Goal: Task Accomplishment & Management: Use online tool/utility

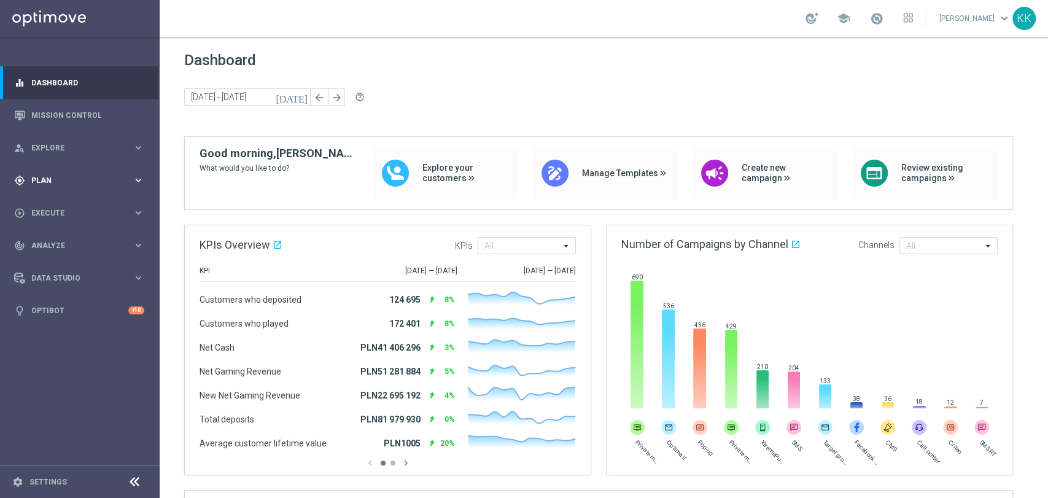
click at [102, 179] on span "Plan" at bounding box center [81, 180] width 101 height 7
click at [75, 203] on link "Target Groups" at bounding box center [80, 206] width 96 height 10
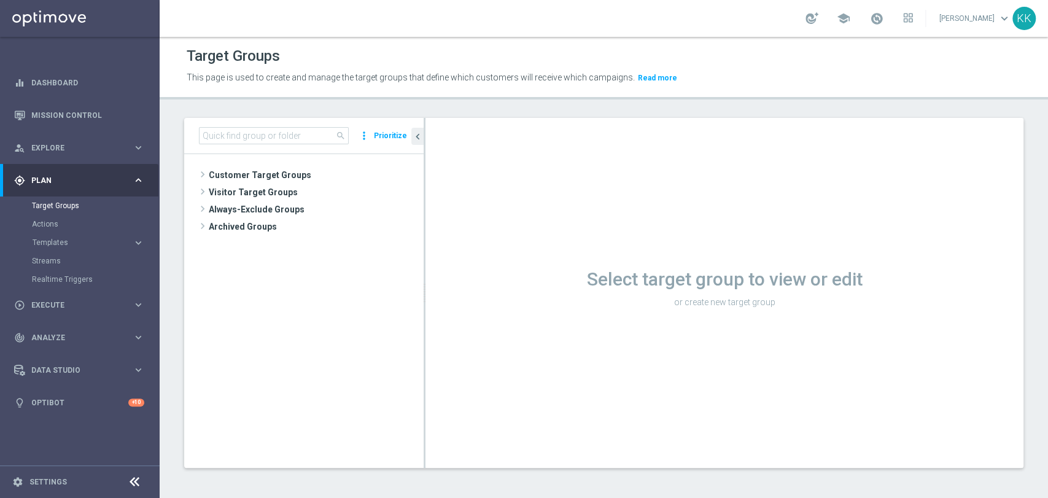
click at [285, 126] on div "search more_vert Prioritize" at bounding box center [303, 136] width 239 height 36
click at [293, 135] on input at bounding box center [274, 135] width 150 height 17
paste input "D_ALL_TARGET_WAGER_50% do 300 PLN_EUROBASKET_280825"
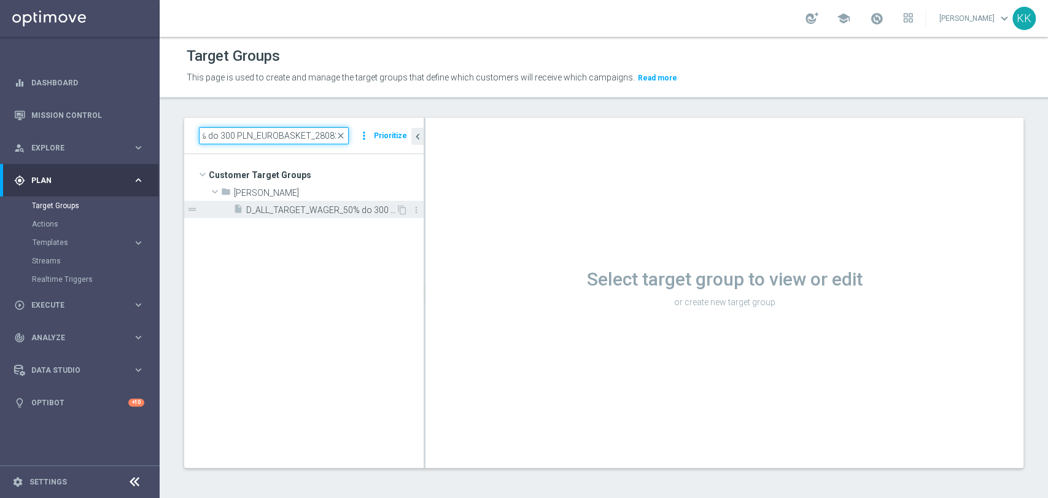
type input "D_ALL_TARGET_WAGER_50% do 300 PLN_EUROBASKET_280825"
click at [314, 201] on div "insert_drive_file D_ALL_TARGET_WAGER_50% do 300 PLN_EUROBASKET_280825" at bounding box center [314, 209] width 163 height 17
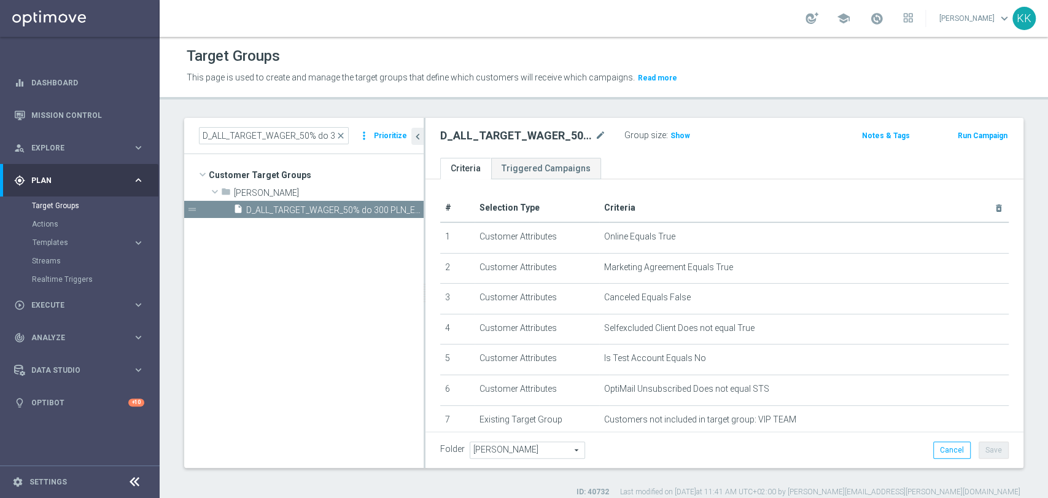
click at [682, 124] on div "D_ALL_TARGET_WAGER_50% do 300 PLN_EUROBASKET_280825 mode_edit Group size : Show…" at bounding box center [724, 138] width 598 height 40
click at [684, 131] on span "Show" at bounding box center [680, 135] width 20 height 9
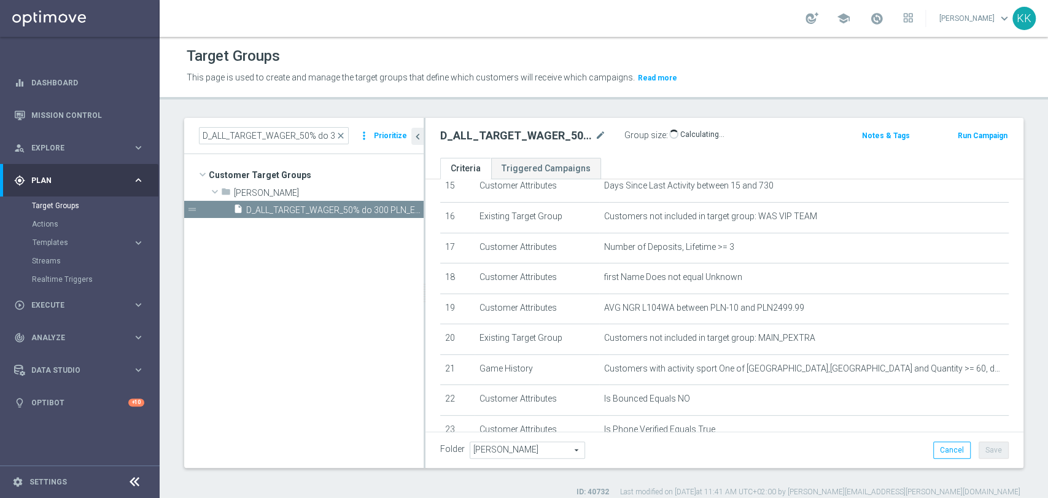
scroll to position [597, 0]
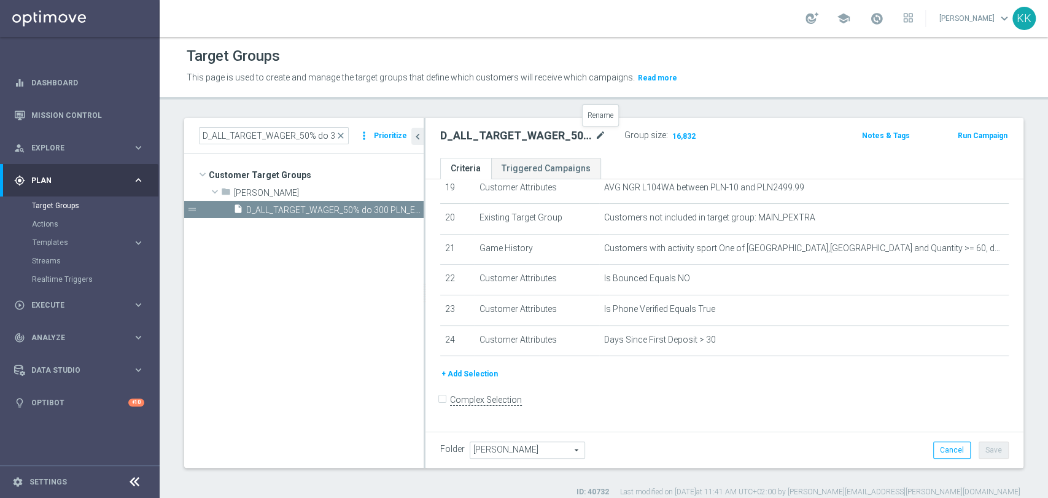
click at [601, 137] on icon "mode_edit" at bounding box center [600, 135] width 11 height 15
type input "D_ALL_TARGET_WAGER_50% do 300 PLN_EUROBASKET_280825_BLOKADA"
click at [743, 113] on div "Target Groups This page is used to create and manage the target groups that def…" at bounding box center [604, 267] width 888 height 461
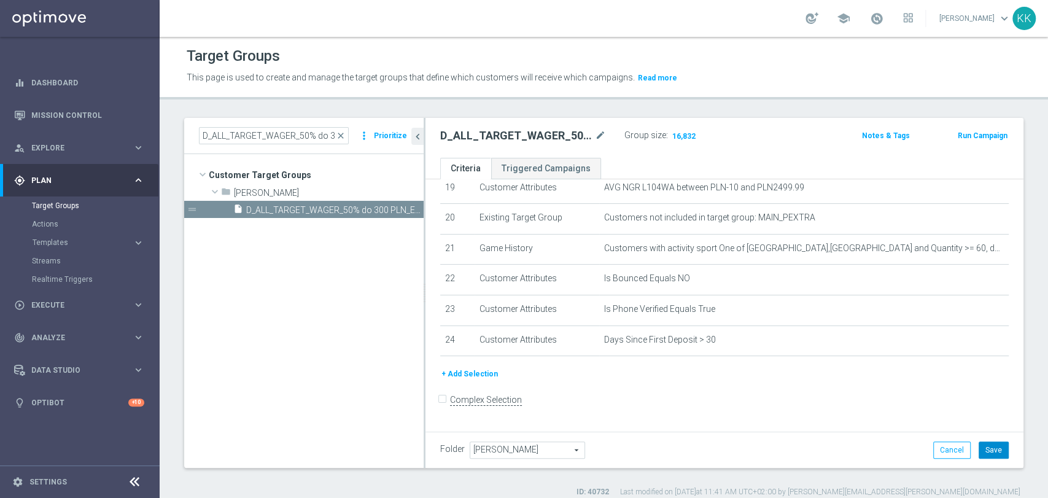
click at [995, 454] on button "Save" at bounding box center [993, 449] width 30 height 17
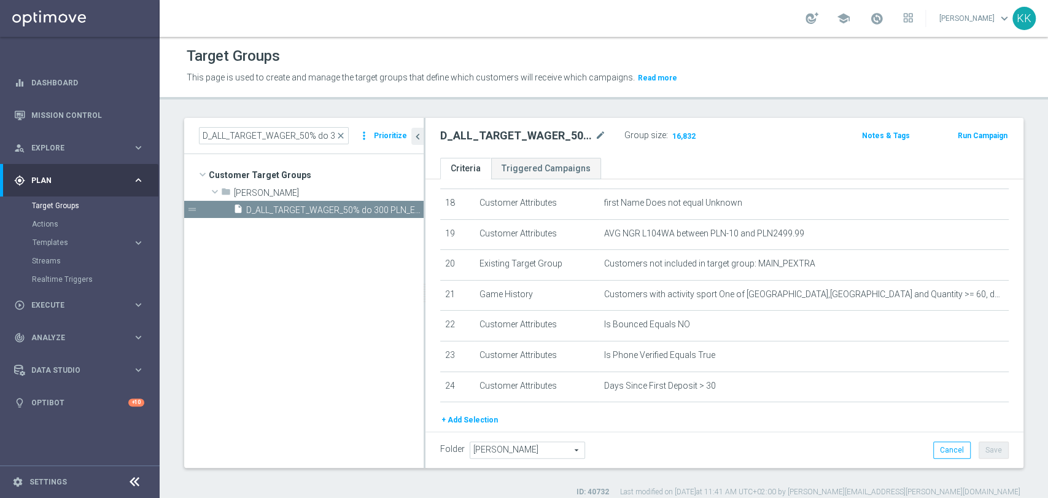
scroll to position [529, 0]
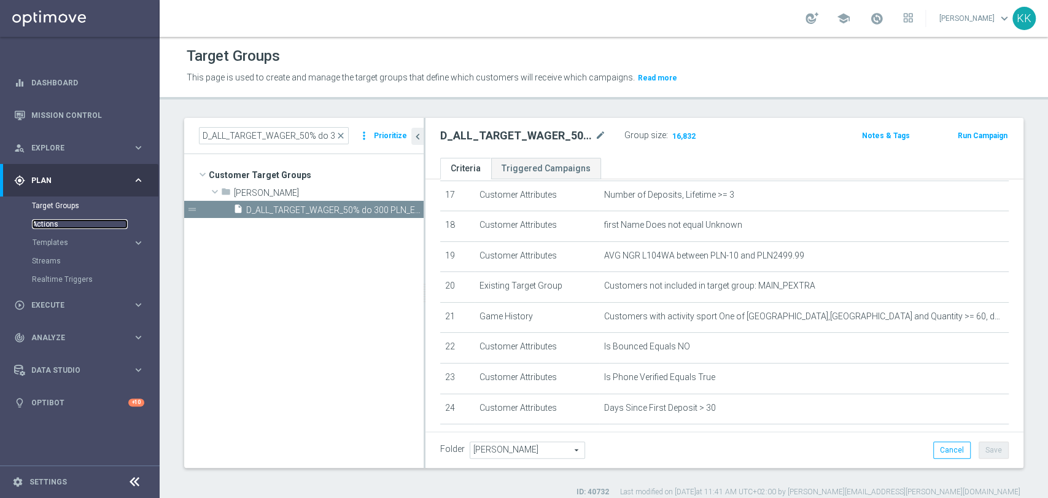
click at [36, 223] on link "Actions" at bounding box center [80, 224] width 96 height 10
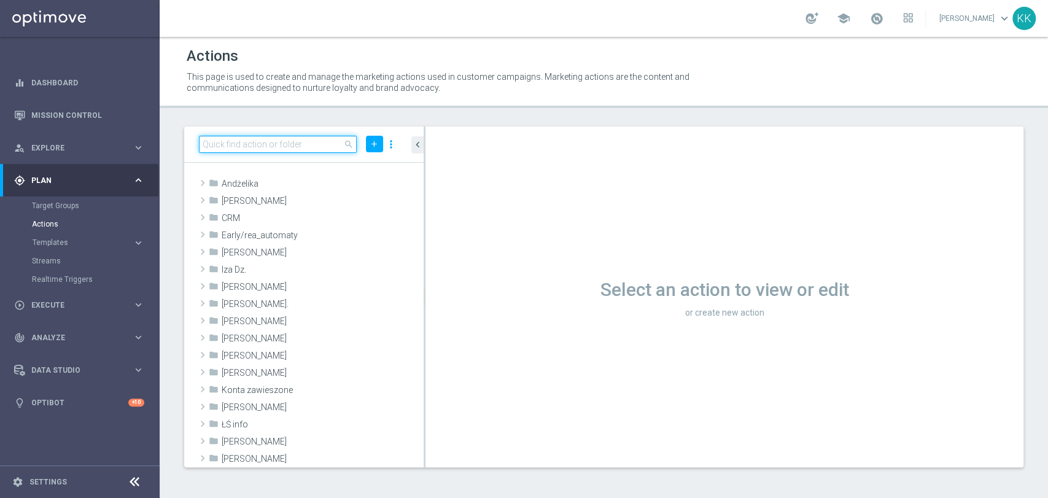
click at [268, 141] on input at bounding box center [278, 144] width 158 height 17
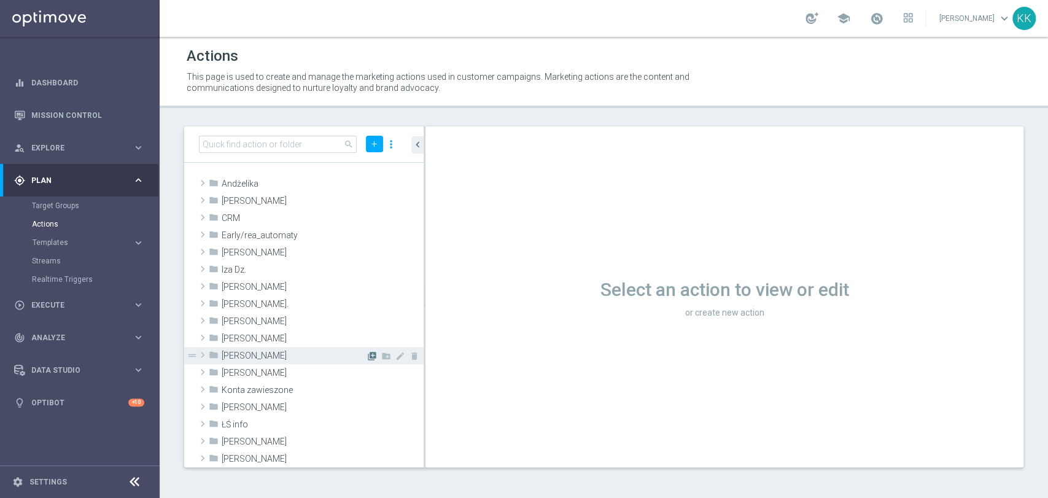
click at [367, 351] on icon "library_add" at bounding box center [372, 356] width 10 height 10
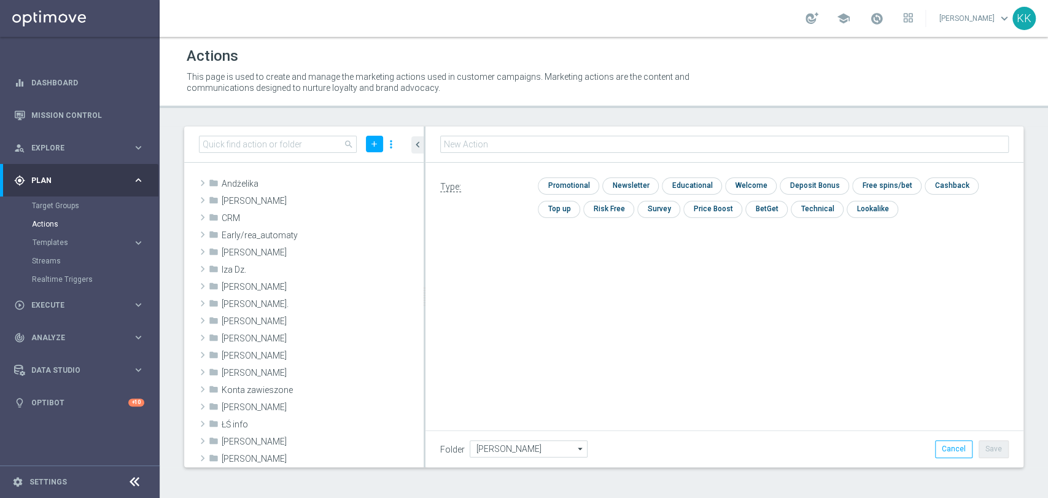
type input "D_ALL_TARGET_WAGER_50% do 300 PLN_EUROBASKET_280825_BLOKADA"
click at [574, 183] on input "checkbox" at bounding box center [567, 185] width 58 height 17
checkbox input "true"
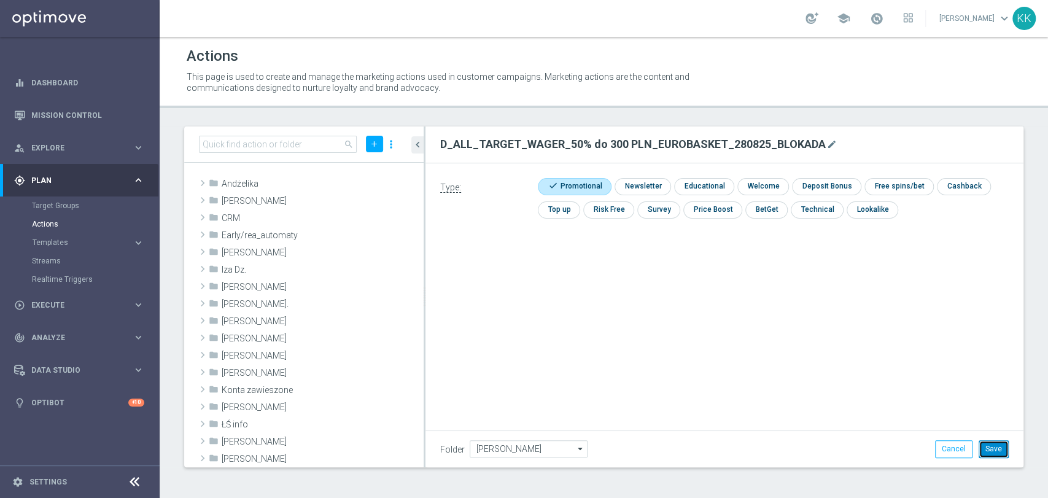
click at [989, 443] on button "Save" at bounding box center [993, 448] width 30 height 17
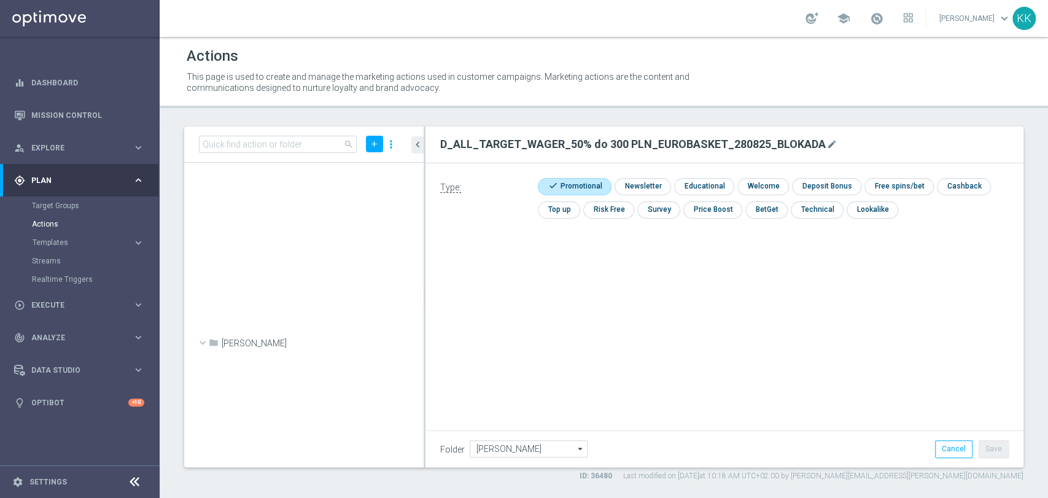
scroll to position [36163, 0]
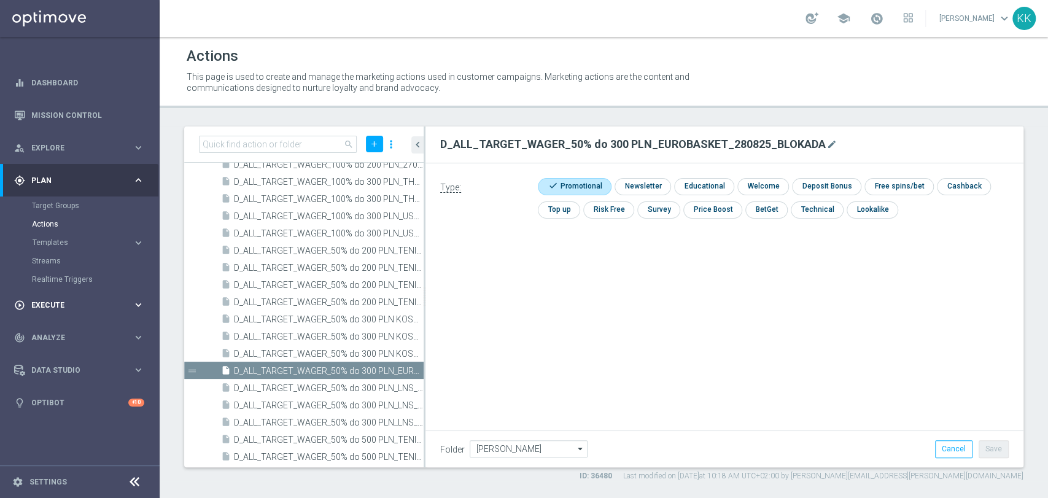
click at [34, 303] on span "Execute" at bounding box center [81, 304] width 101 height 7
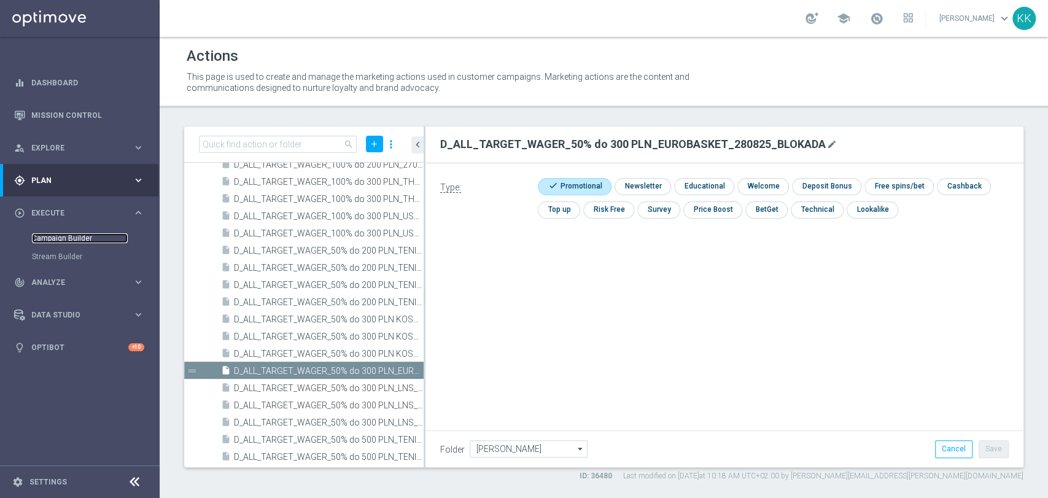
click at [50, 237] on link "Campaign Builder" at bounding box center [80, 238] width 96 height 10
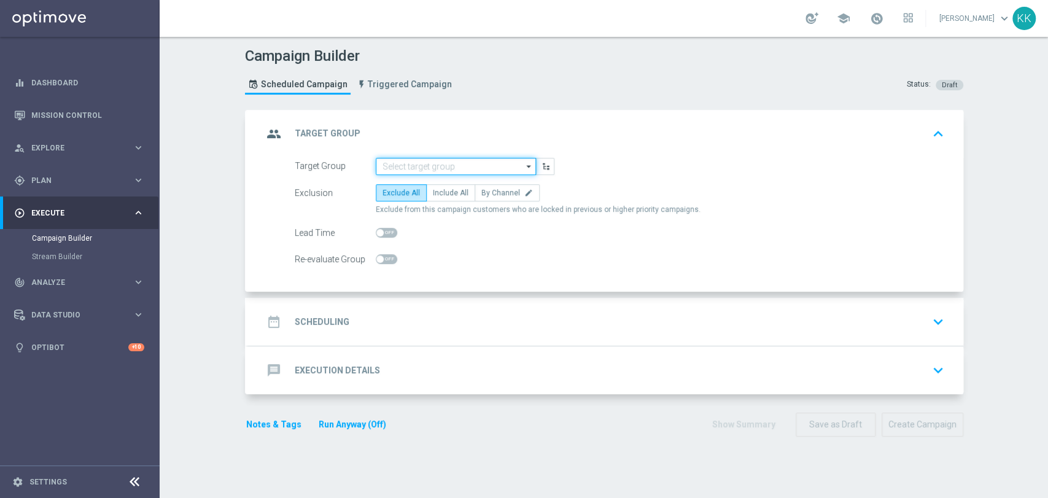
click at [406, 169] on input at bounding box center [456, 166] width 160 height 17
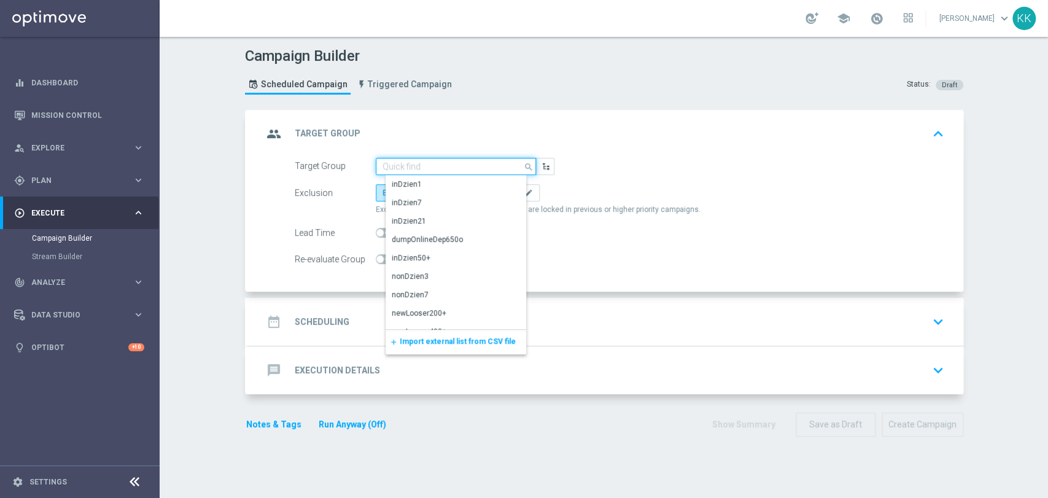
paste input "D_ALL_TARGET_WAGER_50% do 300 PLN_EUROBASKET_280825_BLOKADA"
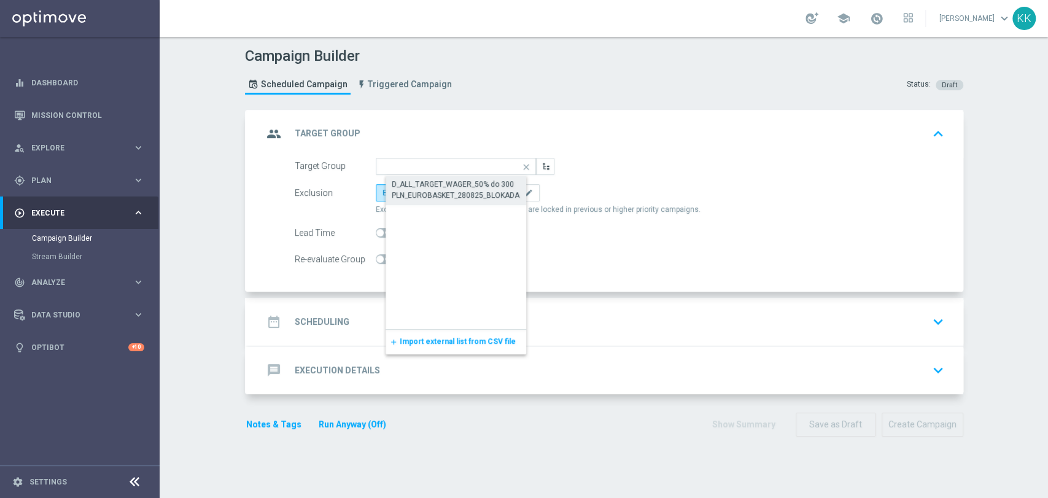
click at [439, 176] on div "D_ALL_TARGET_WAGER_50% do 300 PLN_EUROBASKET_280825_BLOKADA" at bounding box center [465, 190] width 161 height 28
type input "D_ALL_TARGET_WAGER_50% do 300 PLN_EUROBASKET_280825_BLOKADA"
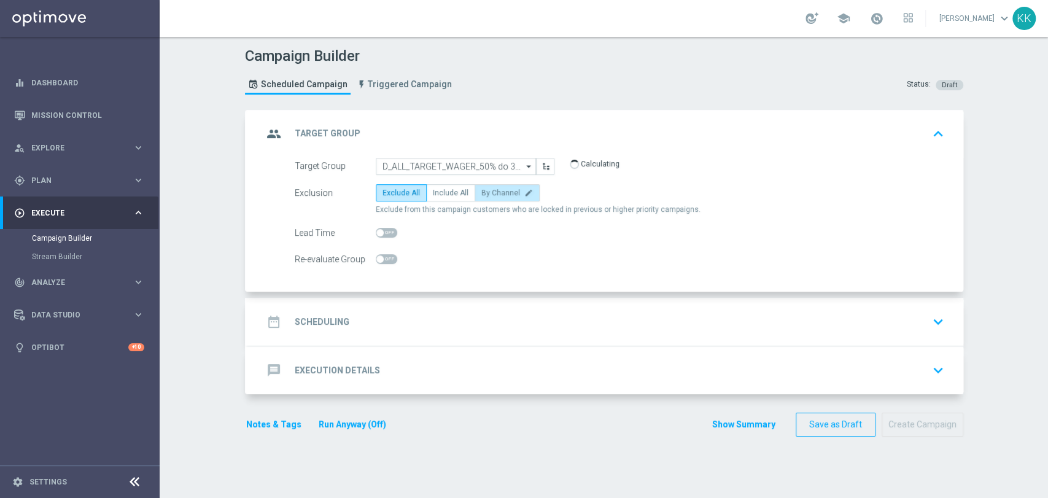
click at [489, 196] on label "By Channel edit" at bounding box center [506, 192] width 65 height 17
click at [489, 196] on input "By Channel edit" at bounding box center [485, 195] width 8 height 8
radio input "true"
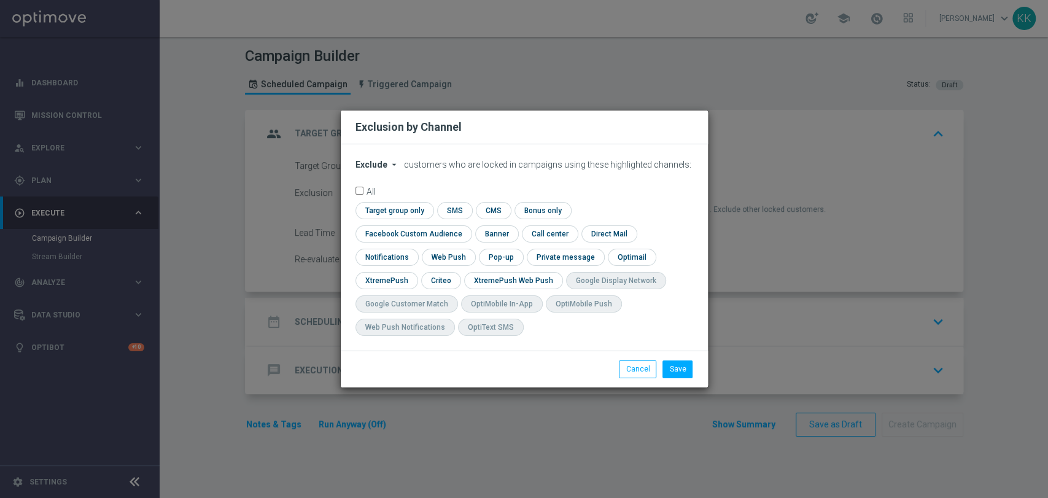
click at [383, 169] on span "Exclude" at bounding box center [371, 165] width 32 height 10
drag, startPoint x: 380, startPoint y: 206, endPoint x: 415, endPoint y: 214, distance: 36.3
click at [0, 0] on span "Include" at bounding box center [0, 0] width 0 height 0
click at [466, 225] on input "checkbox" at bounding box center [410, 233] width 111 height 17
checkbox input "true"
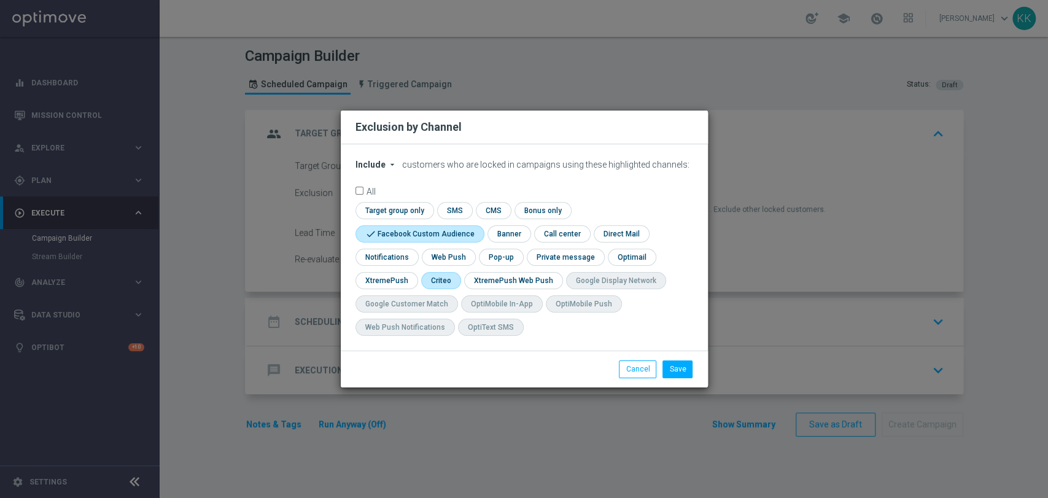
click at [442, 284] on input "checkbox" at bounding box center [440, 280] width 38 height 17
checkbox input "true"
click at [685, 367] on button "Save" at bounding box center [677, 368] width 30 height 17
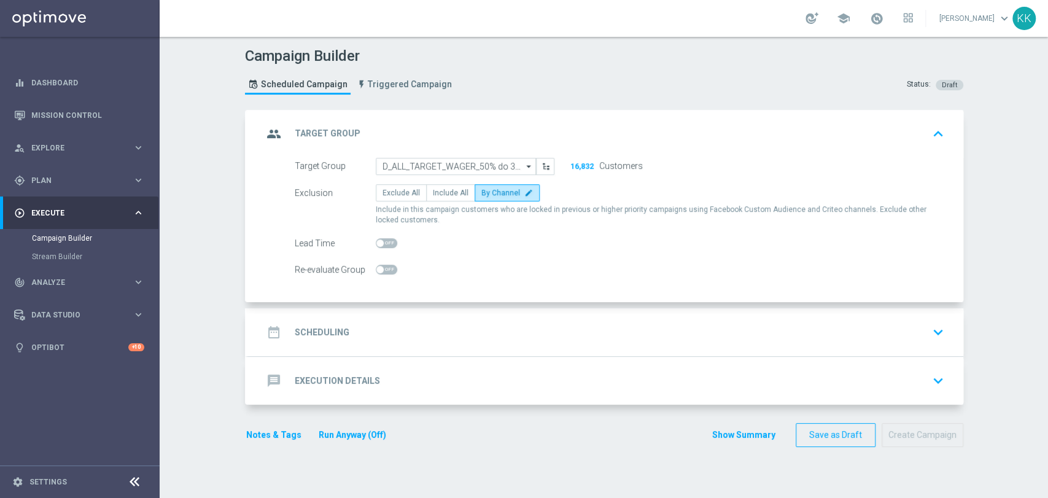
click at [573, 342] on div "date_range Scheduling keyboard_arrow_down" at bounding box center [605, 331] width 685 height 23
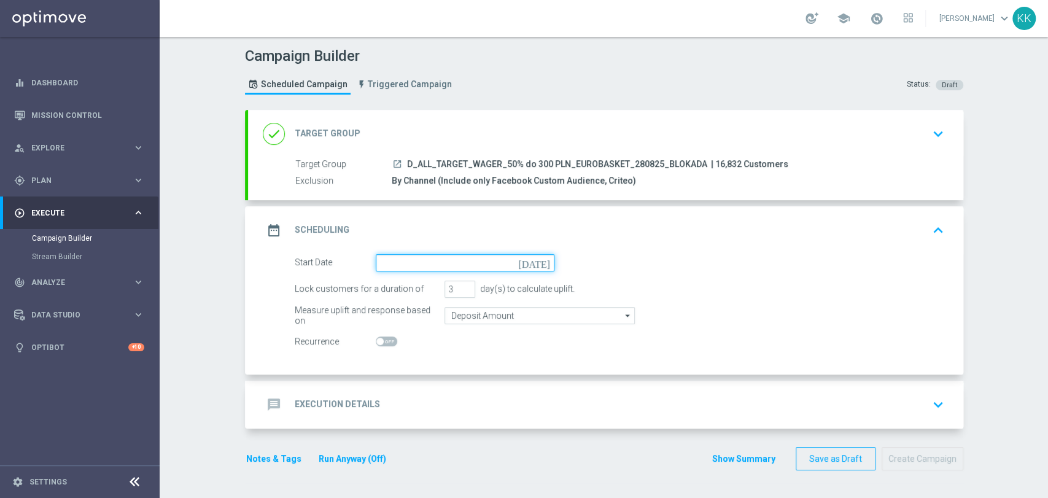
click at [422, 261] on input at bounding box center [465, 262] width 179 height 17
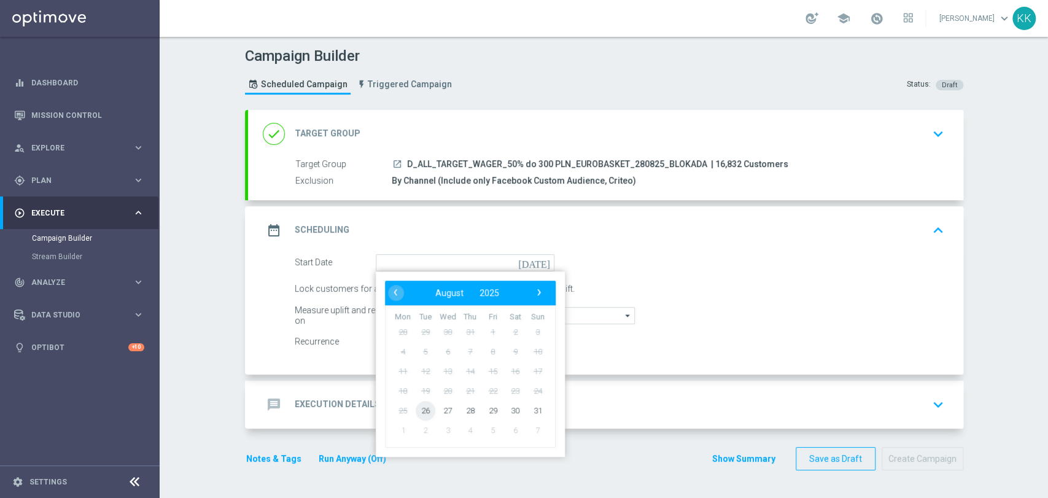
click at [415, 406] on span "26" at bounding box center [425, 410] width 20 height 20
type input "26 Aug 2025"
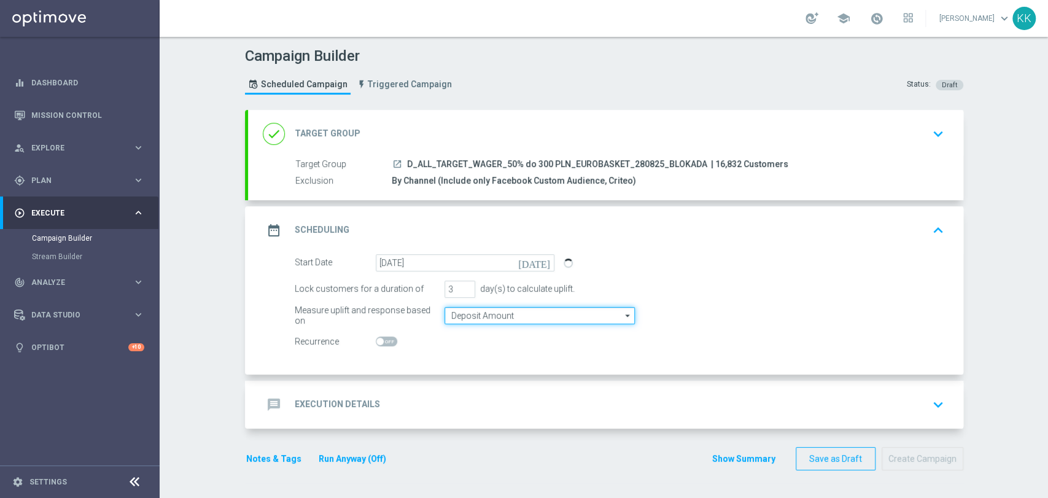
click at [525, 310] on input "Deposit Amount" at bounding box center [539, 315] width 190 height 17
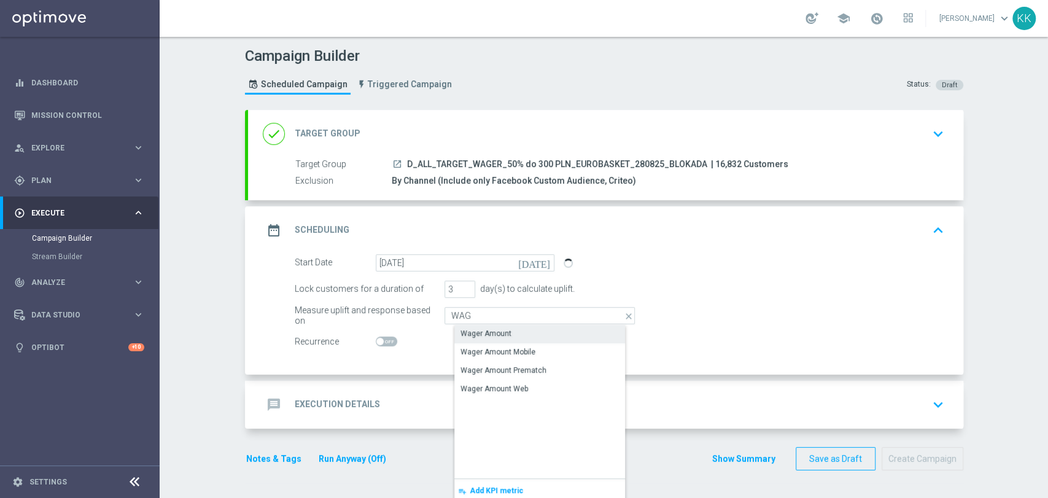
click at [522, 328] on div "Wager Amount" at bounding box center [549, 333] width 190 height 17
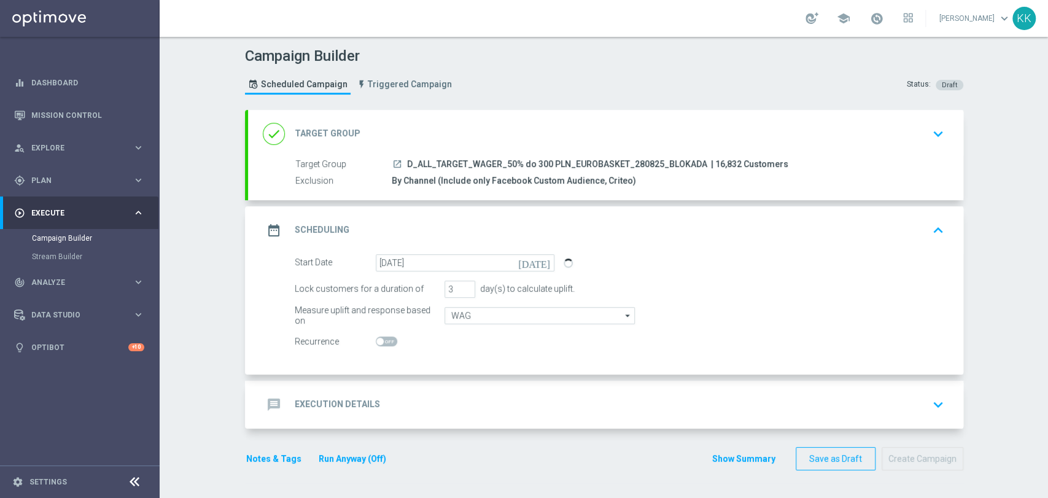
type input "Wager Amount"
click at [549, 393] on div "message Execution Details keyboard_arrow_down" at bounding box center [605, 404] width 685 height 23
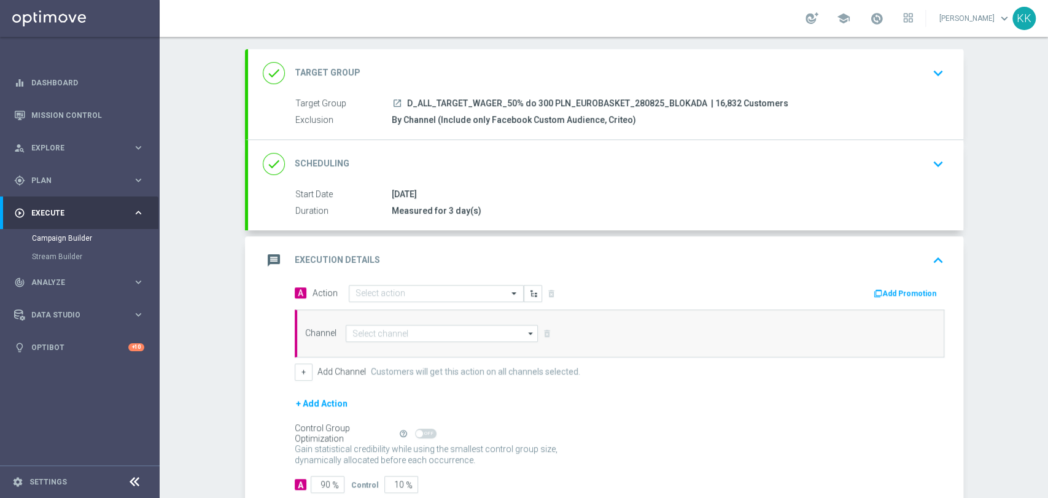
scroll to position [103, 0]
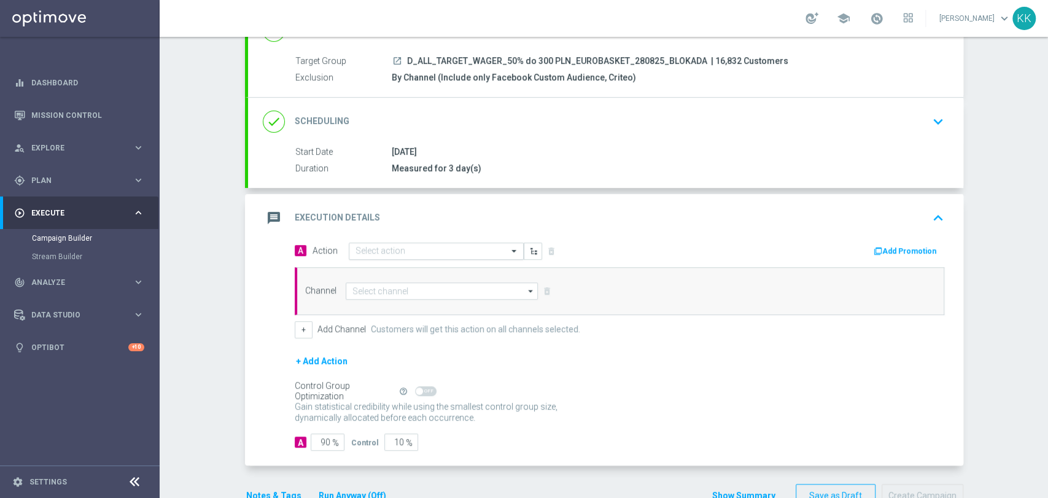
click at [368, 242] on div "Select action" at bounding box center [436, 250] width 175 height 17
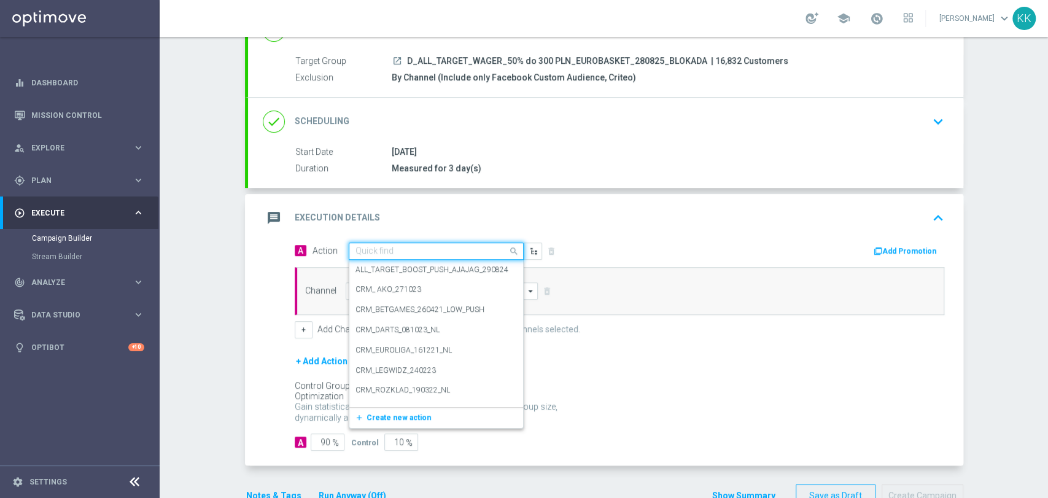
paste input "D_ALL_TARGET_WAGER_50% do 300 PLN_EUROBASKET_280825_BLOKADA"
type input "D_ALL_TARGET_WAGER_50% do 300 PLN_EUROBASKET_280825_BLOKADA"
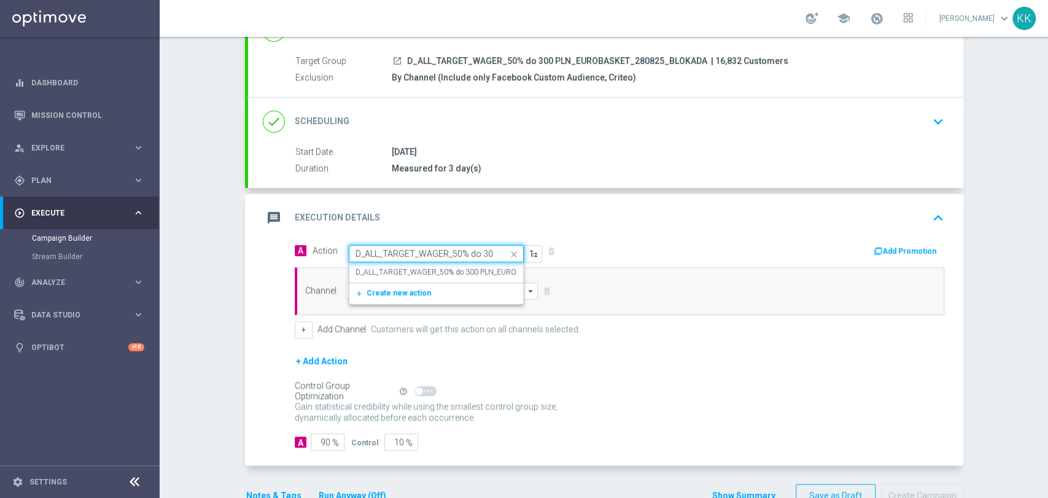
scroll to position [0, 150]
click at [362, 271] on label "D_ALL_TARGET_WAGER_50% do 300 PLN_EUROBASKET_280825_BLOKADA" at bounding box center [482, 272] width 254 height 10
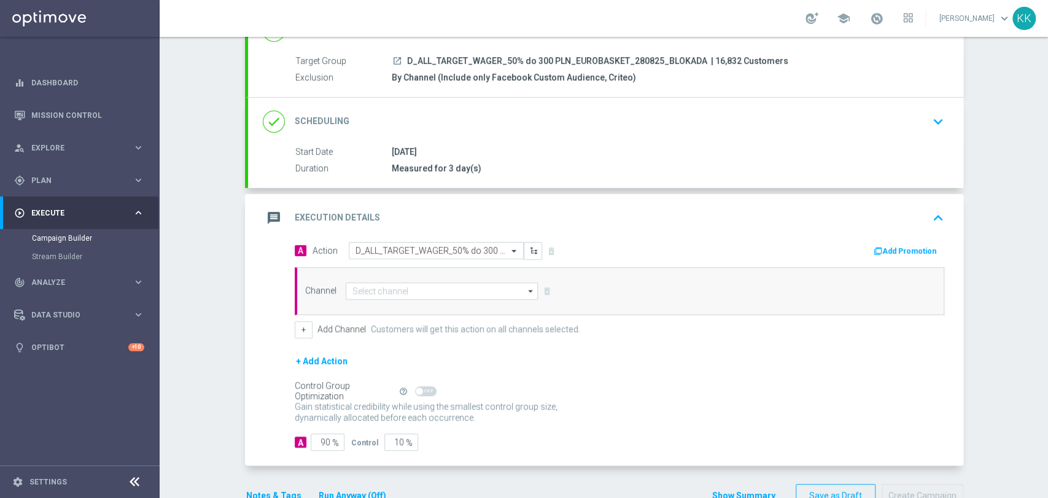
scroll to position [0, 0]
click at [394, 290] on input at bounding box center [442, 290] width 193 height 17
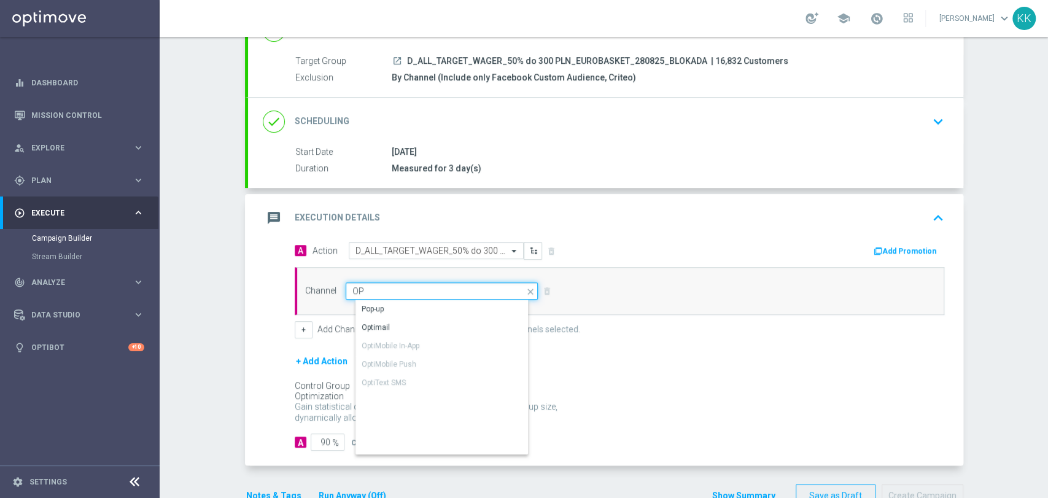
type input "O"
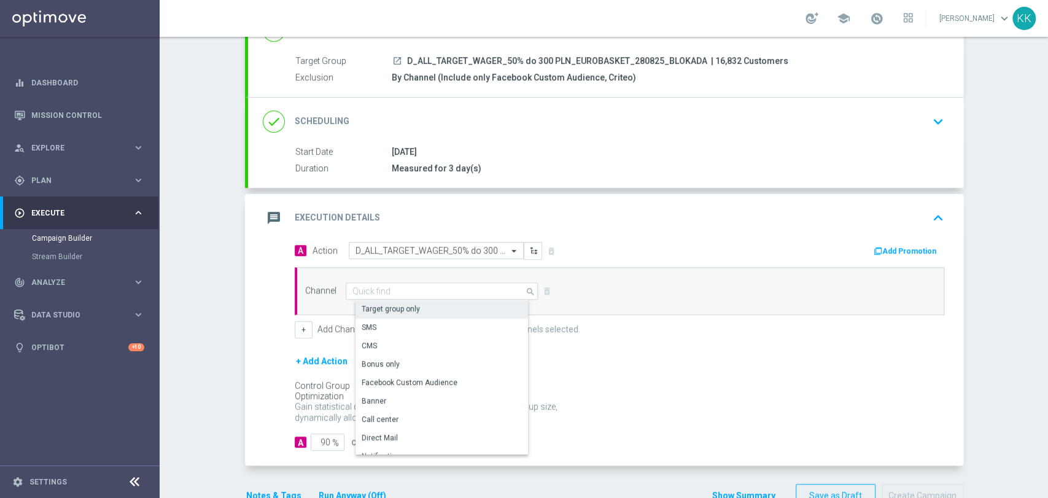
click at [388, 307] on div "Target group only" at bounding box center [390, 308] width 58 height 11
type input "Target group only"
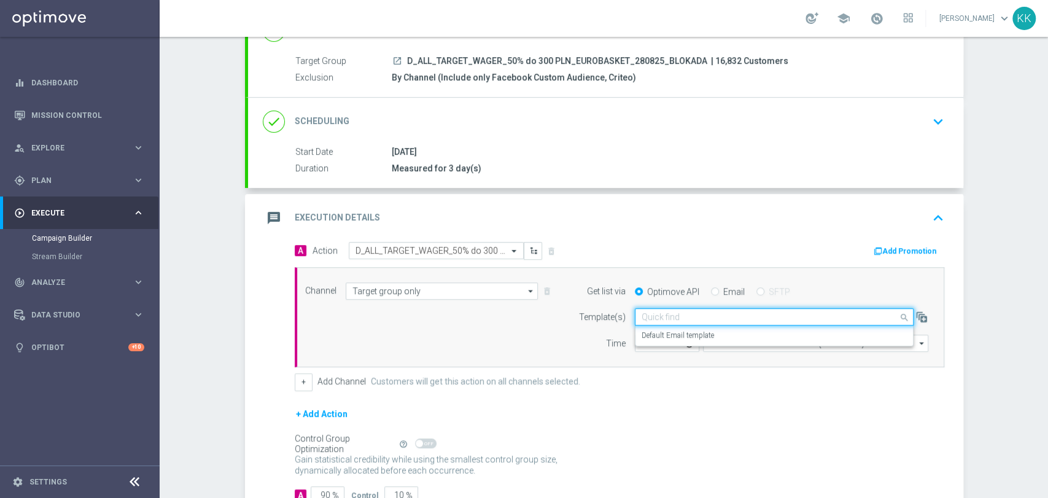
click at [739, 318] on input "text" at bounding box center [761, 317] width 241 height 10
click at [731, 333] on div "Default Email template" at bounding box center [773, 335] width 265 height 20
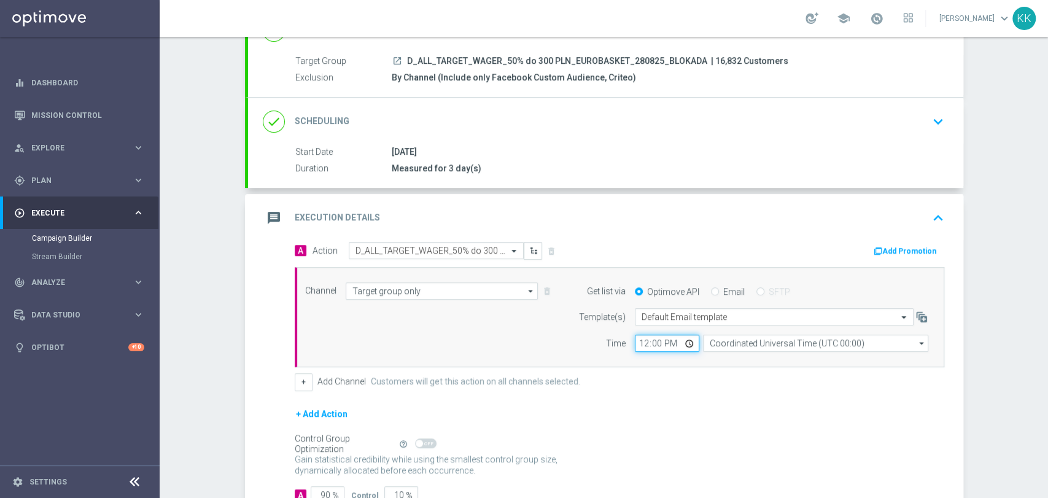
click at [647, 342] on input "12:00" at bounding box center [667, 342] width 64 height 17
click at [764, 111] on div "done Scheduling keyboard_arrow_down" at bounding box center [605, 121] width 685 height 23
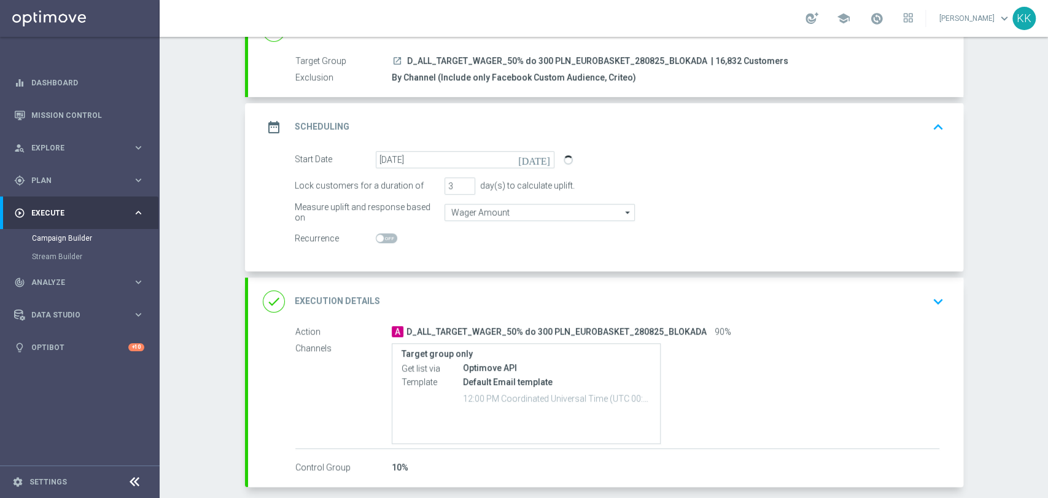
click at [909, 344] on div "Target group only Get list via Optimove API Template Default Email template 12:…" at bounding box center [665, 393] width 547 height 101
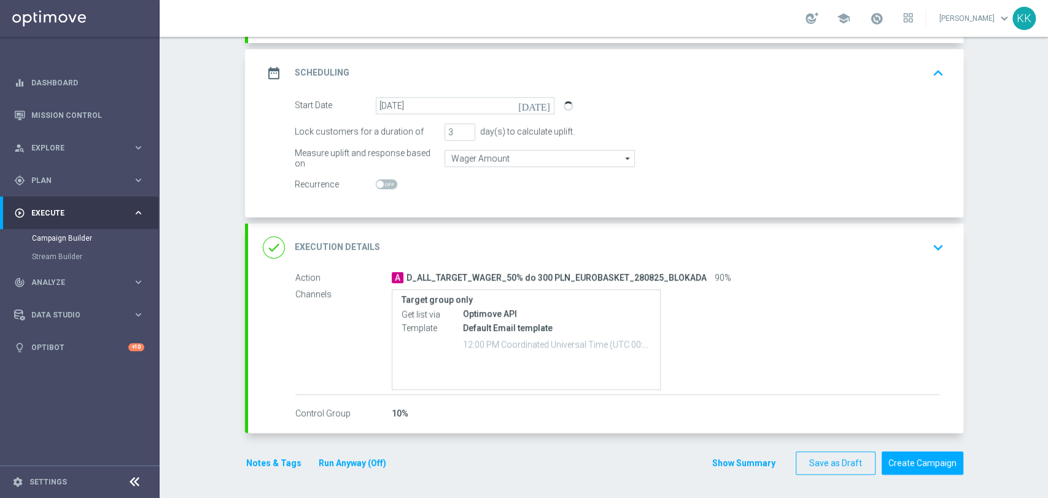
click at [930, 250] on icon "keyboard_arrow_down" at bounding box center [938, 247] width 18 height 18
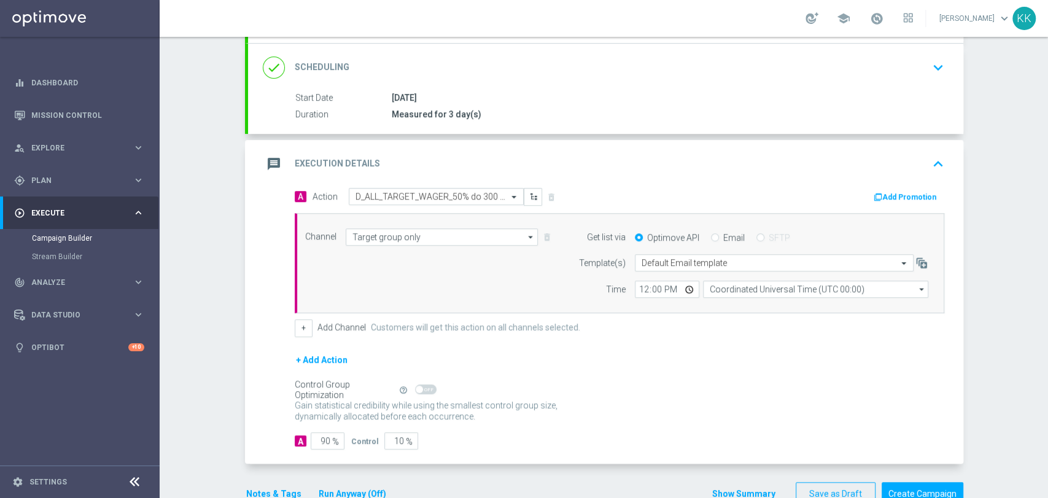
scroll to position [157, 0]
click at [635, 288] on input "12:00" at bounding box center [667, 288] width 64 height 17
type input "10:35"
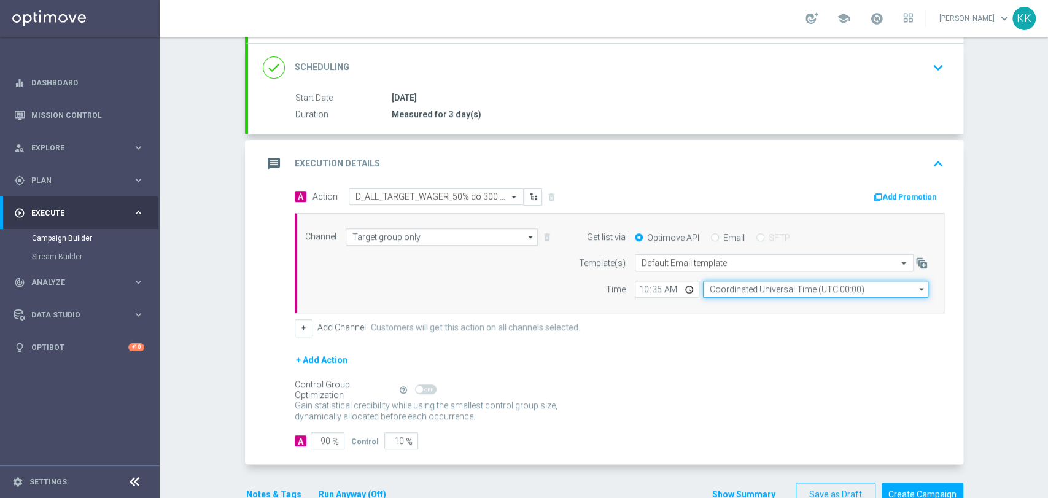
click at [732, 287] on input "Coordinated Universal Time (UTC 00:00)" at bounding box center [815, 288] width 225 height 17
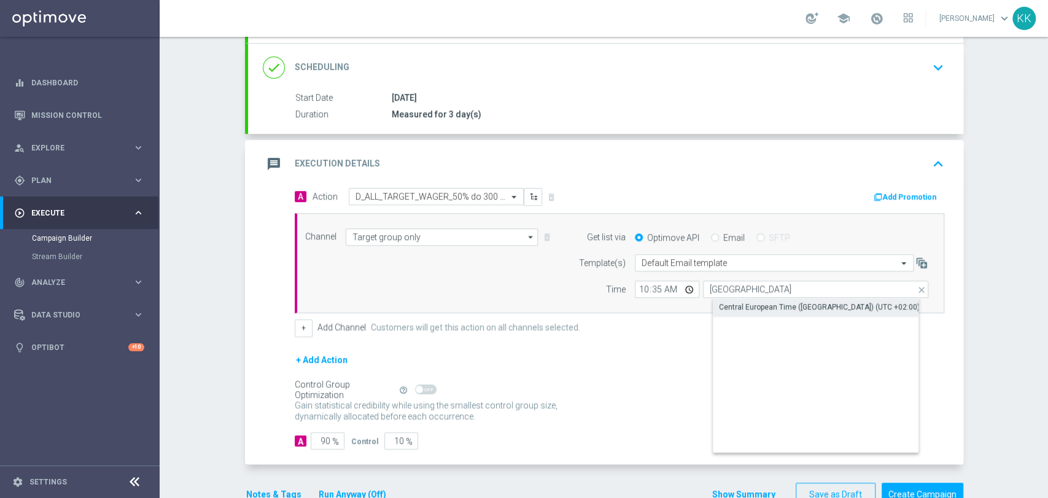
click at [728, 299] on div "Central European Time (Warsaw) (UTC +02:00)" at bounding box center [825, 306] width 226 height 17
type input "Central European Time (Warsaw) (UTC +02:00)"
click at [334, 434] on input "90" at bounding box center [328, 440] width 34 height 17
type input "9"
type input "91"
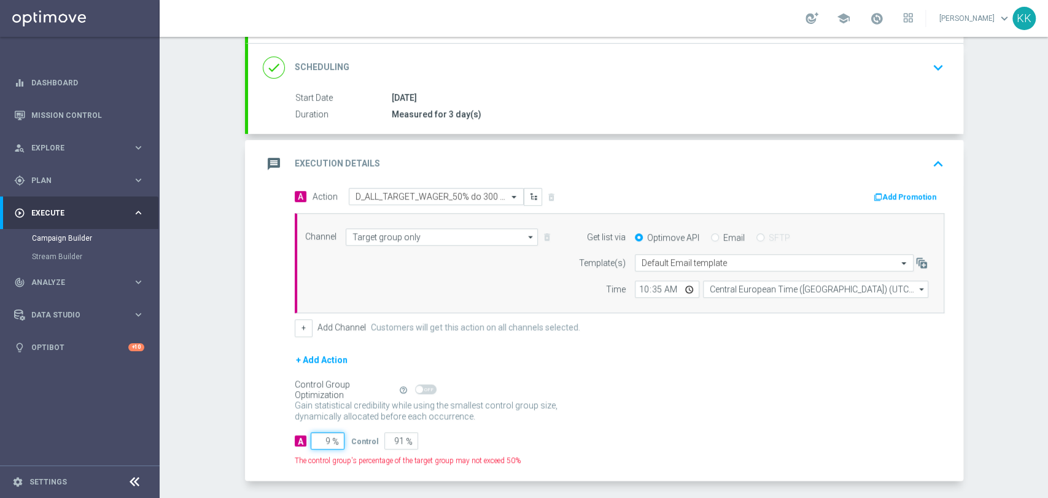
type input "95"
type input "5"
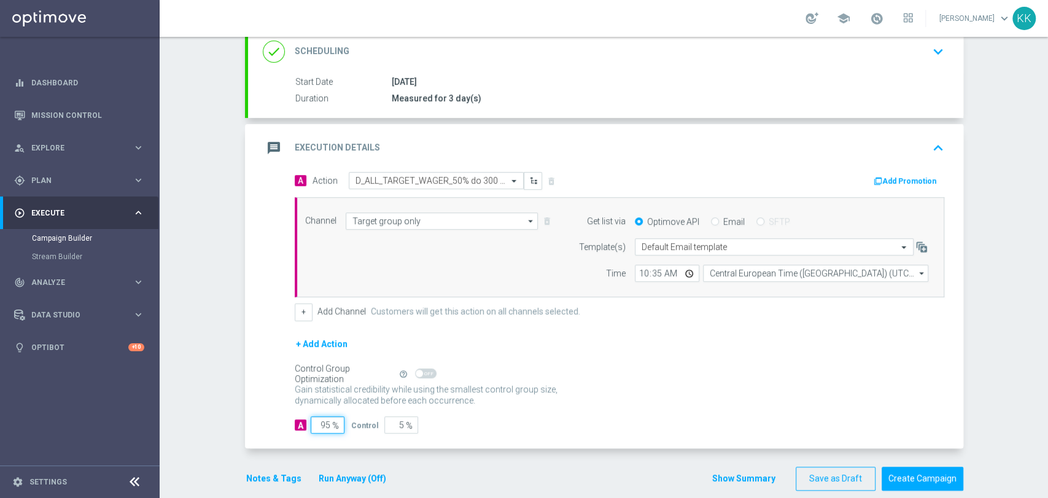
scroll to position [188, 0]
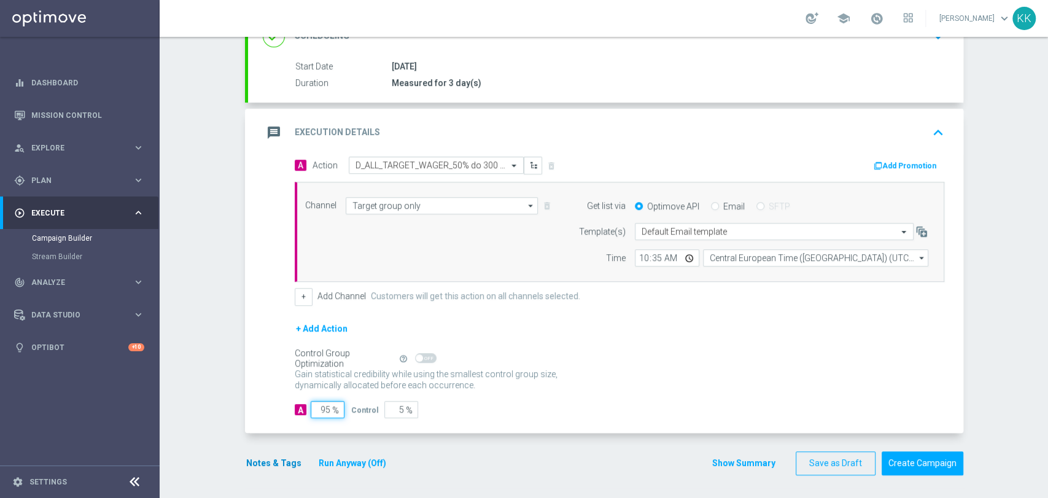
type input "95"
click at [260, 458] on button "Notes & Tags" at bounding box center [274, 462] width 58 height 15
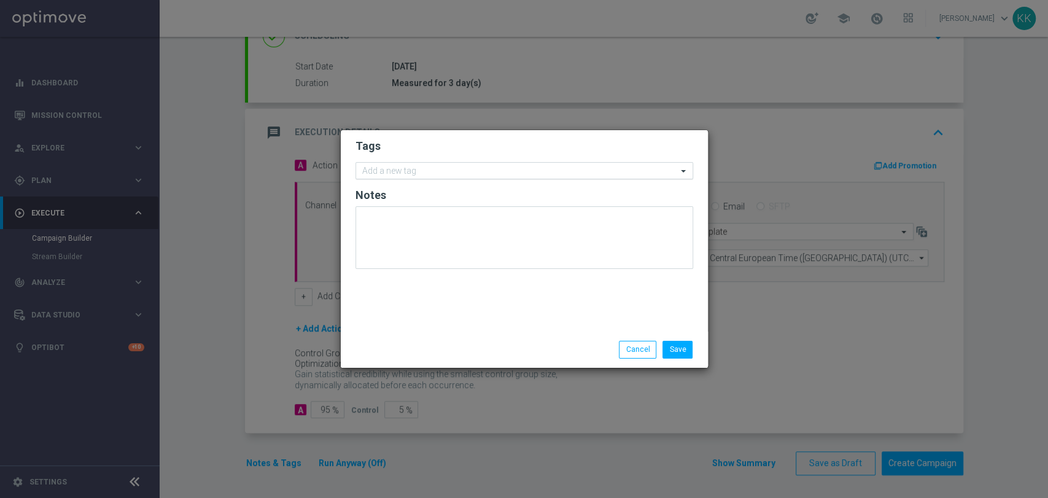
click at [431, 177] on div at bounding box center [518, 172] width 317 height 12
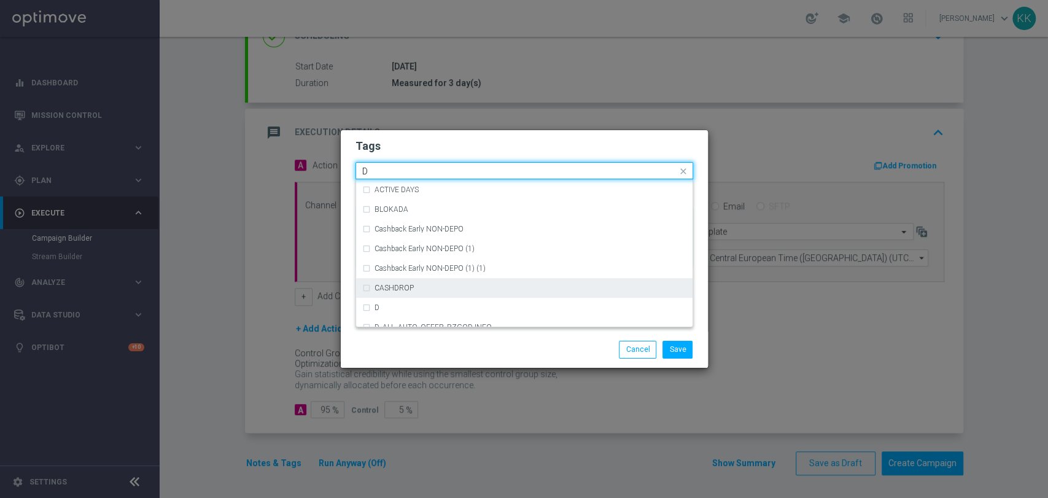
scroll to position [1364, 0]
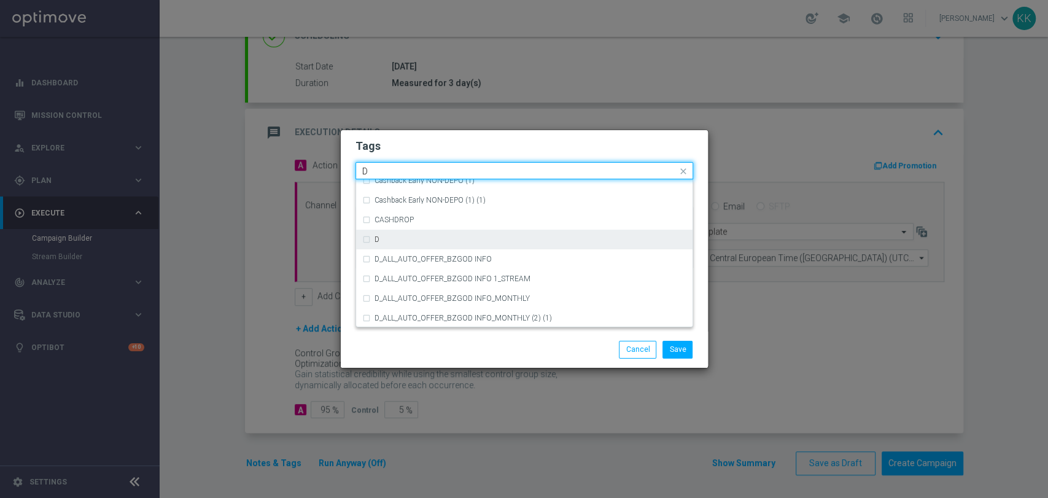
click at [444, 237] on div "D" at bounding box center [530, 239] width 312 height 7
type input "D"
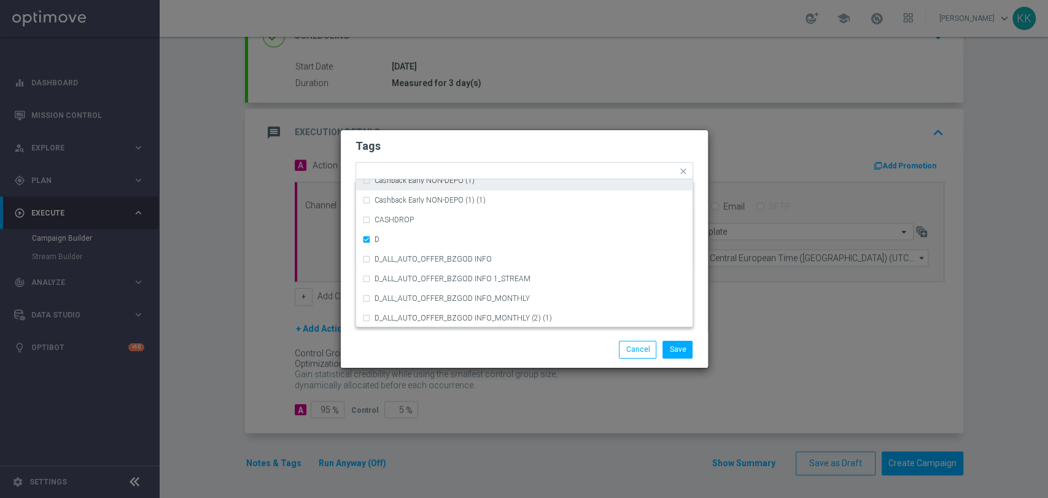
click at [479, 141] on h2 "Tags" at bounding box center [524, 146] width 338 height 15
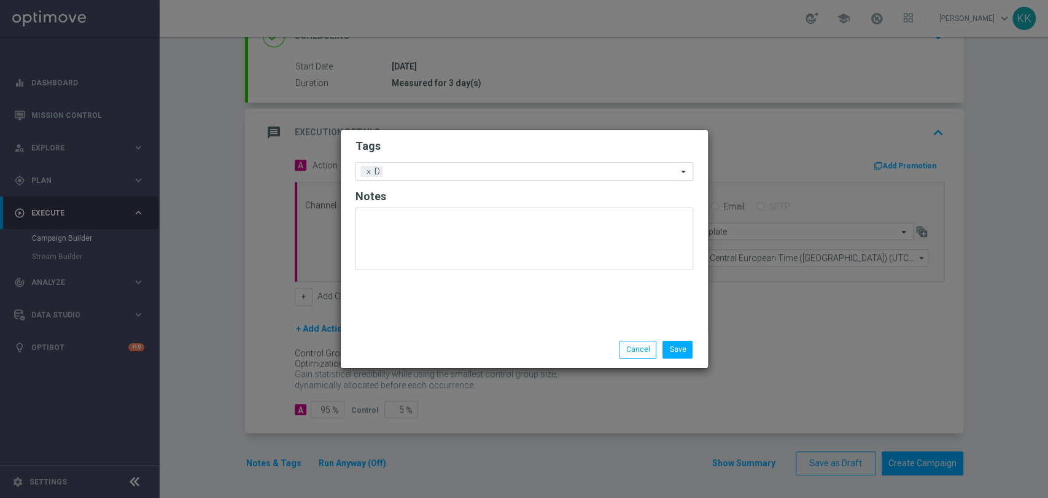
drag, startPoint x: 477, startPoint y: 161, endPoint x: 479, endPoint y: 176, distance: 14.8
click at [479, 169] on form "Tags Add a new tag × D Notes" at bounding box center [524, 208] width 338 height 144
click at [479, 177] on div at bounding box center [531, 173] width 291 height 12
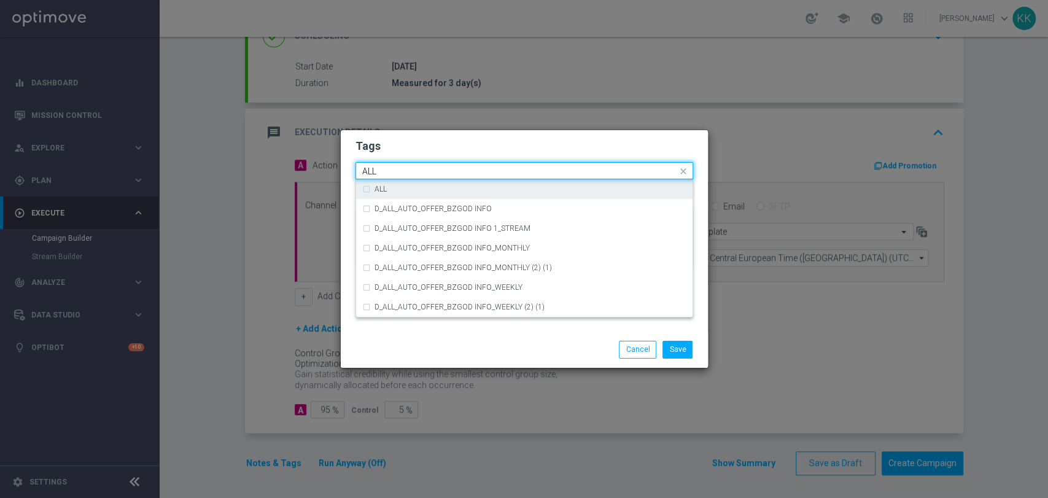
click at [473, 182] on div "ALL" at bounding box center [524, 189] width 324 height 20
type input "ALL"
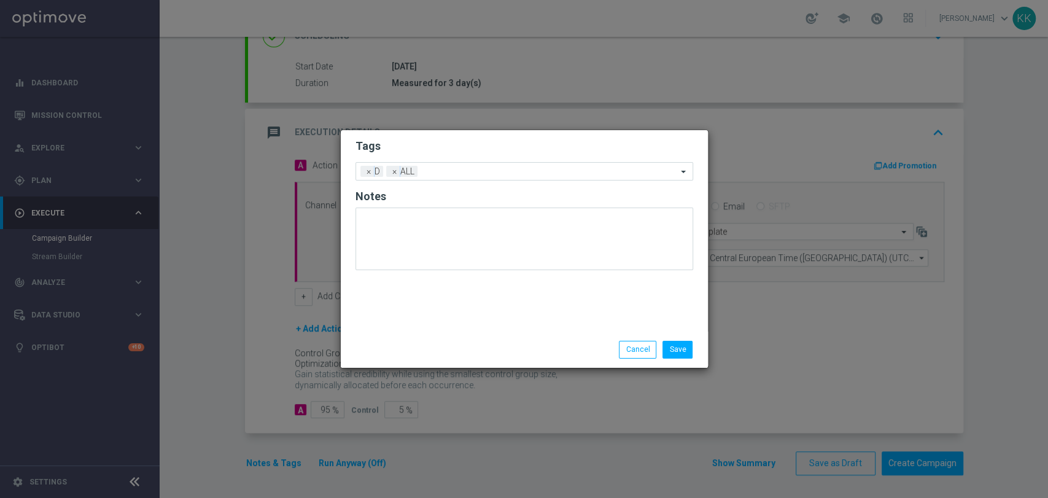
click at [487, 126] on modal-container "Tags Add a new tag × D × ALL Notes Save Cancel" at bounding box center [524, 249] width 1048 height 498
click at [487, 170] on input "text" at bounding box center [549, 172] width 255 height 10
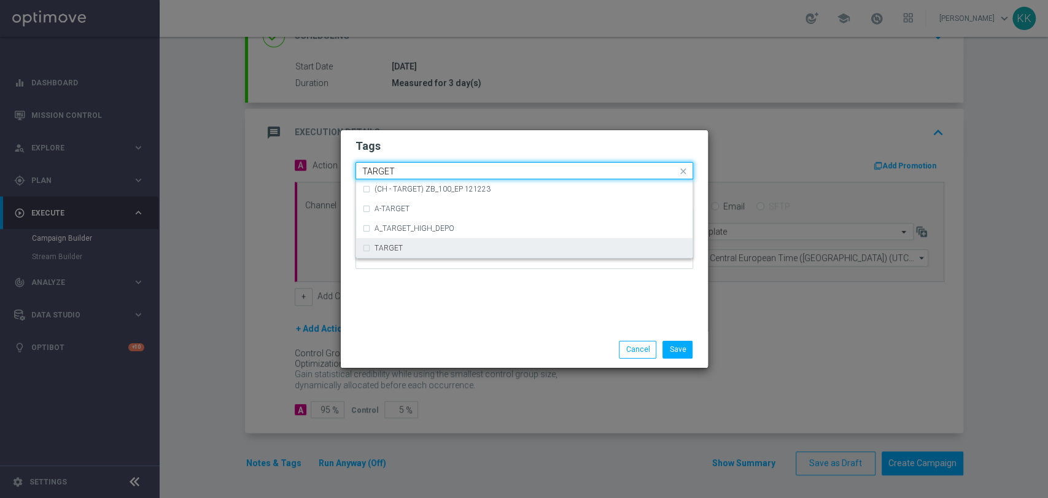
click at [481, 242] on div "TARGET" at bounding box center [524, 248] width 324 height 20
type input "TARGET"
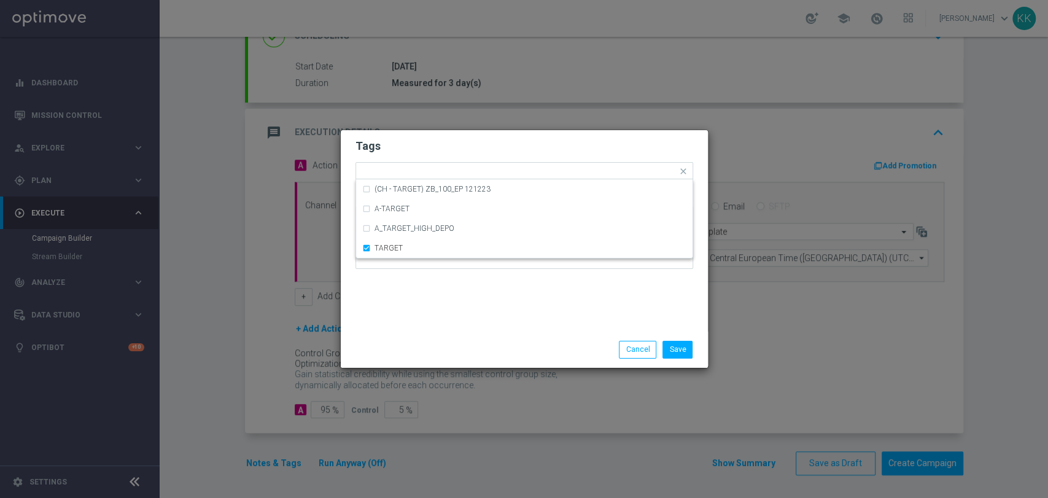
click at [484, 295] on div "Tags Quick find × D × ALL × TARGET (CH - TARGET) ZB_100_EP 121223 A-TARGET A_TA…" at bounding box center [524, 230] width 367 height 201
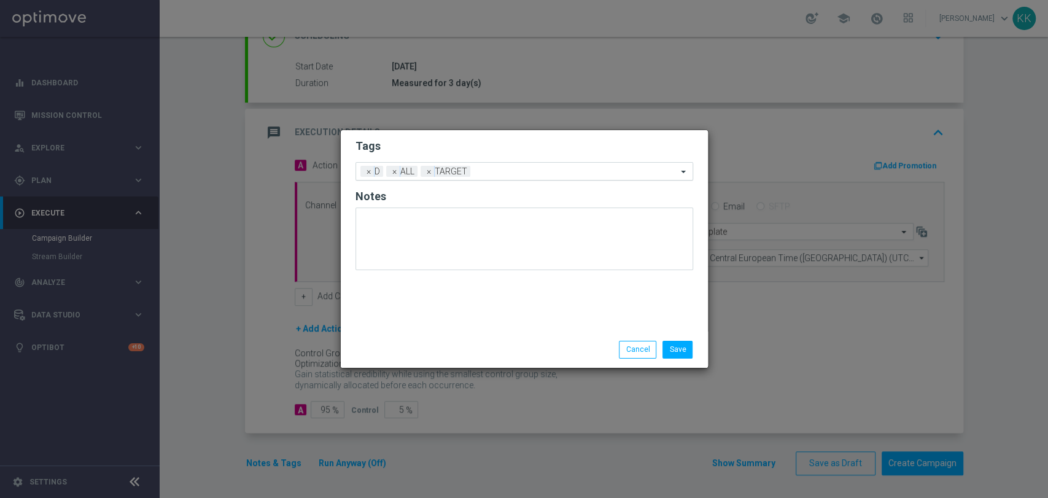
click at [527, 169] on input "text" at bounding box center [576, 172] width 202 height 10
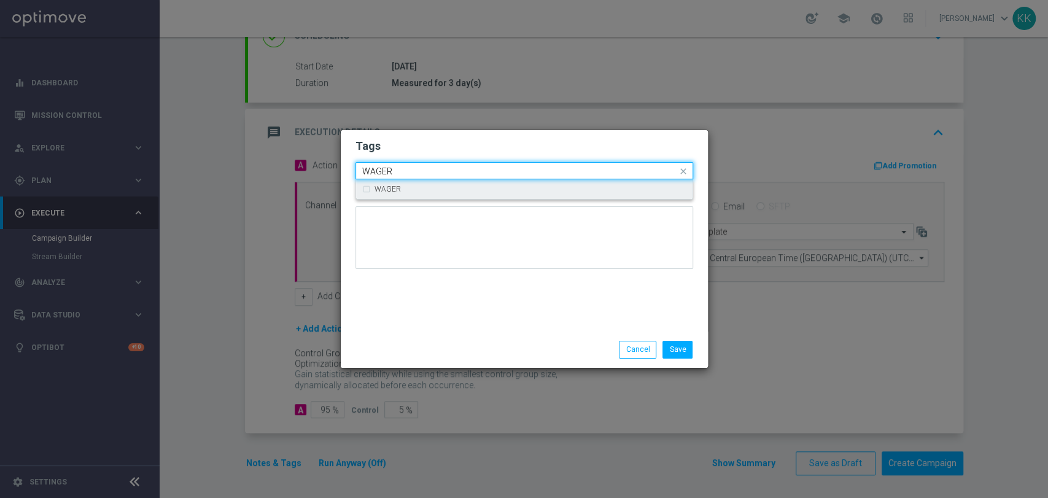
click at [494, 193] on div "WAGER" at bounding box center [530, 188] width 312 height 7
type input "WAGER"
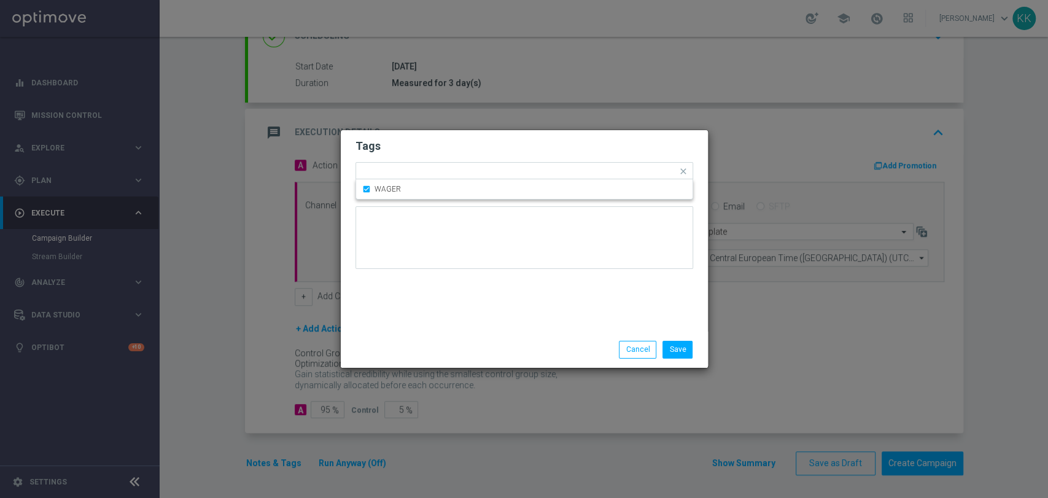
drag, startPoint x: 490, startPoint y: 135, endPoint x: 484, endPoint y: 149, distance: 15.1
click at [486, 141] on form "Tags Quick find × D × ALL × TARGET × WAGER WAGER Notes" at bounding box center [524, 207] width 338 height 142
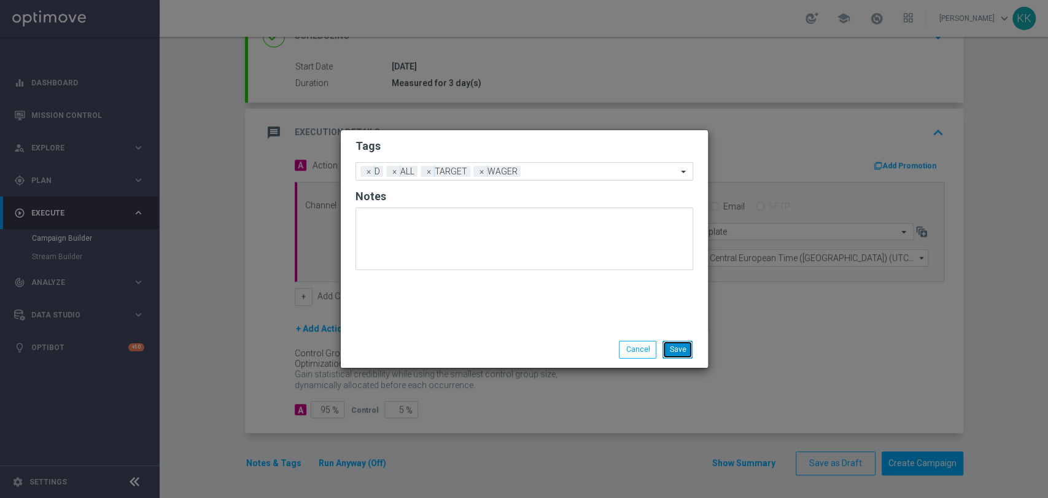
click at [678, 347] on button "Save" at bounding box center [677, 349] width 30 height 17
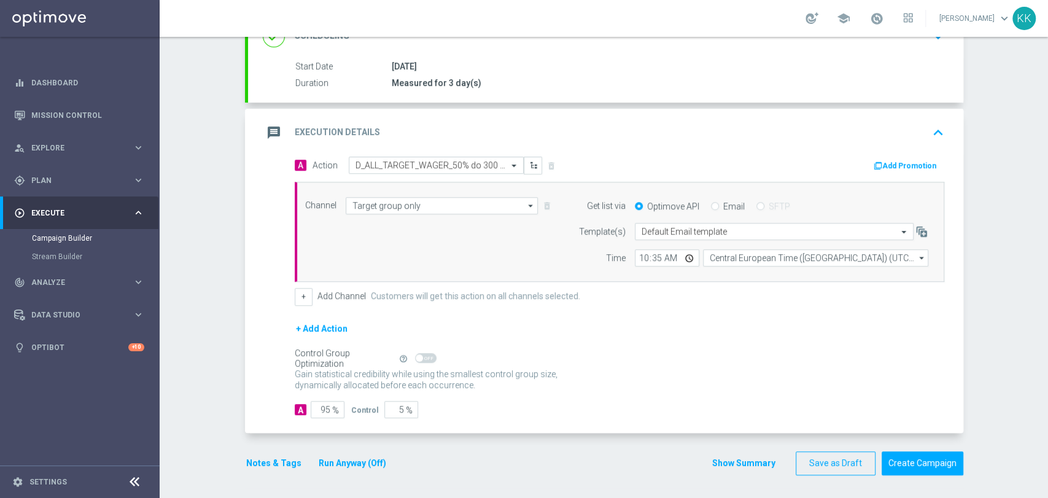
scroll to position [0, 0]
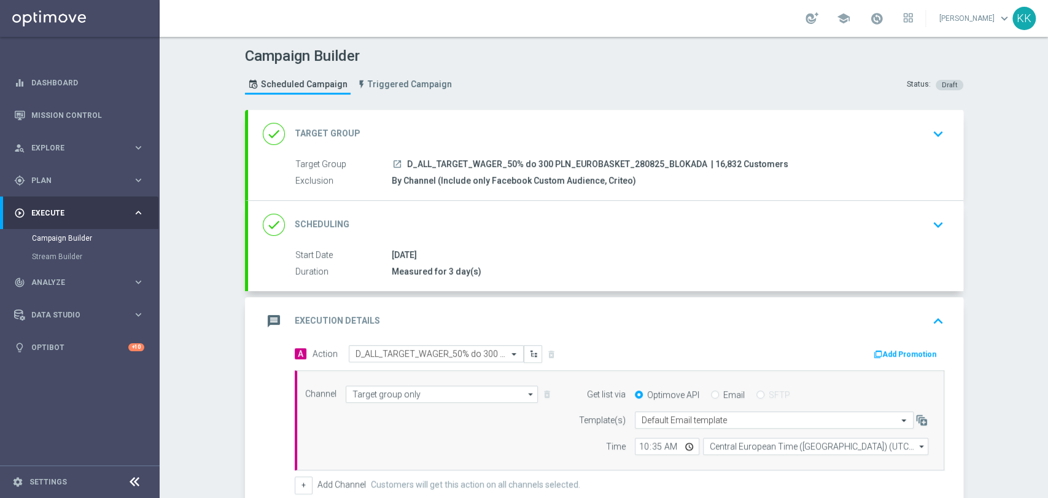
click at [881, 209] on div "done Scheduling keyboard_arrow_down" at bounding box center [605, 225] width 715 height 48
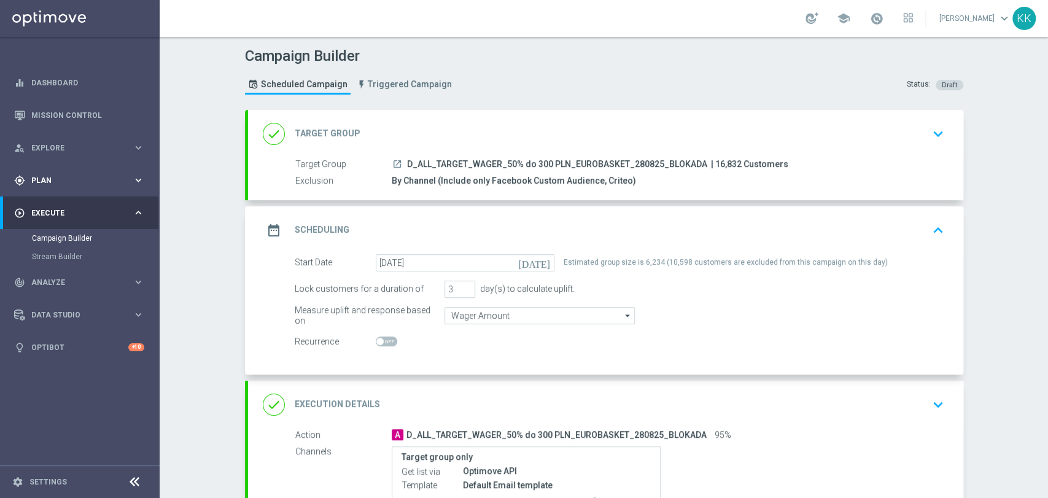
click at [71, 187] on div "gps_fixed Plan keyboard_arrow_right" at bounding box center [79, 180] width 158 height 33
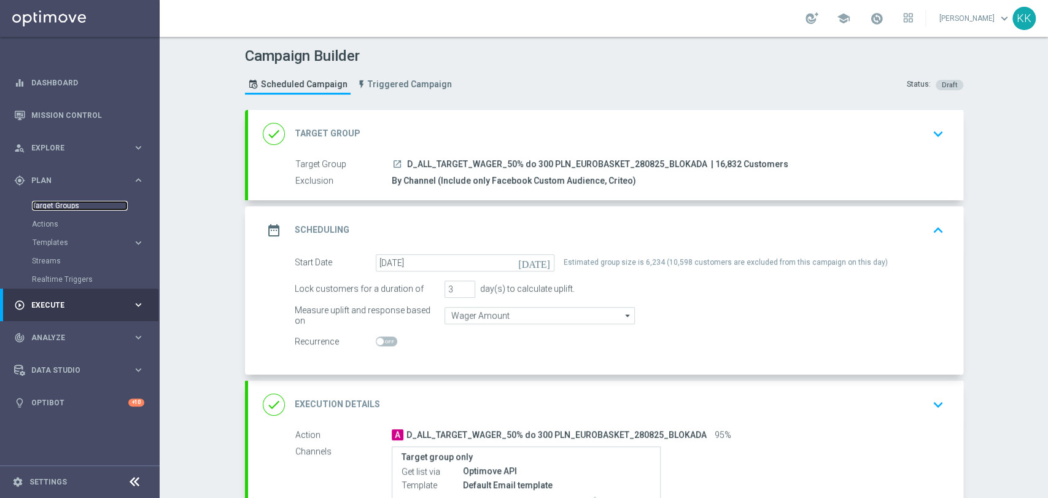
click at [67, 204] on link "Target Groups" at bounding box center [80, 206] width 96 height 10
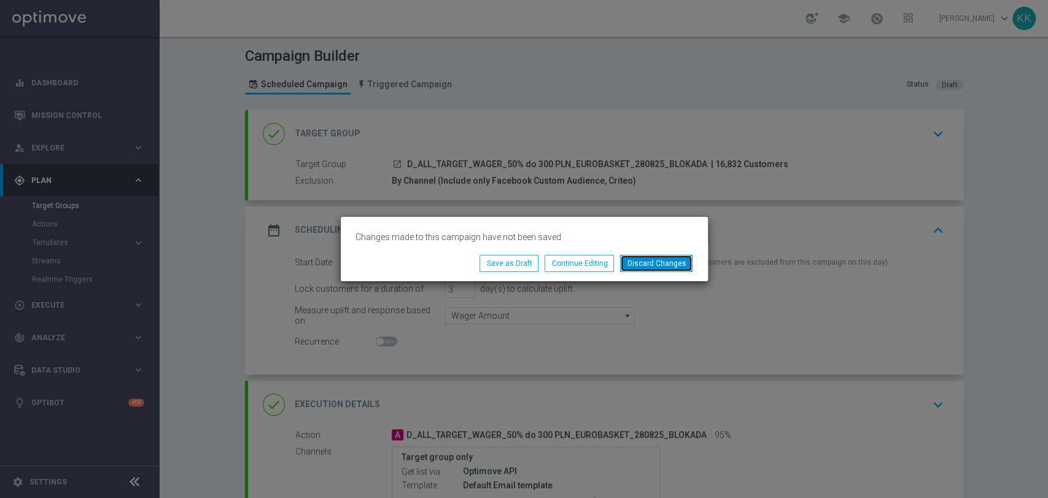
click at [632, 256] on button "Discard Changes" at bounding box center [656, 263] width 72 height 17
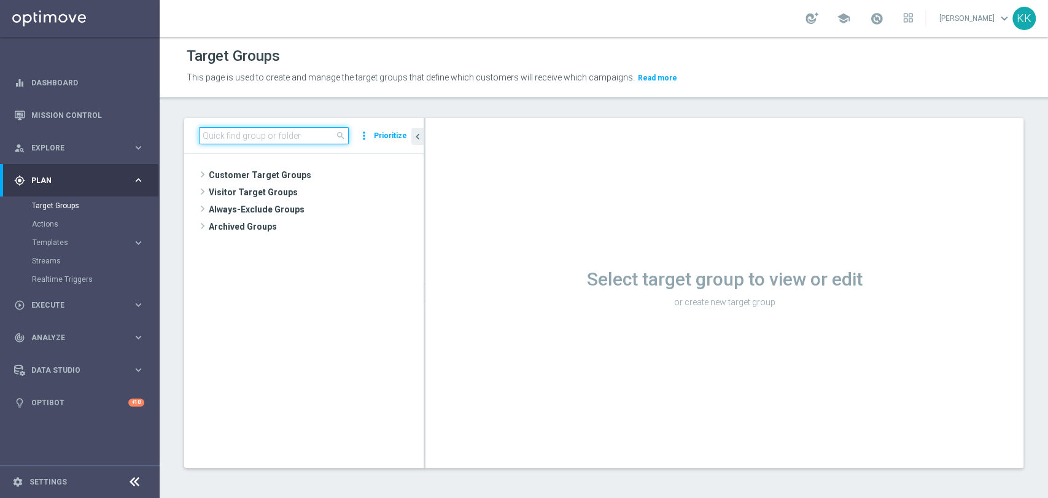
click at [257, 132] on input at bounding box center [274, 135] width 150 height 17
paste input "D_ALL_TARGET_WAGER_50% do 300 PLN_EUROBASKET_280825_BLOKADA"
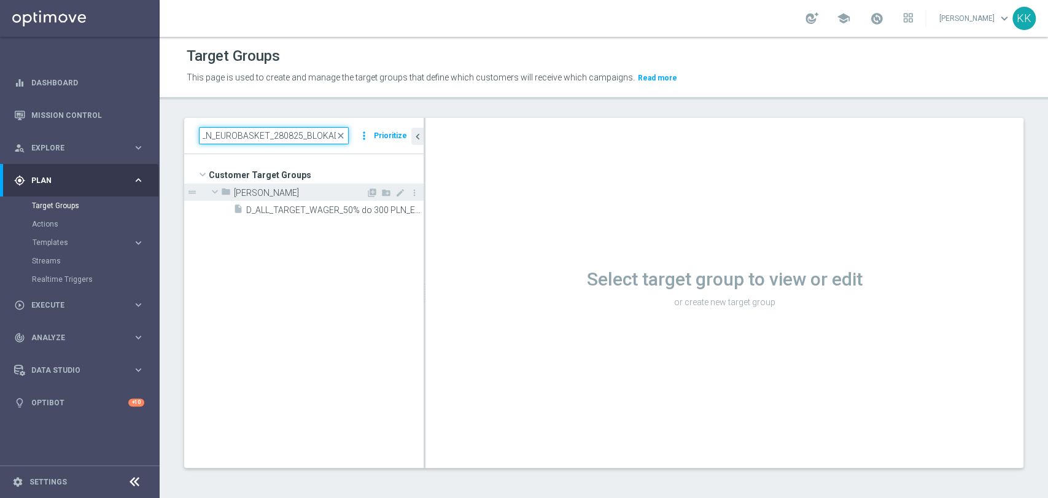
type input "D_ALL_TARGET_WAGER_50% do 300 PLN_EUROBASKET_280825_BLOKADA"
click at [287, 196] on span "Kasia K." at bounding box center [300, 193] width 132 height 10
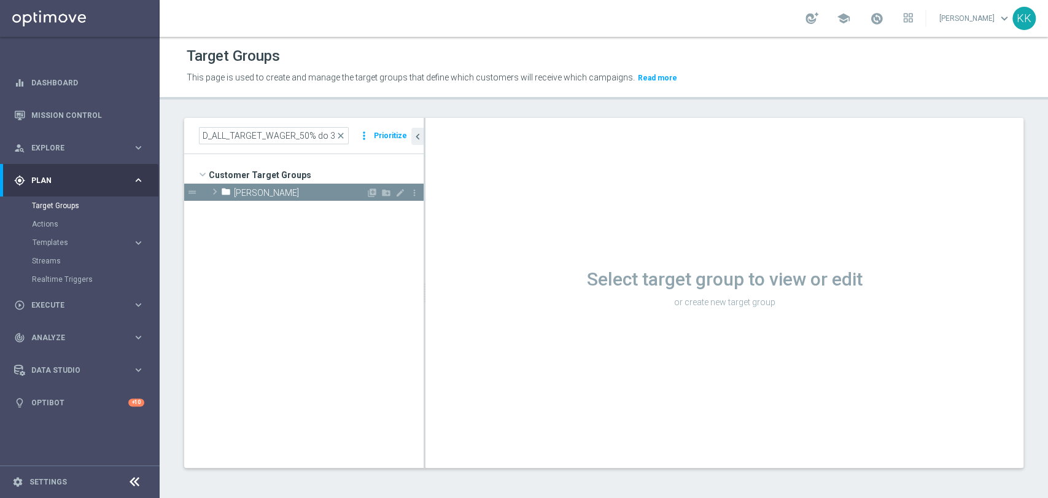
click at [280, 188] on span "Kasia K." at bounding box center [300, 193] width 132 height 10
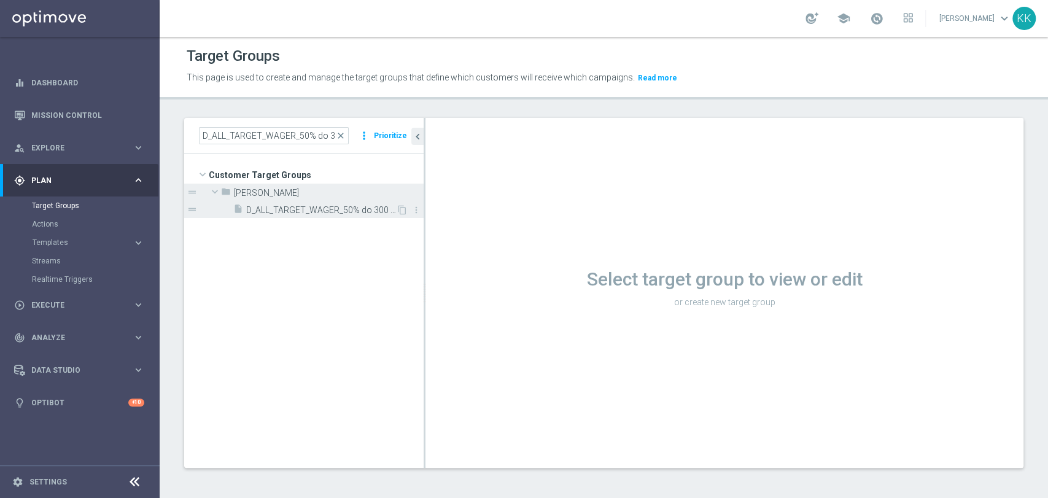
click at [287, 205] on span "D_ALL_TARGET_WAGER_50% do 300 PLN_EUROBASKET_280825_BLOKADA" at bounding box center [321, 210] width 150 height 10
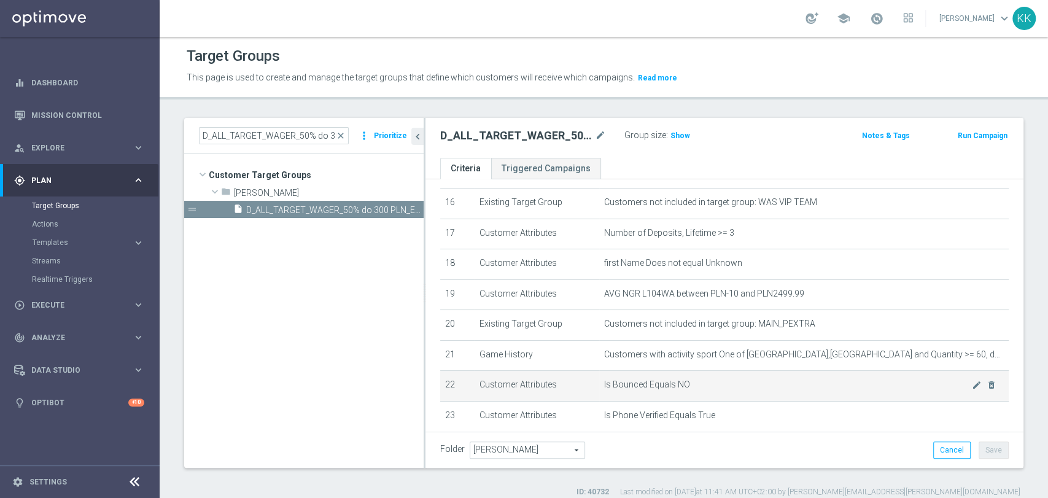
scroll to position [545, 0]
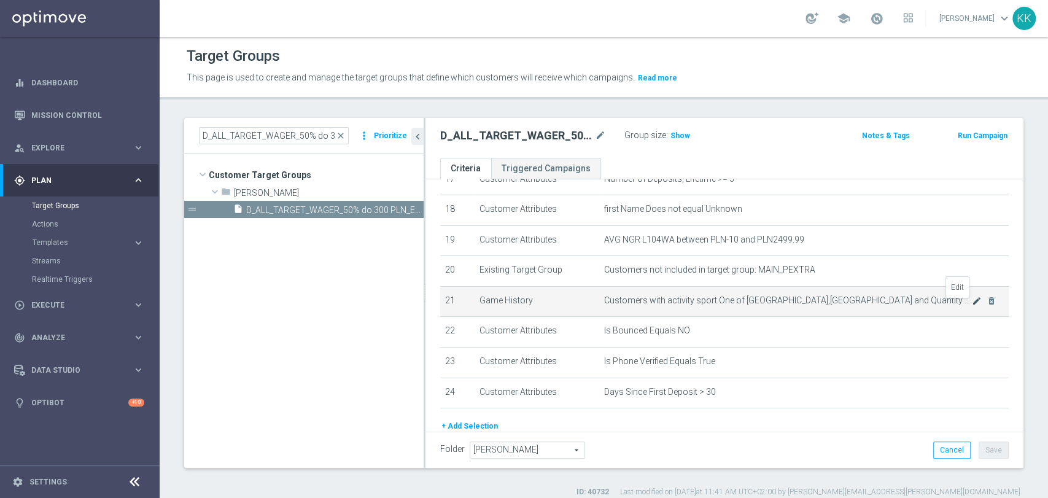
click at [971, 306] on icon "mode_edit" at bounding box center [976, 301] width 10 height 10
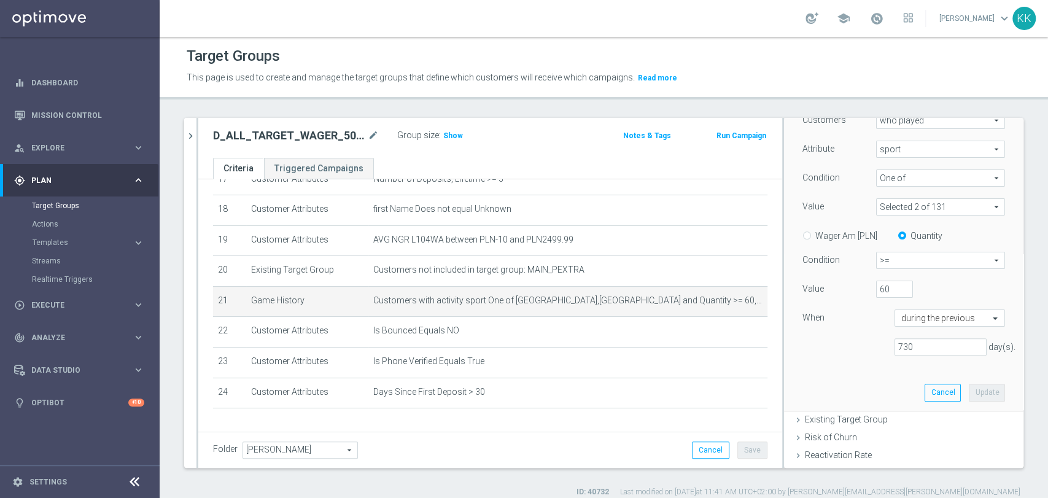
scroll to position [204, 0]
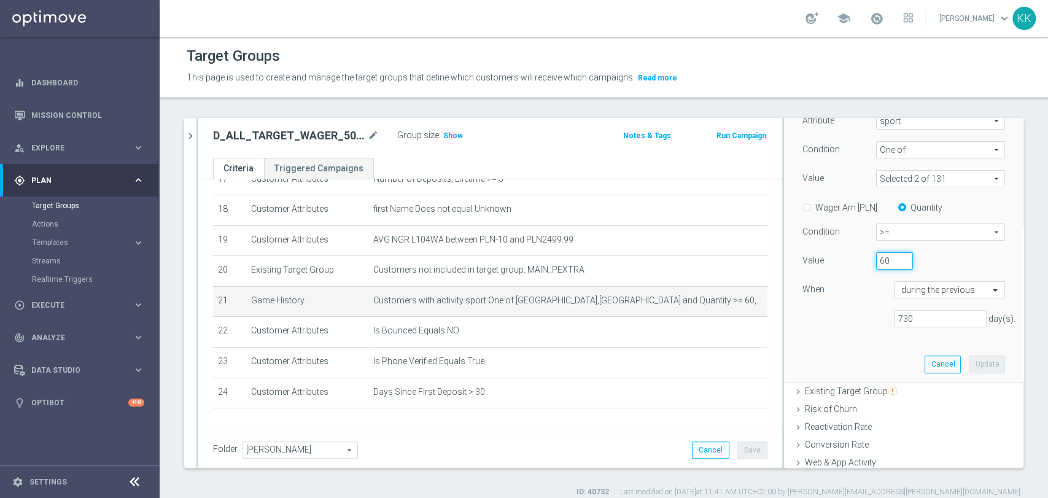
click at [876, 253] on input "60" at bounding box center [894, 260] width 37 height 17
type input "6"
type input "40"
click at [968, 365] on button "Update" at bounding box center [986, 363] width 36 height 17
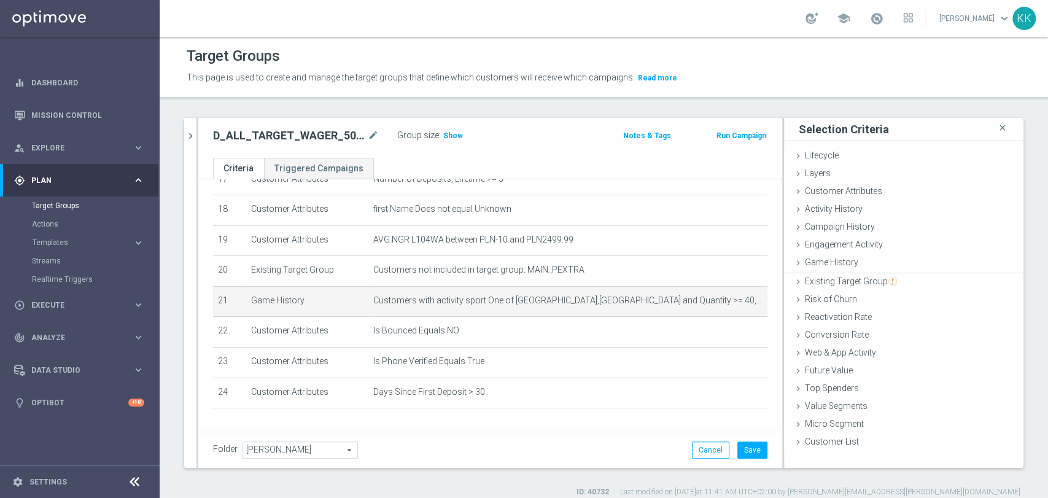
scroll to position [0, 0]
click at [743, 439] on div "Folder Kasia K. Kasia K. arrow_drop_down search Cancel Save Saving..." at bounding box center [490, 449] width 584 height 36
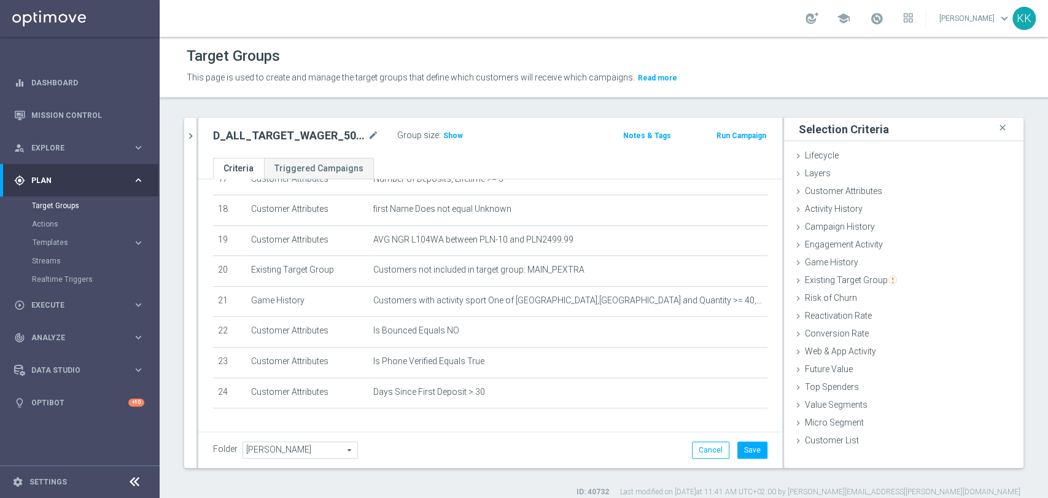
click at [758, 443] on div "Folder Kasia K. Kasia K. arrow_drop_down search Cancel Save Saving..." at bounding box center [490, 449] width 584 height 36
click at [743, 450] on button "Save" at bounding box center [752, 449] width 30 height 17
click at [453, 139] on h3 "Show" at bounding box center [453, 136] width 22 height 14
click at [66, 303] on span "Execute" at bounding box center [81, 304] width 101 height 7
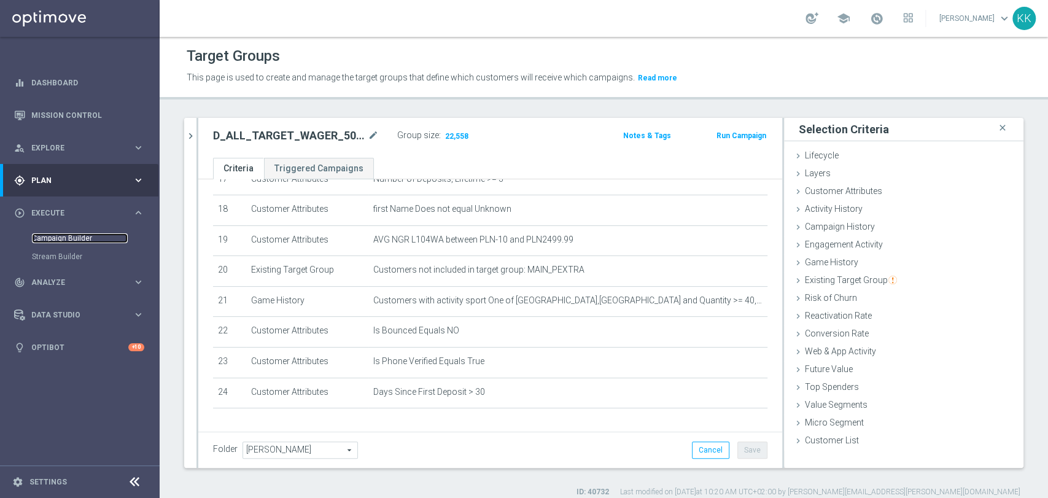
click at [59, 241] on link "Campaign Builder" at bounding box center [80, 238] width 96 height 10
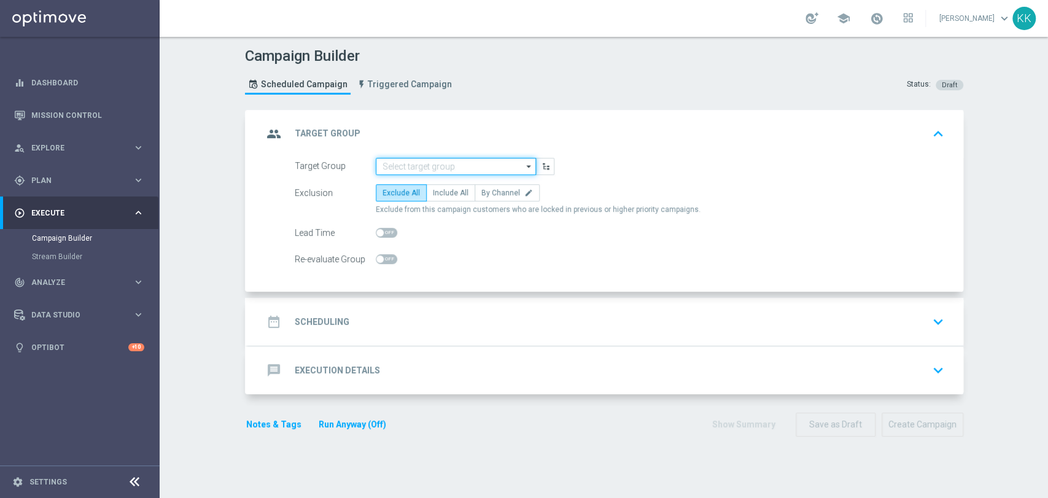
click at [447, 164] on input at bounding box center [456, 166] width 160 height 17
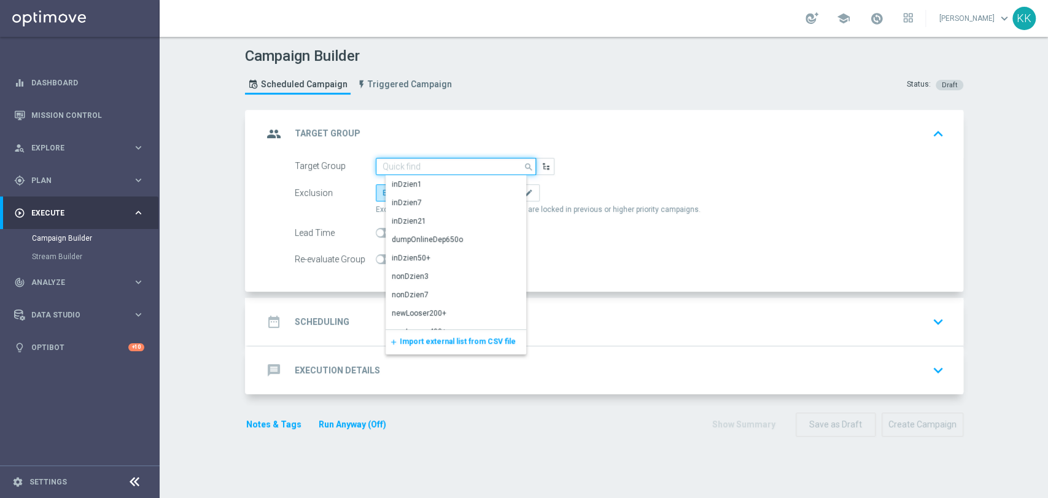
paste input "D_ALL_TARGET_WAGER_50% do 300 PLN_EUROBASKET_280825_BLOKADA"
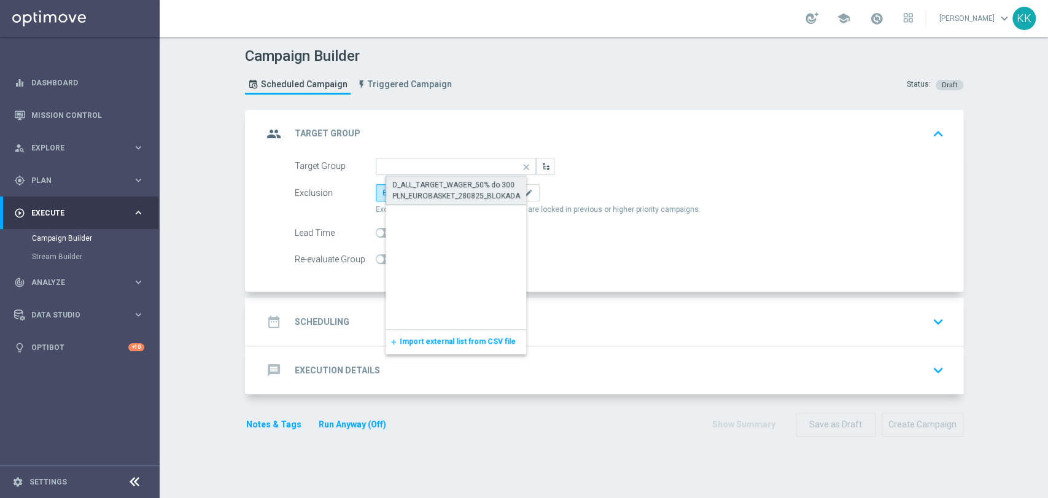
click at [447, 180] on div "D_ALL_TARGET_WAGER_50% do 300 PLN_EUROBASKET_280825_BLOKADA" at bounding box center [465, 190] width 147 height 22
type input "D_ALL_TARGET_WAGER_50% do 300 PLN_EUROBASKET_280825_BLOKADA"
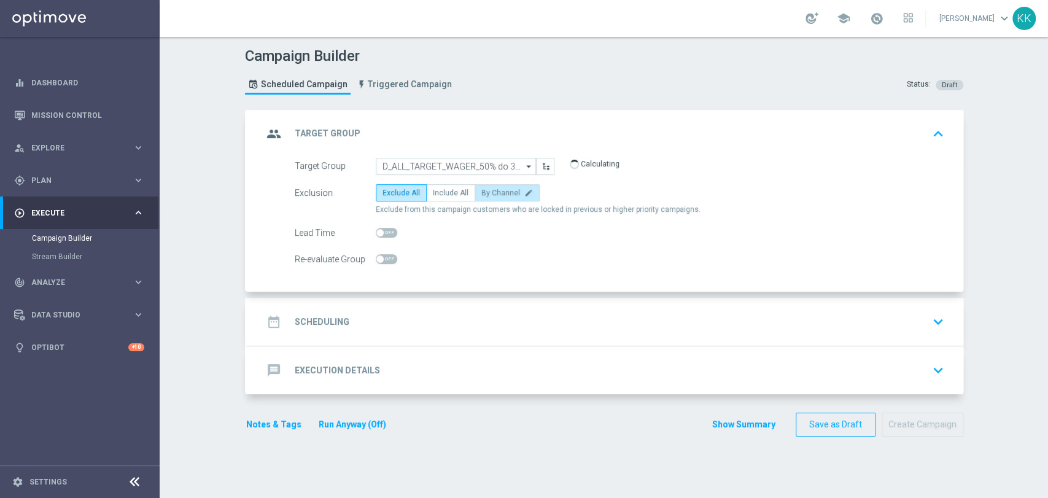
click at [481, 195] on span "By Channel" at bounding box center [500, 192] width 39 height 9
click at [481, 195] on input "By Channel edit" at bounding box center [485, 195] width 8 height 8
radio input "true"
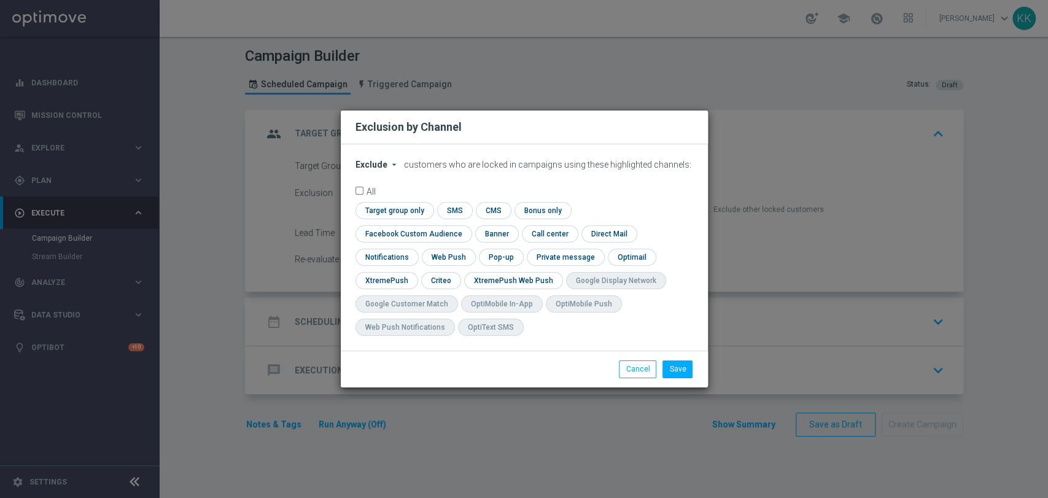
click at [377, 169] on span "Exclude" at bounding box center [371, 165] width 32 height 10
click at [0, 0] on span "Include" at bounding box center [0, 0] width 0 height 0
click at [466, 225] on input "checkbox" at bounding box center [410, 233] width 111 height 17
checkbox input "true"
click at [438, 282] on input "checkbox" at bounding box center [440, 280] width 38 height 17
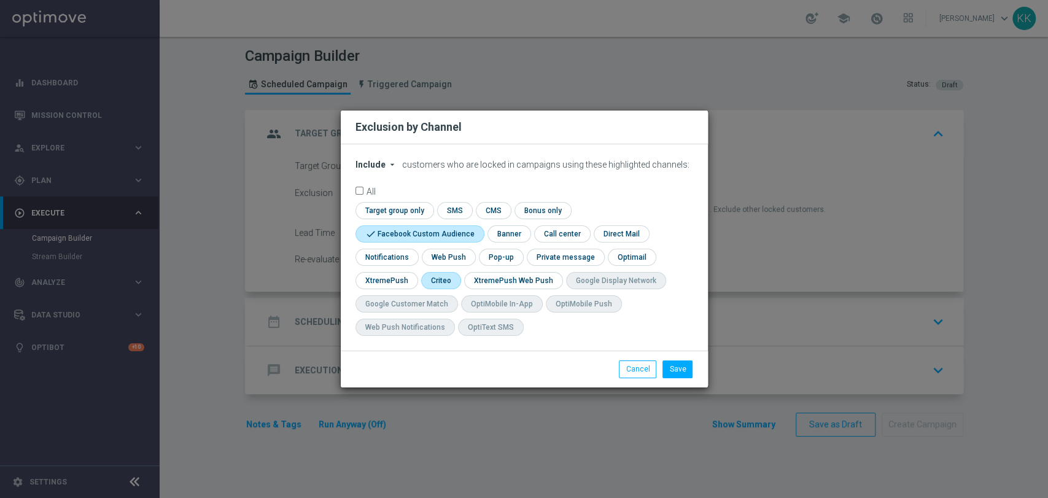
checkbox input "true"
click at [671, 369] on button "Save" at bounding box center [677, 368] width 30 height 17
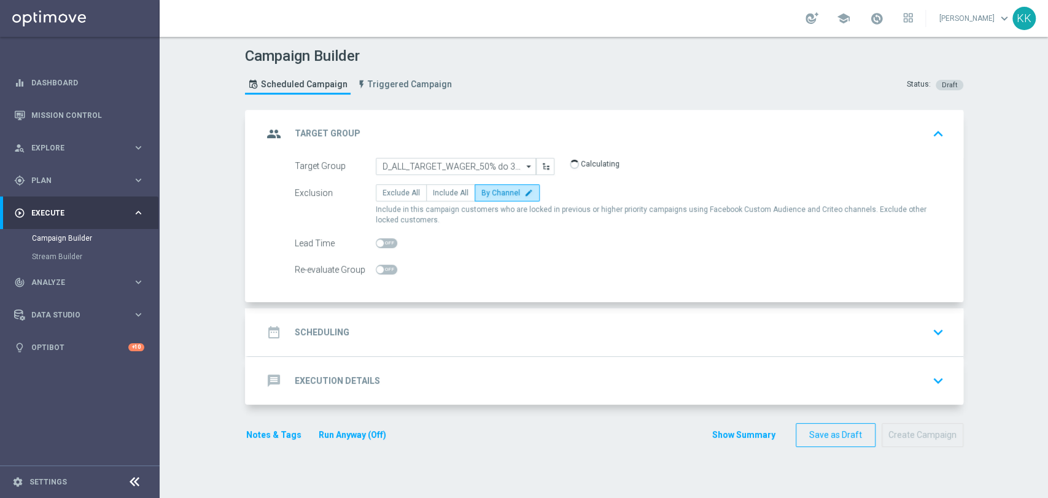
click at [636, 325] on div "date_range Scheduling keyboard_arrow_down" at bounding box center [605, 331] width 685 height 23
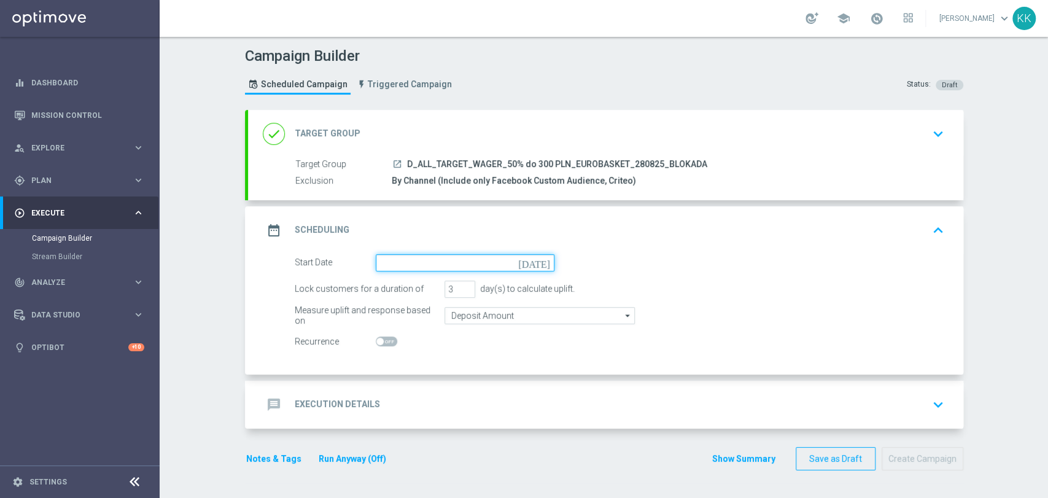
click at [429, 266] on input at bounding box center [465, 262] width 179 height 17
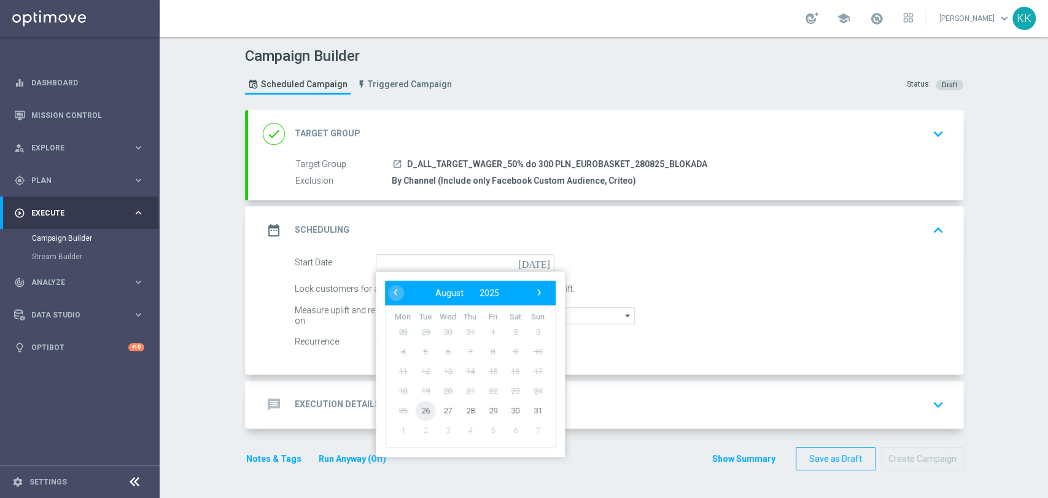
click at [420, 414] on span "26" at bounding box center [425, 410] width 20 height 20
type input "26 Aug 2025"
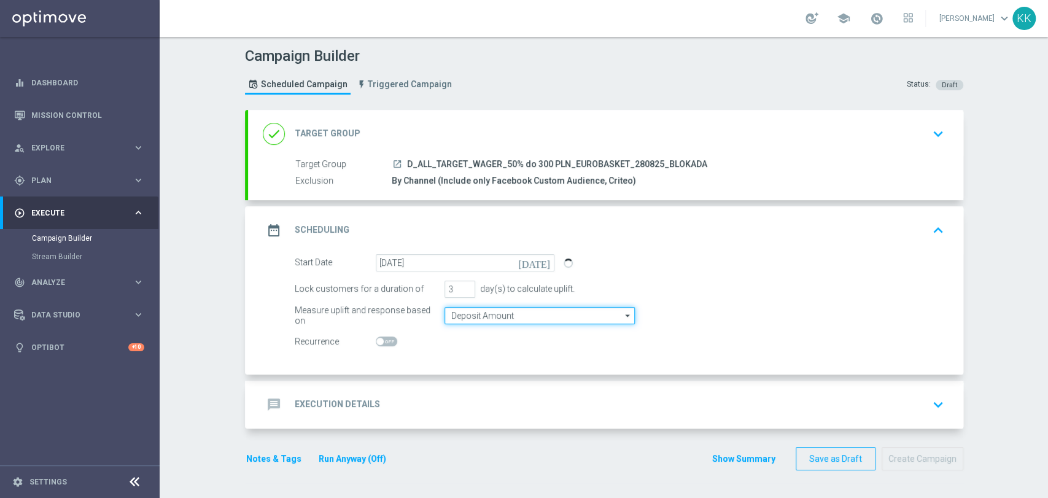
click at [453, 313] on input "Deposit Amount" at bounding box center [539, 315] width 190 height 17
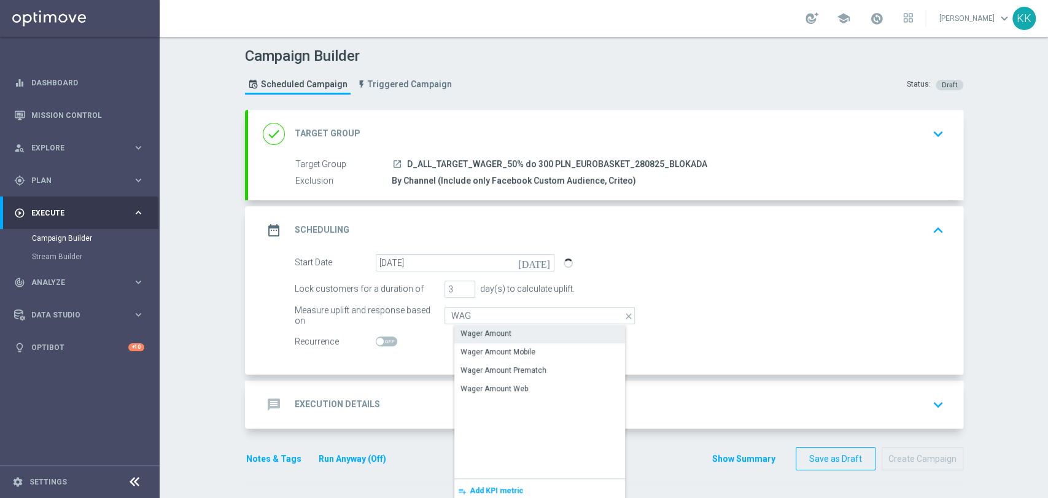
click at [464, 337] on div "Wager Amount" at bounding box center [485, 333] width 51 height 11
type input "Wager Amount"
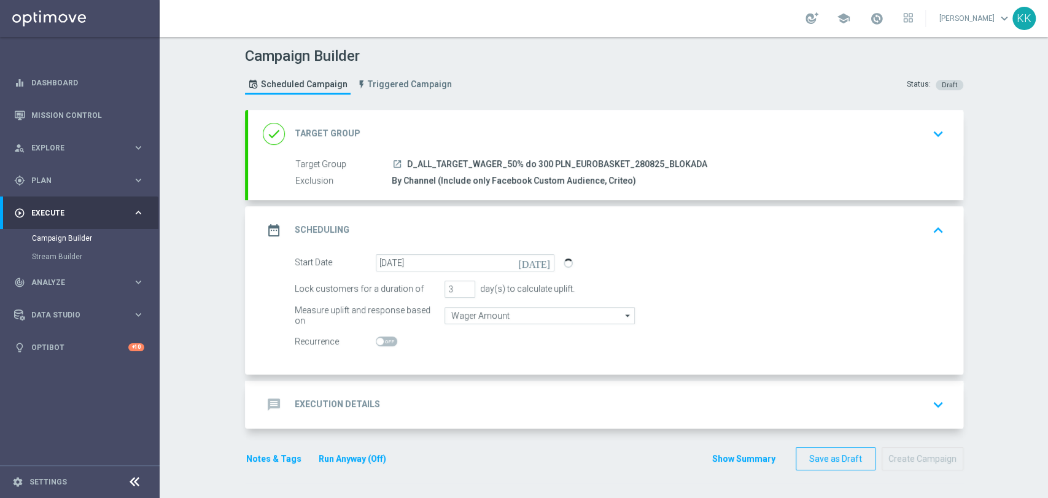
click at [527, 401] on div "message Execution Details keyboard_arrow_down" at bounding box center [605, 404] width 685 height 23
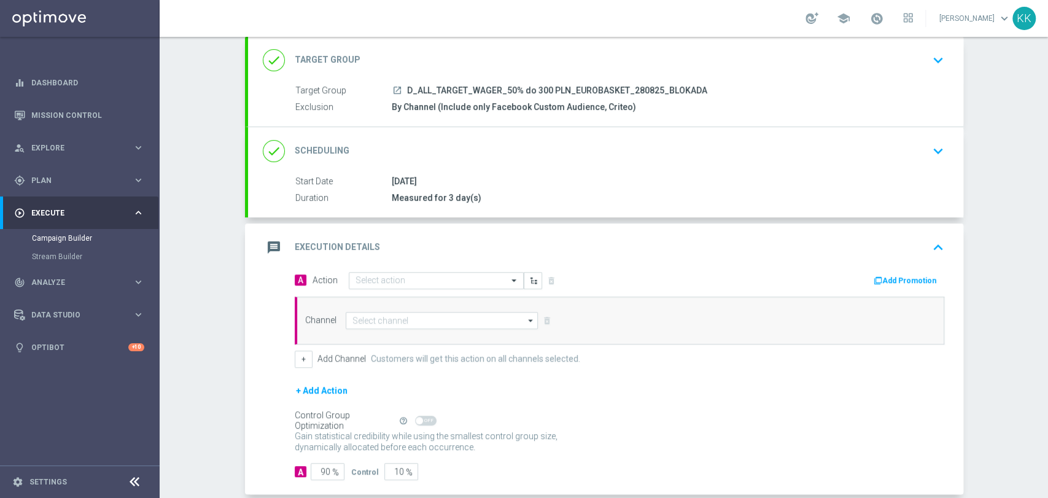
scroll to position [121, 0]
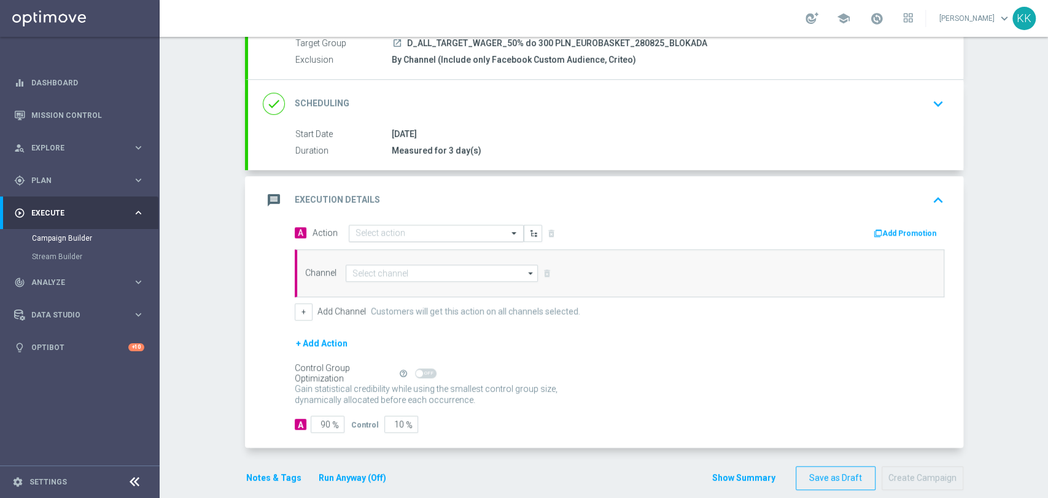
click at [387, 233] on input "text" at bounding box center [423, 233] width 137 height 10
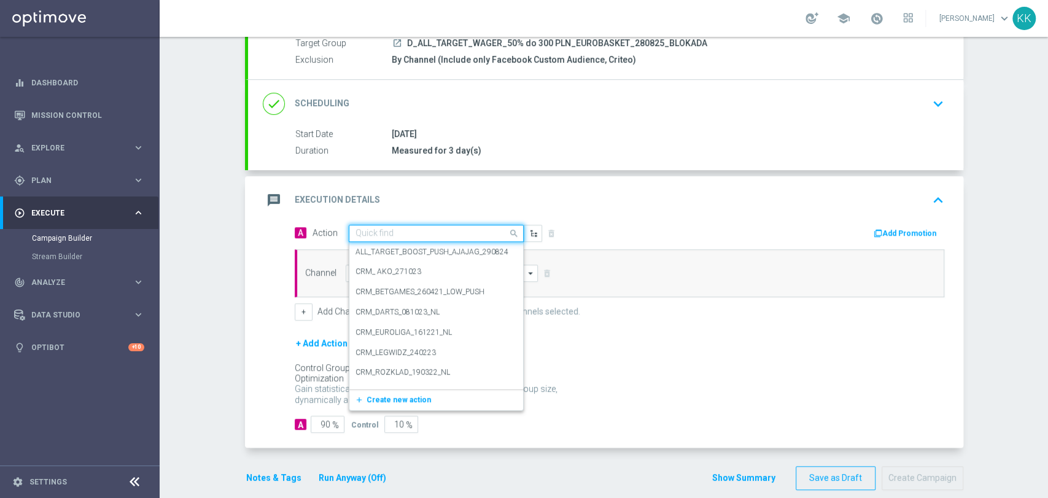
paste input "D_ALL_TARGET_WAGER_50% do 300 PLN_EUROBASKET_280825_BLOKADA"
type input "D_ALL_TARGET_WAGER_50% do 300 PLN_EUROBASKET_280825_BLOKADA"
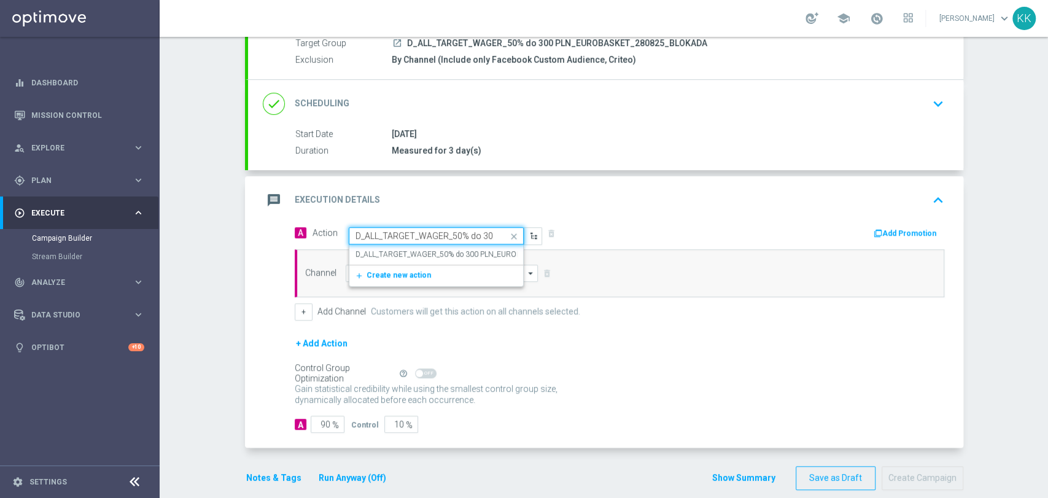
scroll to position [0, 150]
click at [396, 244] on div "D_ALL_TARGET_WAGER_50% do 300 PLN_EUROBASKET_280825_BLOKADA edit" at bounding box center [435, 254] width 161 height 20
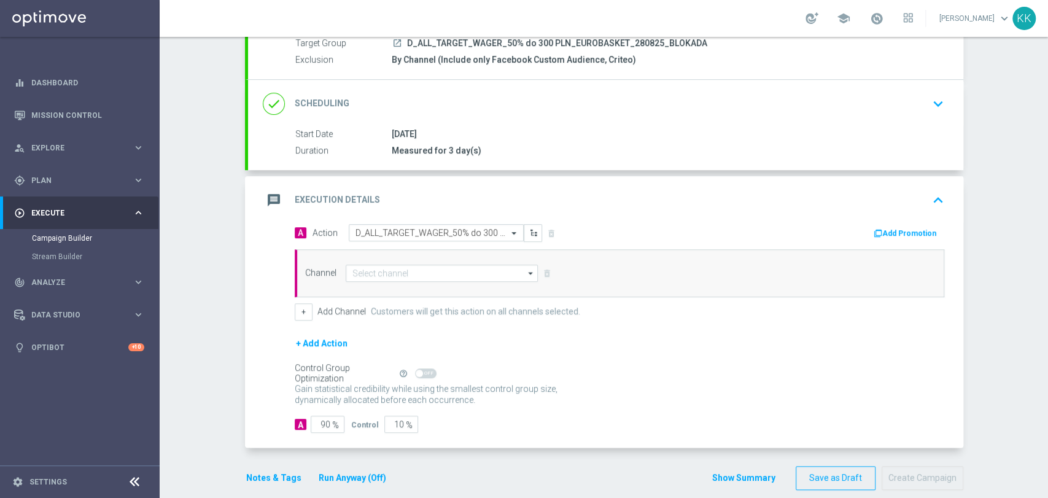
scroll to position [0, 0]
click at [390, 277] on input at bounding box center [442, 273] width 193 height 17
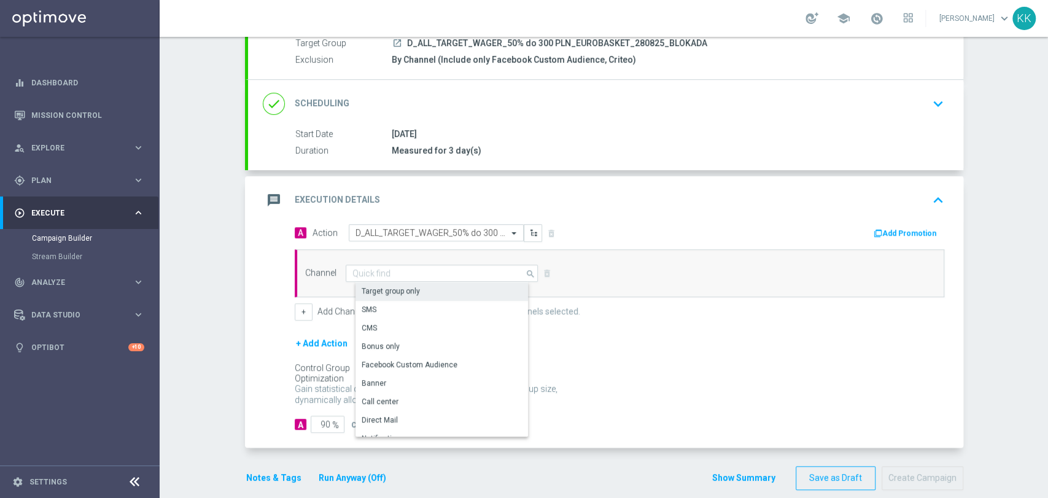
click at [393, 286] on div "Target group only" at bounding box center [390, 290] width 58 height 11
type input "Target group only"
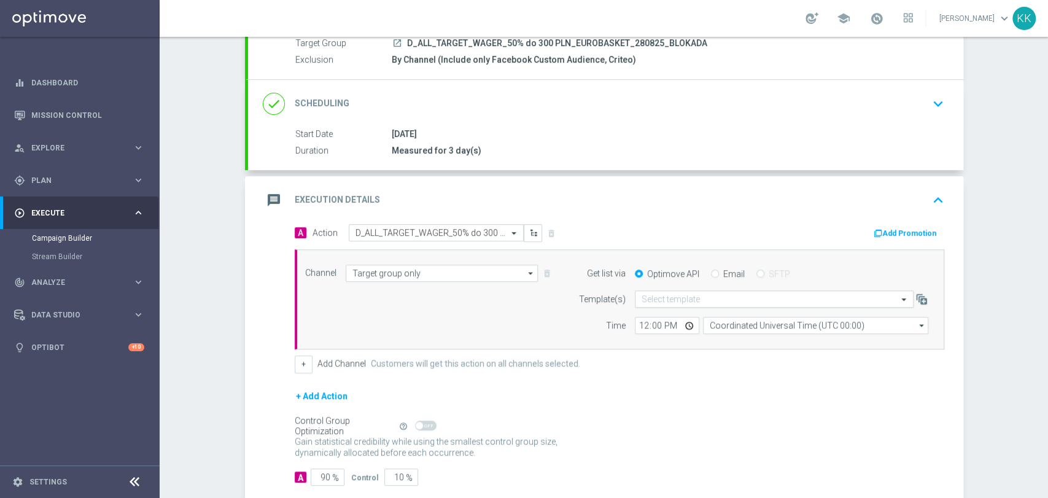
click at [669, 304] on div "Select template" at bounding box center [774, 298] width 279 height 17
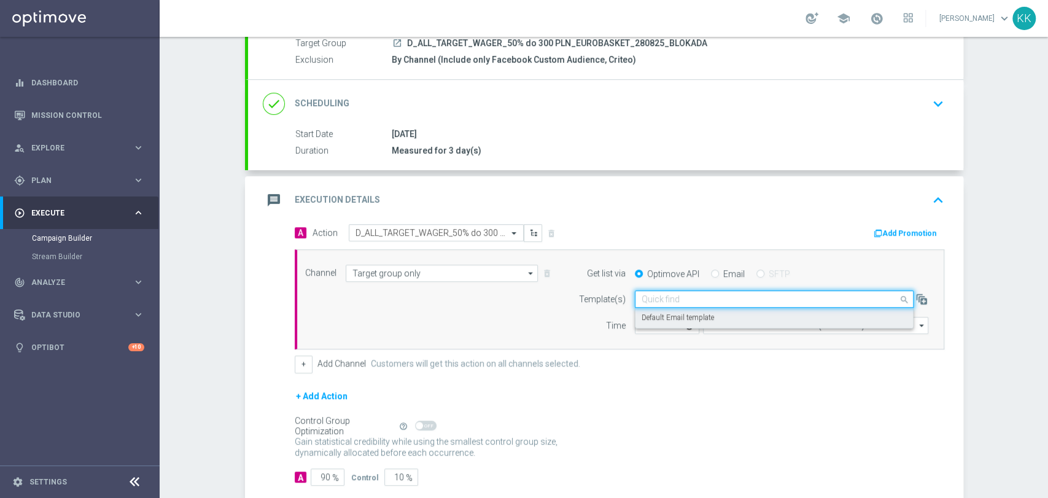
click at [666, 312] on label "Default Email template" at bounding box center [677, 317] width 72 height 10
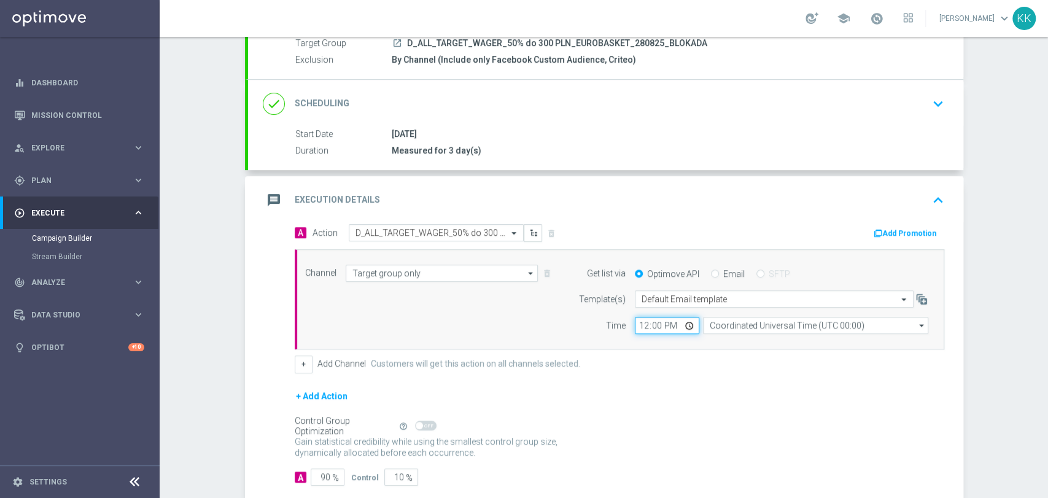
click at [639, 323] on input "12:00" at bounding box center [667, 325] width 64 height 17
type input "10:35"
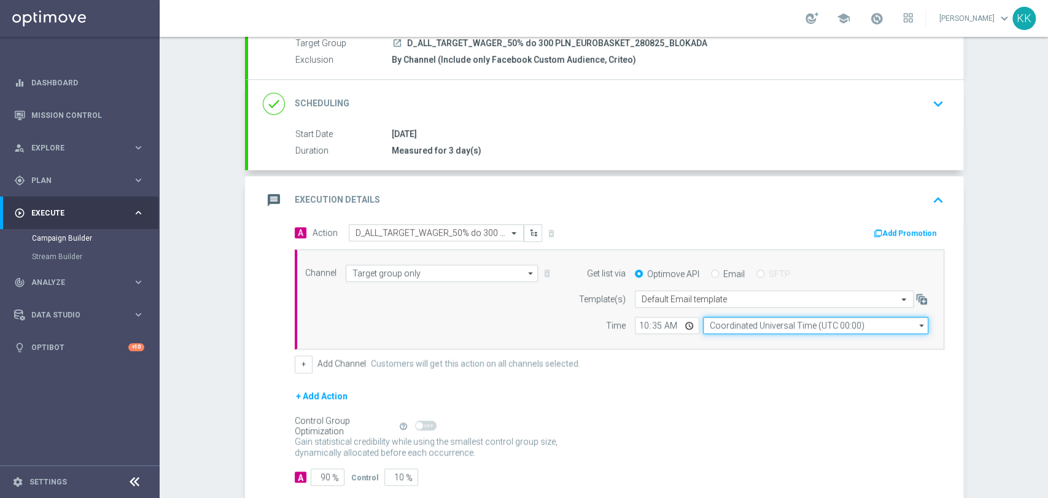
click at [816, 323] on input "Coordinated Universal Time (UTC 00:00)" at bounding box center [815, 325] width 225 height 17
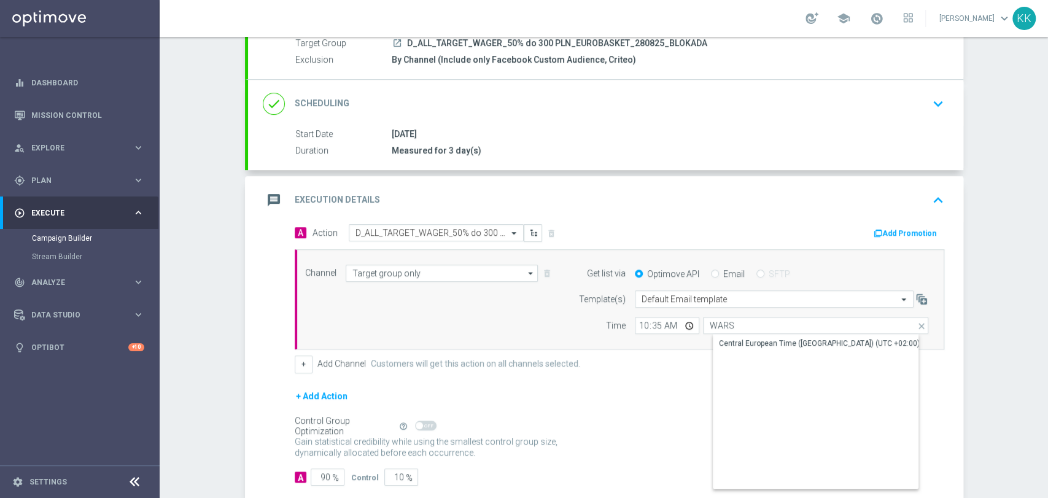
click at [814, 335] on div "Central European Time (Warsaw) (UTC +02:00)" at bounding box center [825, 342] width 226 height 17
type input "Central European Time (Warsaw) (UTC +02:00)"
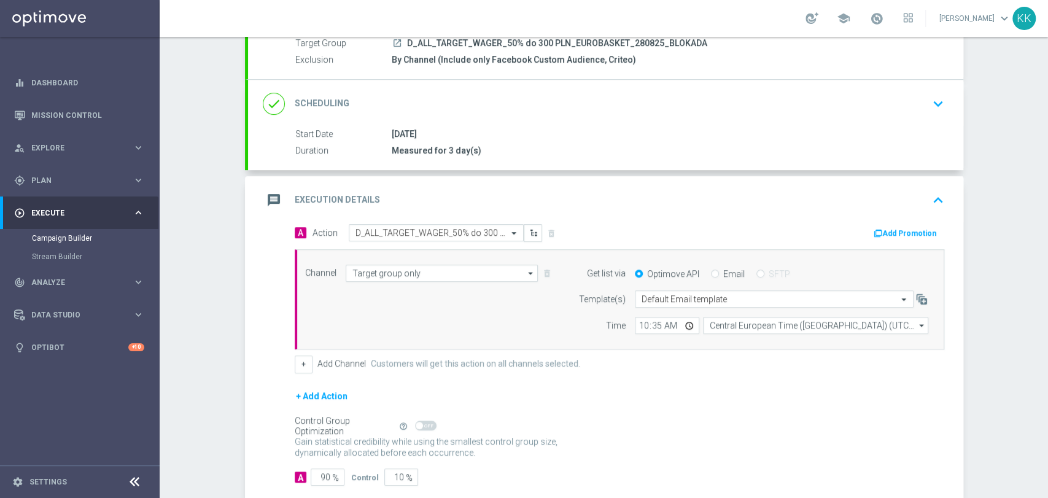
click at [910, 121] on div "done Scheduling keyboard_arrow_down" at bounding box center [605, 104] width 715 height 48
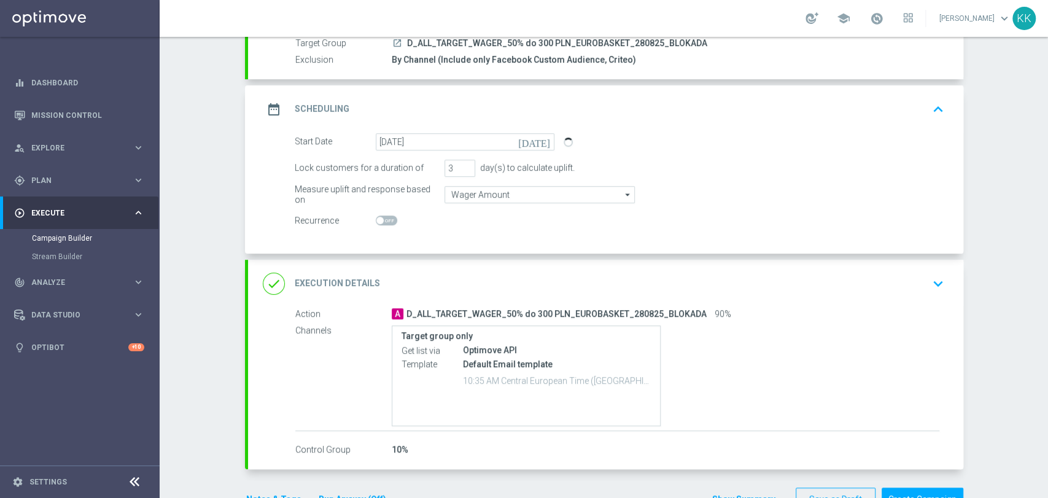
click at [913, 119] on div "date_range Scheduling keyboard_arrow_up" at bounding box center [605, 109] width 685 height 23
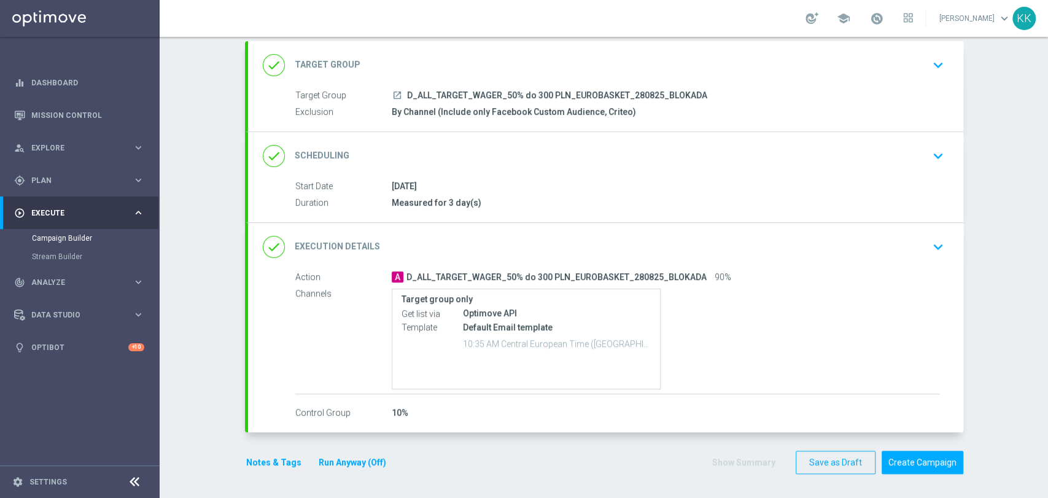
scroll to position [68, 0]
click at [909, 261] on div "done Execution Details keyboard_arrow_down" at bounding box center [605, 247] width 715 height 48
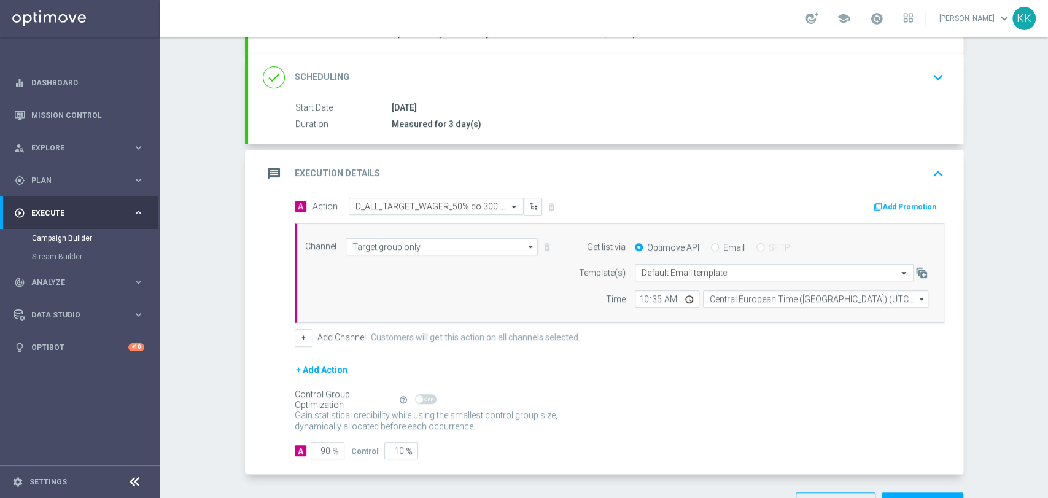
scroll to position [188, 0]
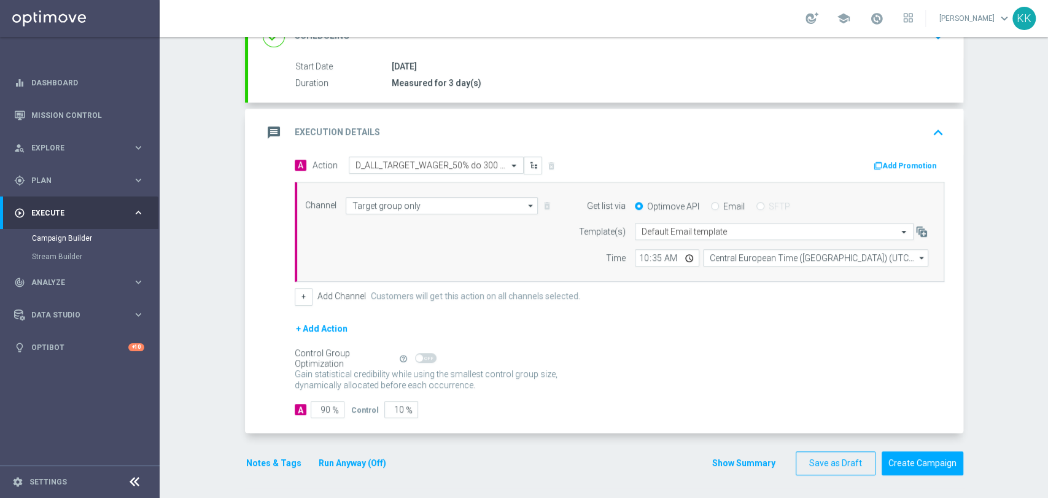
click at [332, 405] on span "%" at bounding box center [335, 410] width 7 height 10
click at [325, 404] on input "90" at bounding box center [328, 409] width 34 height 17
type input "9"
type input "91"
type input "100"
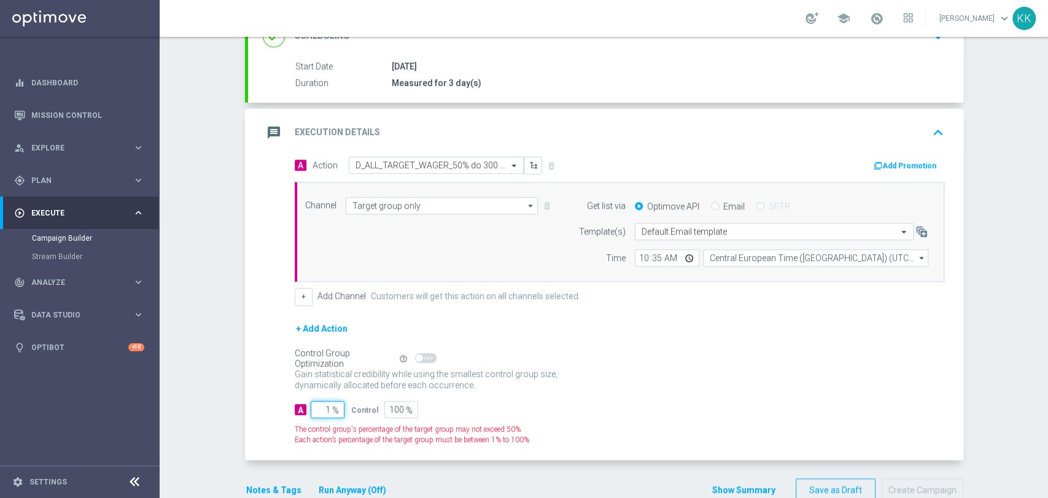
type input "10"
type input "90"
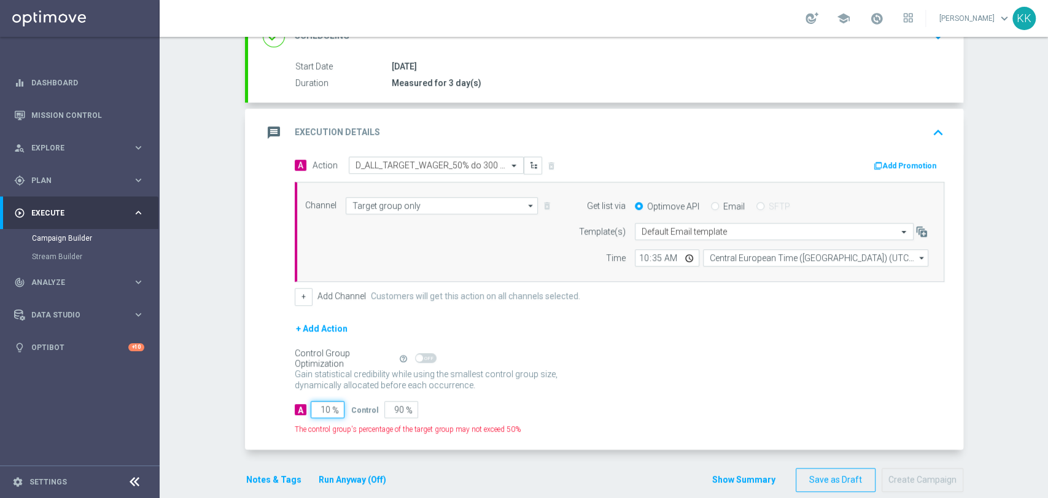
type input "100"
type input "0"
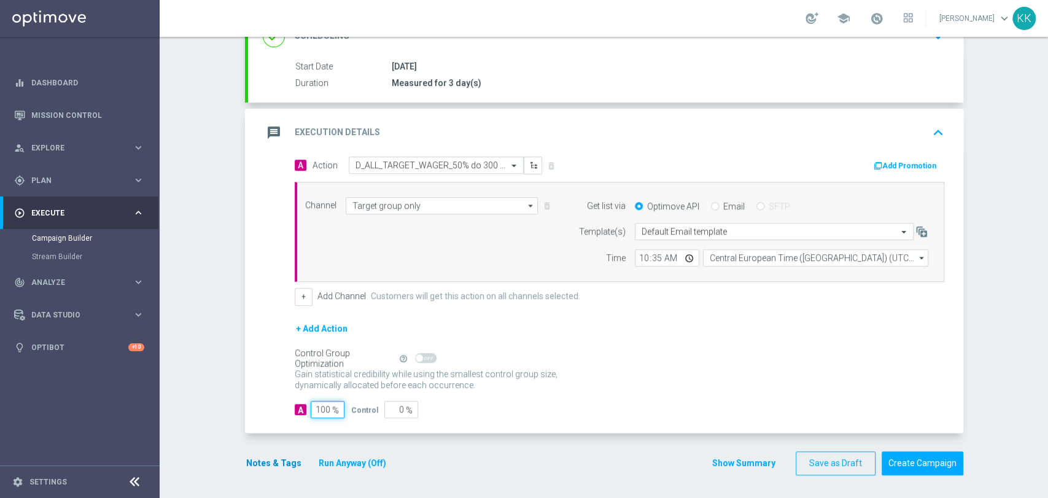
type input "100"
click at [288, 466] on button "Notes & Tags" at bounding box center [274, 462] width 58 height 15
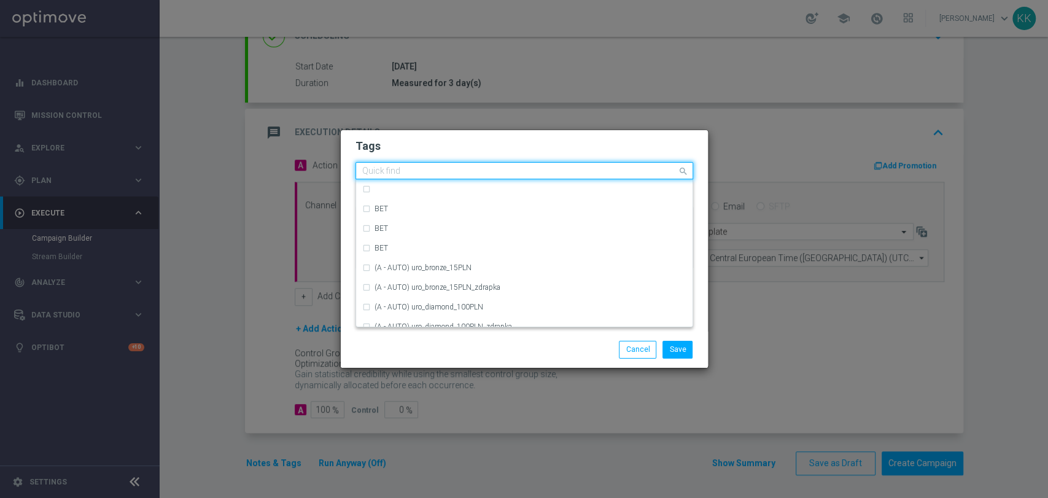
click at [529, 164] on div "Quick find" at bounding box center [516, 170] width 321 height 15
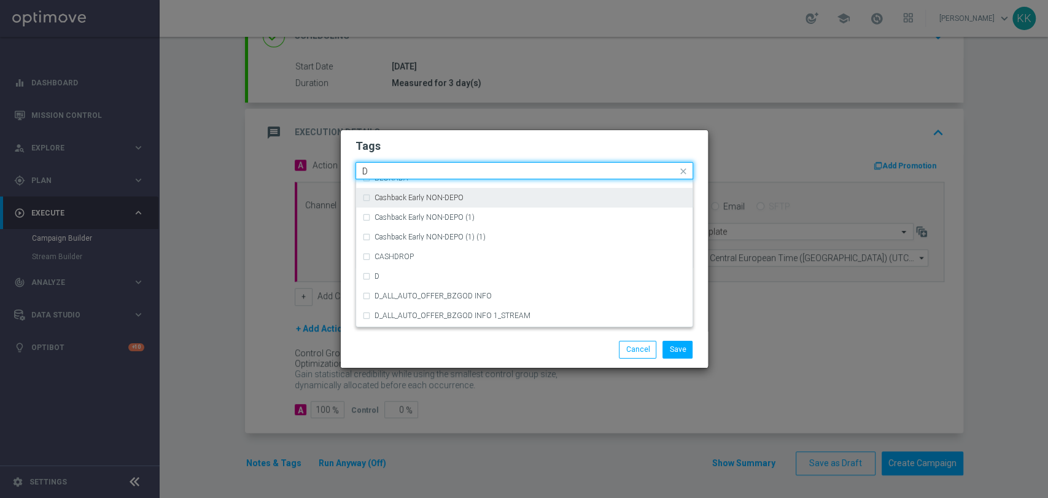
scroll to position [1295, 0]
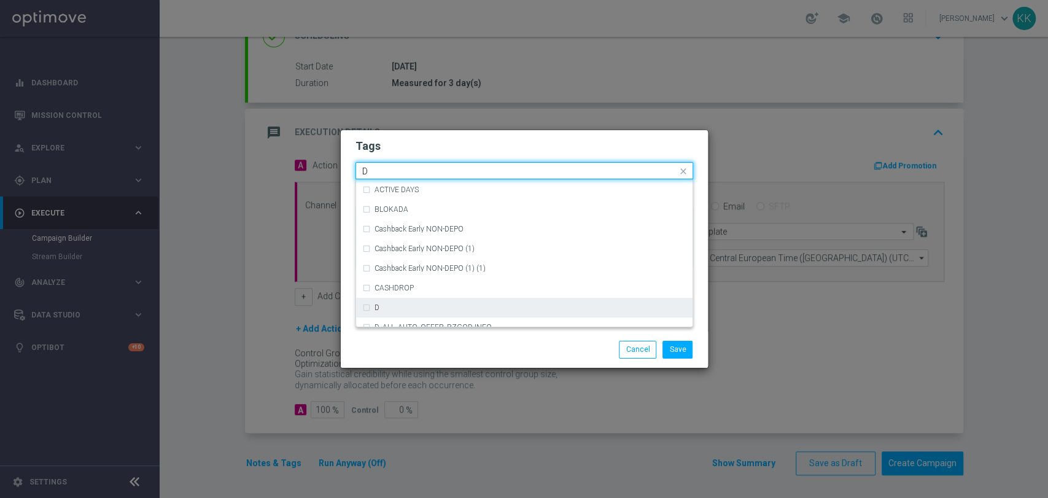
click at [431, 311] on div "D" at bounding box center [530, 307] width 312 height 7
type input "D"
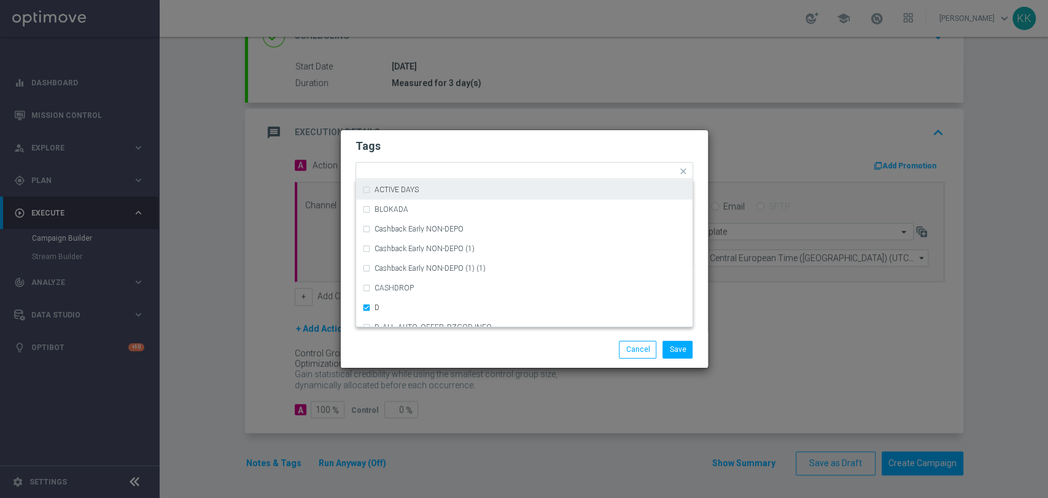
click at [454, 142] on h2 "Tags" at bounding box center [524, 146] width 338 height 15
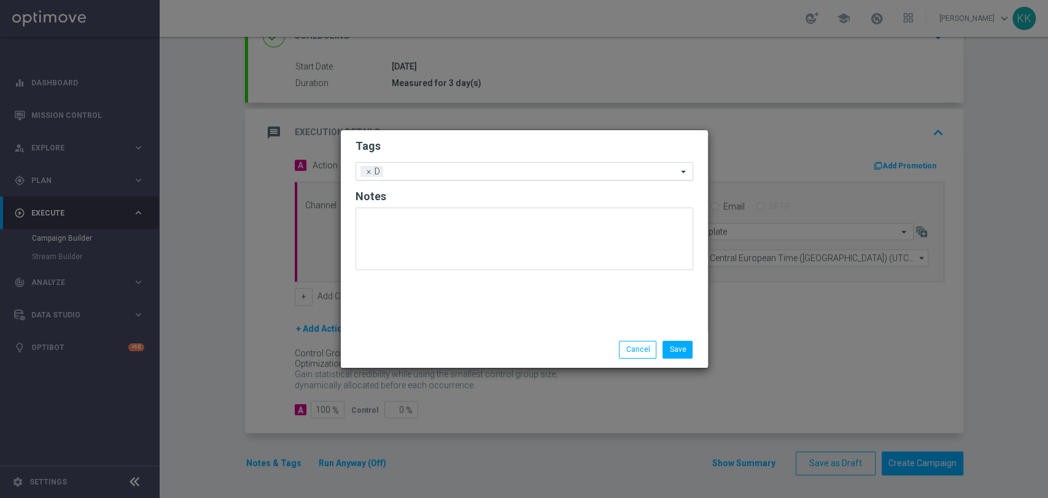
click at [458, 175] on input "text" at bounding box center [532, 172] width 289 height 10
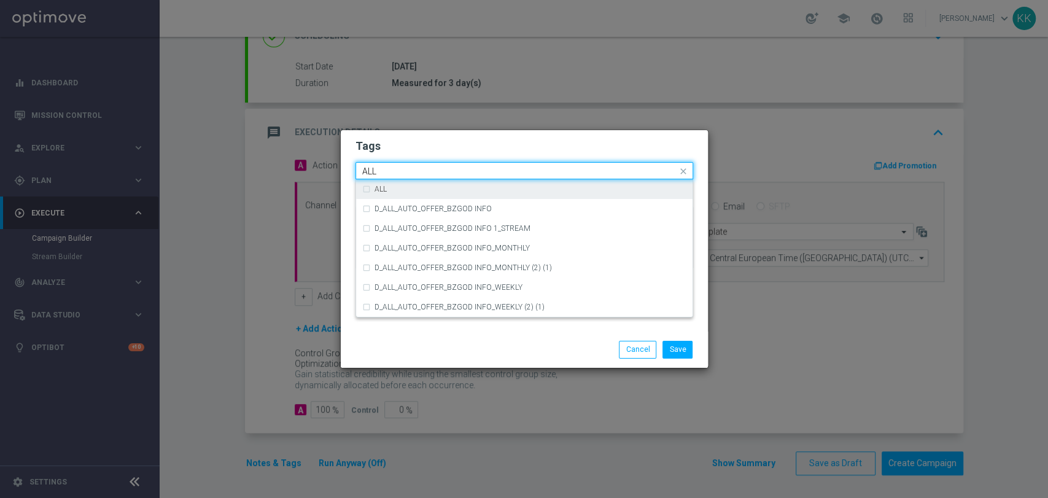
click at [409, 184] on div "ALL" at bounding box center [524, 189] width 324 height 20
type input "ALL"
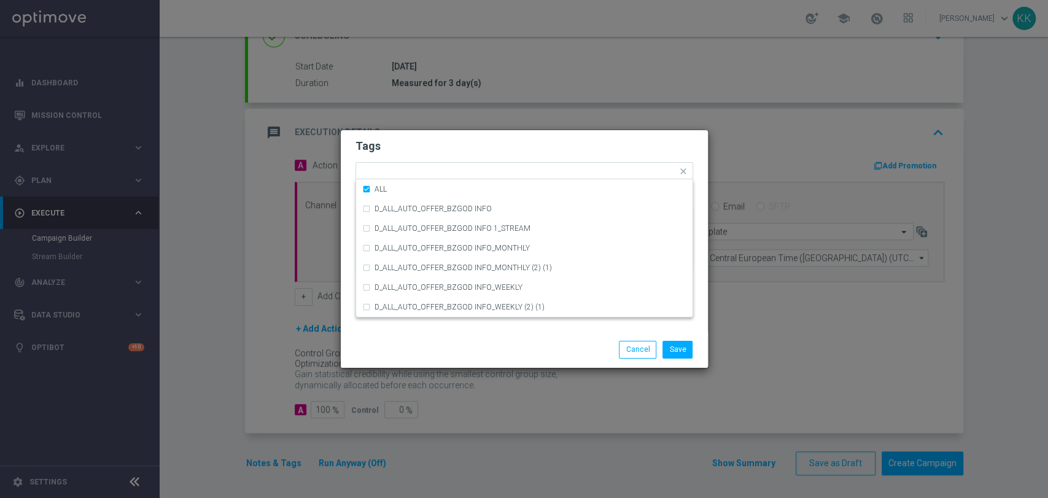
click at [427, 153] on h2 "Tags" at bounding box center [524, 146] width 338 height 15
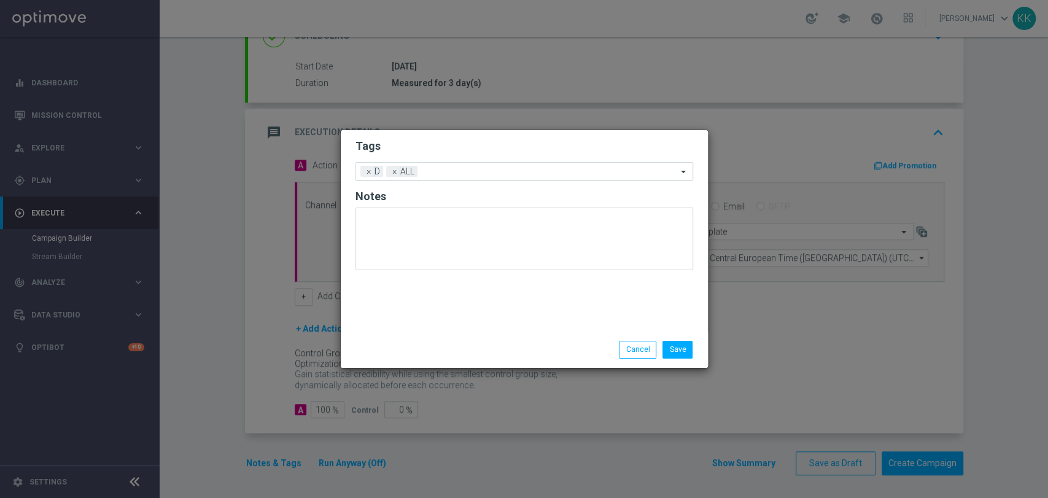
click at [428, 168] on input "text" at bounding box center [549, 172] width 255 height 10
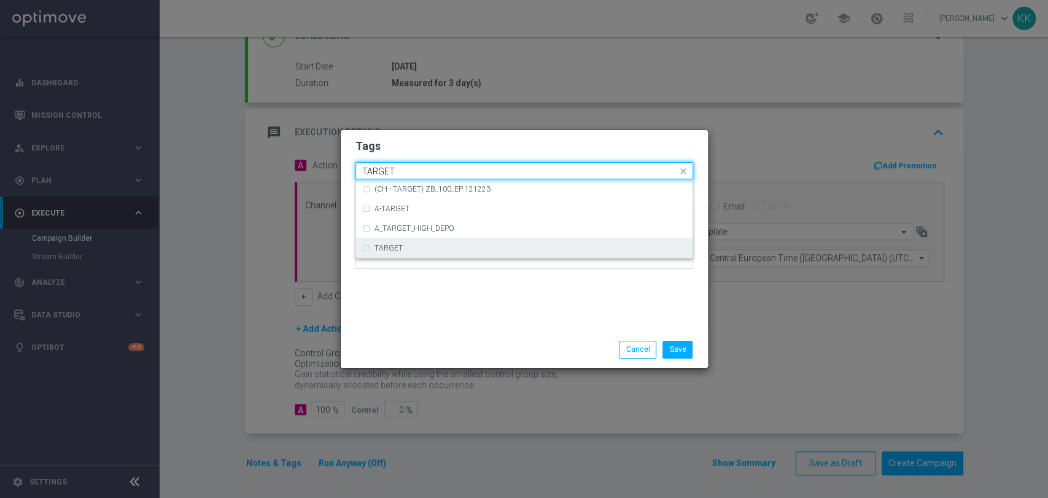
click at [429, 238] on div "TARGET" at bounding box center [524, 248] width 324 height 20
type input "TARGET"
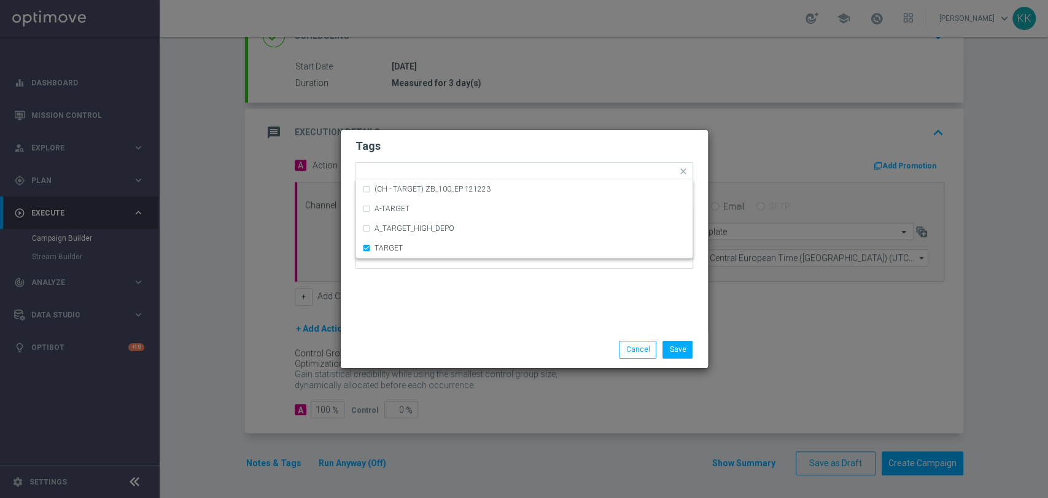
click at [449, 279] on div "Tags Quick find × D × ALL × TARGET (CH - TARGET) ZB_100_EP 121223 A-TARGET A_TA…" at bounding box center [524, 230] width 367 height 201
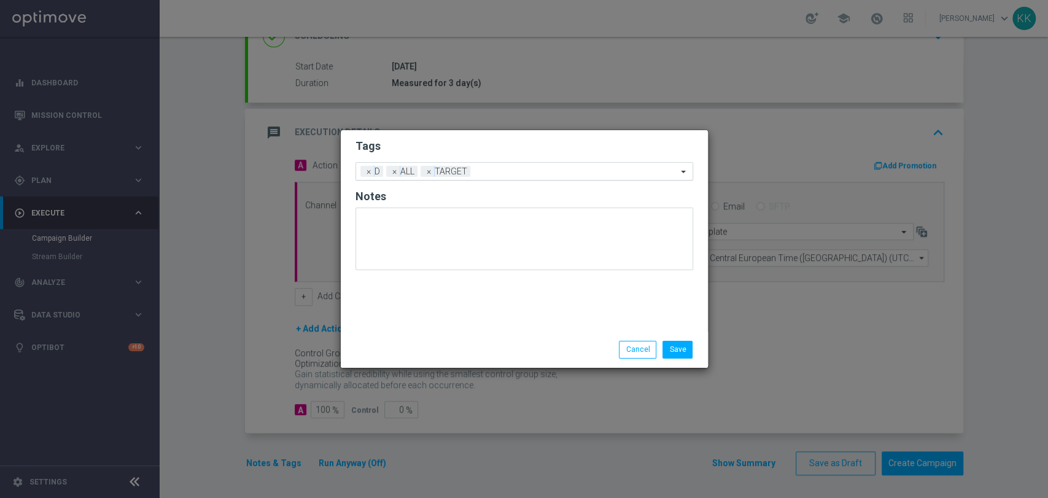
click at [538, 177] on div at bounding box center [575, 173] width 204 height 12
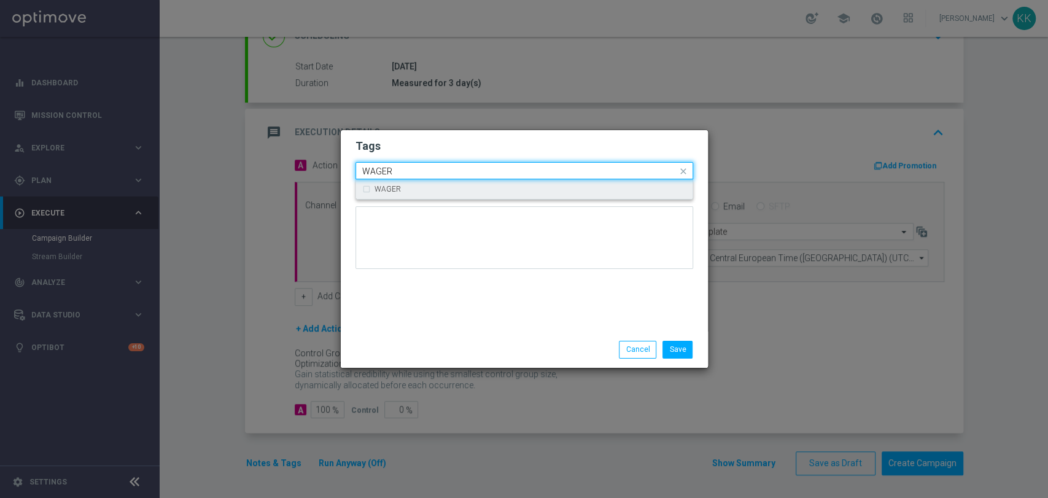
click at [536, 188] on div "WAGER" at bounding box center [530, 188] width 312 height 7
type input "WAGER"
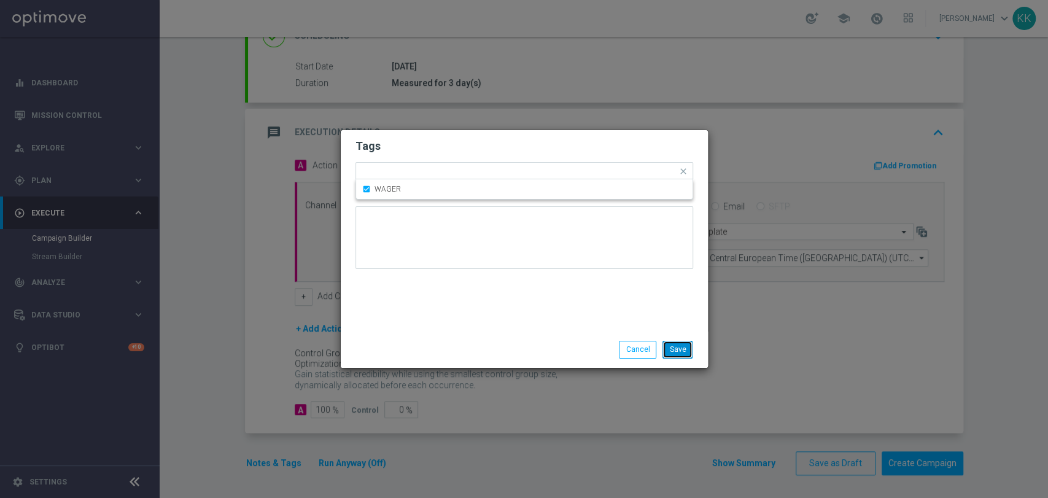
click at [687, 350] on button "Save" at bounding box center [677, 349] width 30 height 17
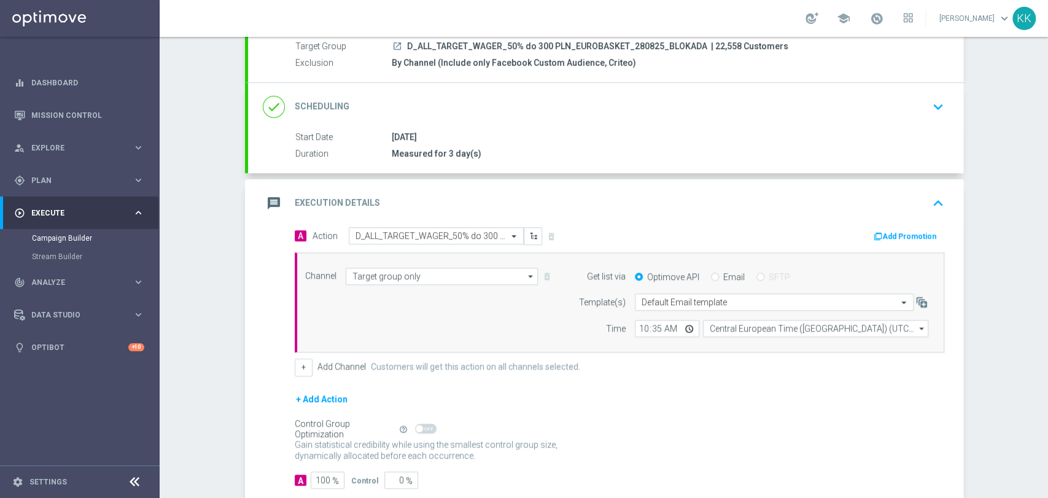
scroll to position [52, 0]
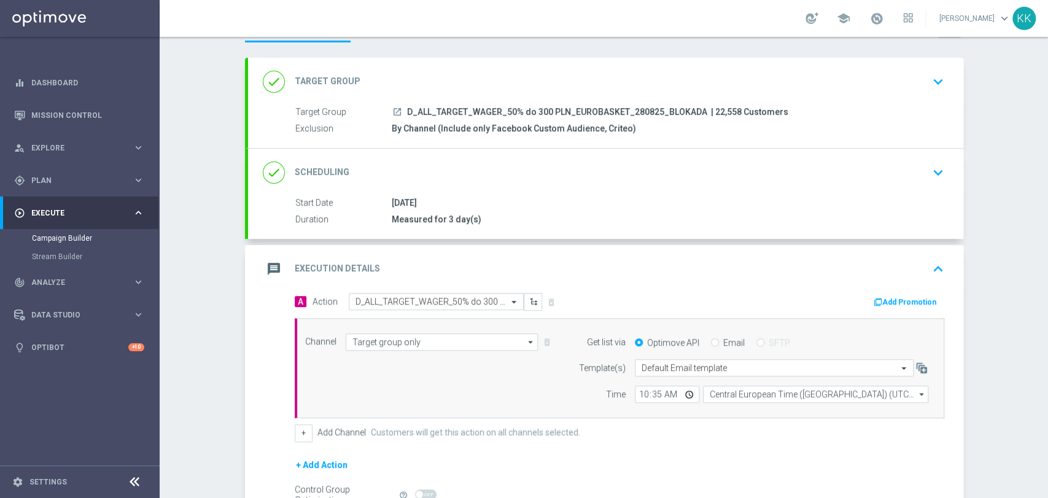
click at [929, 173] on icon "keyboard_arrow_down" at bounding box center [938, 172] width 18 height 18
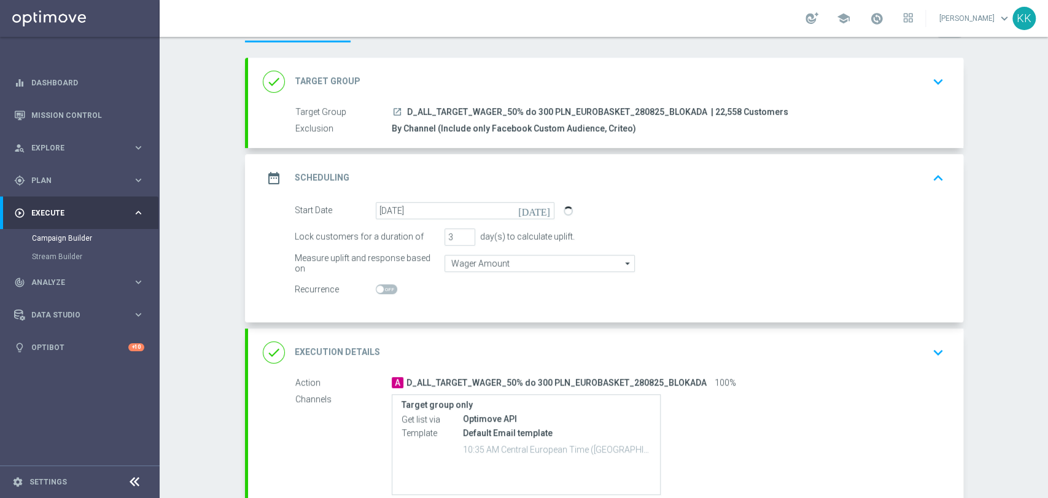
click at [950, 87] on div "done Target Group keyboard_arrow_down" at bounding box center [605, 82] width 715 height 48
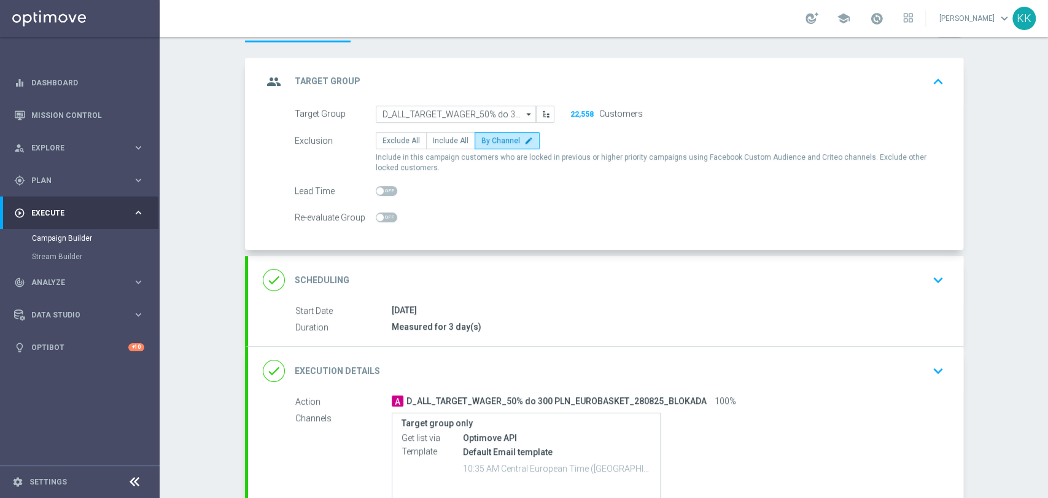
click at [533, 309] on div "26 Aug 2025" at bounding box center [665, 310] width 547 height 12
click at [612, 274] on div "done Scheduling keyboard_arrow_down" at bounding box center [605, 279] width 685 height 23
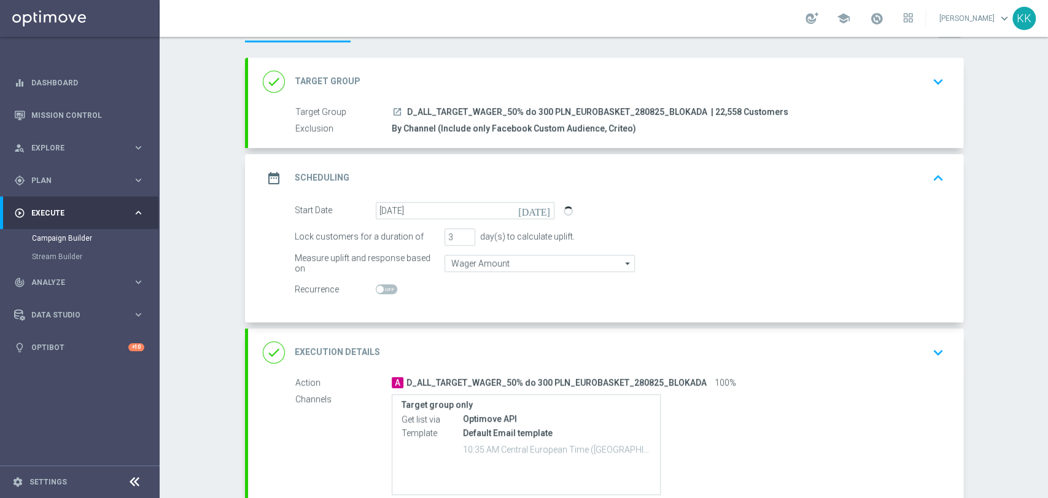
click at [892, 336] on div "done Execution Details keyboard_arrow_down" at bounding box center [605, 352] width 715 height 48
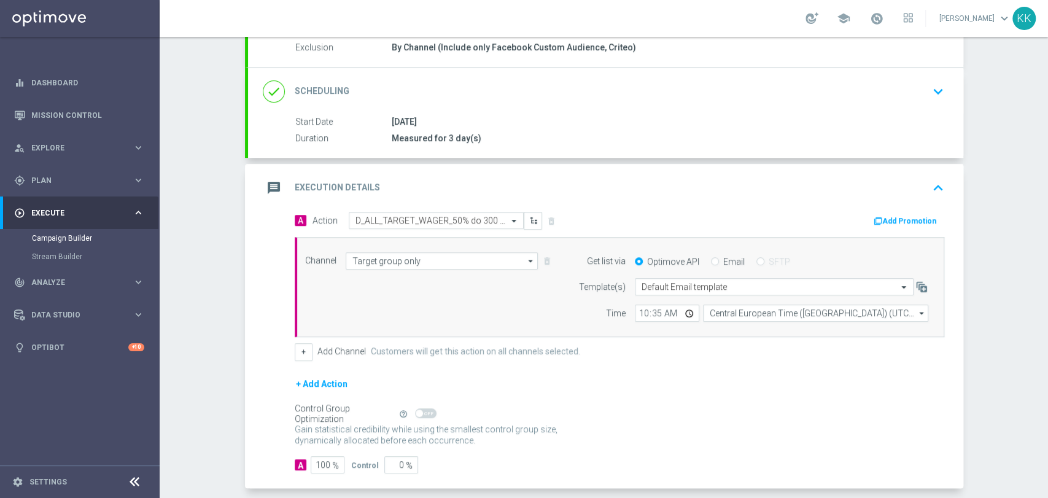
scroll to position [109, 0]
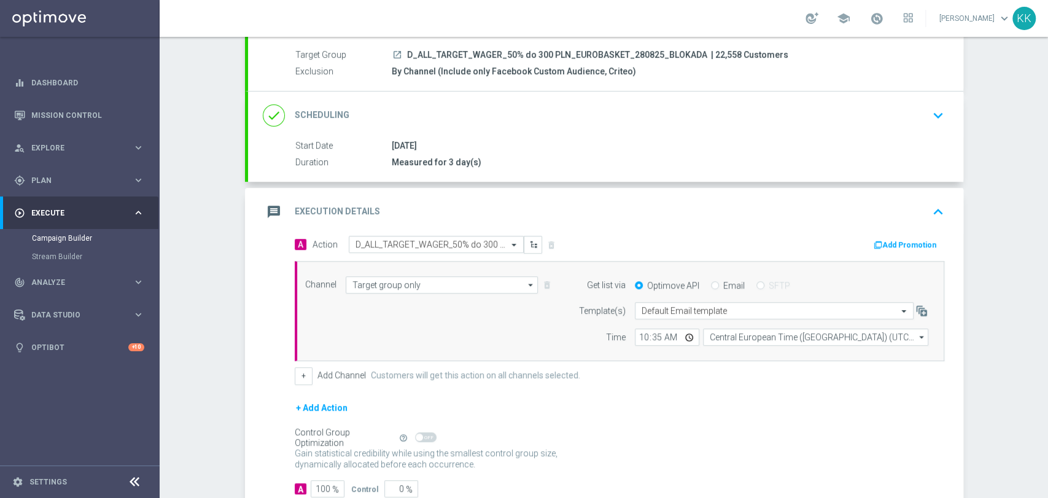
click at [932, 122] on icon "keyboard_arrow_down" at bounding box center [938, 115] width 18 height 18
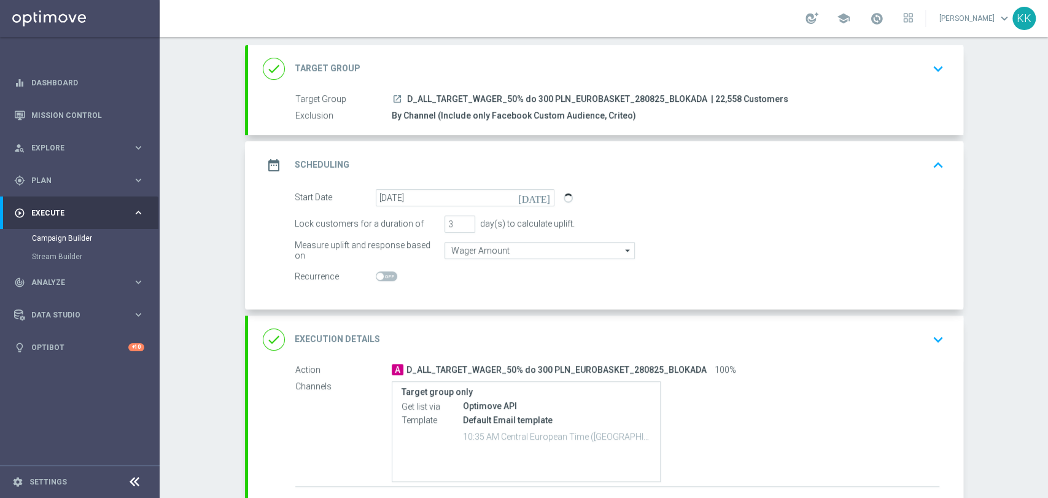
scroll to position [41, 0]
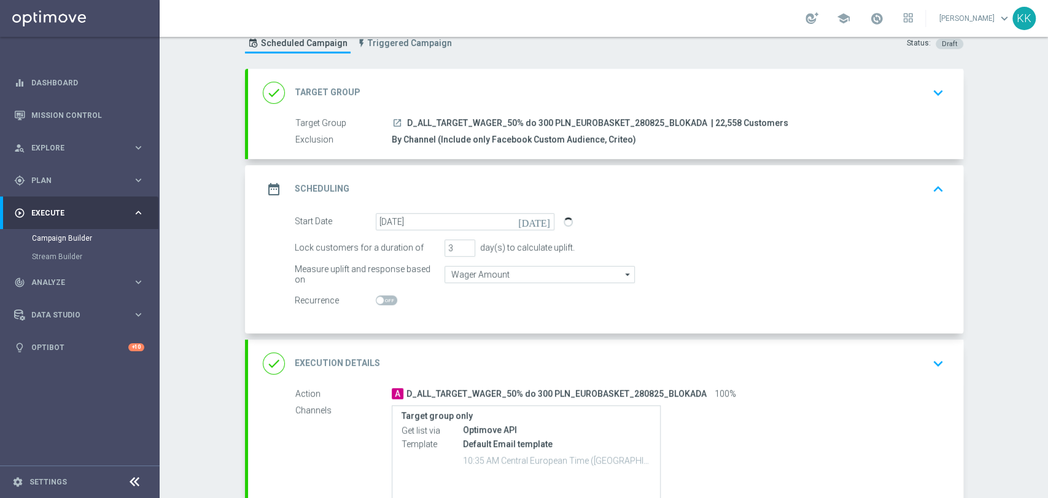
click at [920, 88] on div "done Target Group keyboard_arrow_down" at bounding box center [605, 92] width 685 height 23
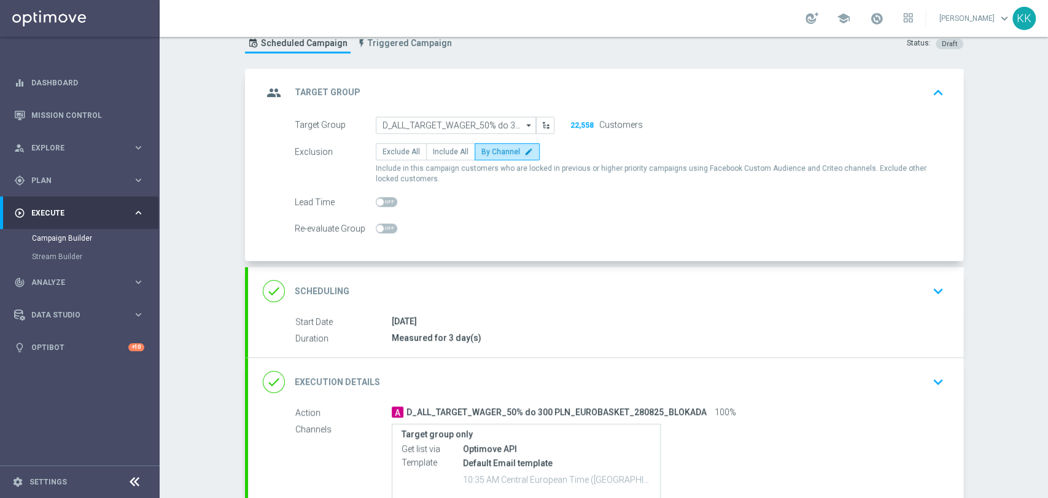
click at [915, 298] on div "done Scheduling keyboard_arrow_down" at bounding box center [605, 290] width 685 height 23
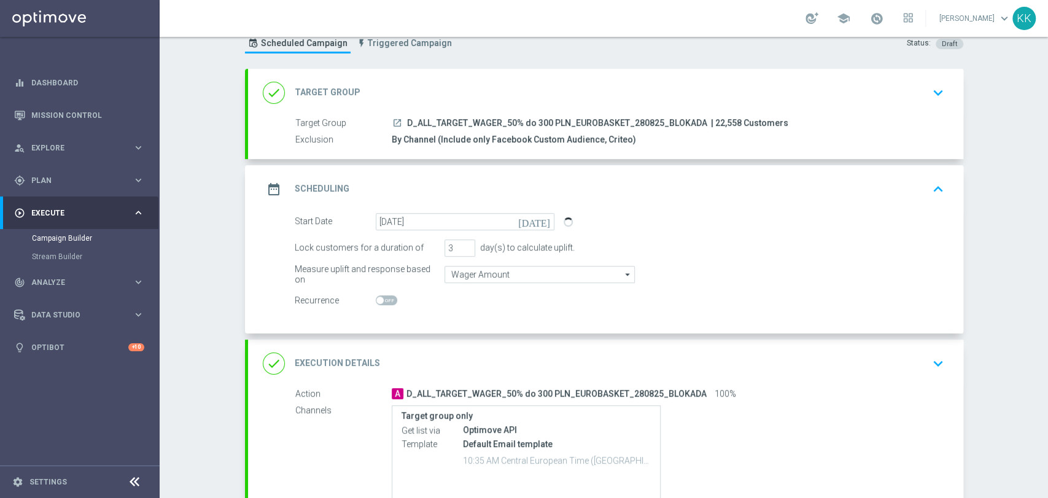
click at [933, 360] on icon "keyboard_arrow_down" at bounding box center [938, 363] width 18 height 18
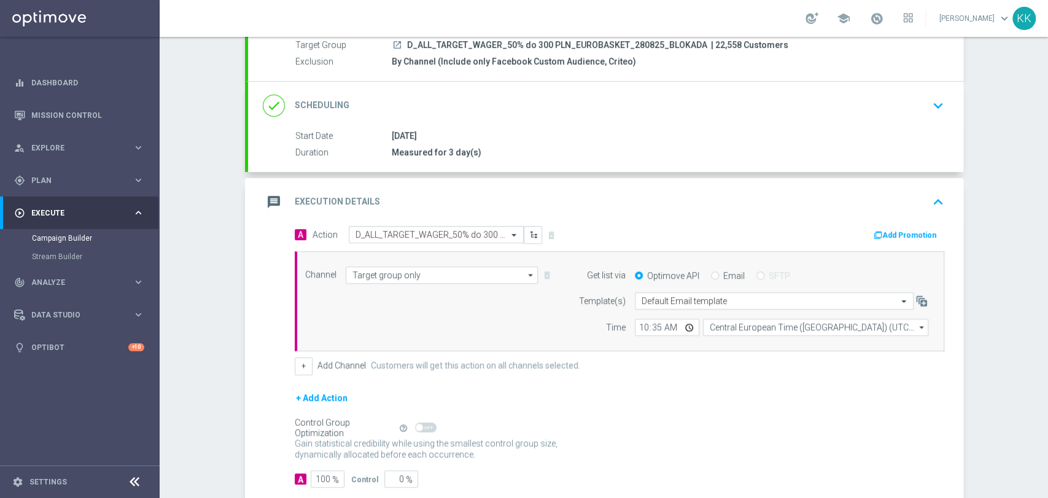
scroll to position [188, 0]
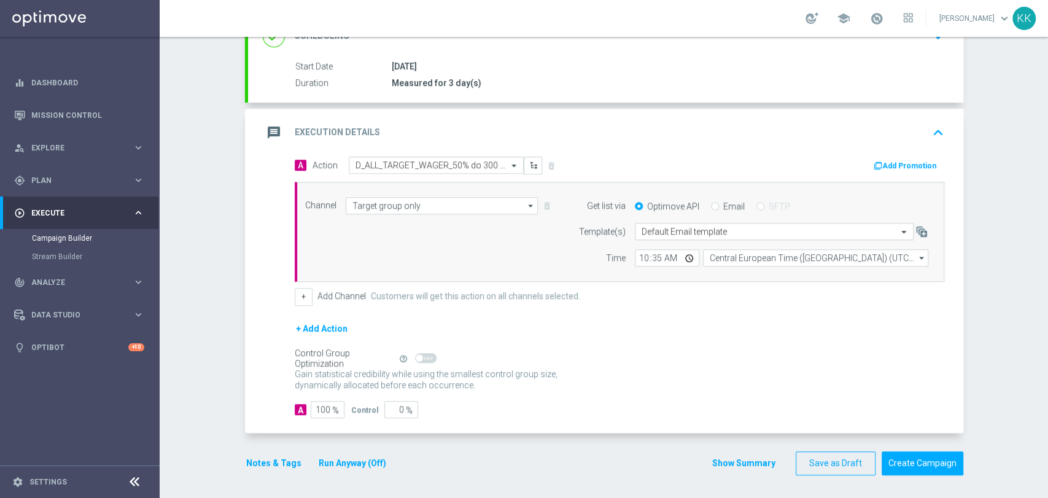
click at [265, 459] on button "Notes & Tags" at bounding box center [274, 462] width 58 height 15
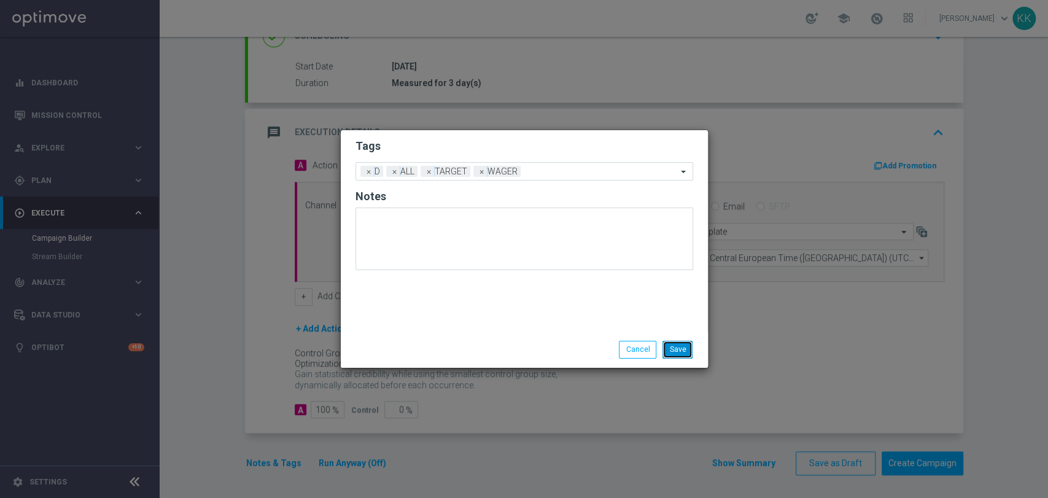
click at [676, 352] on button "Save" at bounding box center [677, 349] width 30 height 17
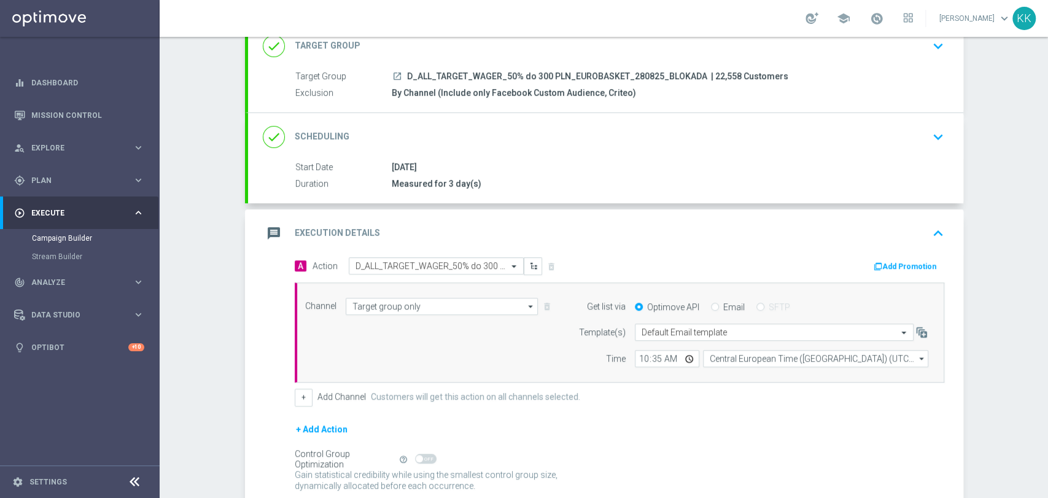
scroll to position [0, 0]
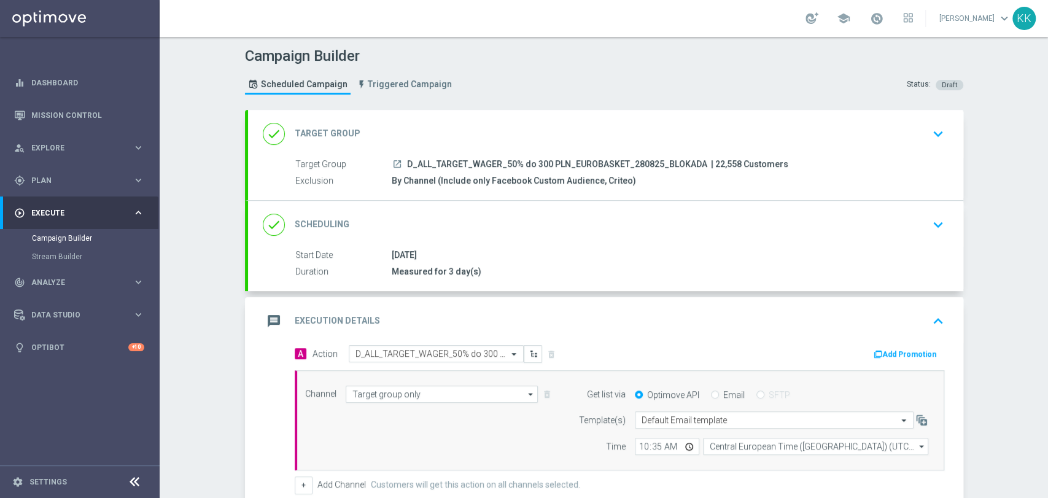
click at [929, 223] on icon "keyboard_arrow_down" at bounding box center [938, 224] width 18 height 18
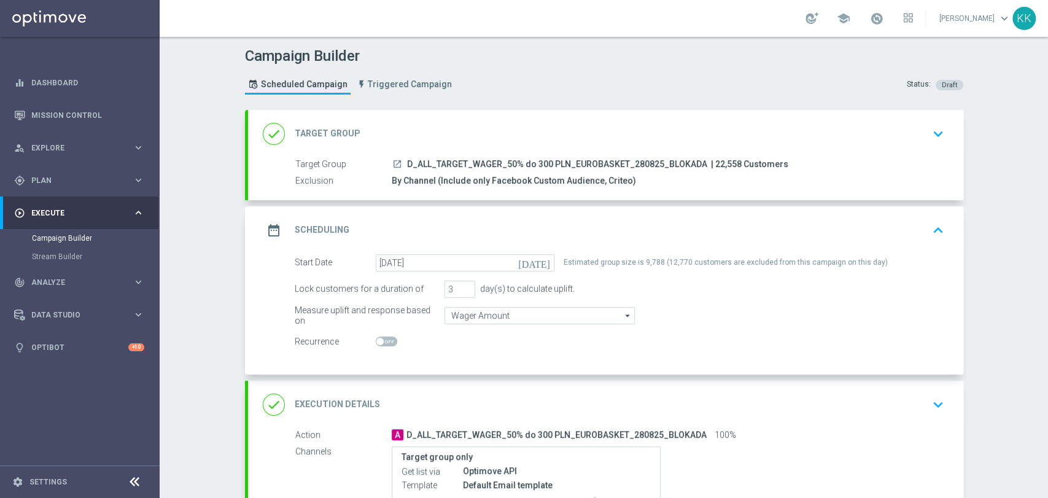
click at [932, 147] on div "done Target Group keyboard_arrow_down" at bounding box center [605, 134] width 715 height 48
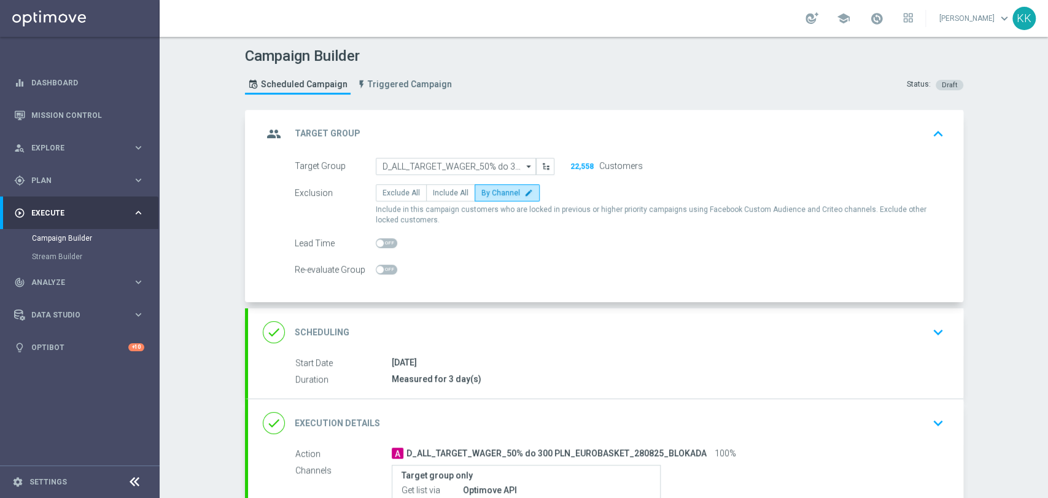
click at [901, 326] on div "done Scheduling keyboard_arrow_down" at bounding box center [605, 331] width 685 height 23
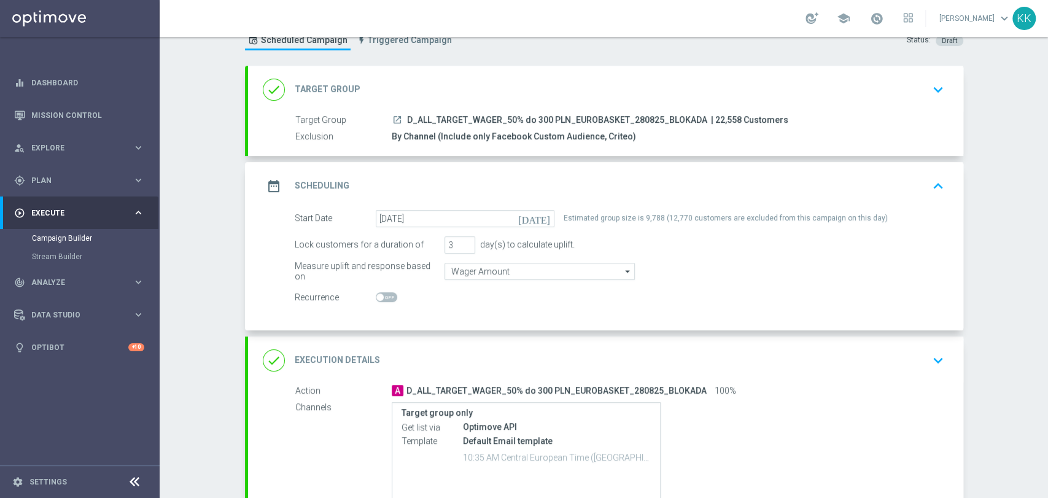
scroll to position [68, 0]
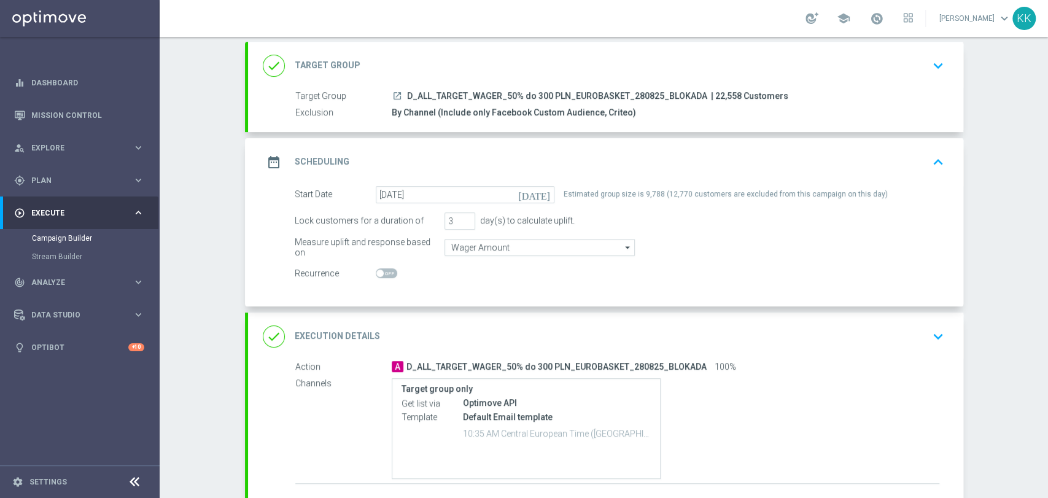
click at [943, 330] on div "done Execution Details keyboard_arrow_down" at bounding box center [605, 336] width 715 height 48
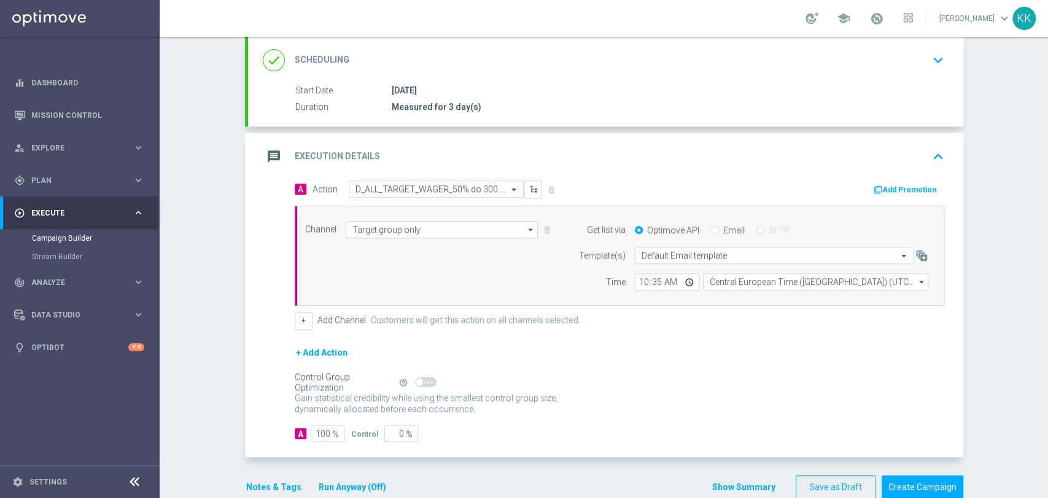
scroll to position [188, 0]
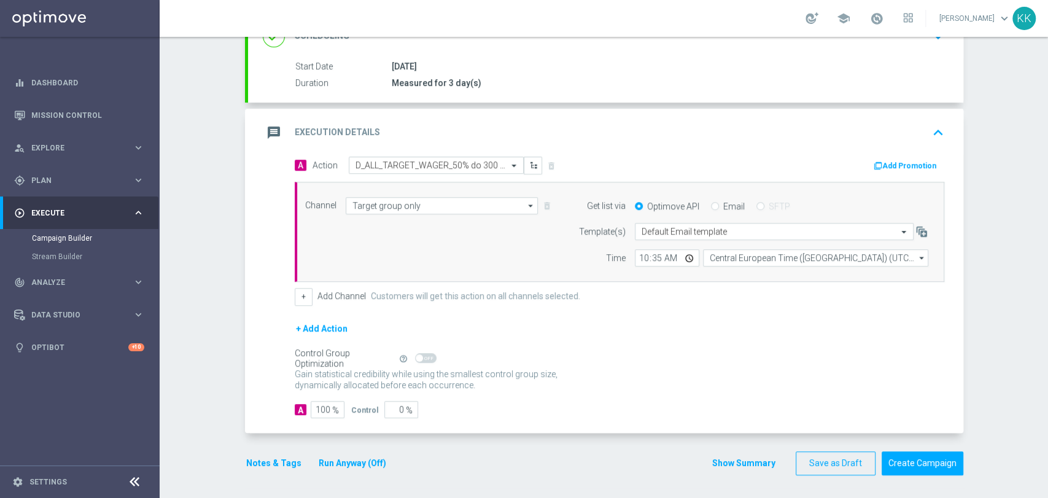
click at [282, 458] on button "Notes & Tags" at bounding box center [274, 462] width 58 height 15
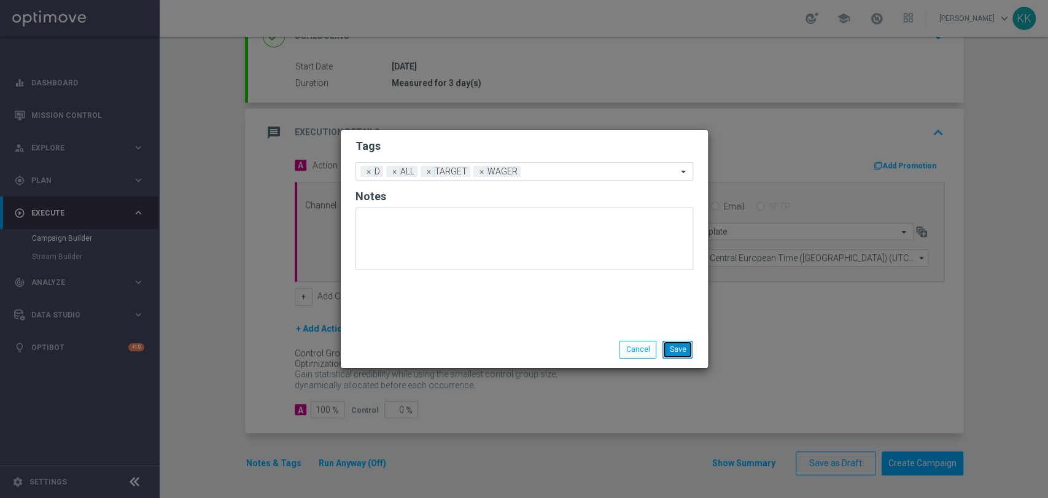
click at [679, 350] on button "Save" at bounding box center [677, 349] width 30 height 17
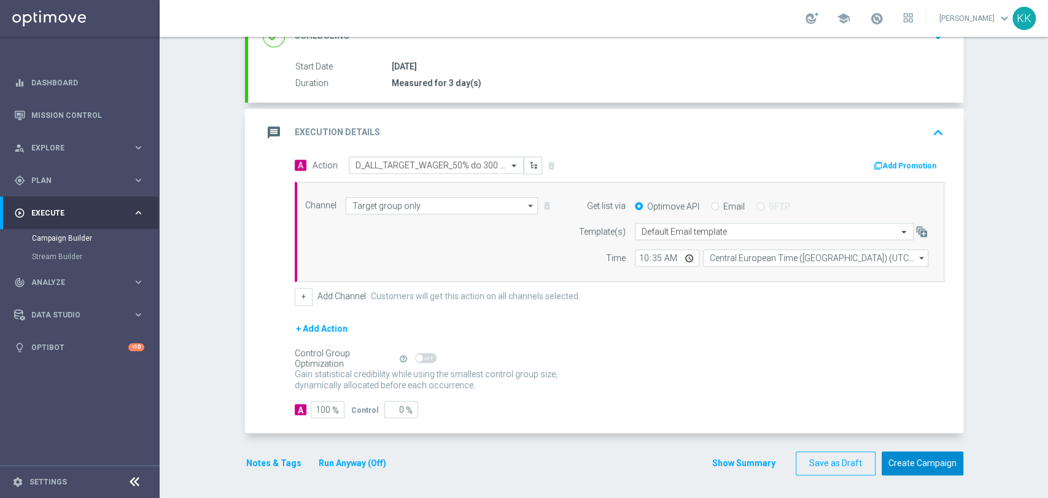
click at [921, 456] on button "Create Campaign" at bounding box center [922, 463] width 82 height 24
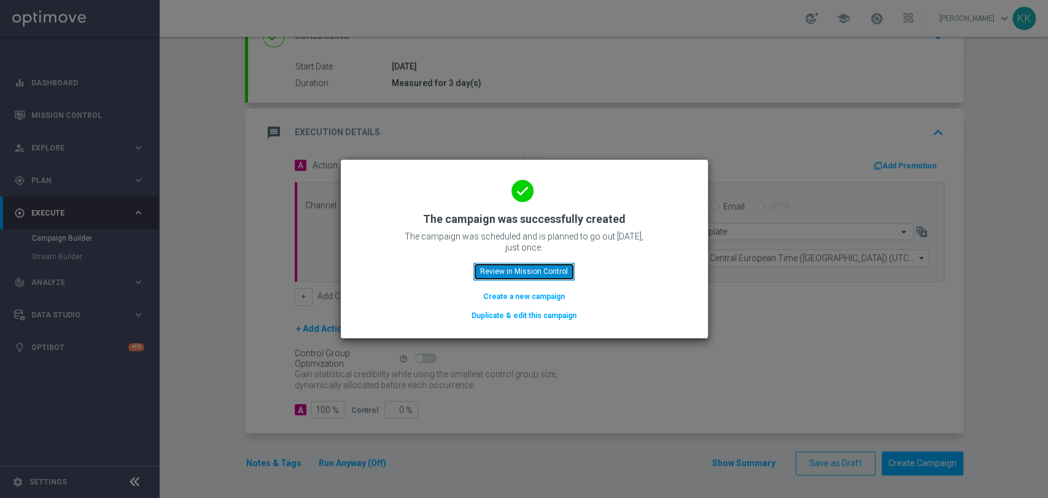
click at [528, 266] on button "Review in Mission Control" at bounding box center [523, 271] width 101 height 17
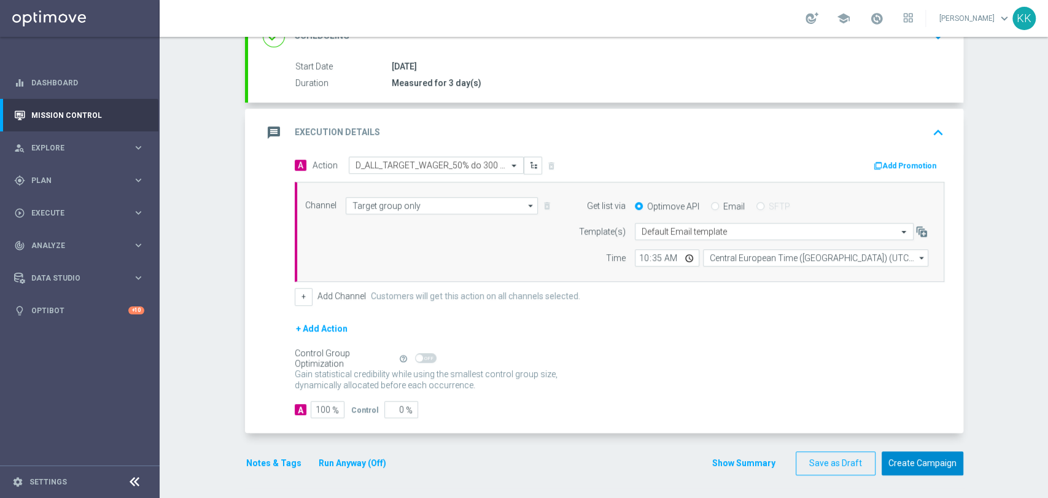
click at [945, 460] on button "Create Campaign" at bounding box center [922, 463] width 82 height 24
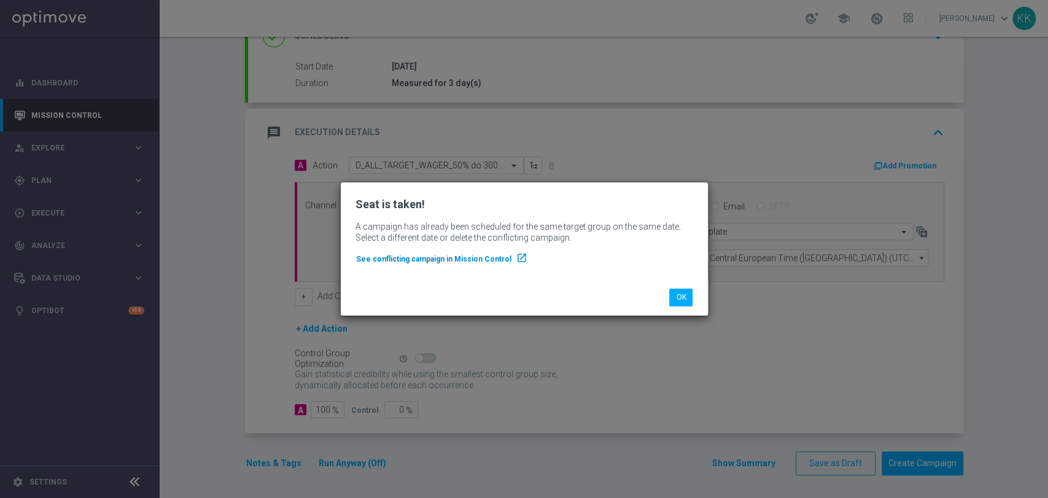
click at [447, 260] on span "See conflicting campaign in Mission Control" at bounding box center [433, 259] width 155 height 9
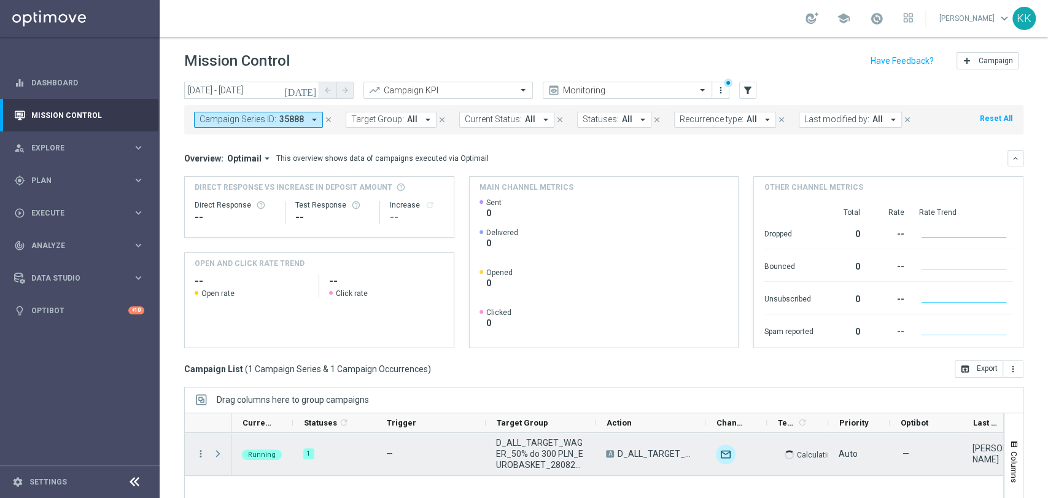
click at [217, 453] on span "Press SPACE to select this row." at bounding box center [217, 454] width 11 height 10
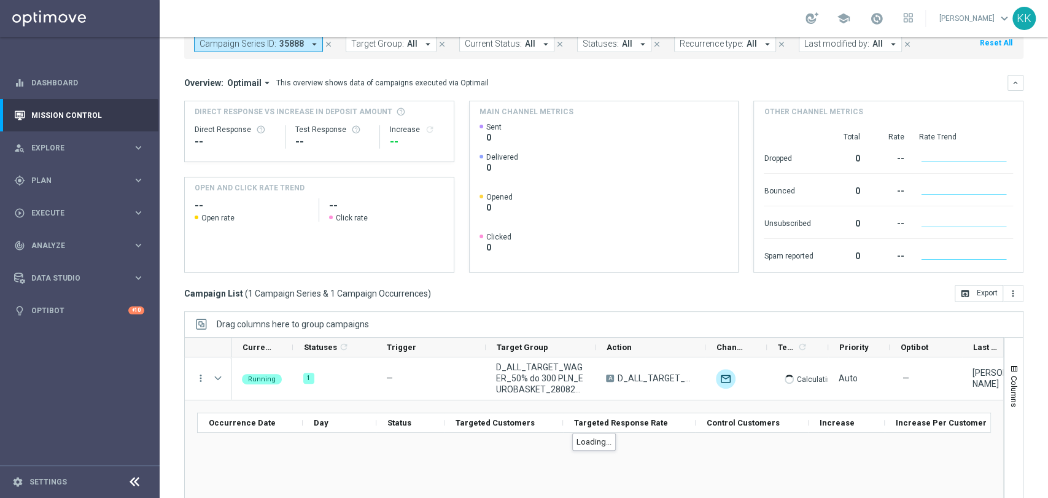
scroll to position [115, 0]
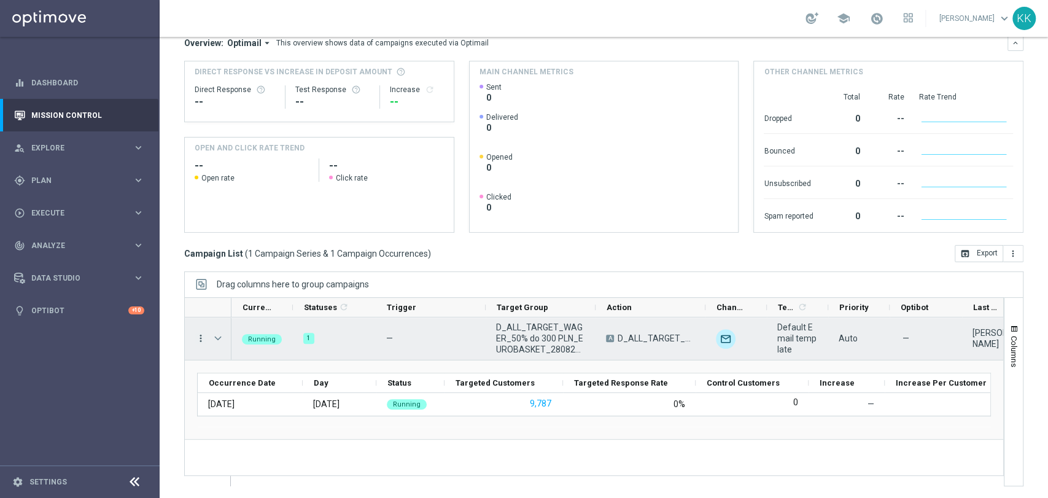
click at [201, 336] on icon "more_vert" at bounding box center [200, 338] width 11 height 11
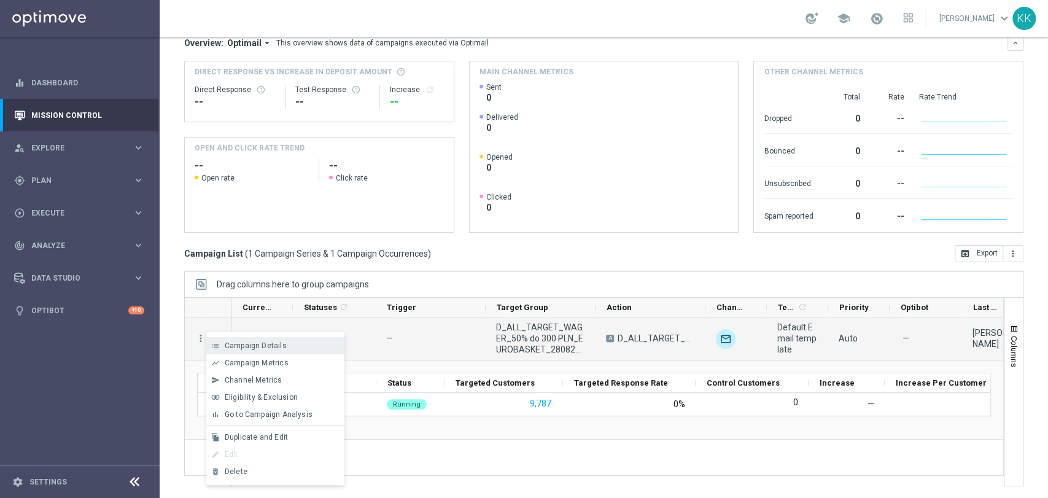
click at [272, 350] on div "list Campaign Details" at bounding box center [275, 345] width 138 height 17
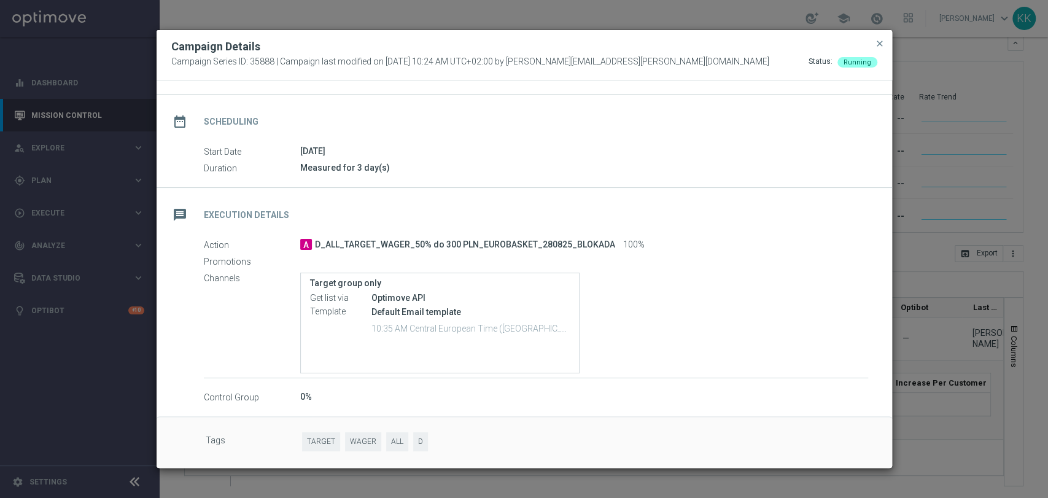
scroll to position [80, 0]
click at [878, 43] on span "close" at bounding box center [880, 44] width 10 height 10
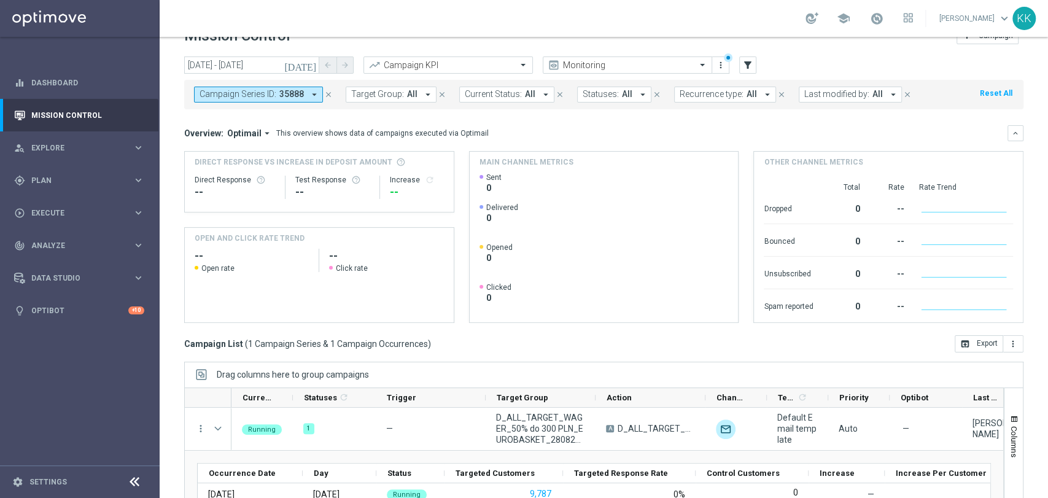
scroll to position [0, 0]
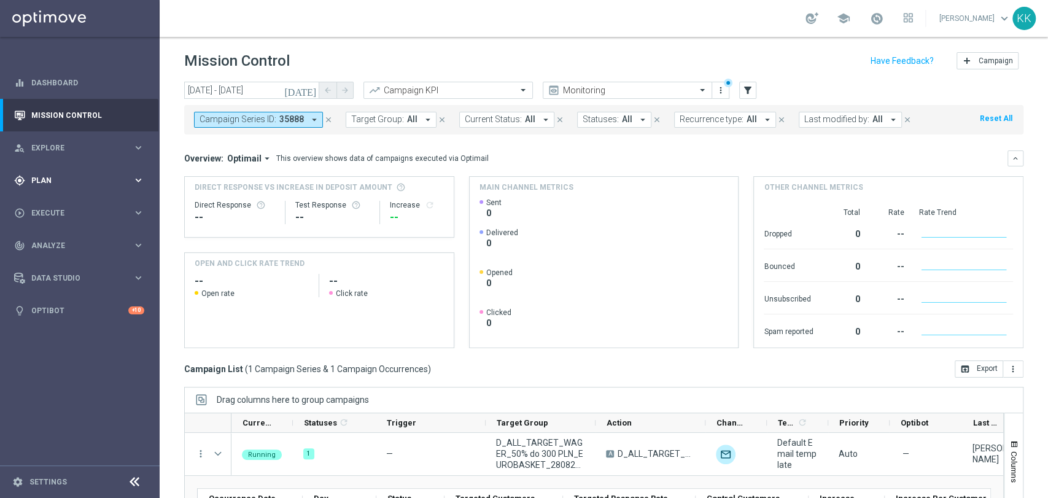
click at [110, 169] on div "gps_fixed Plan keyboard_arrow_right" at bounding box center [79, 180] width 158 height 33
click at [52, 243] on span "Templates" at bounding box center [77, 242] width 88 height 7
click at [60, 266] on div "Optimail" at bounding box center [98, 261] width 120 height 18
click at [61, 266] on div "Optimail" at bounding box center [98, 261] width 120 height 18
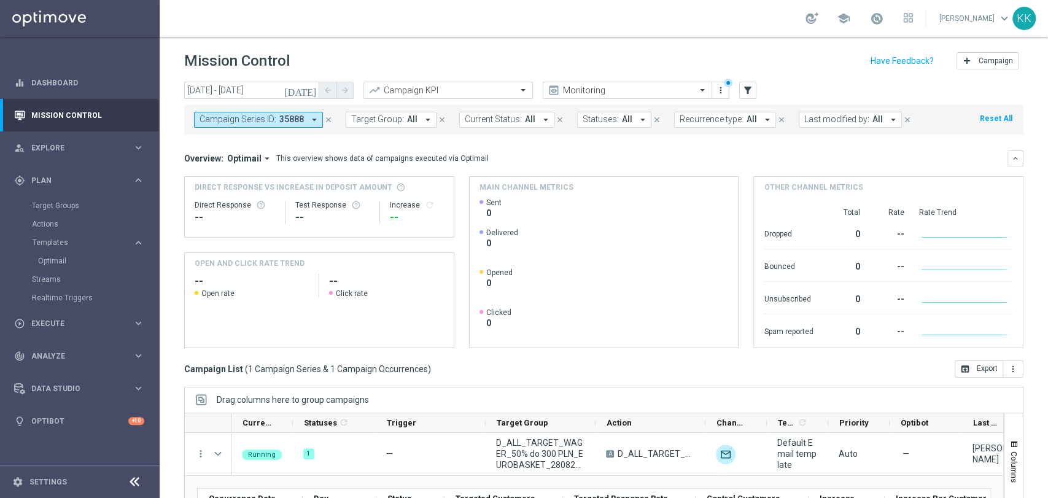
click at [61, 267] on div "Optimail" at bounding box center [98, 261] width 120 height 18
click at [65, 260] on link "Optimail" at bounding box center [83, 261] width 90 height 10
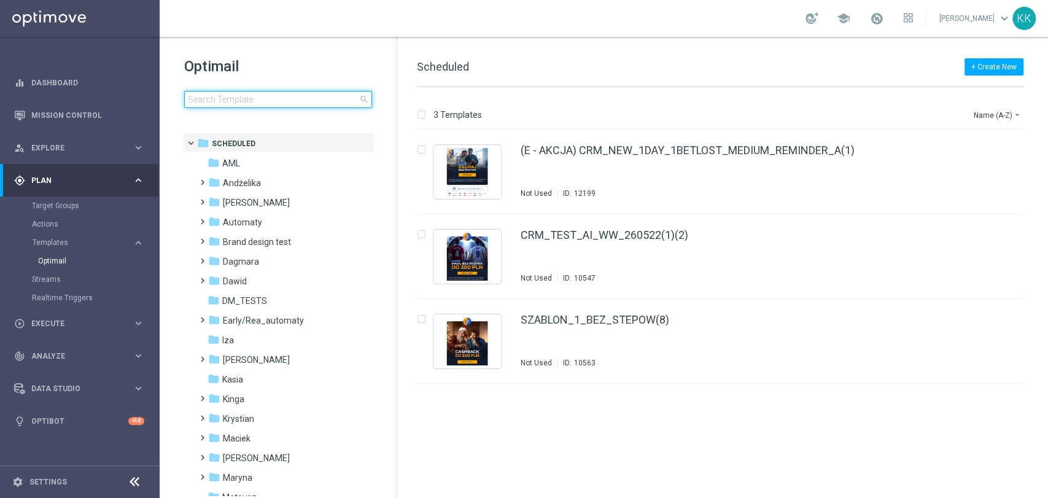
click at [226, 99] on input at bounding box center [278, 99] width 188 height 17
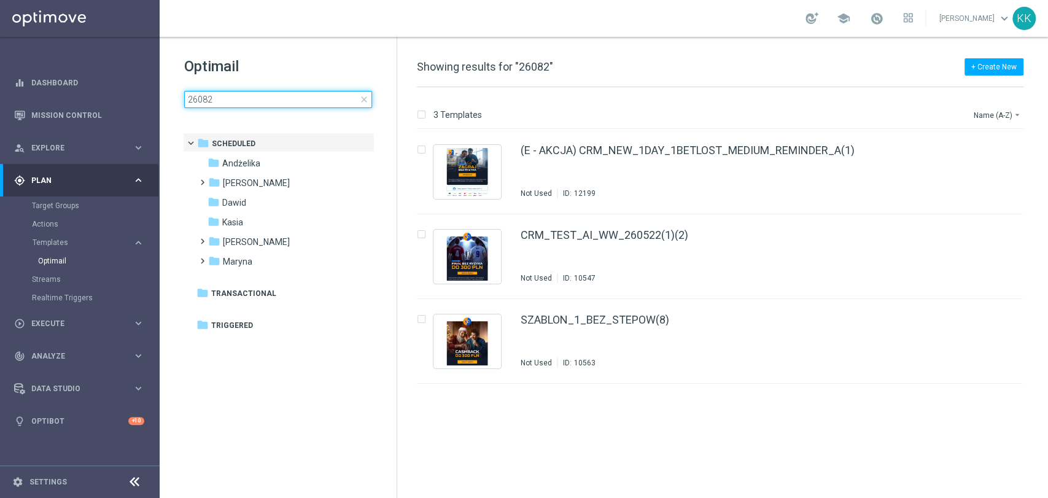
type input "260825"
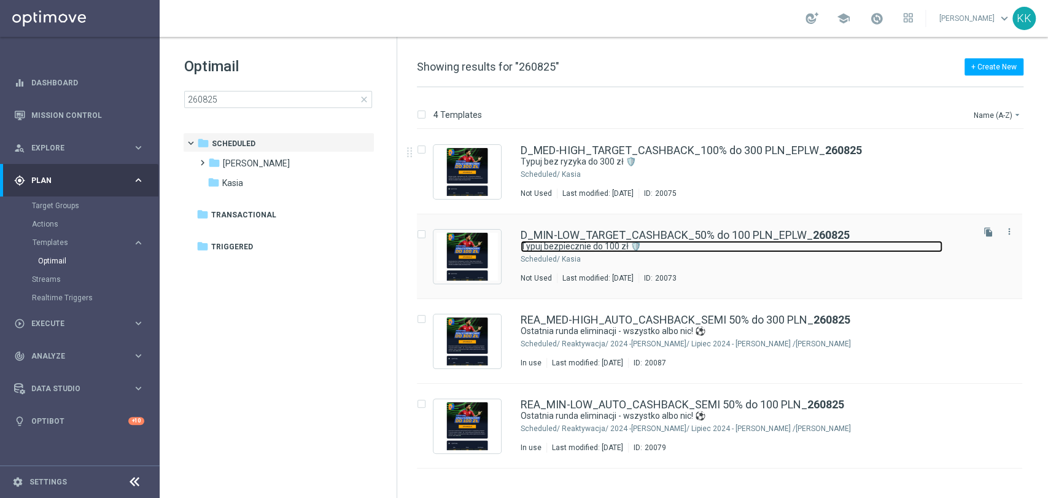
click at [601, 249] on link "Typuj bezpiecznie do 100 zł 🛡️" at bounding box center [731, 247] width 422 height 12
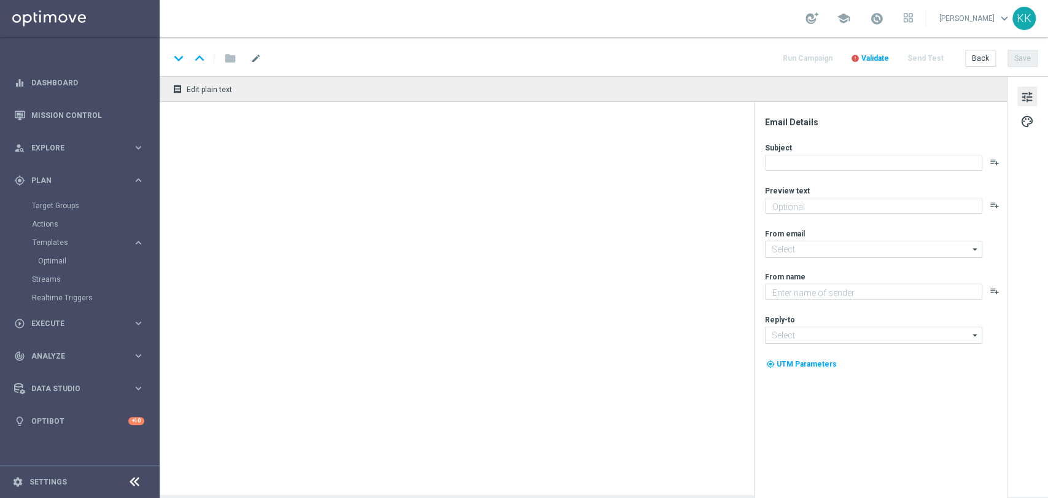
type textarea "Dołącz do akcji 👈"
type input "oferta@sts.pl"
type textarea "STS"
type input "kontakt@sts.pl"
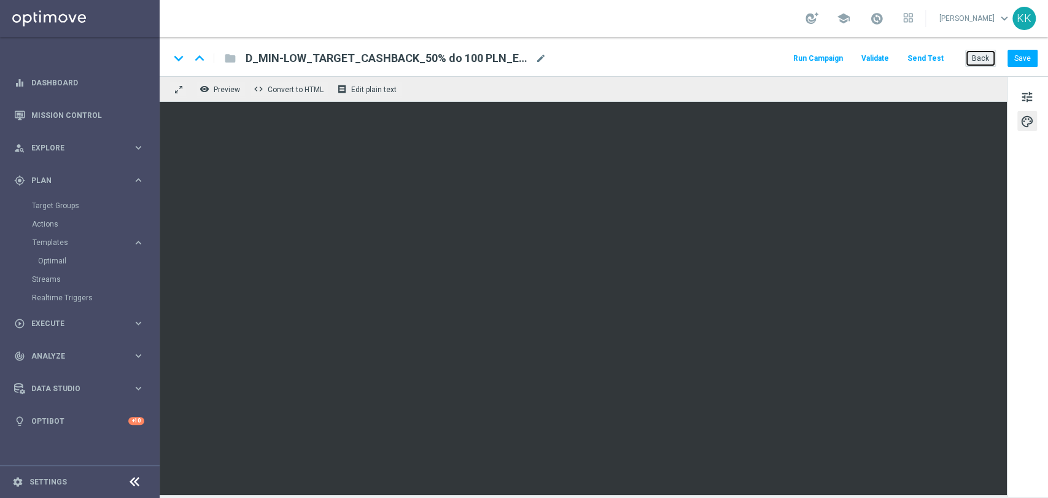
click at [987, 58] on button "Back" at bounding box center [980, 58] width 31 height 17
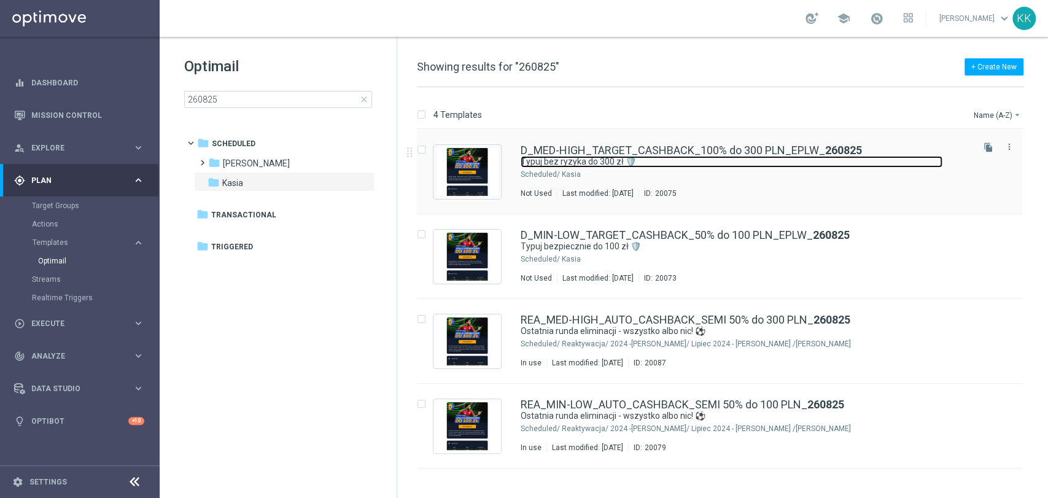
click at [700, 156] on link "Typuj bez ryzyka do 300 zł 🛡️" at bounding box center [731, 162] width 422 height 12
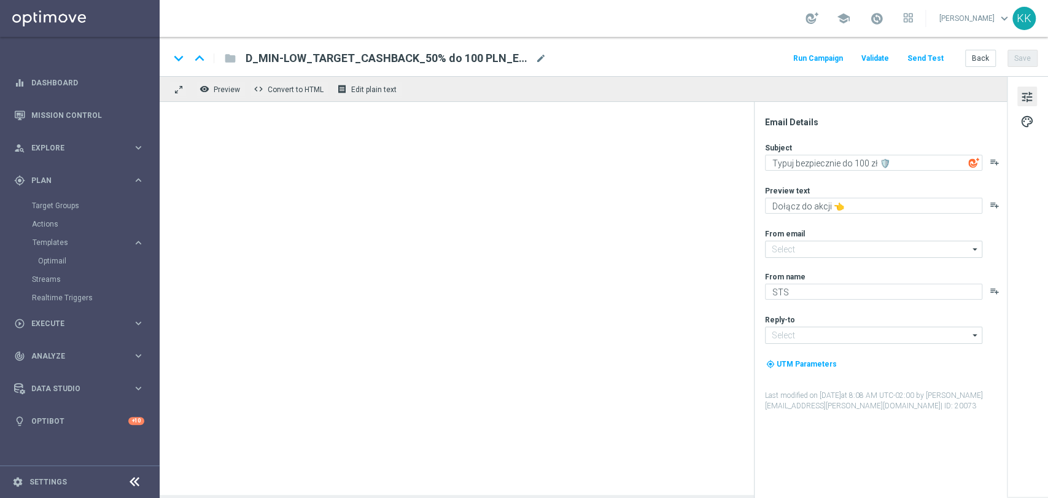
type input "oferta@sts.pl"
type input "kontakt@sts.pl"
type textarea "Typuj bez ryzyka do 300 zł 🛡️"
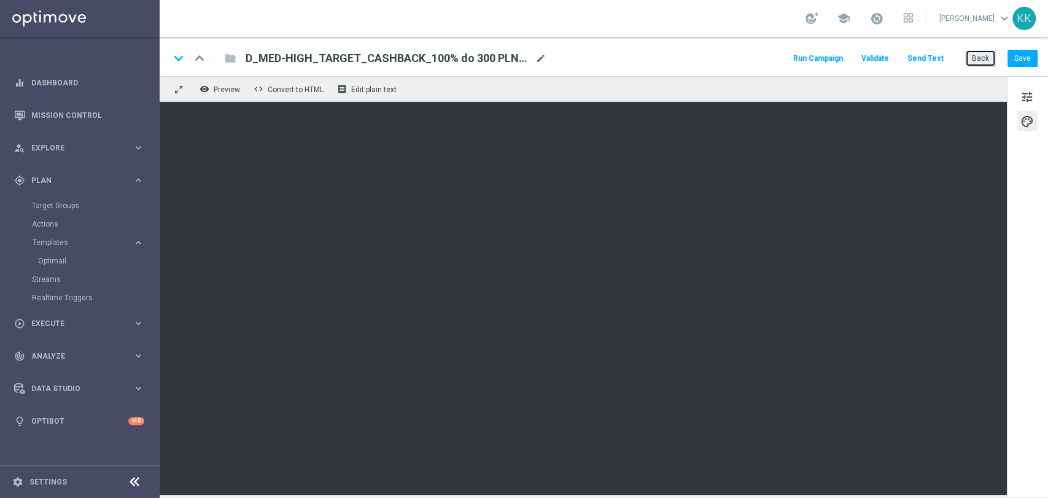
click at [982, 59] on button "Back" at bounding box center [980, 58] width 31 height 17
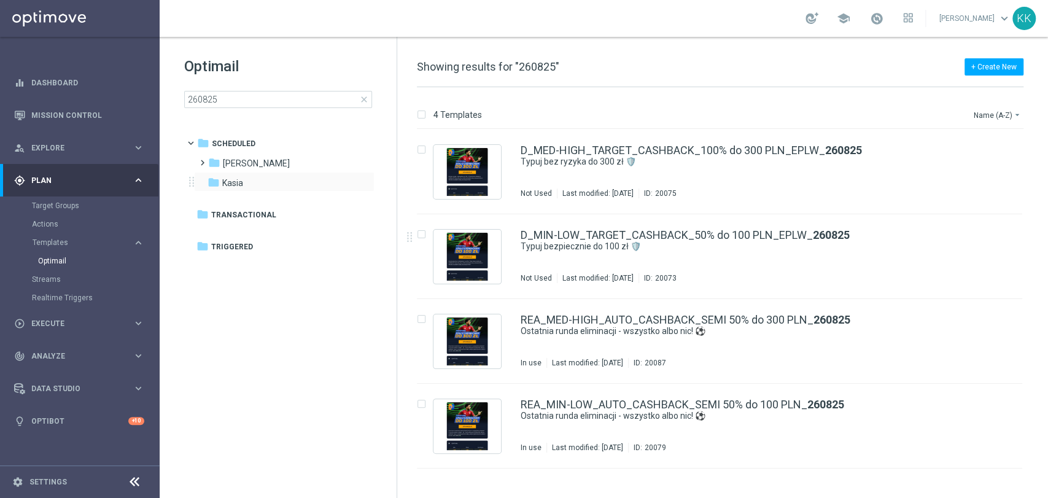
click at [260, 190] on div "folder Kasia more_vert" at bounding box center [284, 182] width 180 height 20
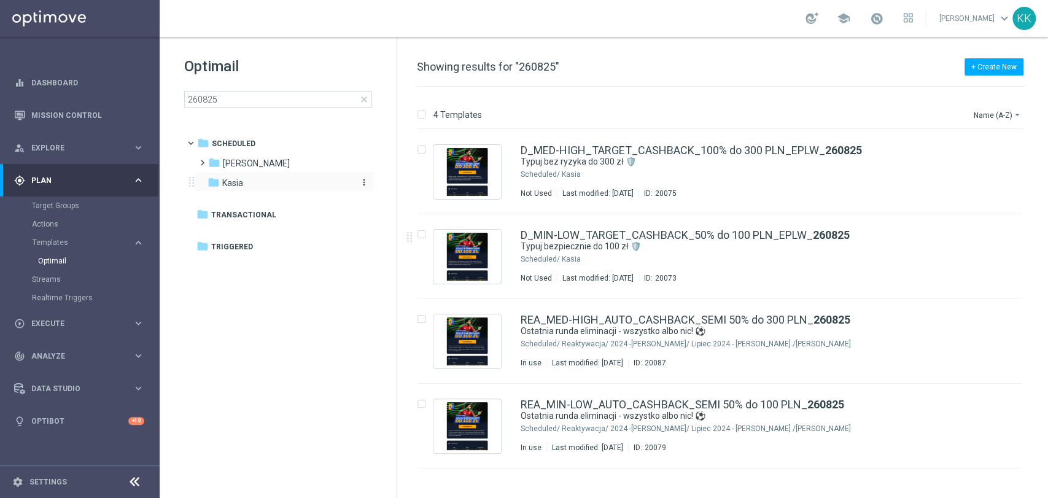
click at [248, 183] on div "folder Kasia" at bounding box center [277, 183] width 141 height 14
click at [55, 227] on link "Actions" at bounding box center [80, 224] width 96 height 10
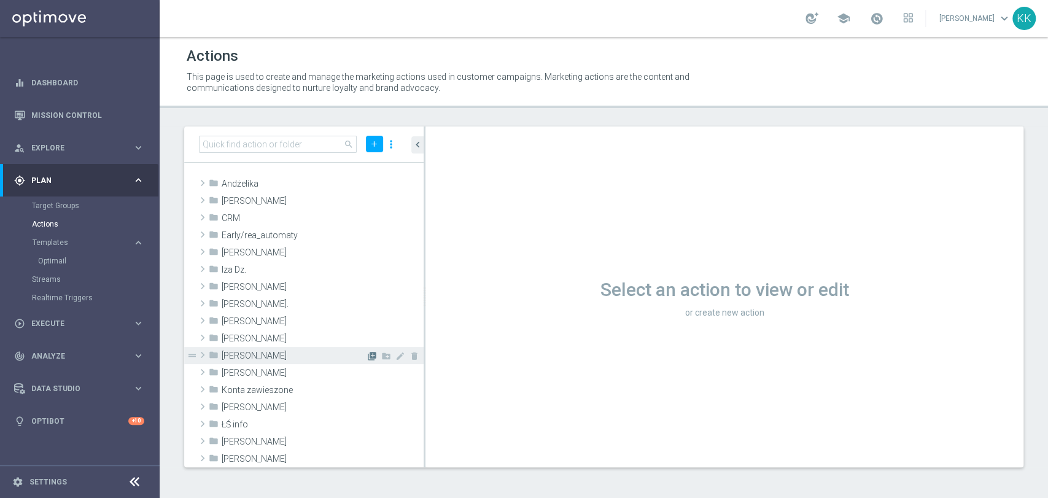
click at [367, 355] on icon "library_add" at bounding box center [372, 356] width 10 height 10
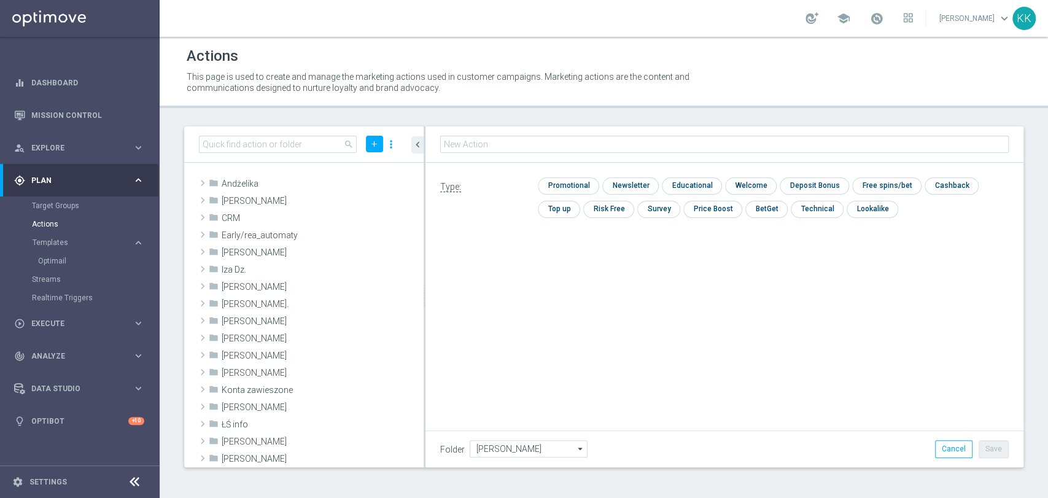
type input "D_MIN-LOW_TARGET_CASHBACK_50% do 100 PLN_EPLW_260825"
click at [580, 182] on input "checkbox" at bounding box center [567, 186] width 58 height 17
checkbox input "true"
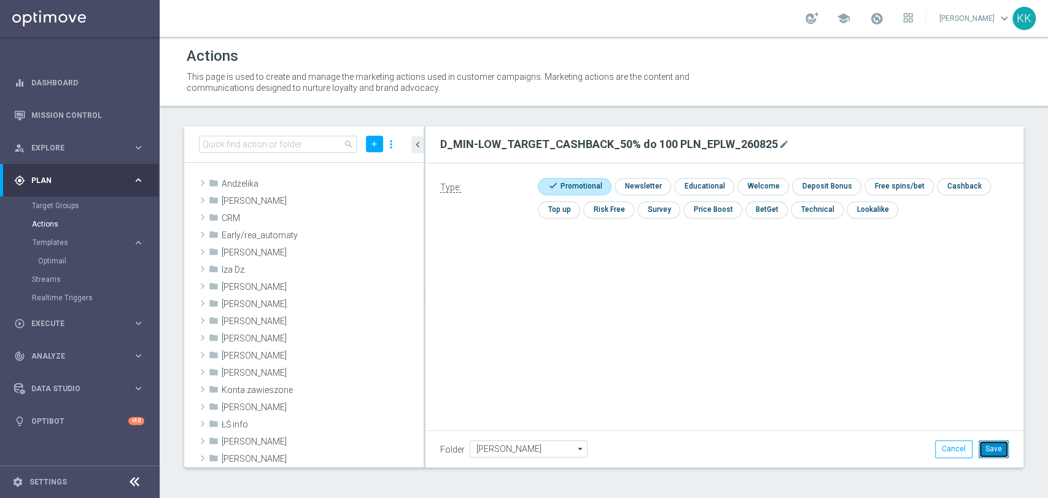
click at [1002, 449] on button "Save" at bounding box center [993, 448] width 30 height 17
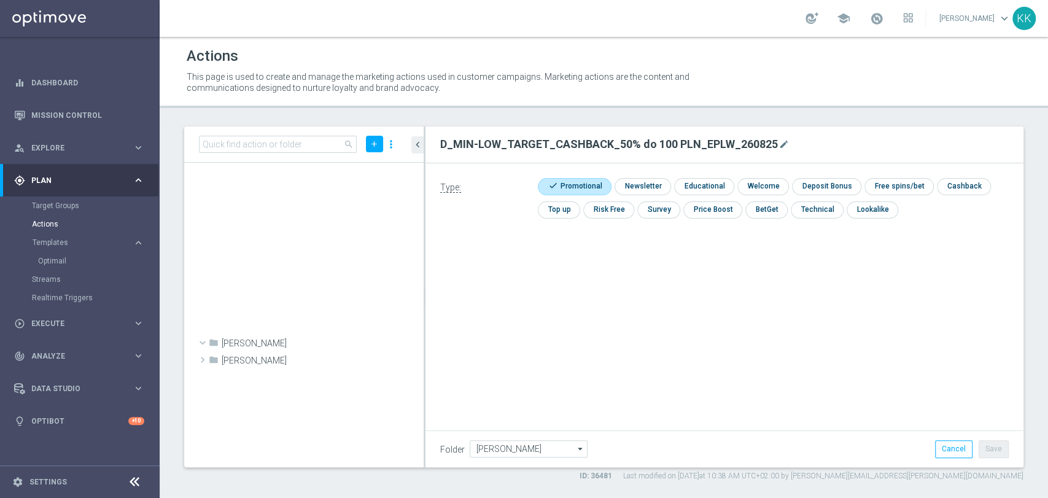
scroll to position [42275, 0]
drag, startPoint x: 422, startPoint y: 338, endPoint x: 412, endPoint y: 158, distance: 180.1
click at [412, 159] on div "search add more_vert folder Kasia K. library_add create_new_folder mode_edit de…" at bounding box center [303, 296] width 239 height 341
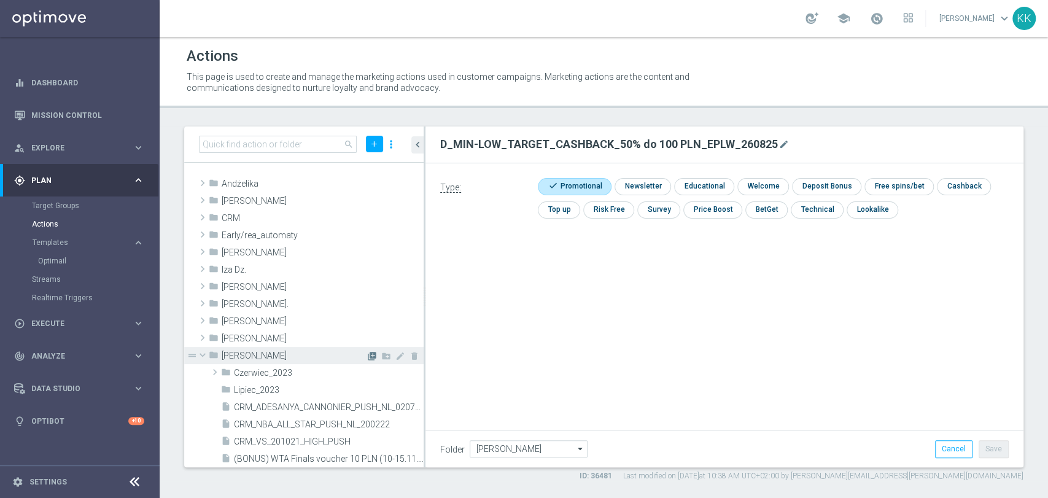
click at [367, 358] on icon "library_add" at bounding box center [372, 356] width 10 height 10
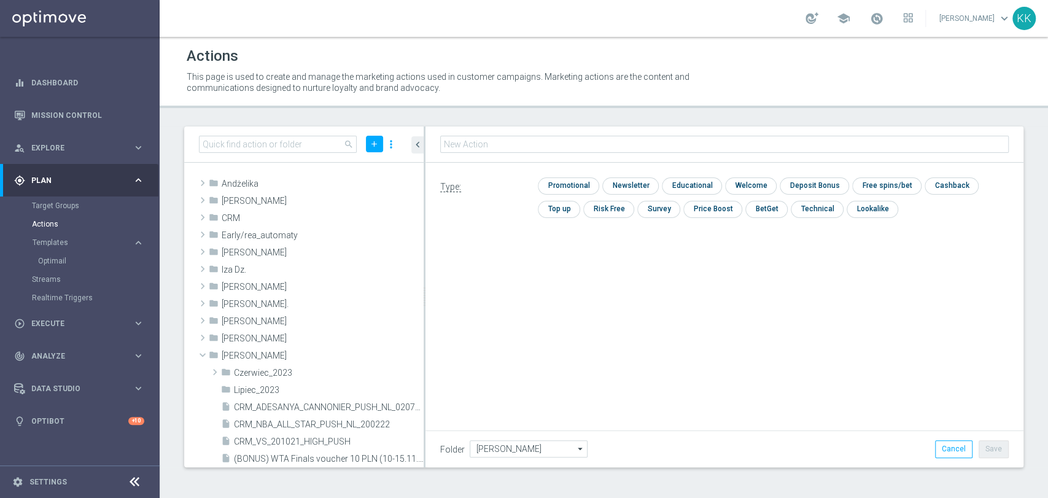
type input "D_MED-HIGH_TARGET_CASHBACK_100% do 300 PLN_EPLW_260825"
drag, startPoint x: 577, startPoint y: 189, endPoint x: 597, endPoint y: 204, distance: 24.9
click at [576, 189] on input "checkbox" at bounding box center [567, 185] width 58 height 17
checkbox input "true"
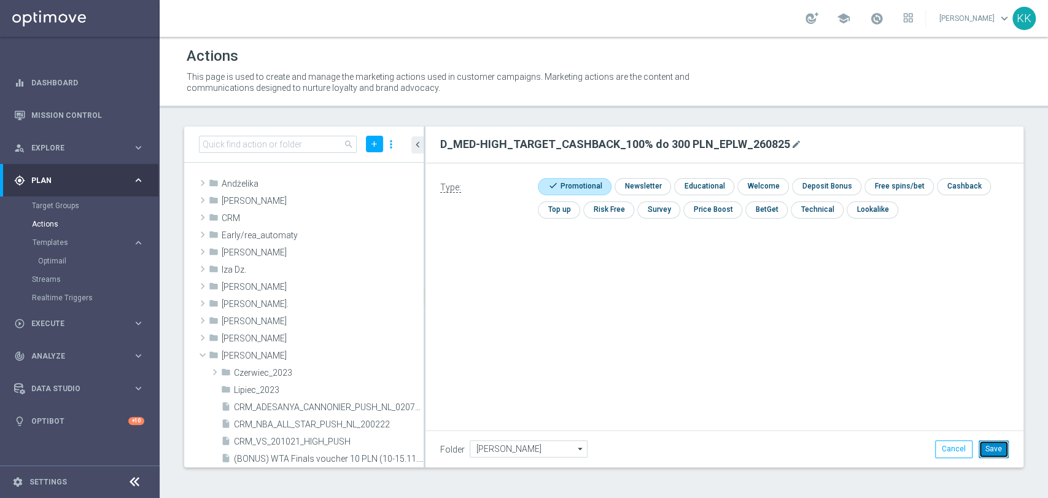
click at [1006, 455] on button "Save" at bounding box center [993, 448] width 30 height 17
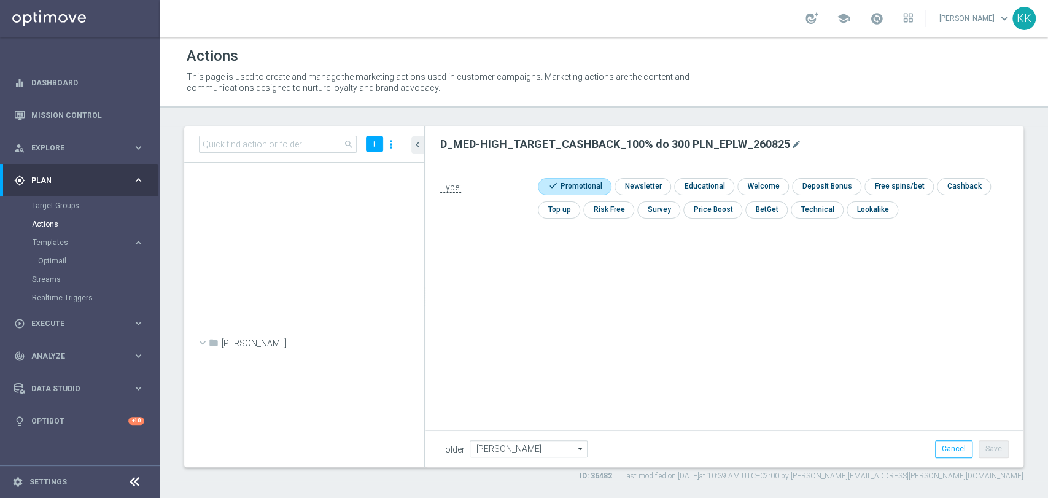
scroll to position [38206, 0]
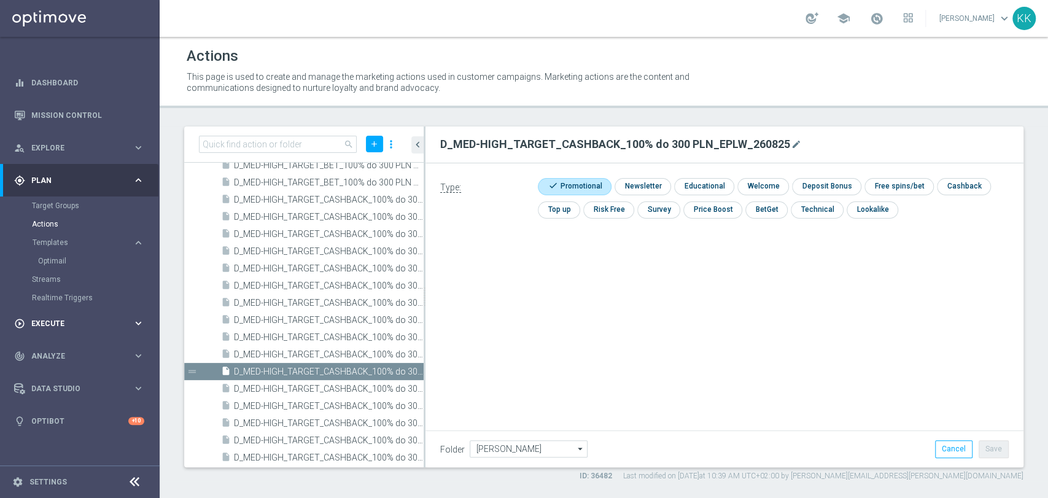
click at [63, 325] on span "Execute" at bounding box center [81, 323] width 101 height 7
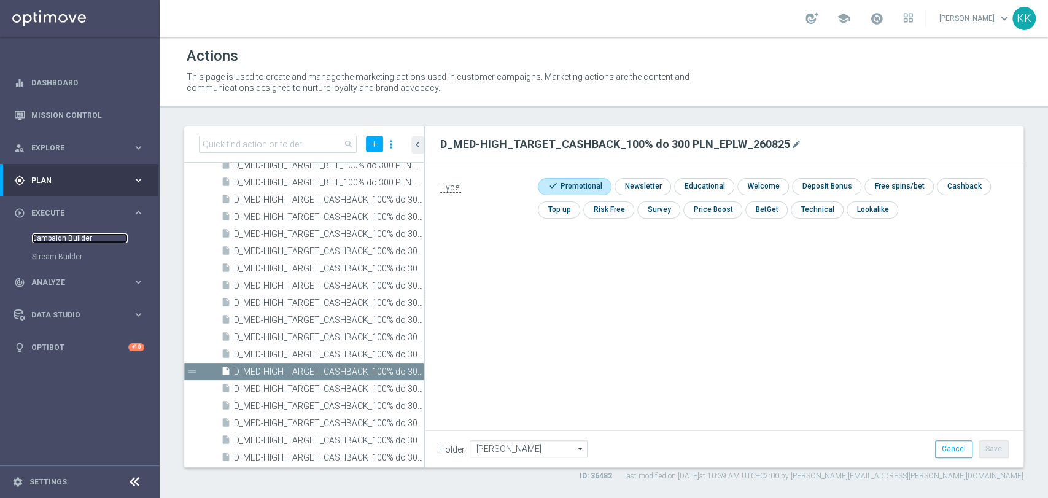
click at [64, 236] on link "Campaign Builder" at bounding box center [80, 238] width 96 height 10
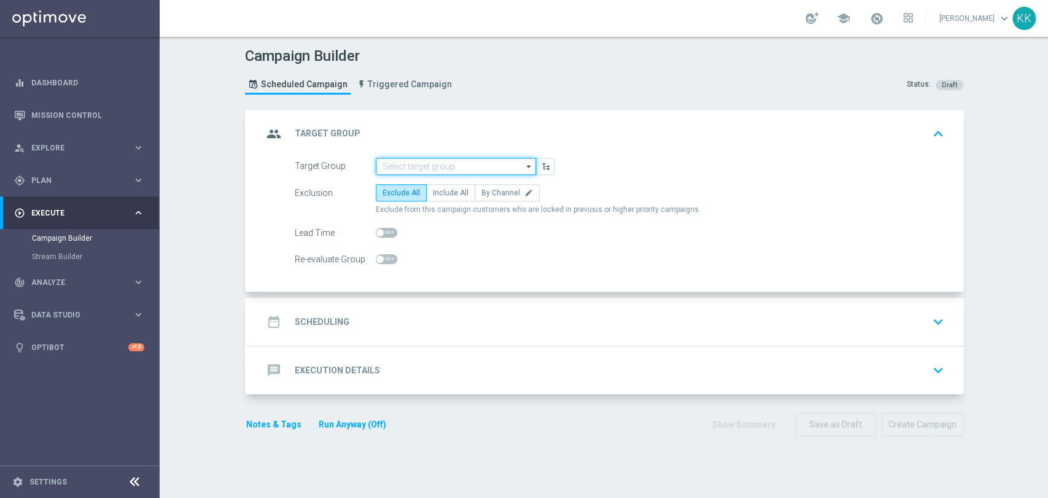
click at [471, 172] on input at bounding box center [456, 166] width 160 height 17
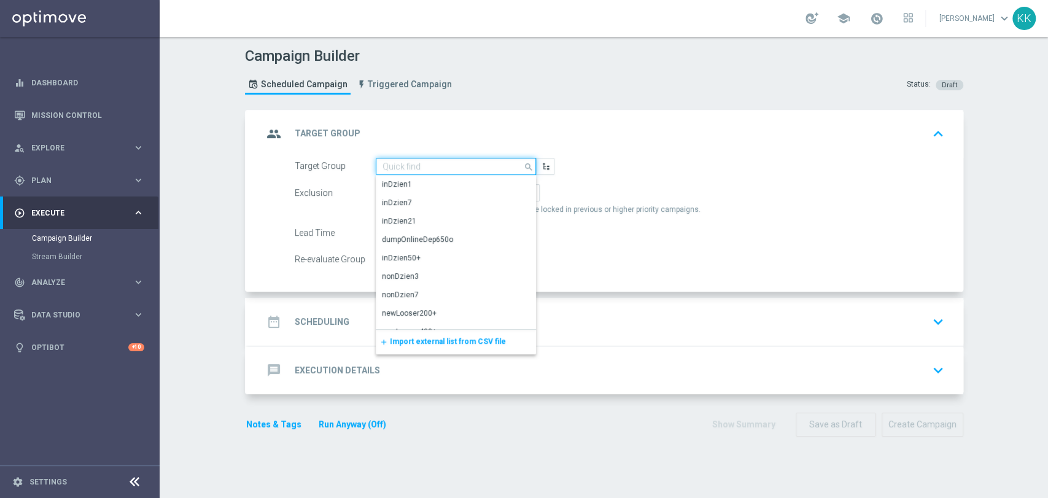
paste input "D_MIN-LOW_TARGET_CASHBACK_50% do 100 PLN_EPLW_260825"
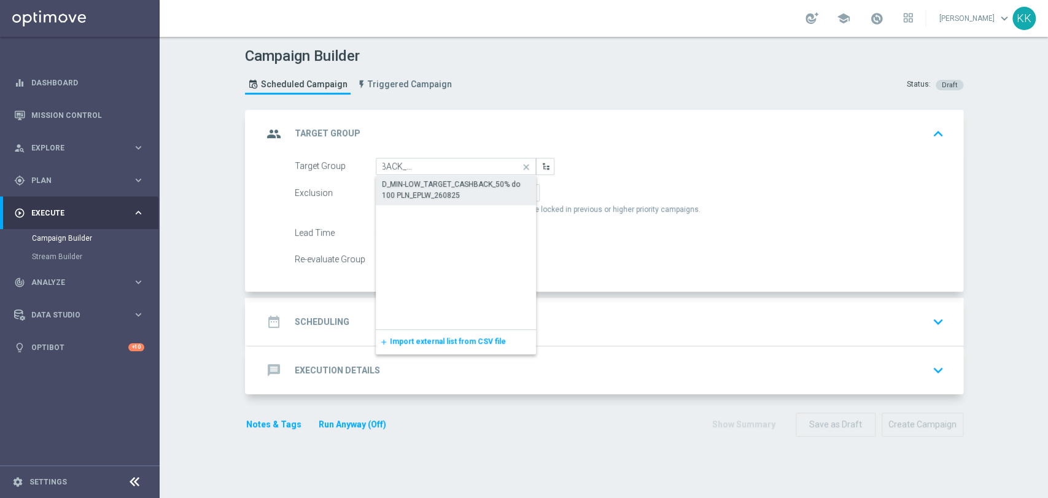
click at [471, 196] on div "D_MIN-LOW_TARGET_CASHBACK_50% do 100 PLN_EPLW_260825" at bounding box center [456, 190] width 149 height 22
type input "D_MIN-LOW_TARGET_CASHBACK_50% do 100 PLN_EPLW_260825"
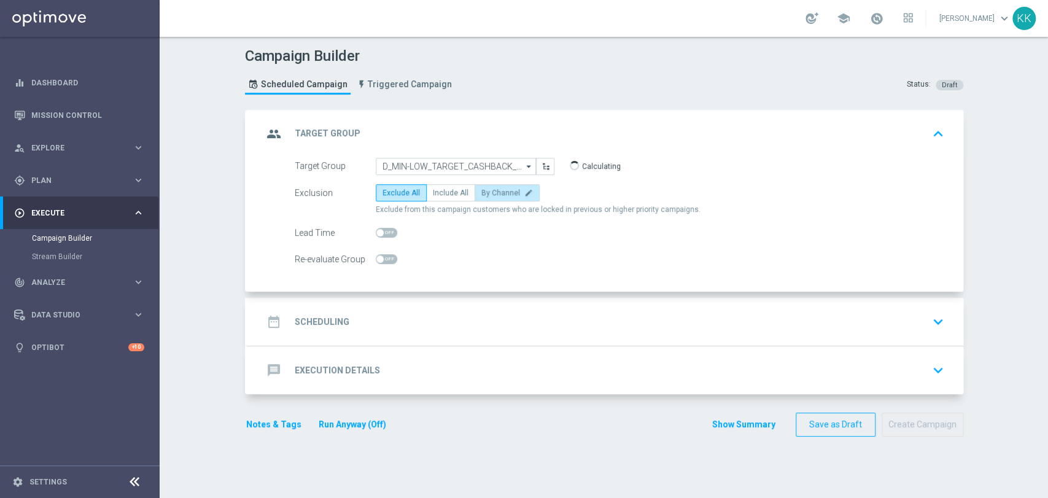
click at [524, 191] on icon "edit" at bounding box center [528, 192] width 9 height 9
click at [489, 191] on input "By Channel edit" at bounding box center [485, 195] width 8 height 8
radio input "true"
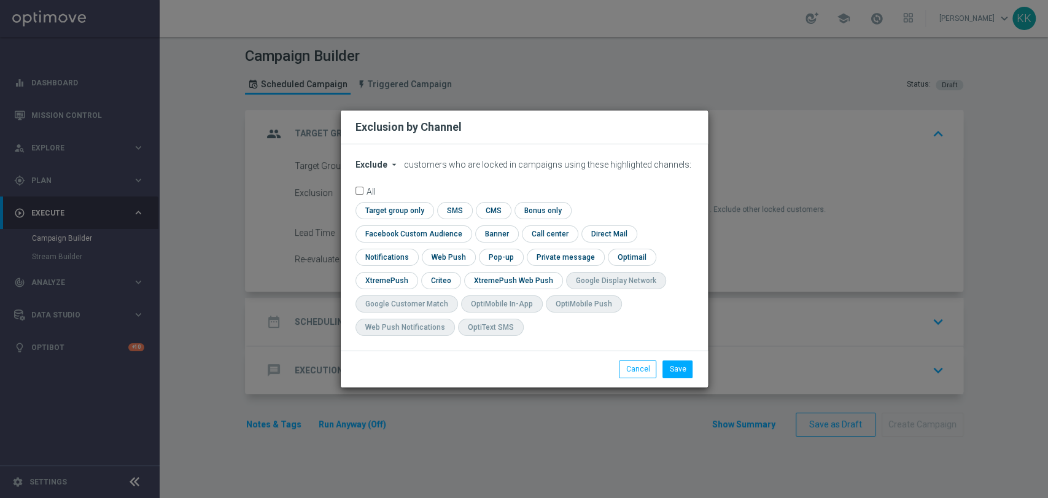
click at [373, 169] on span "Exclude" at bounding box center [371, 165] width 32 height 10
click at [393, 200] on div "Include" at bounding box center [378, 192] width 45 height 15
click at [466, 227] on input "checkbox" at bounding box center [410, 233] width 111 height 17
checkbox input "true"
click at [455, 284] on div "check Criteo" at bounding box center [441, 280] width 40 height 17
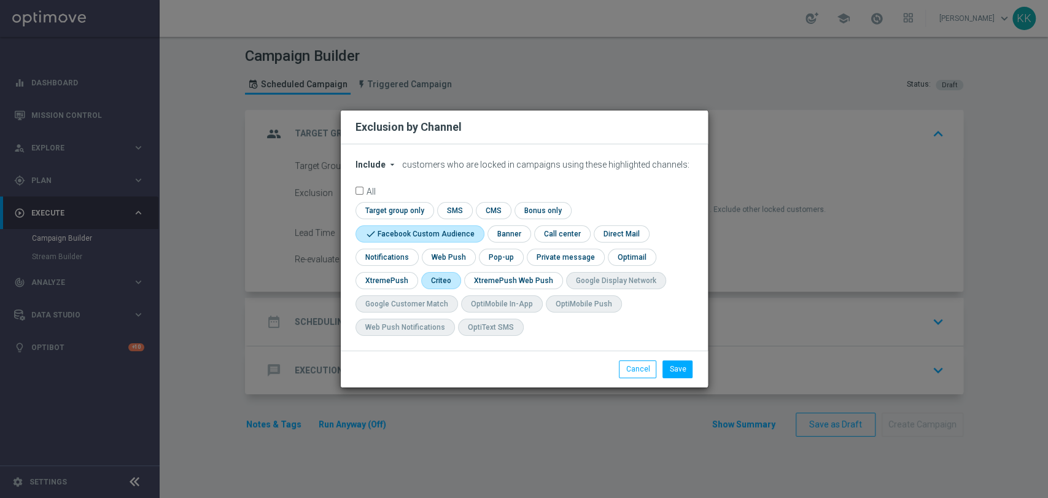
click at [452, 284] on input "checkbox" at bounding box center [440, 280] width 38 height 17
checkbox input "true"
click at [678, 363] on button "Save" at bounding box center [677, 368] width 30 height 17
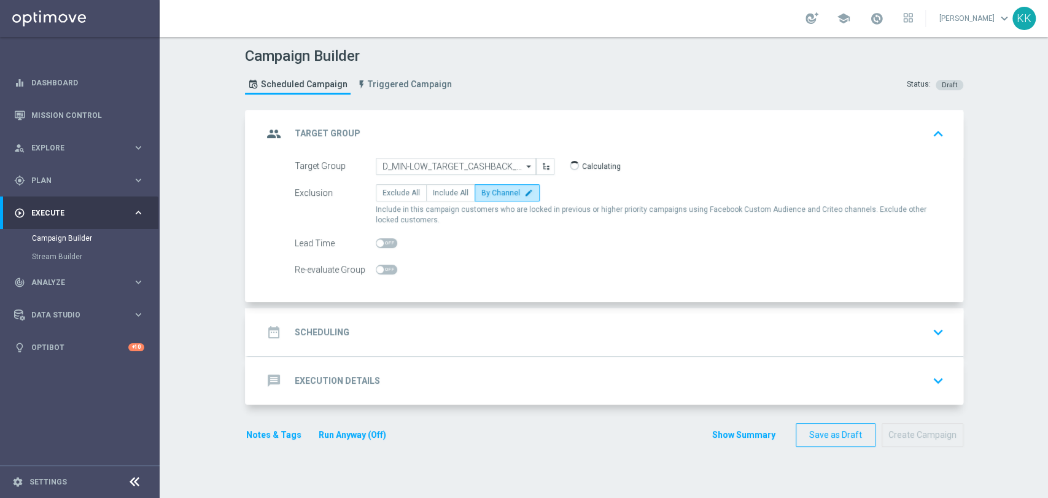
click at [473, 320] on div "date_range Scheduling keyboard_arrow_down" at bounding box center [605, 331] width 685 height 23
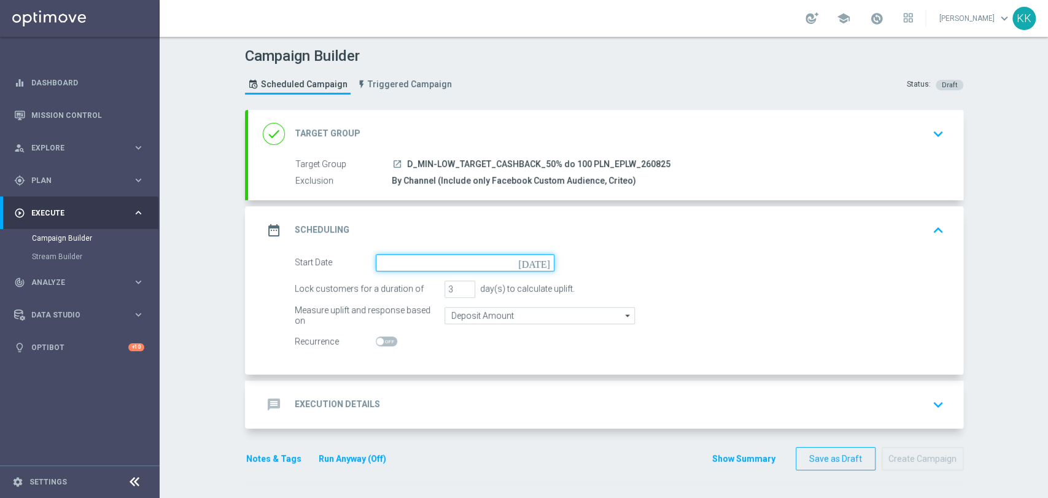
click at [438, 261] on input at bounding box center [465, 262] width 179 height 17
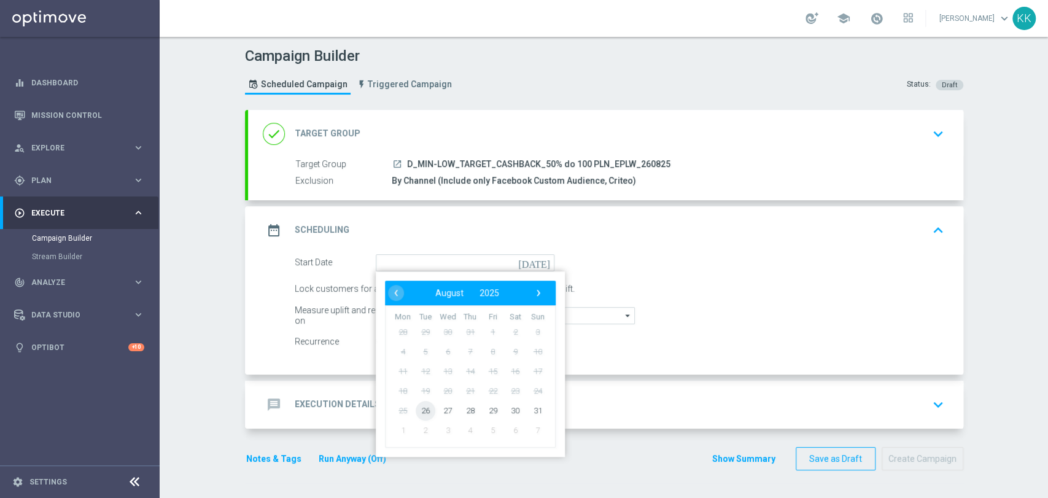
click at [423, 408] on span "26" at bounding box center [425, 410] width 20 height 20
type input "26 Aug 2025"
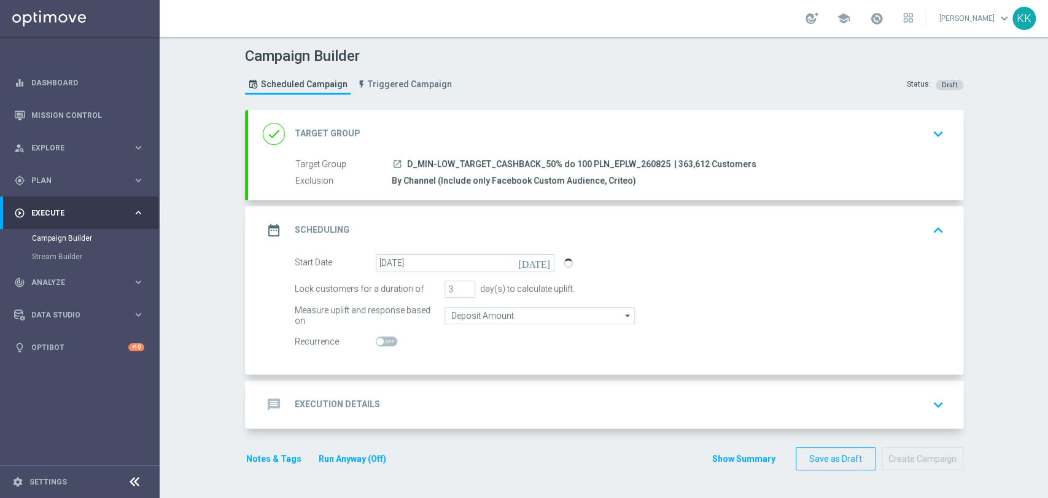
click at [433, 289] on div "Lock customers for a duration of 3 day(s) to calculate uplift." at bounding box center [619, 288] width 668 height 17
drag, startPoint x: 444, startPoint y: 284, endPoint x: 429, endPoint y: 284, distance: 15.3
click at [429, 284] on div "Lock customers for a duration of 3 day(s) to calculate uplift." at bounding box center [619, 288] width 668 height 17
type input "5"
type input "6"
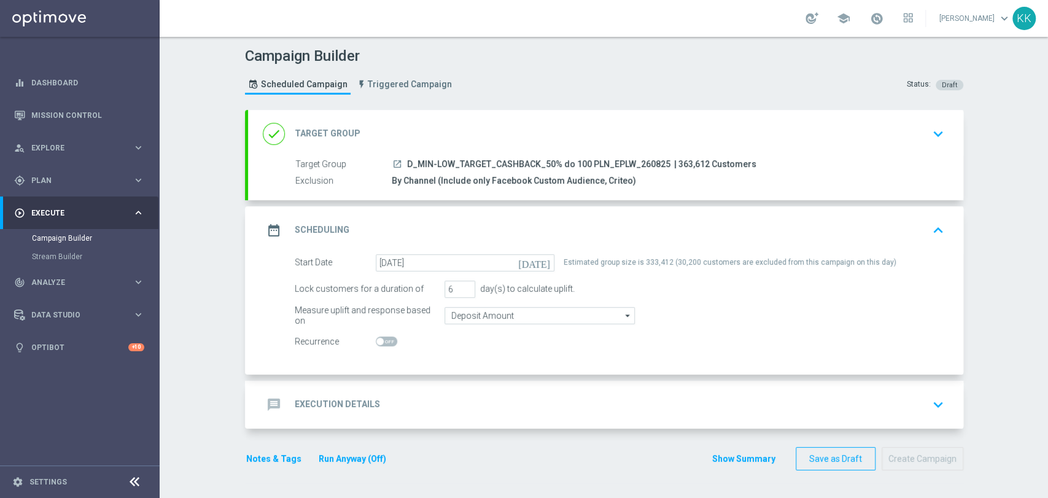
click at [727, 291] on div "Lock customers for a duration of 6 day(s) to calculate uplift." at bounding box center [619, 288] width 668 height 17
click at [493, 318] on input "Deposit Amount" at bounding box center [539, 315] width 190 height 17
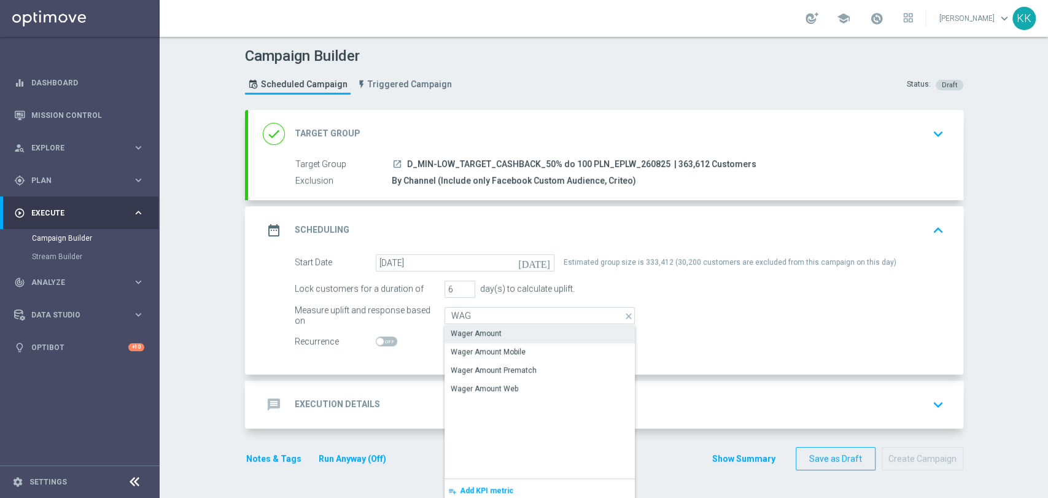
click at [493, 328] on div "Wager Amount" at bounding box center [539, 333] width 190 height 17
type input "Wager Amount"
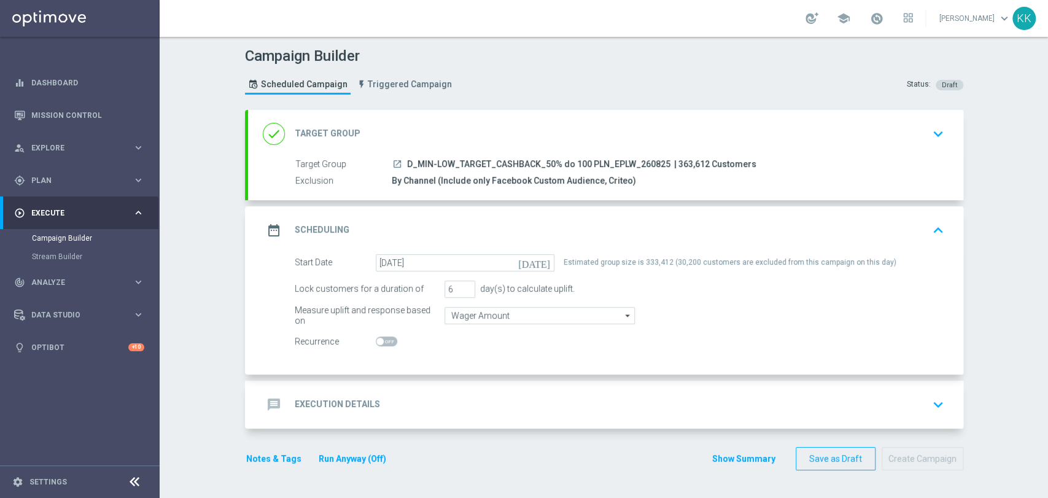
click at [547, 409] on div "message Execution Details keyboard_arrow_down" at bounding box center [605, 404] width 685 height 23
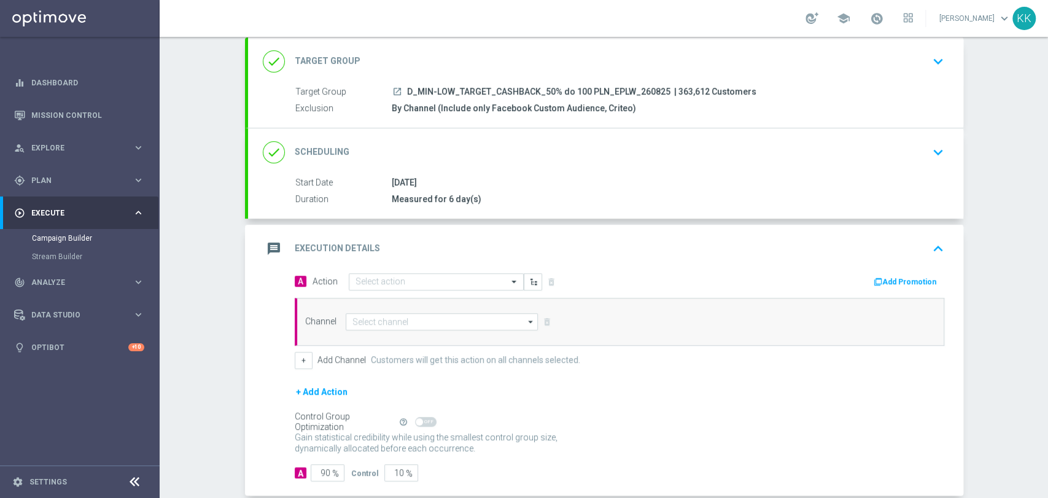
scroll to position [112, 0]
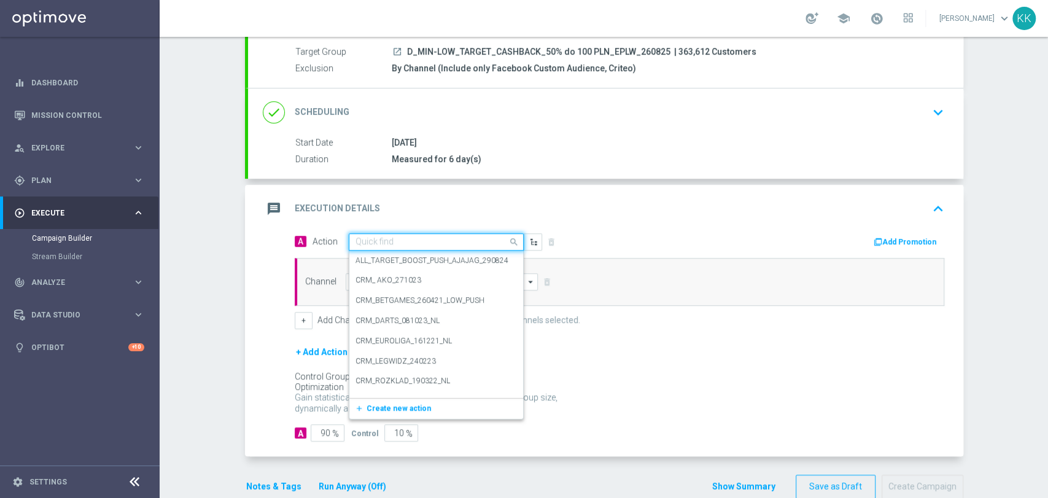
click at [395, 240] on input "text" at bounding box center [423, 242] width 137 height 10
paste input "D_MIN-LOW_TARGET_CASHBACK_50% do 100 PLN_EPLW_260825"
type input "D_MIN-LOW_TARGET_CASHBACK_50% do 100 PLN_EPLW_260825"
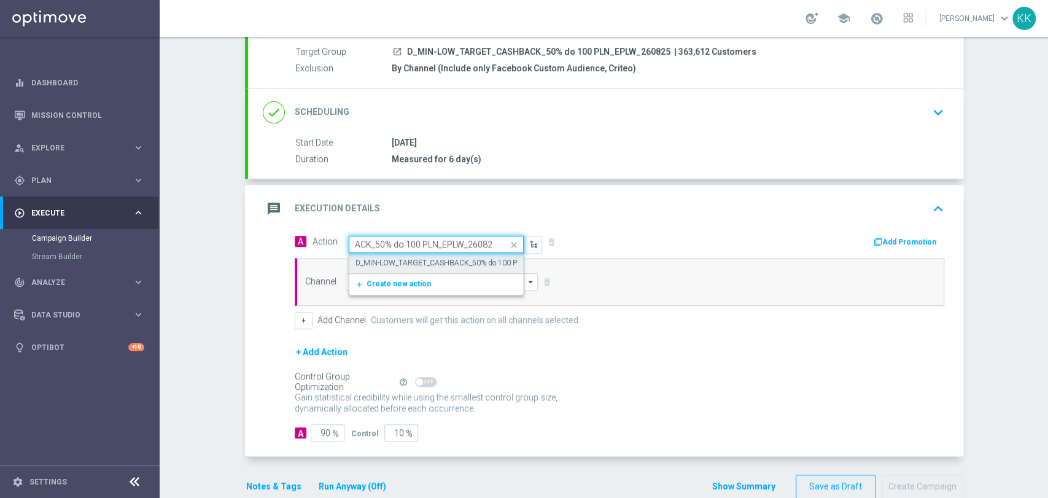
click at [420, 260] on label "D_MIN-LOW_TARGET_CASHBACK_50% do 100 PLN_EPLW_260825" at bounding box center [465, 263] width 221 height 10
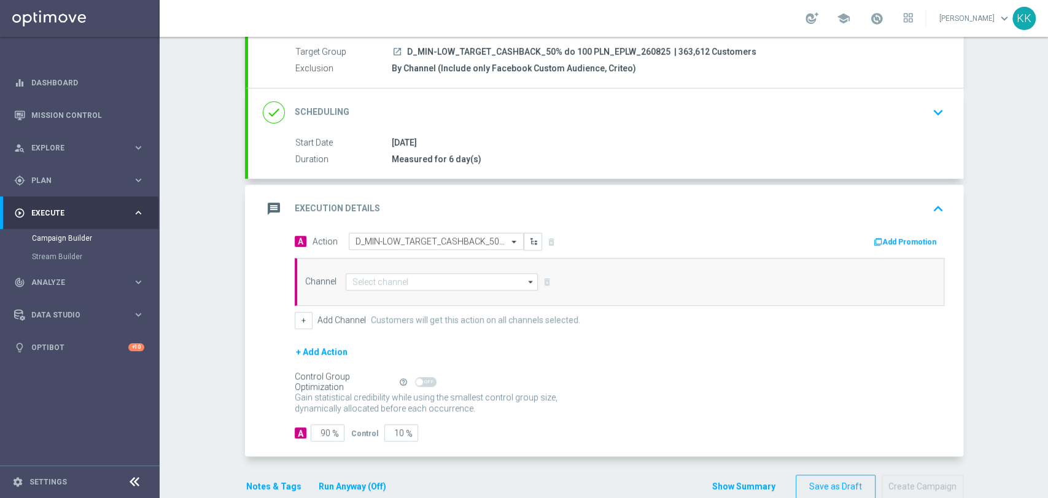
scroll to position [0, 0]
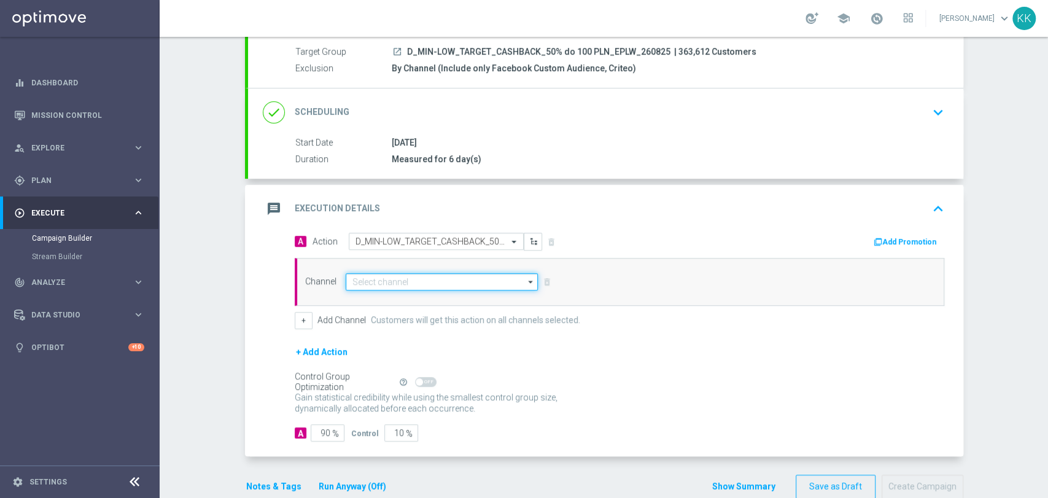
click at [420, 285] on input at bounding box center [442, 281] width 193 height 17
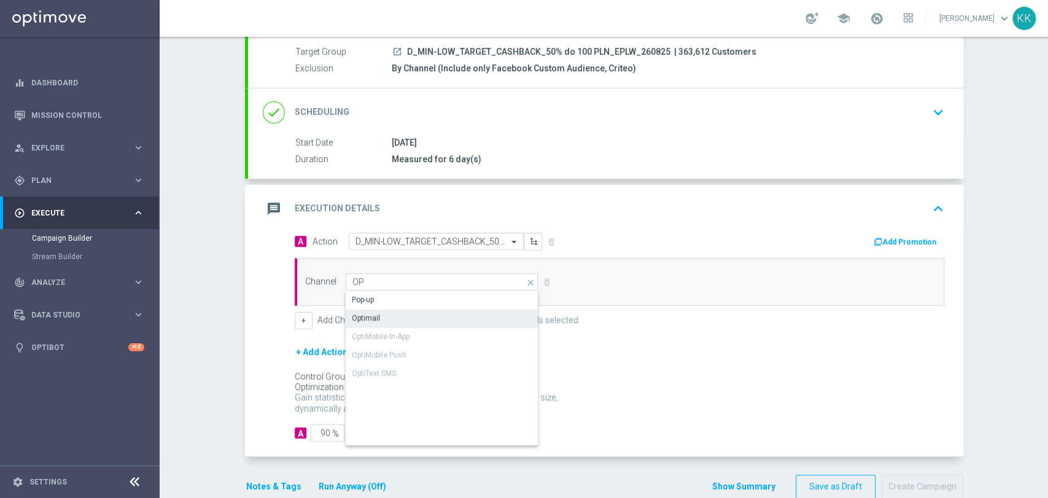
click at [417, 312] on div "Optimail" at bounding box center [442, 317] width 193 height 17
type input "Optimail"
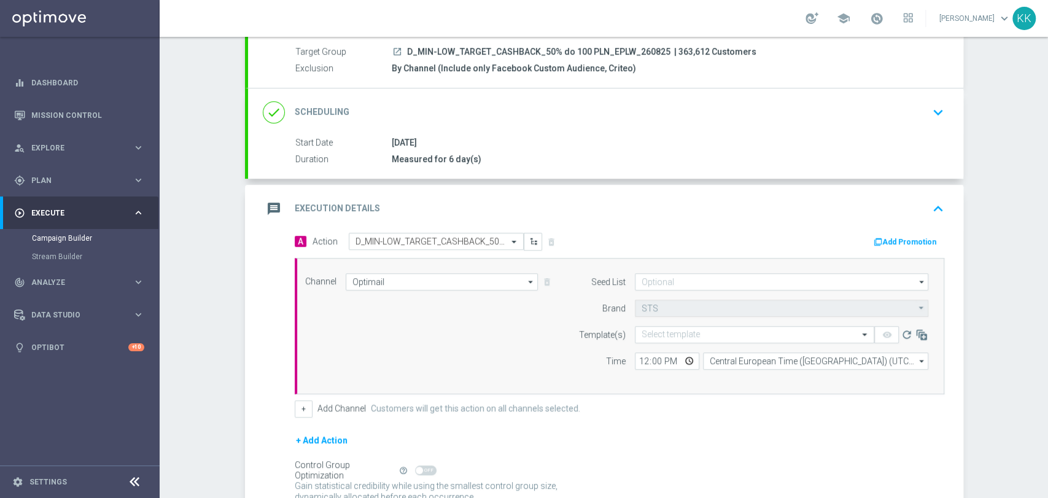
click at [310, 414] on div "+ Add Channel Customers will get this action on all channels selected." at bounding box center [619, 408] width 649 height 17
click at [307, 414] on div "+ Add Channel Customers will get this action on all channels selected." at bounding box center [619, 408] width 649 height 17
click at [301, 412] on button "+" at bounding box center [304, 408] width 18 height 17
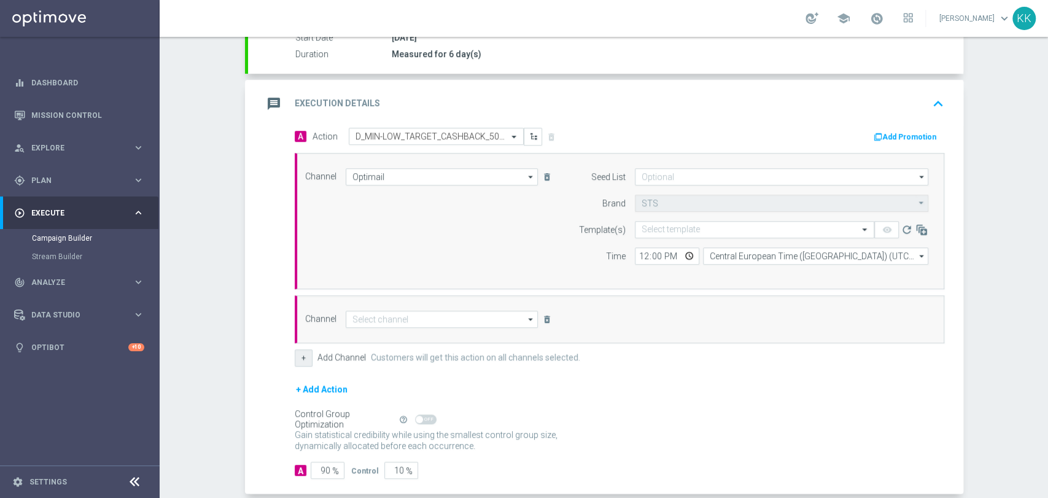
scroll to position [278, 0]
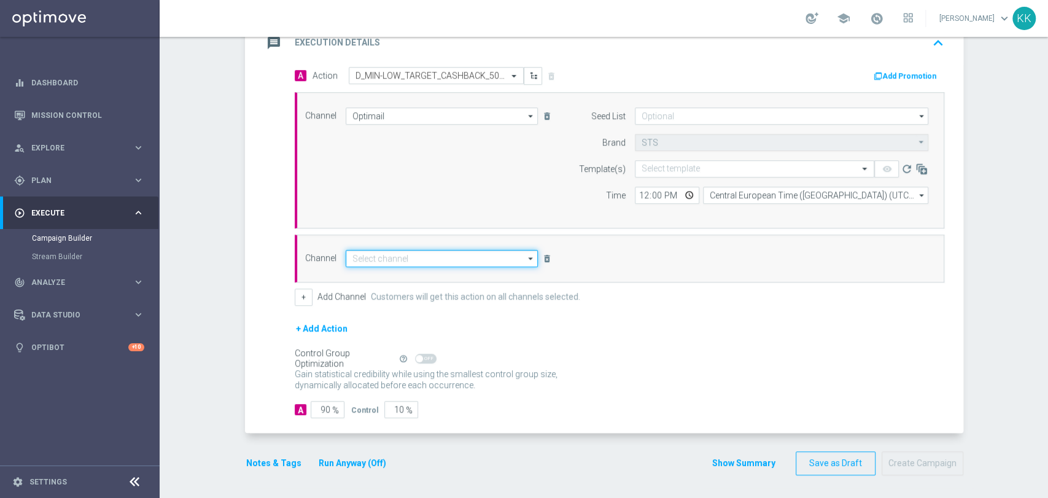
click at [388, 252] on input at bounding box center [442, 258] width 193 height 17
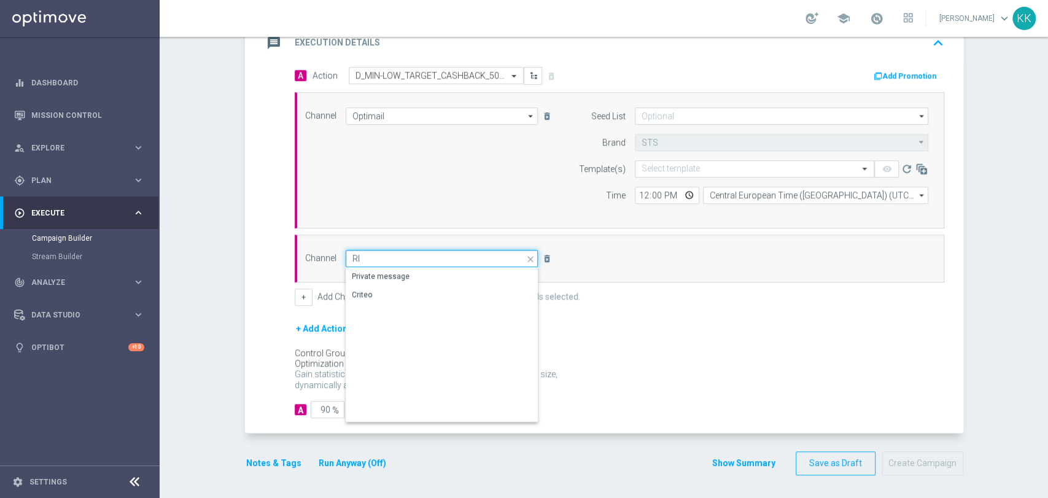
type input "R"
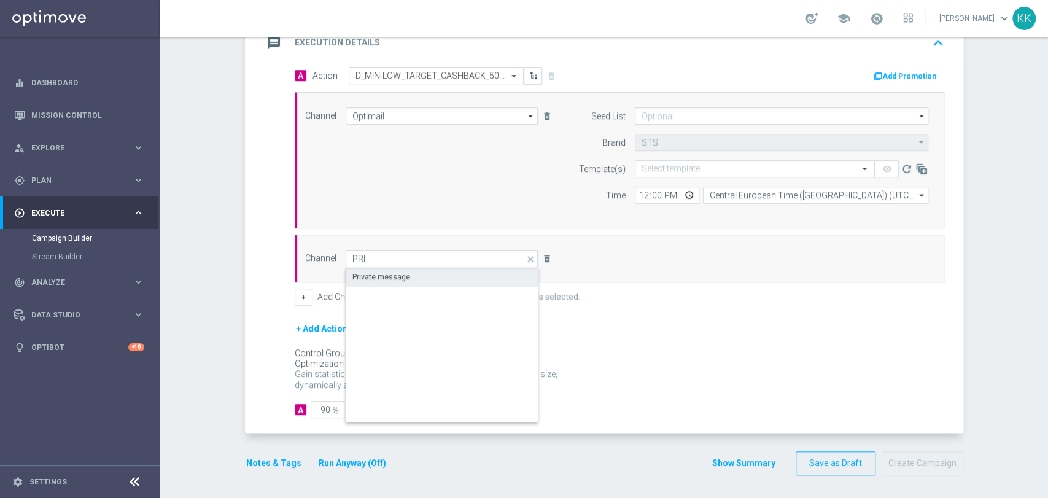
click at [378, 274] on div "Private message" at bounding box center [381, 276] width 58 height 11
type input "Private message"
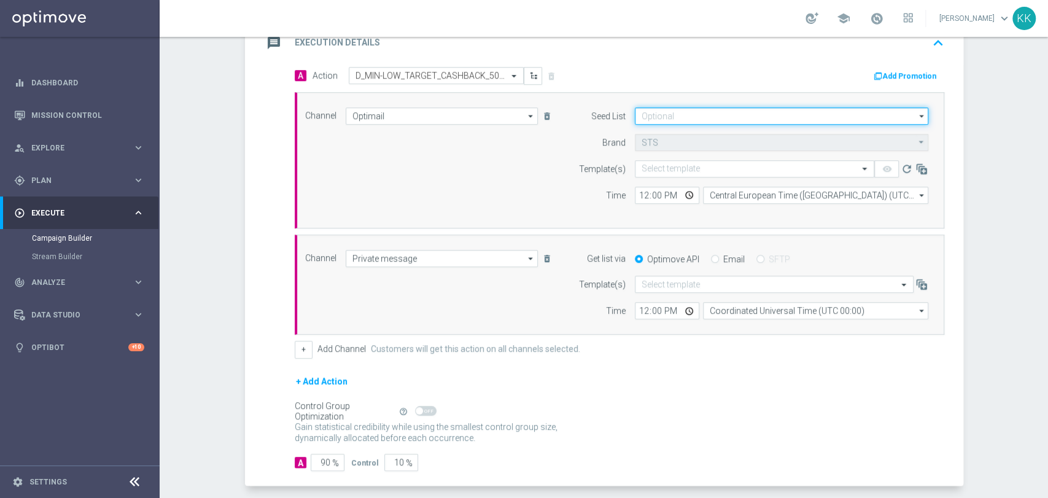
click at [709, 112] on input at bounding box center [781, 115] width 293 height 17
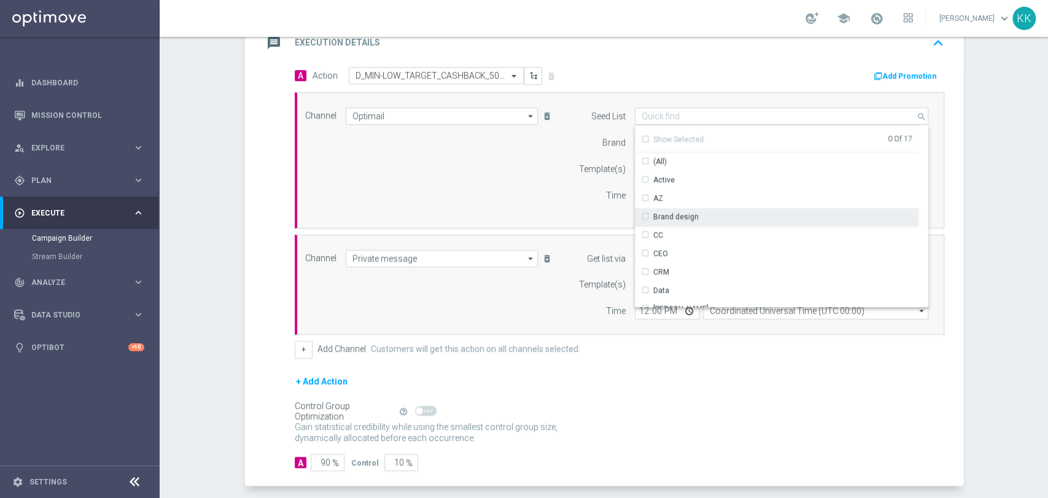
click at [699, 217] on div "Brand design" at bounding box center [777, 216] width 284 height 17
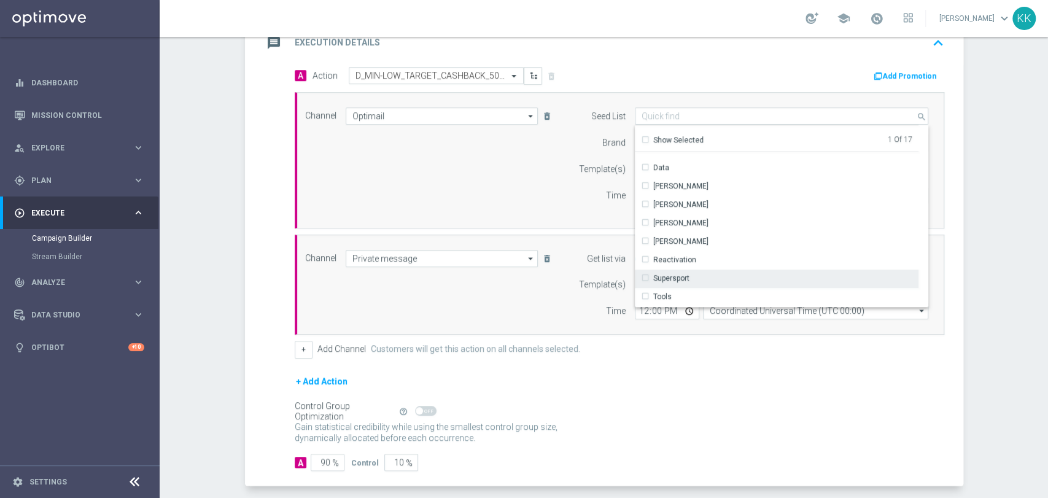
scroll to position [136, 0]
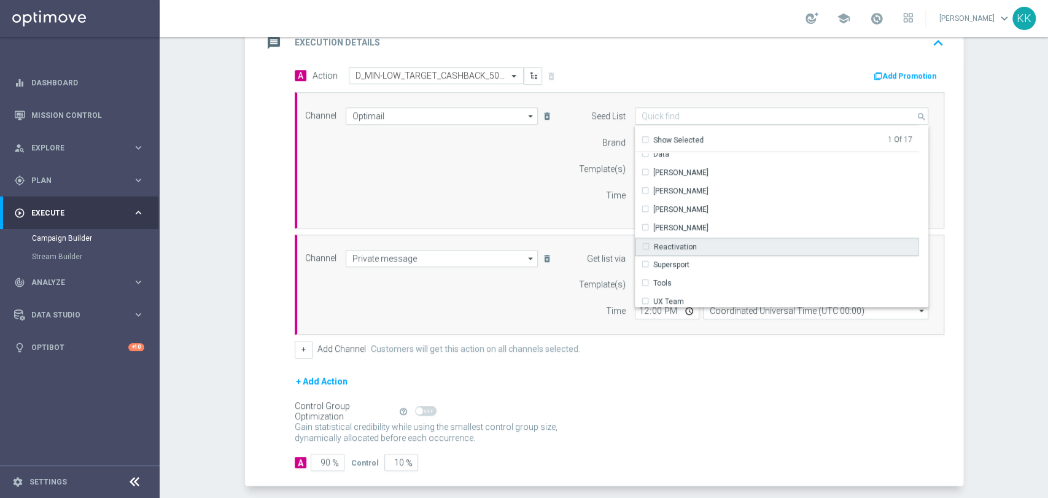
click at [704, 249] on div "Reactivation" at bounding box center [777, 246] width 284 height 18
click at [544, 227] on div "Channel Optimail Optimail arrow_drop_down Drag here to set row groups Drag here…" at bounding box center [619, 213] width 649 height 243
type input "Selected 2 of 17"
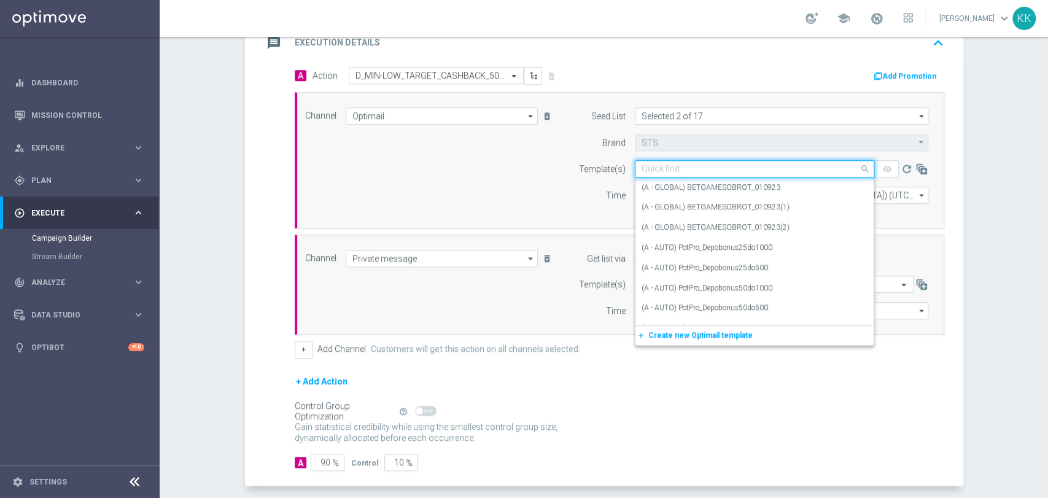
click at [732, 168] on input "text" at bounding box center [741, 169] width 201 height 10
paste input "D_MIN-LOW_TARGET_CASHBACK_50% do 100 PLN_EPLW_260825"
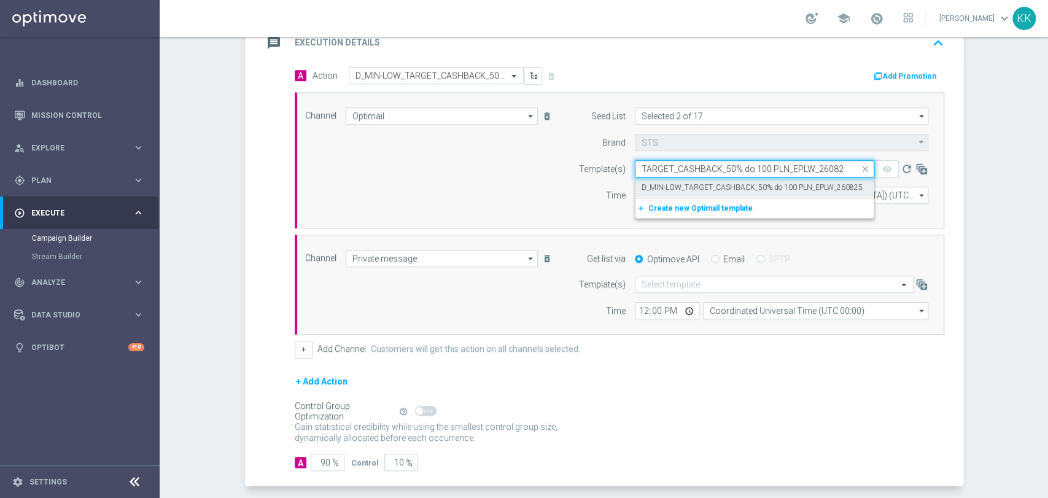
click at [727, 186] on label "D_MIN-LOW_TARGET_CASHBACK_50% do 100 PLN_EPLW_260825" at bounding box center [751, 187] width 221 height 10
type input "D_MIN-LOW_TARGET_CASHBACK_50% do 100 PLN_EPLW_260825"
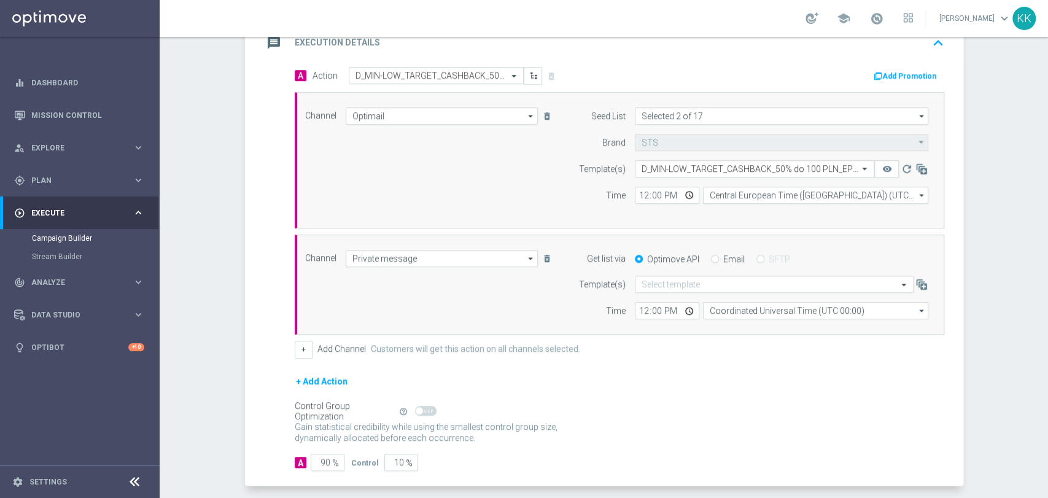
scroll to position [0, 0]
click at [641, 198] on input "12:00" at bounding box center [667, 195] width 64 height 17
type input "17:01"
click at [728, 190] on input "Central European Time (Warsaw) (UTC +02:00)" at bounding box center [815, 195] width 225 height 17
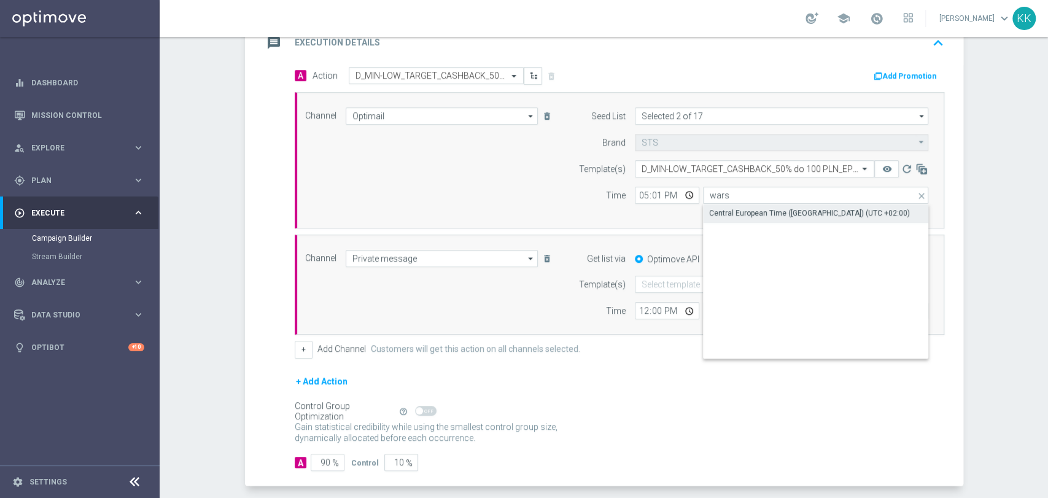
click at [736, 206] on div "Central European Time (Warsaw) (UTC +02:00)" at bounding box center [816, 212] width 226 height 17
type input "Central European Time (Warsaw) (UTC +02:00)"
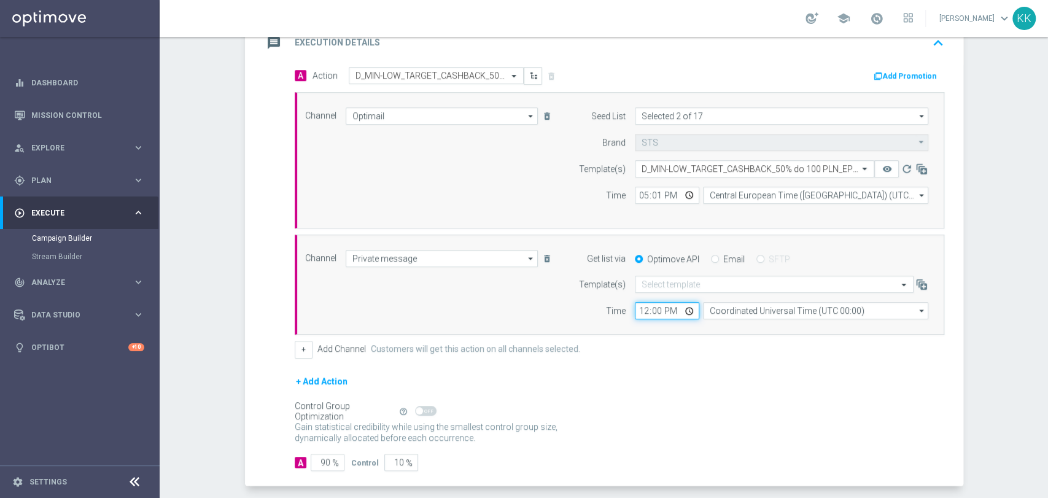
click at [639, 311] on input "12:00" at bounding box center [667, 310] width 64 height 17
click at [641, 309] on input "10:00" at bounding box center [667, 310] width 64 height 17
type input "17:01"
click at [663, 272] on form "Get list via Optimove API Email SFTP Template(s) Select template Time 17:01 Coo…" at bounding box center [750, 285] width 356 height 70
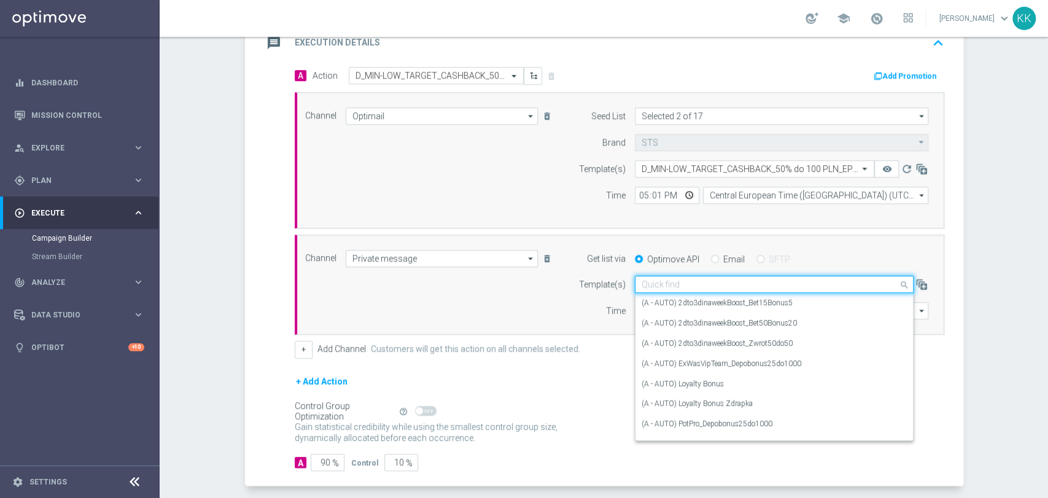
click at [670, 280] on input "text" at bounding box center [761, 284] width 241 height 10
paste input "D_MIN-LOW_TARGET_CASHBACK_50% do 100 PLN_EPLW_260825"
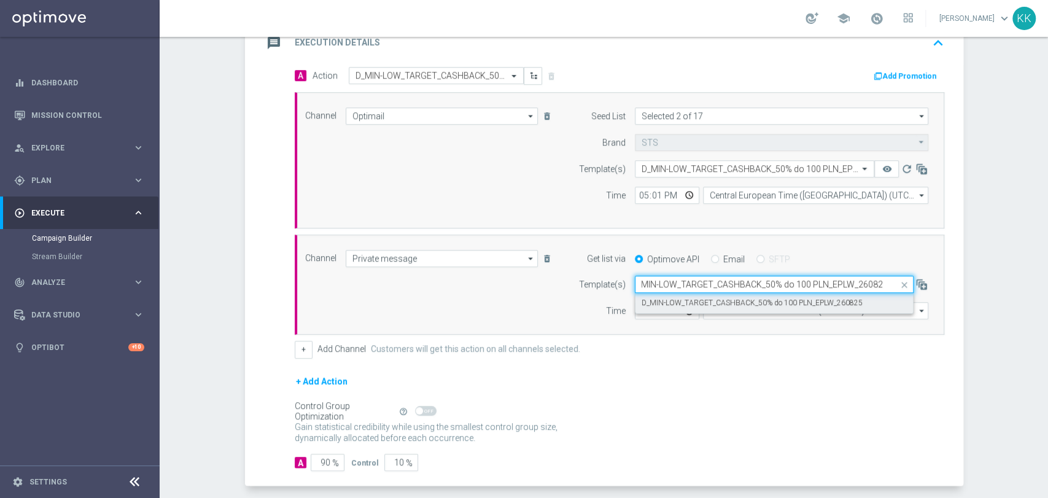
click at [682, 304] on label "D_MIN-LOW_TARGET_CASHBACK_50% do 100 PLN_EPLW_260825" at bounding box center [751, 303] width 221 height 10
type input "D_MIN-LOW_TARGET_CASHBACK_50% do 100 PLN_EPLW_260825"
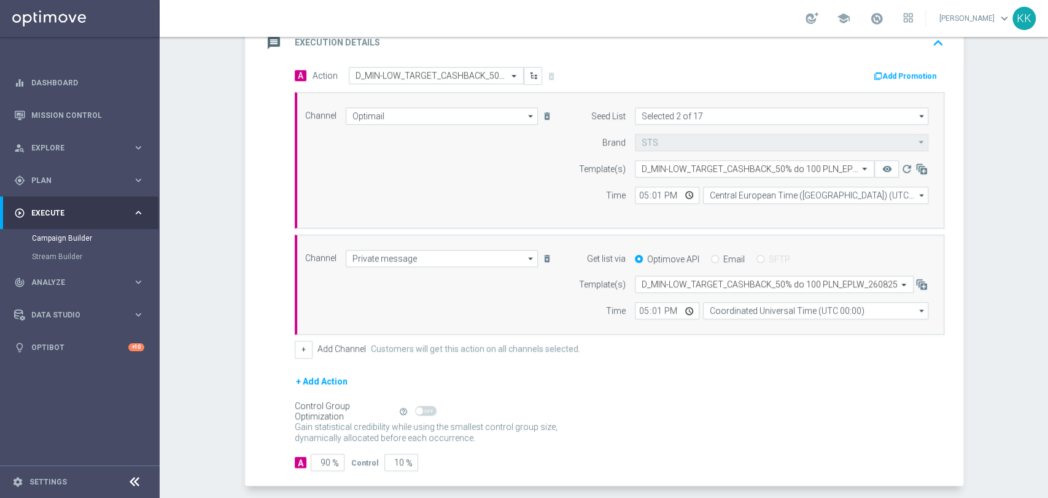
scroll to position [0, 0]
click at [733, 308] on input "Coordinated Universal Time (UTC 00:00)" at bounding box center [815, 310] width 225 height 17
click at [738, 325] on div "Central European Time (Warsaw) (UTC +02:00)" at bounding box center [809, 328] width 201 height 11
type input "Central European Time (Warsaw) (UTC +02:00)"
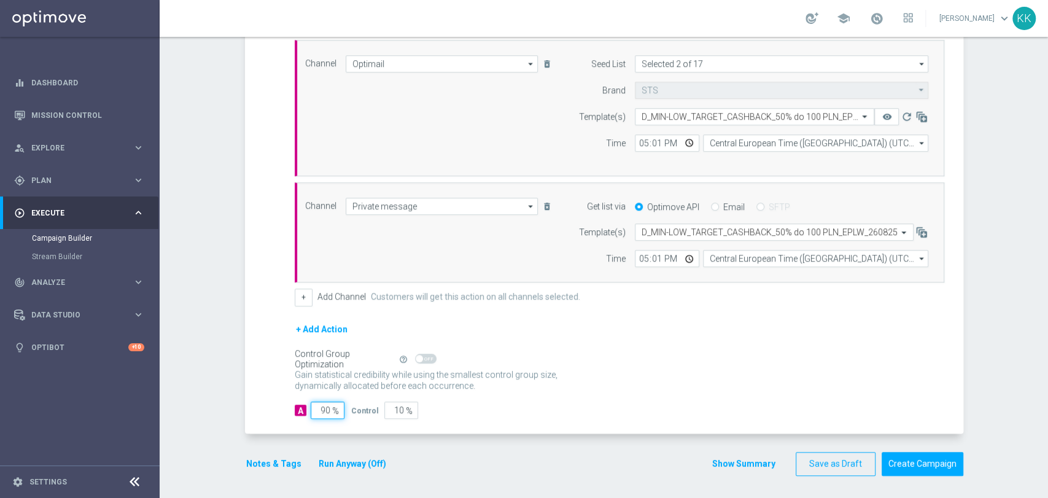
click at [324, 411] on input "90" at bounding box center [328, 409] width 34 height 17
type input "9"
type input "91"
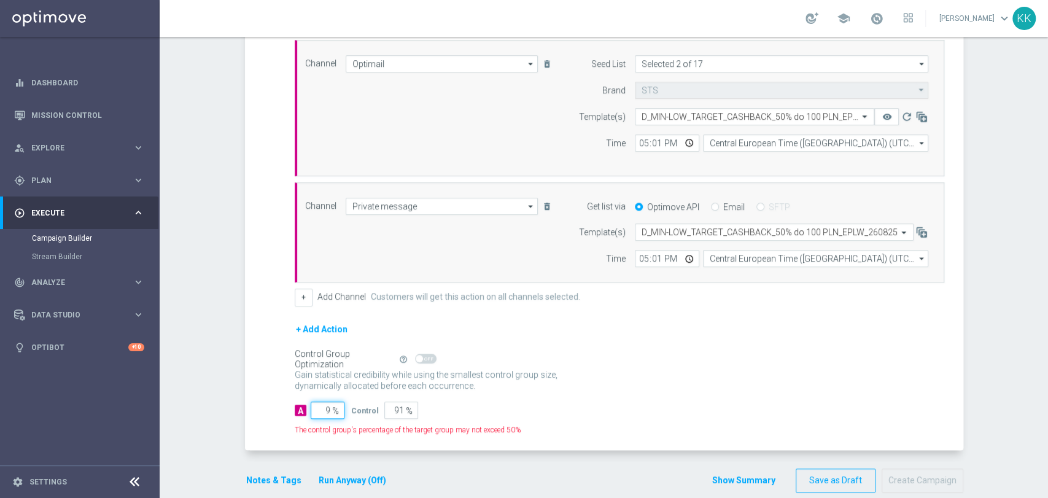
type input "98"
type input "2"
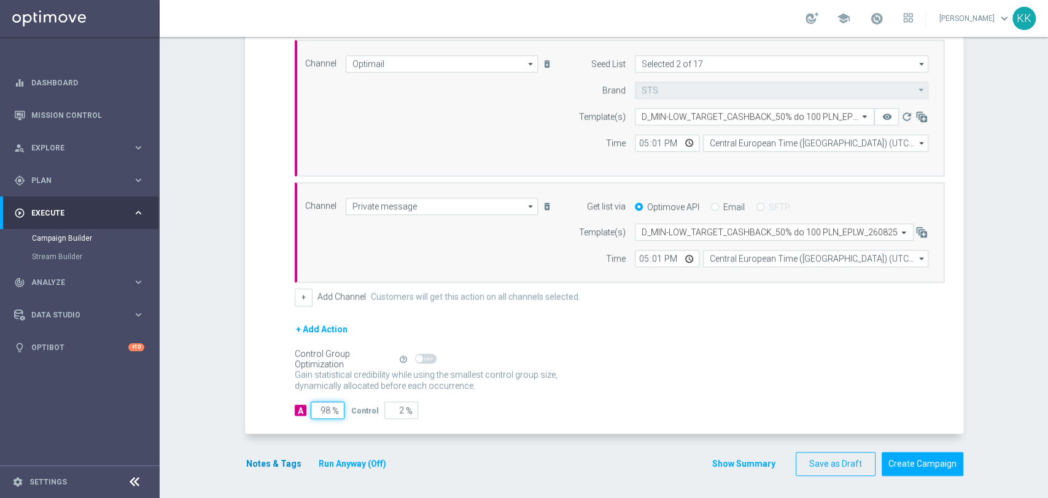
type input "98"
click at [272, 464] on button "Notes & Tags" at bounding box center [274, 463] width 58 height 15
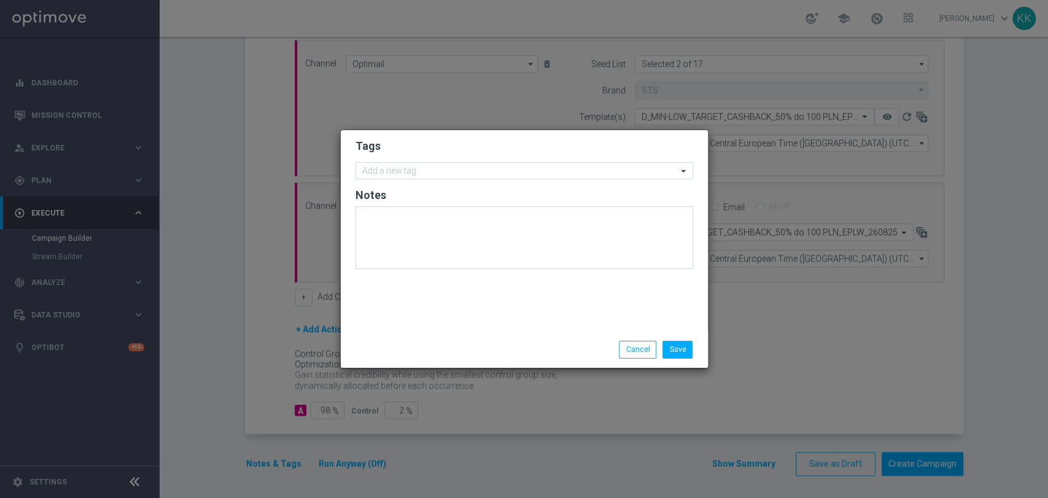
click at [393, 183] on form "Tags Add a new tag Notes" at bounding box center [524, 207] width 338 height 142
click at [394, 173] on input "text" at bounding box center [519, 171] width 315 height 10
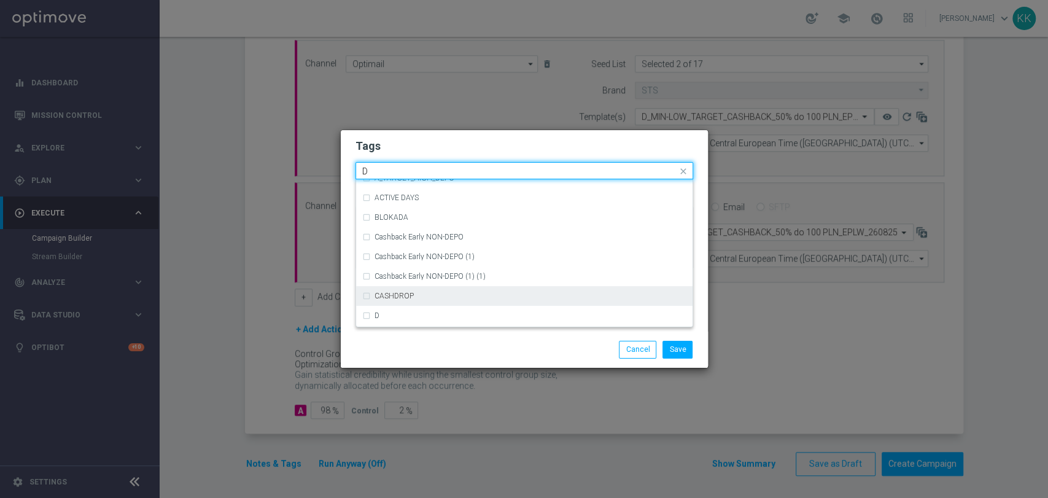
scroll to position [1364, 0]
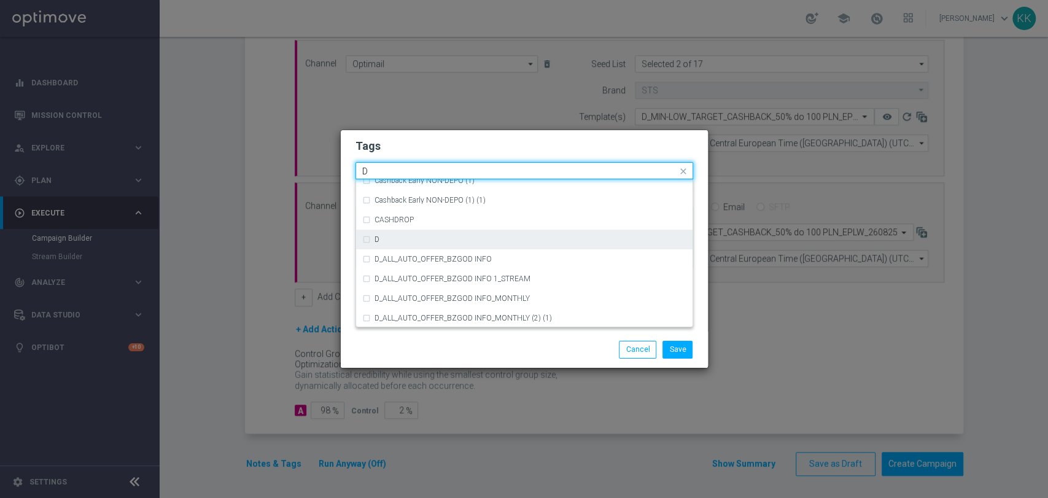
click at [427, 243] on div "D" at bounding box center [524, 240] width 324 height 20
type input "D"
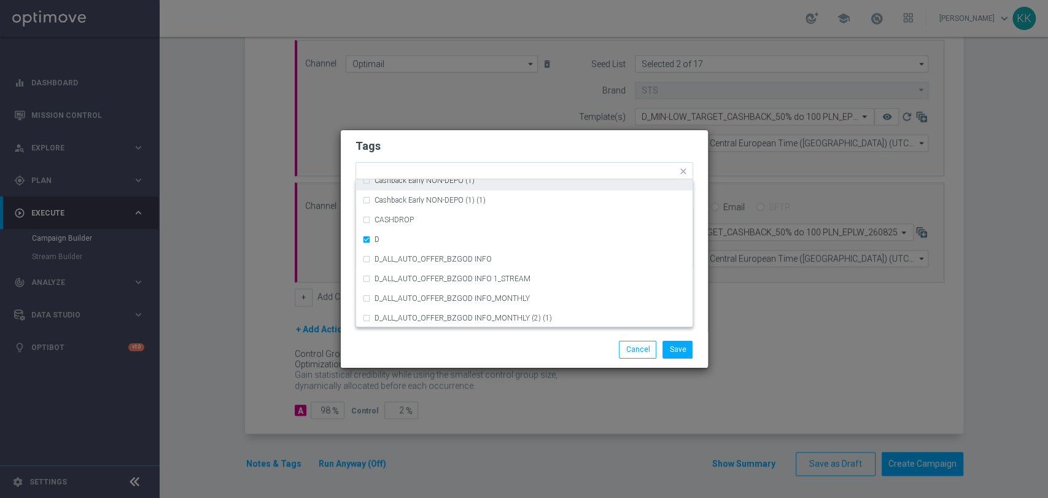
click at [447, 144] on h2 "Tags" at bounding box center [524, 146] width 338 height 15
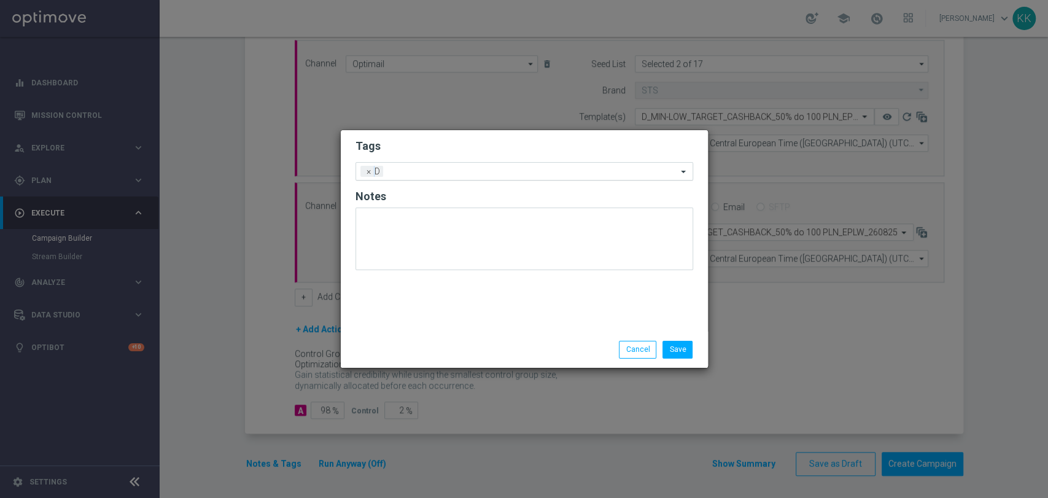
click at [458, 173] on input "text" at bounding box center [532, 172] width 289 height 10
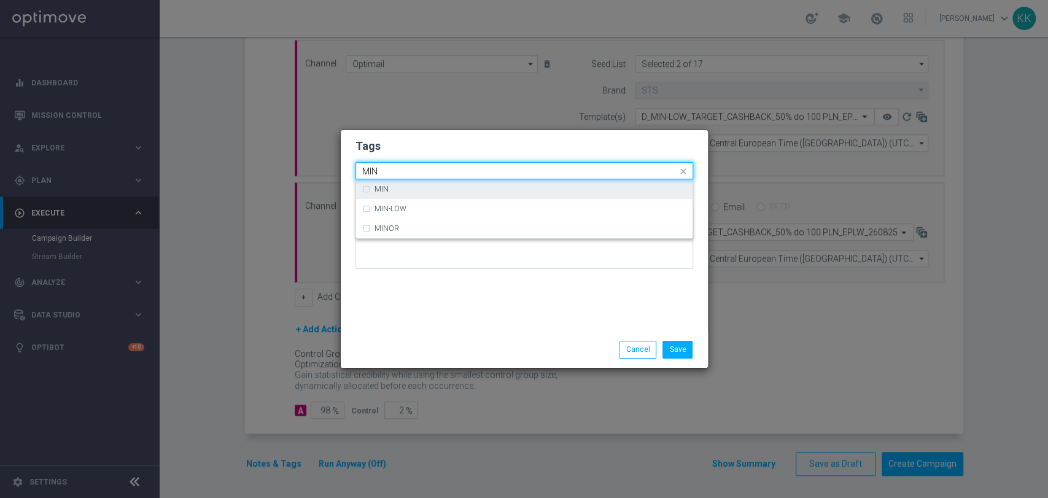
click at [460, 188] on div "MIN" at bounding box center [530, 188] width 312 height 7
type input "MIN"
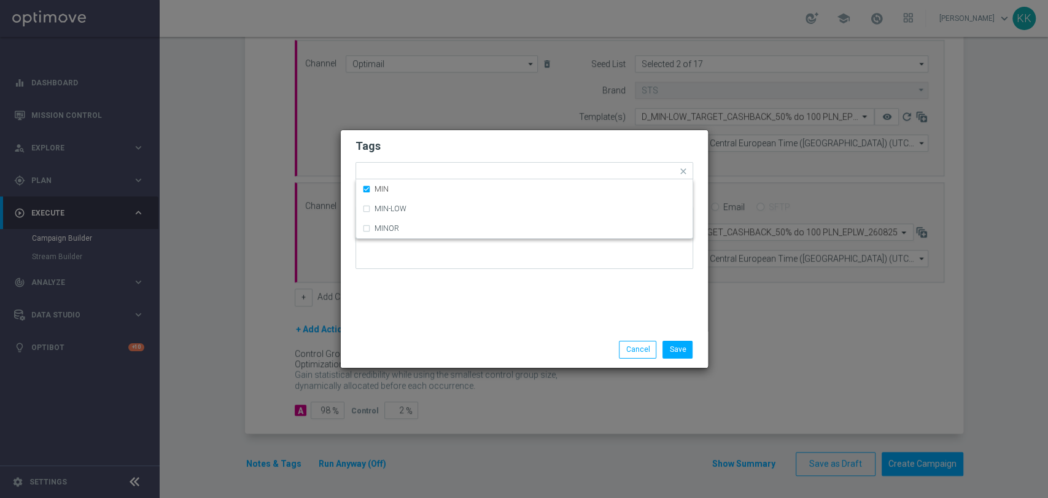
click at [467, 149] on h2 "Tags" at bounding box center [524, 146] width 338 height 15
click at [475, 171] on input "text" at bounding box center [549, 172] width 253 height 10
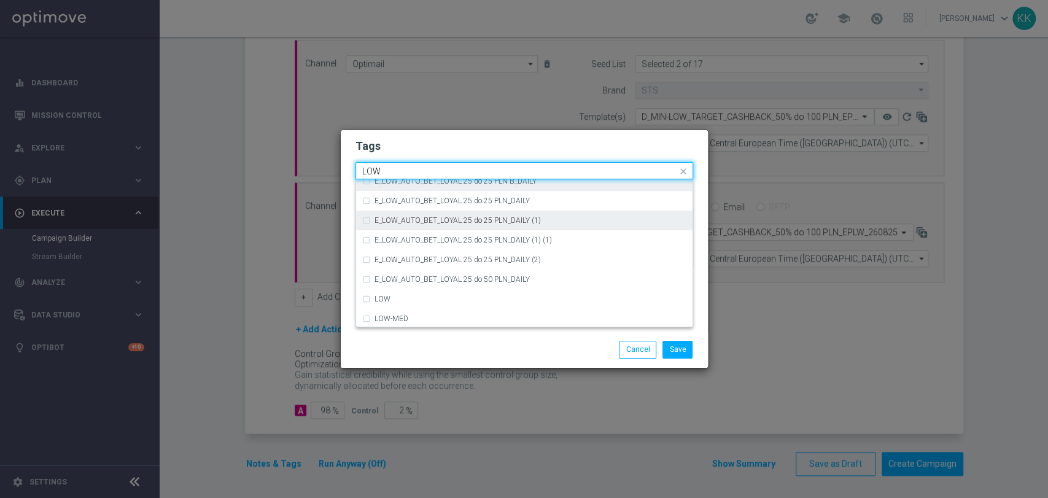
scroll to position [599, 0]
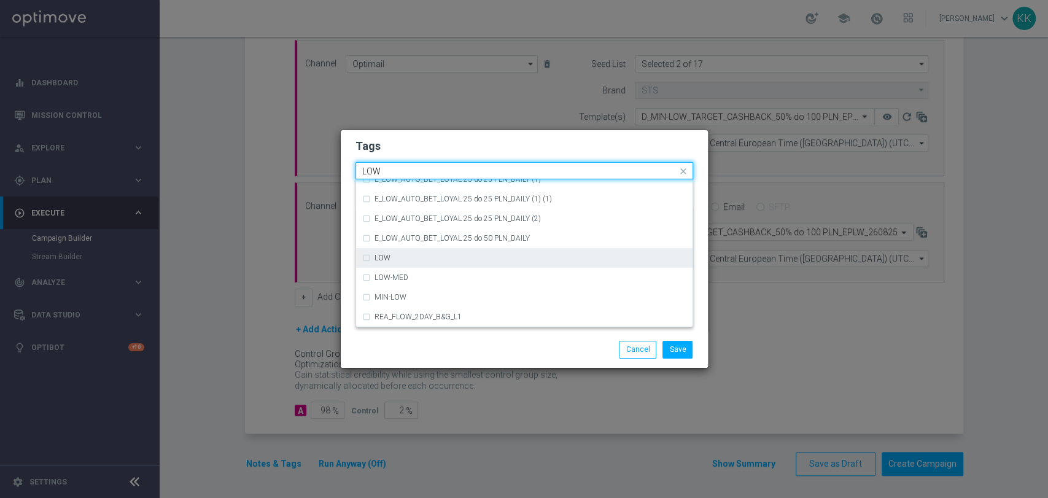
click at [466, 266] on div "LOW" at bounding box center [524, 258] width 324 height 20
type input "LOW"
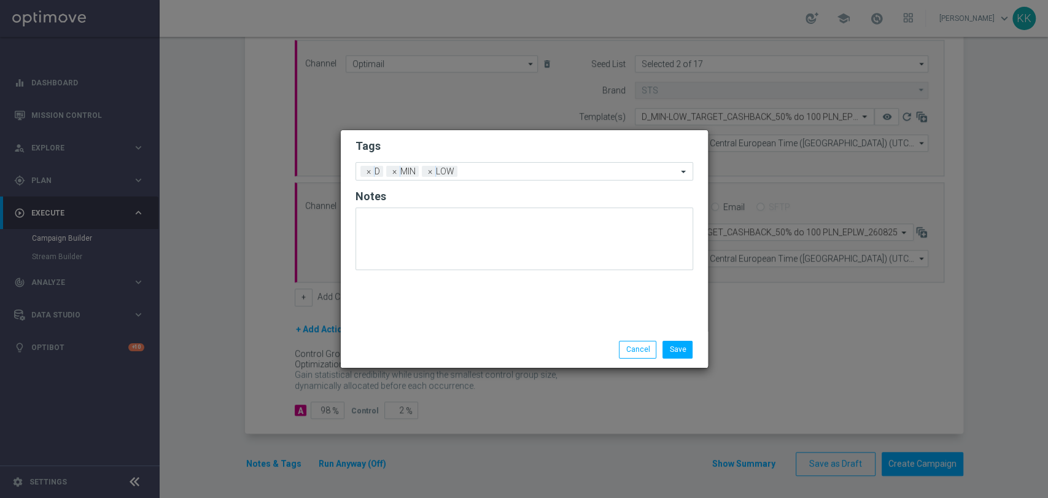
click at [452, 148] on h2 "Tags" at bounding box center [524, 146] width 338 height 15
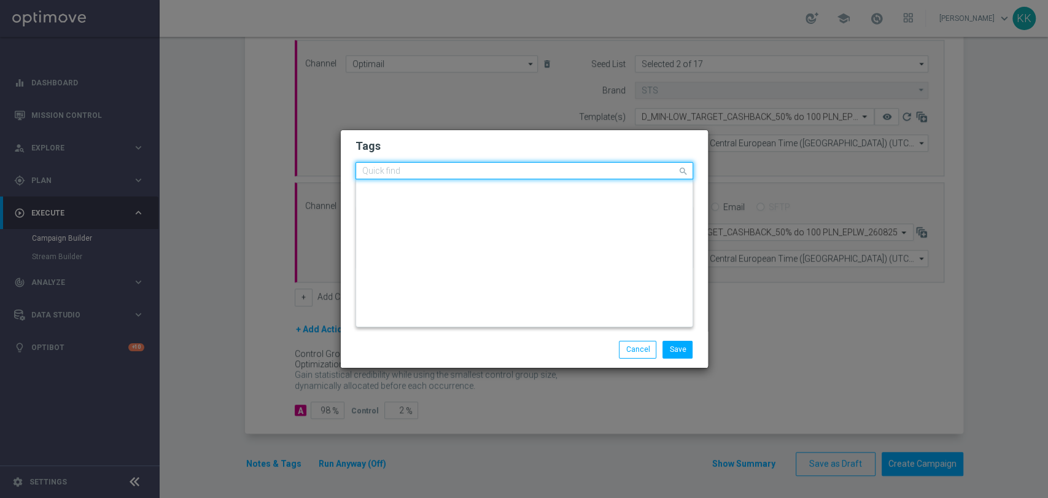
click at [496, 167] on input "text" at bounding box center [519, 171] width 315 height 10
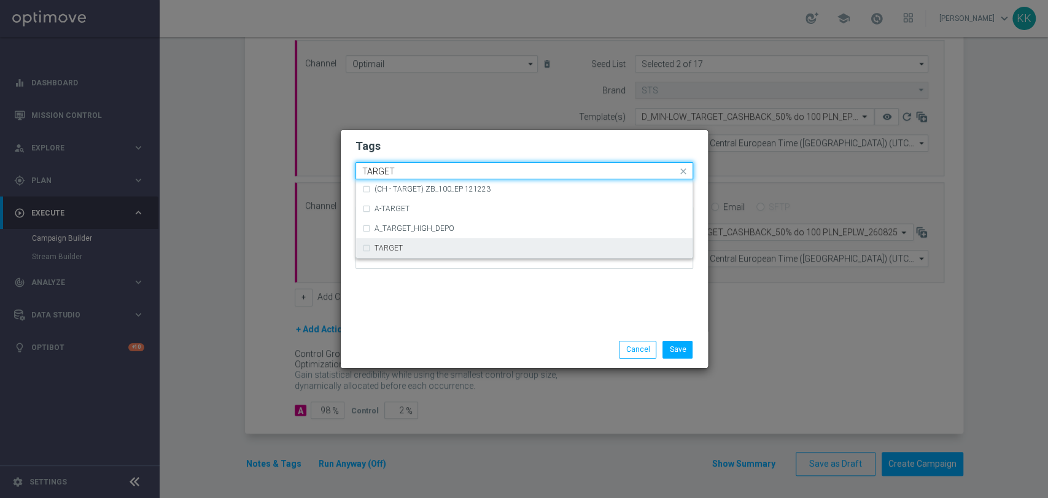
click at [458, 252] on div "TARGET" at bounding box center [530, 247] width 312 height 7
type input "TARGET"
click at [469, 293] on div "Tags Quick find × D × MIN × LOW (CH - TARGET) ZB_100_EP 121223 A-TARGET A_TARGE…" at bounding box center [524, 230] width 367 height 201
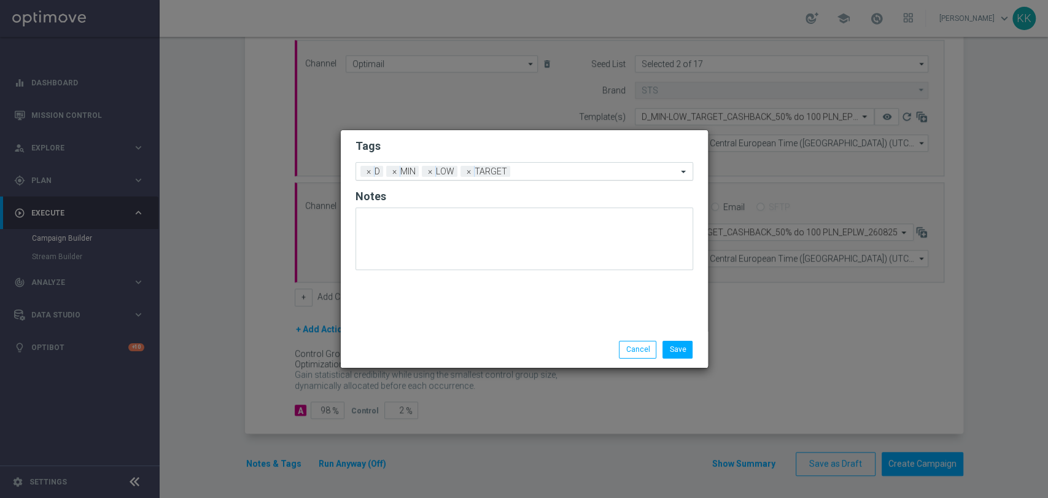
click at [534, 171] on input "text" at bounding box center [596, 172] width 162 height 10
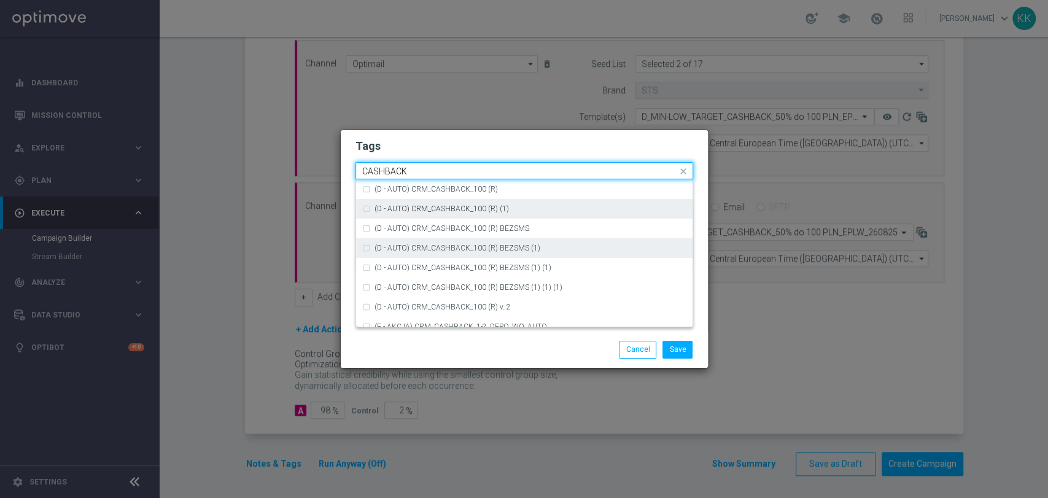
scroll to position [187, 0]
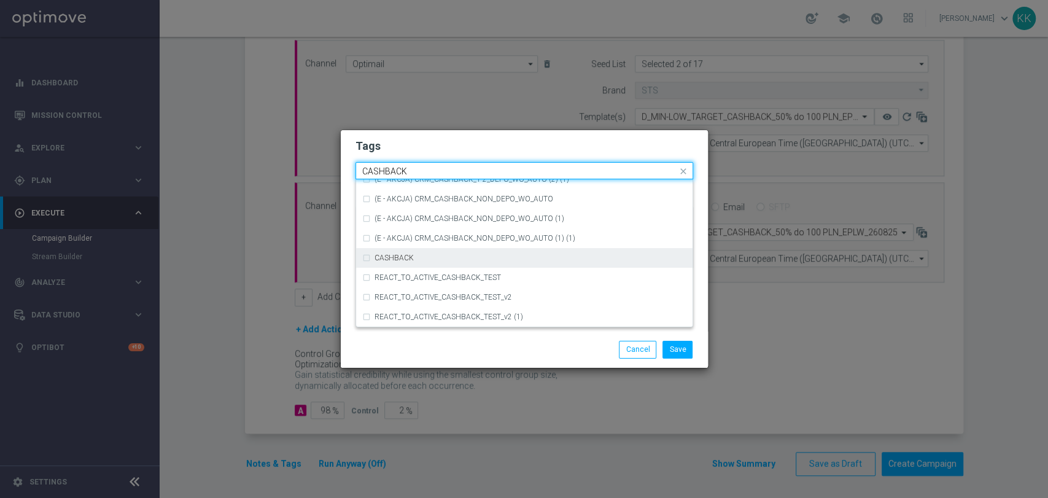
click at [518, 261] on div "CASHBACK" at bounding box center [530, 257] width 312 height 7
type input "CASHBACK"
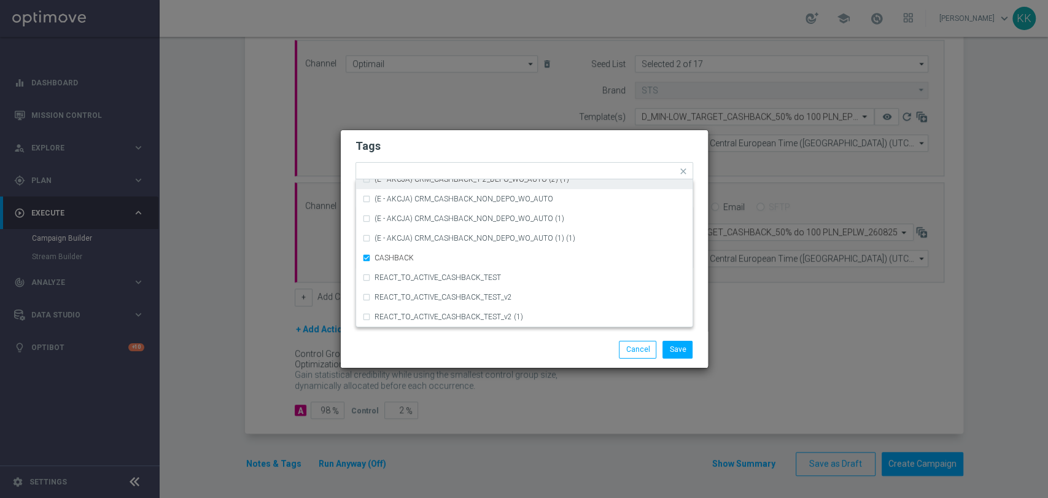
click at [519, 141] on h2 "Tags" at bounding box center [524, 146] width 338 height 15
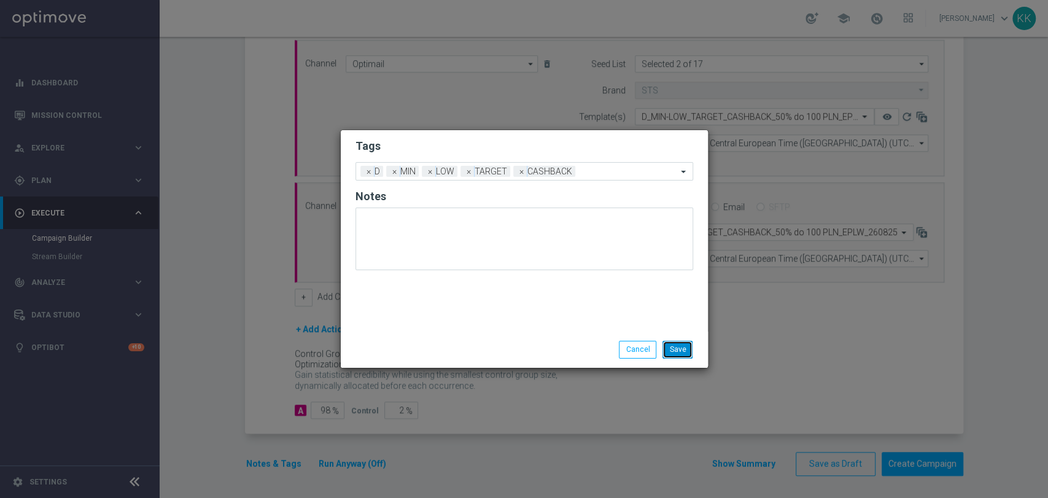
click at [674, 344] on button "Save" at bounding box center [677, 349] width 30 height 17
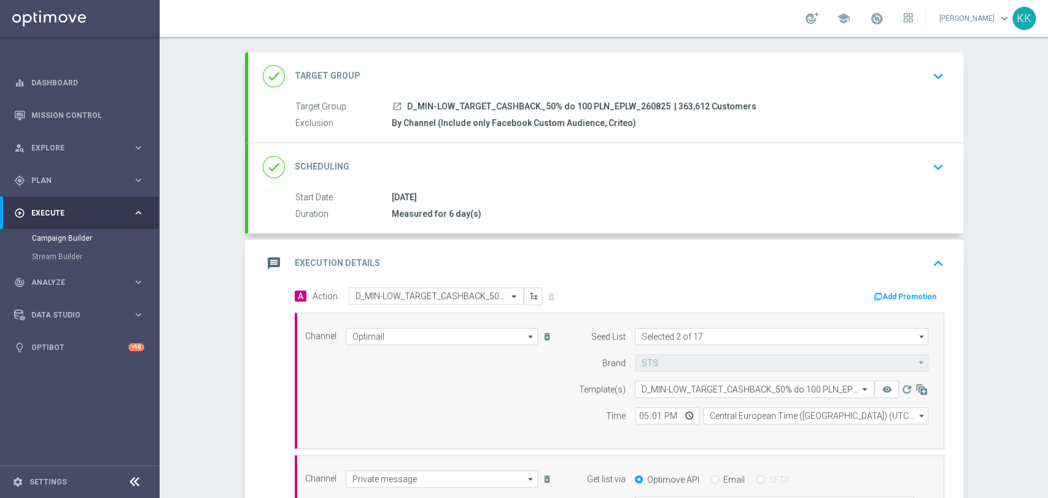
scroll to position [0, 0]
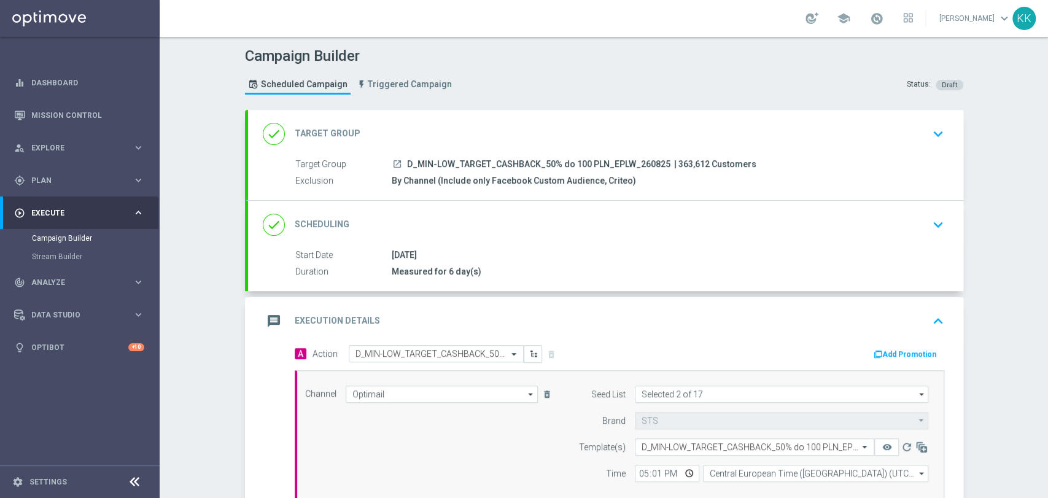
click at [929, 133] on icon "keyboard_arrow_down" at bounding box center [938, 134] width 18 height 18
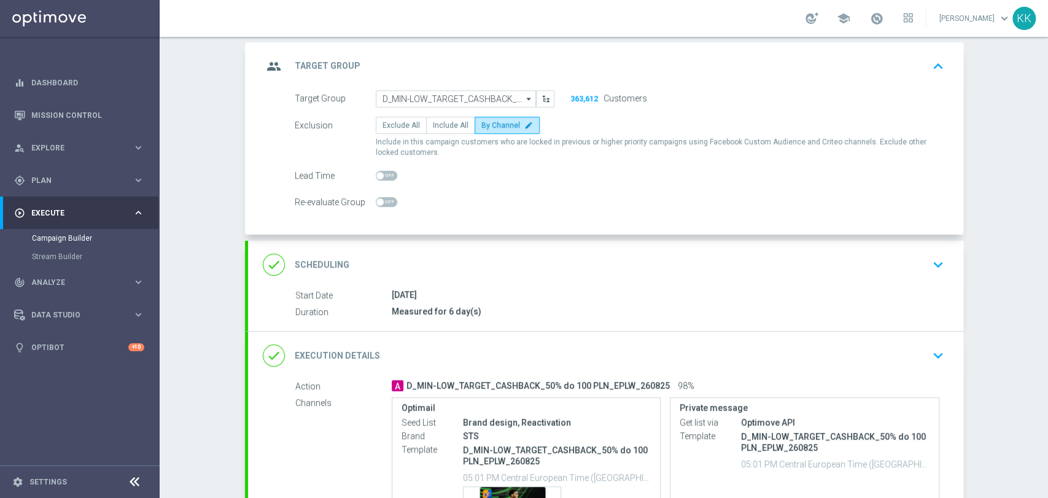
scroll to position [68, 0]
click at [930, 259] on icon "keyboard_arrow_down" at bounding box center [938, 264] width 18 height 18
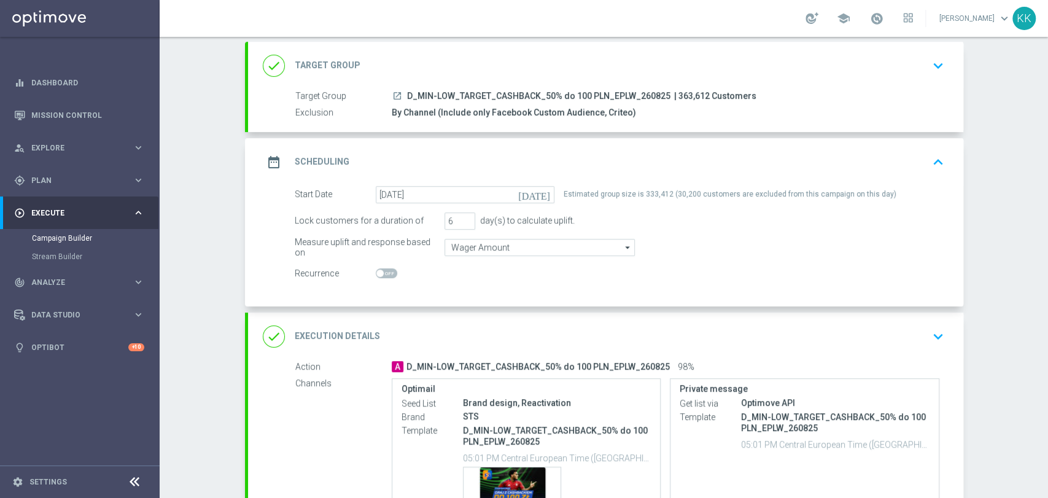
click at [933, 322] on div "done Execution Details keyboard_arrow_down" at bounding box center [605, 336] width 715 height 48
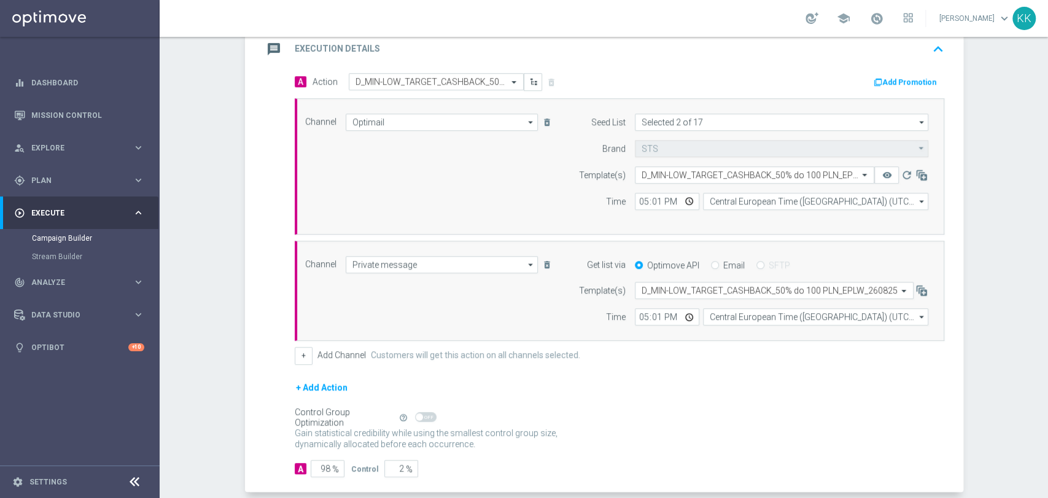
scroll to position [272, 0]
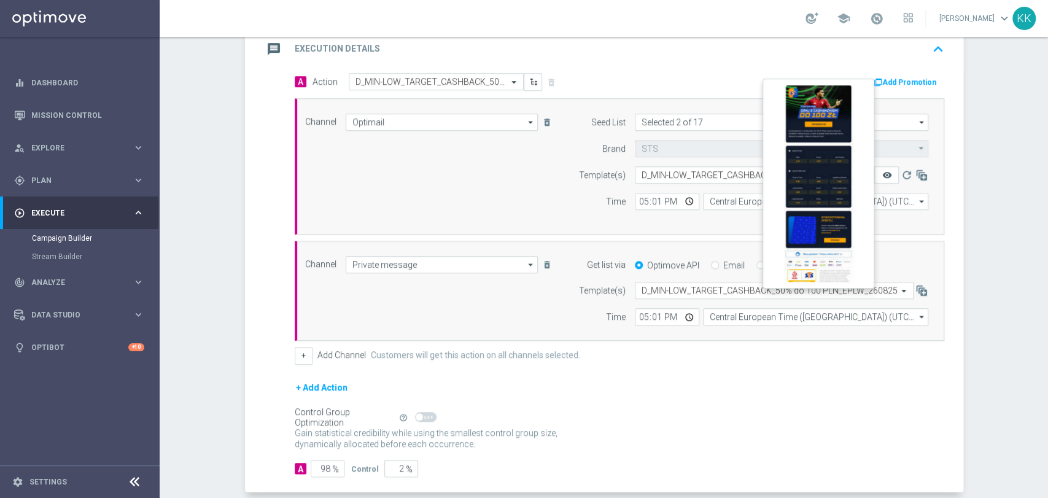
click at [882, 174] on icon "remove_red_eye" at bounding box center [886, 175] width 10 height 10
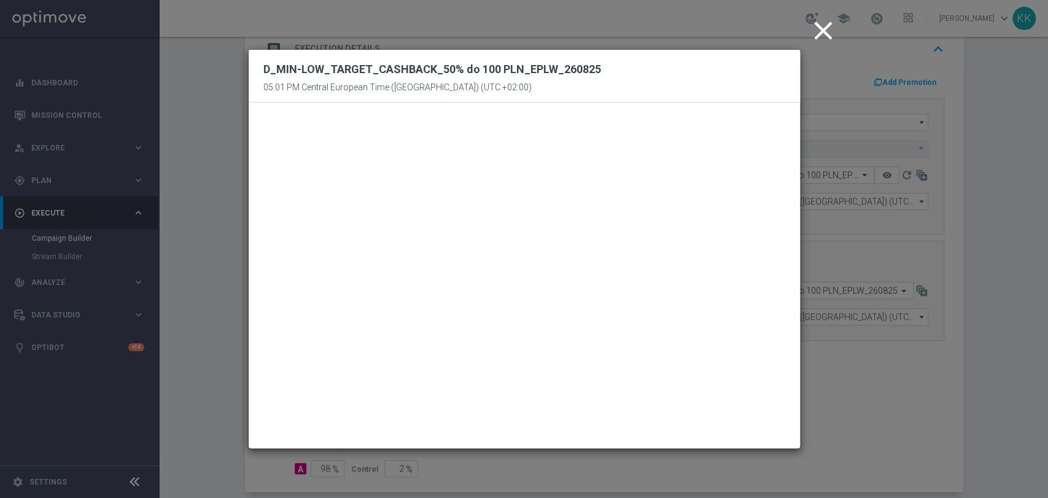
click at [816, 29] on icon "close" at bounding box center [823, 30] width 31 height 31
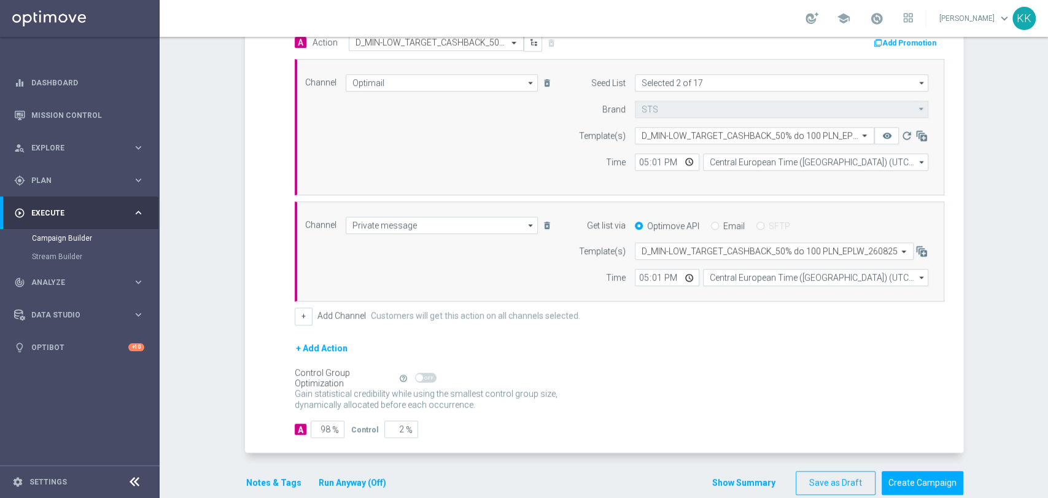
scroll to position [330, 0]
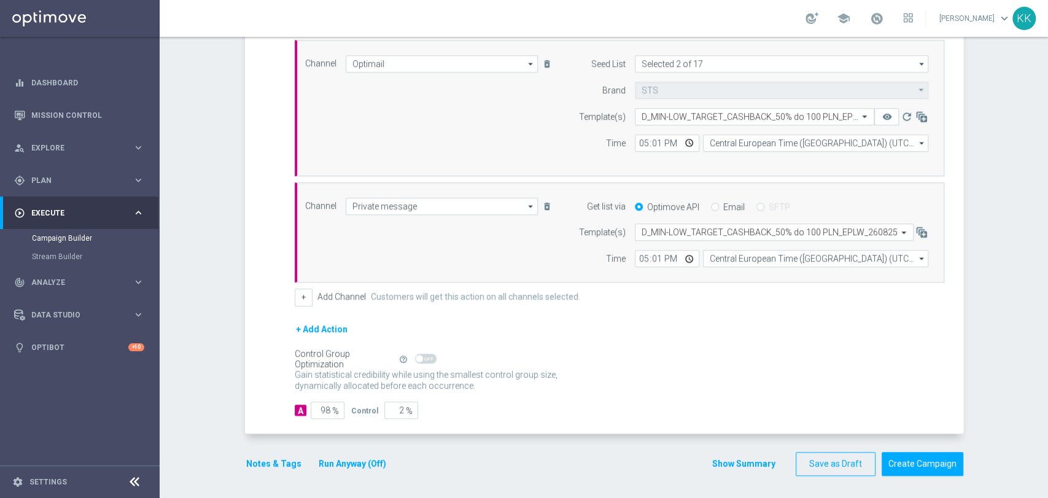
click at [266, 461] on button "Notes & Tags" at bounding box center [274, 463] width 58 height 15
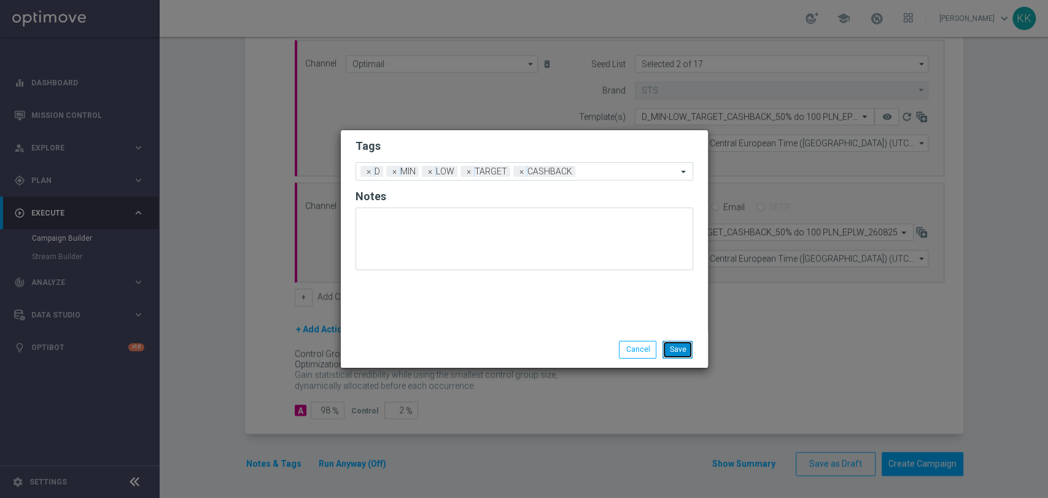
click at [682, 353] on button "Save" at bounding box center [677, 349] width 30 height 17
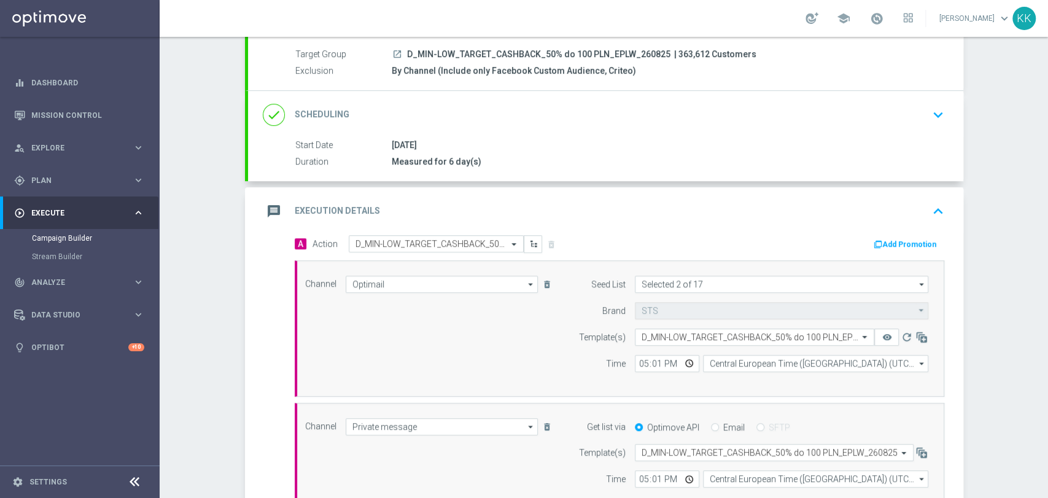
scroll to position [58, 0]
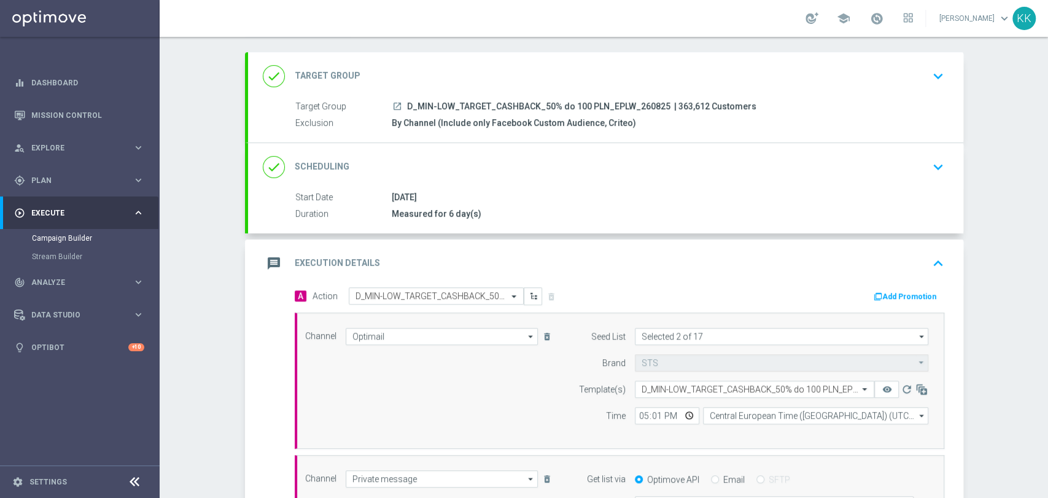
click at [916, 93] on div "done Target Group keyboard_arrow_down" at bounding box center [605, 76] width 715 height 48
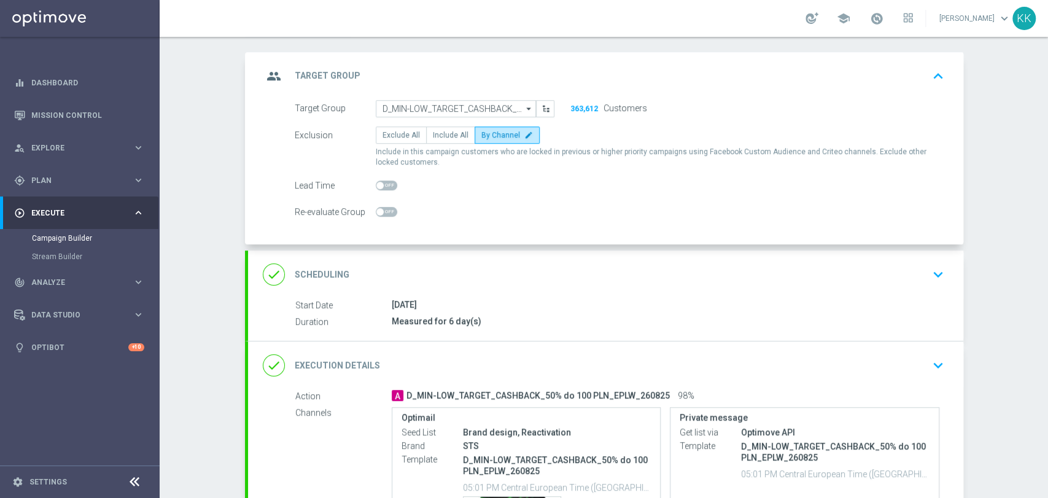
click at [929, 276] on icon "keyboard_arrow_down" at bounding box center [938, 274] width 18 height 18
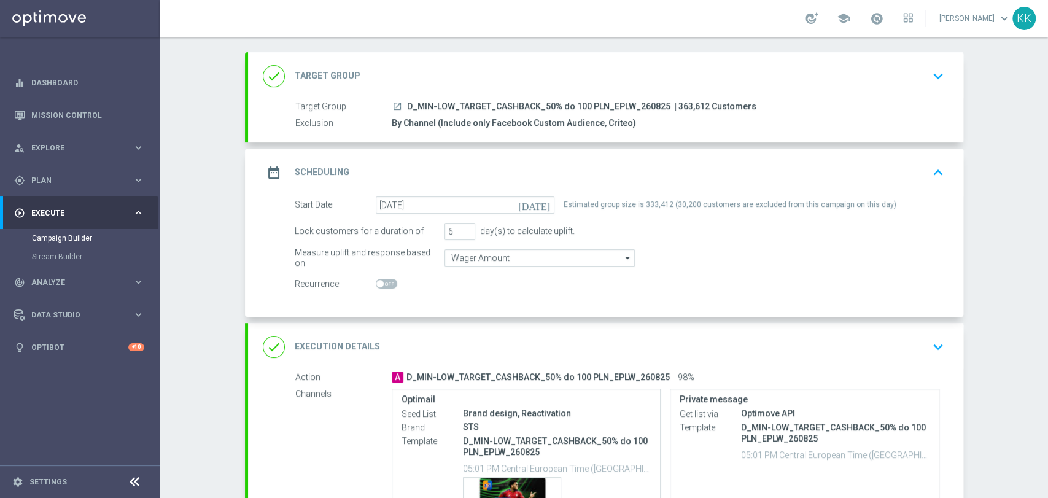
scroll to position [194, 0]
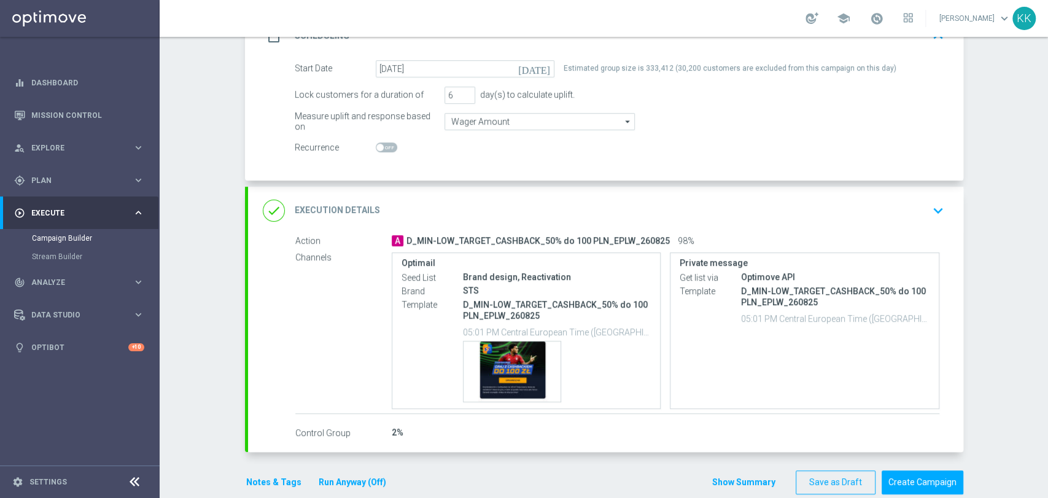
click at [936, 212] on icon "keyboard_arrow_down" at bounding box center [938, 210] width 18 height 18
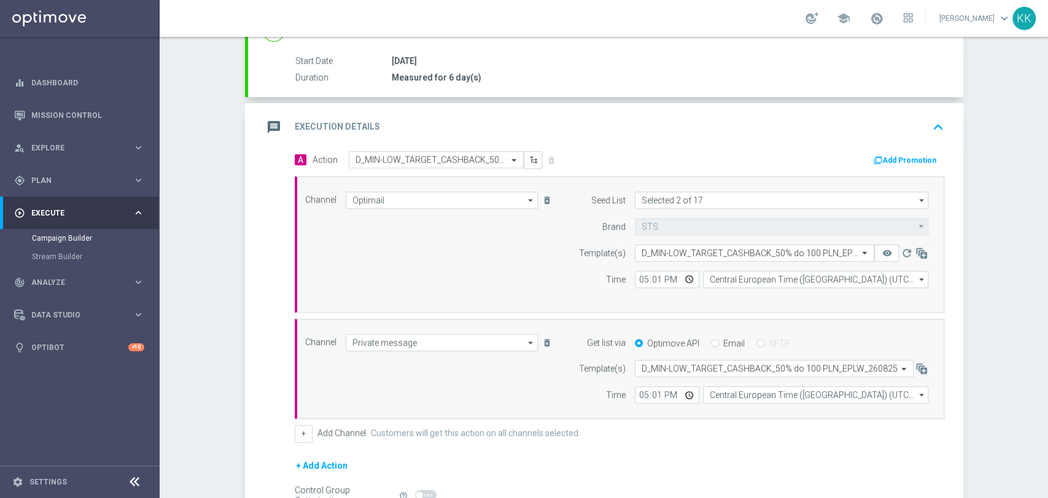
scroll to position [330, 0]
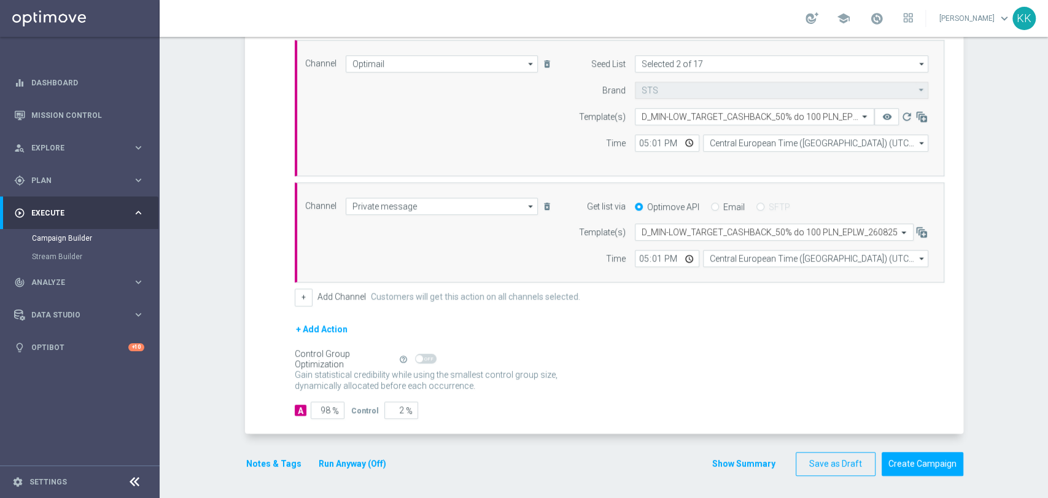
click at [277, 465] on button "Notes & Tags" at bounding box center [274, 463] width 58 height 15
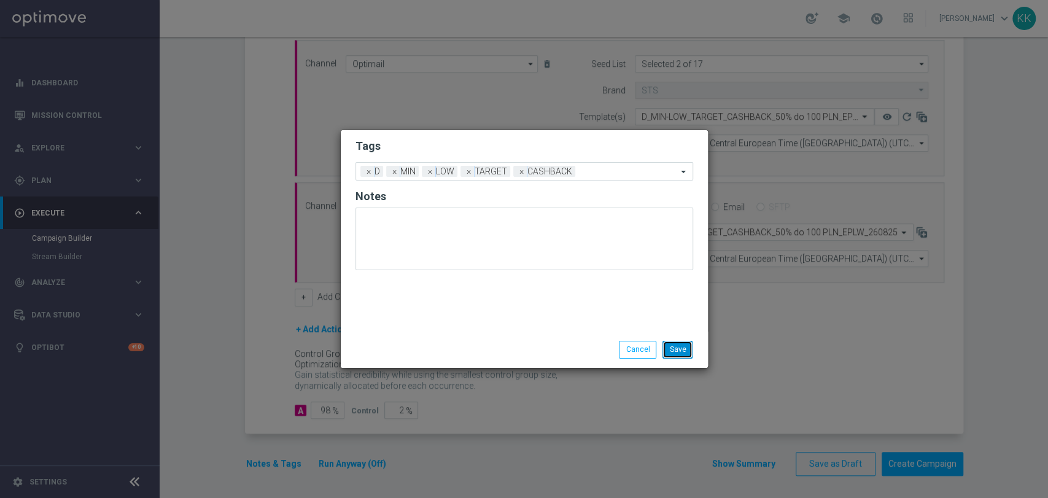
click at [686, 355] on button "Save" at bounding box center [677, 349] width 30 height 17
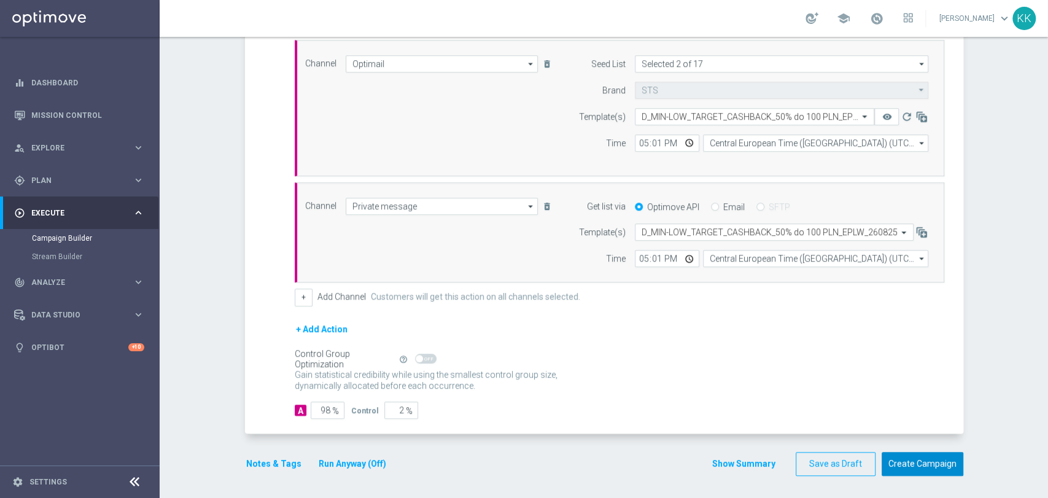
click at [897, 464] on button "Create Campaign" at bounding box center [922, 464] width 82 height 24
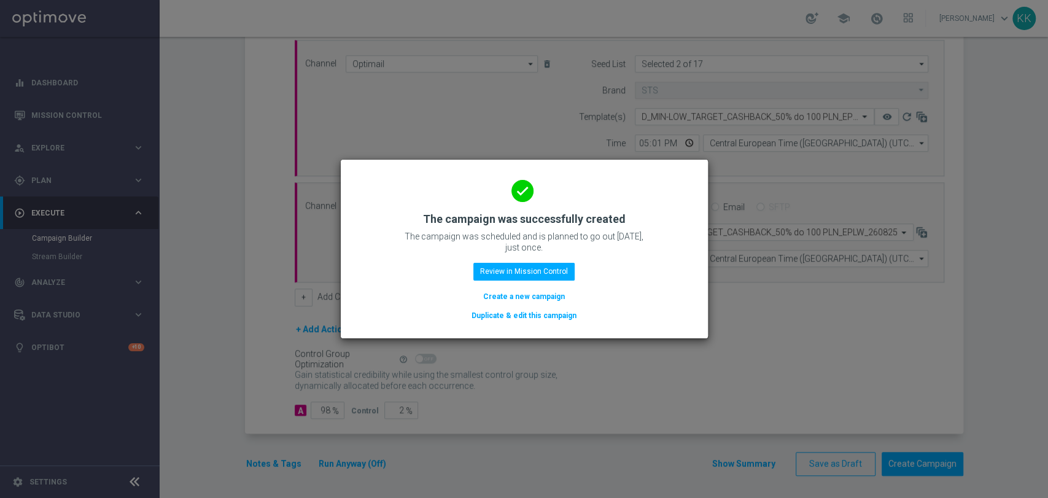
click at [519, 298] on button "Create a new campaign" at bounding box center [524, 297] width 84 height 14
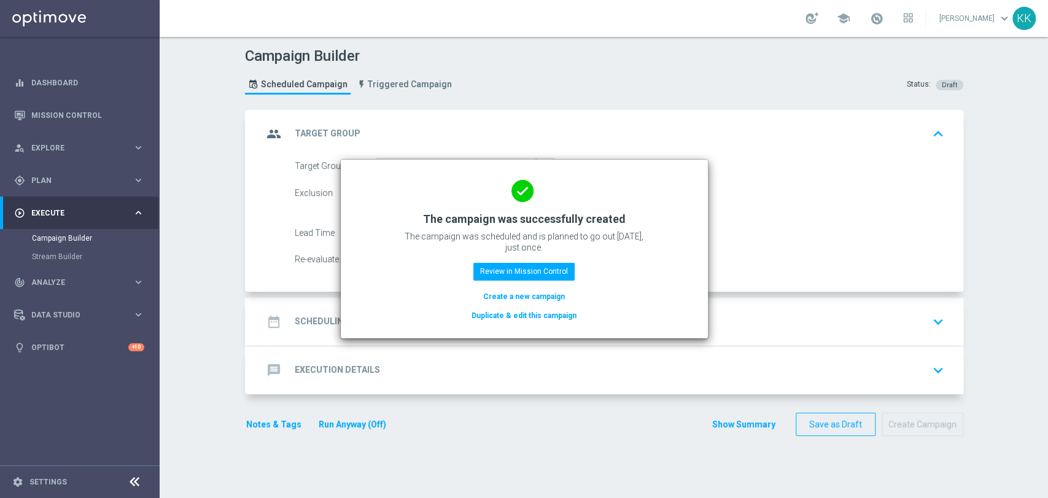
scroll to position [0, 0]
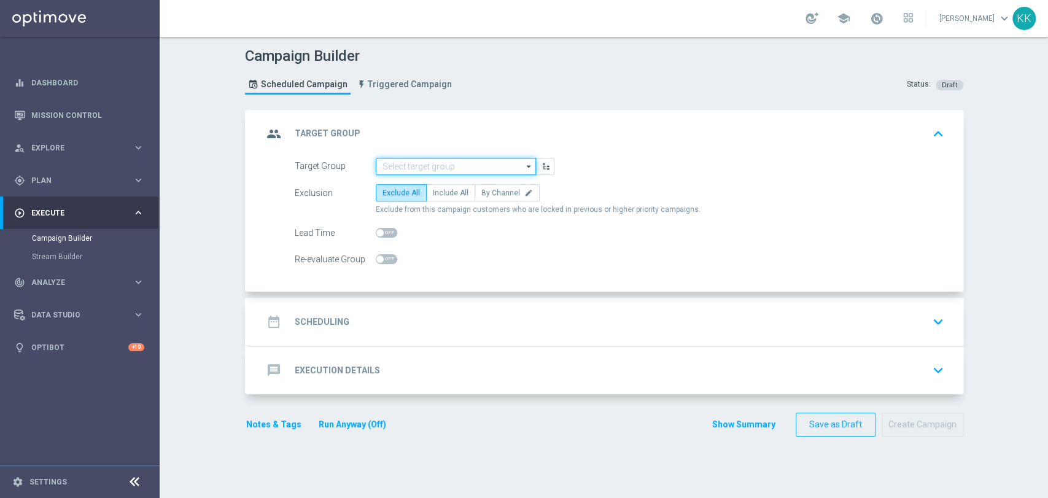
click at [456, 163] on input at bounding box center [456, 166] width 160 height 17
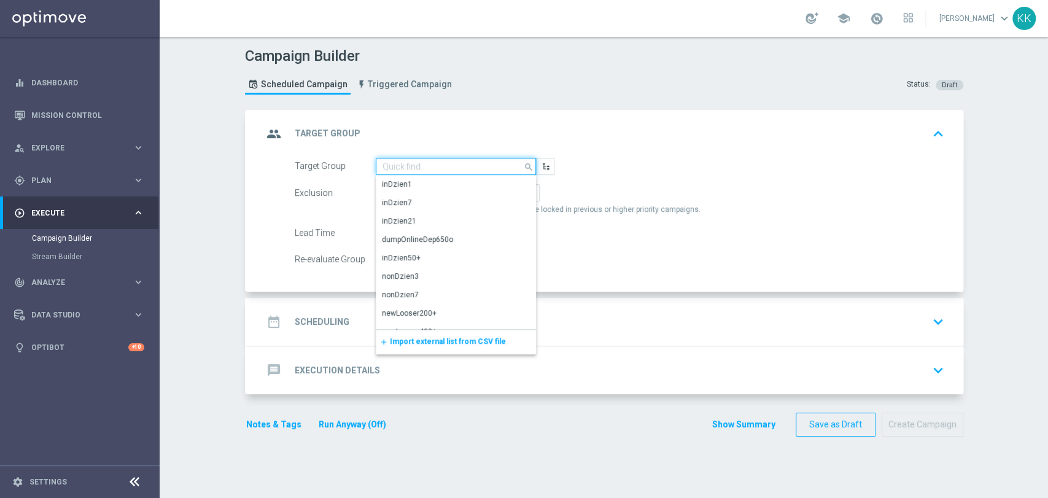
paste input "D_MED-HIGH_TARGET_CASHBACK_100% do 300 PLN_EPLW_260825"
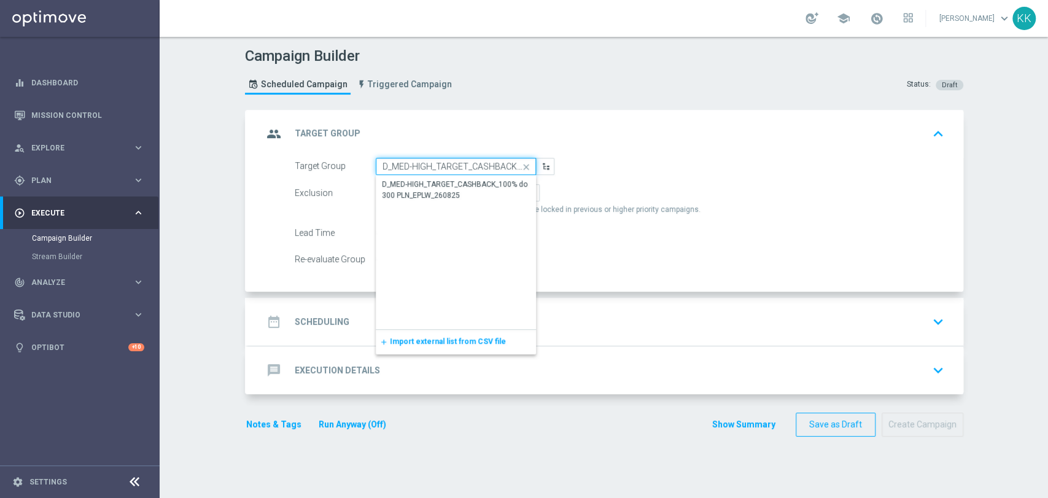
scroll to position [0, 120]
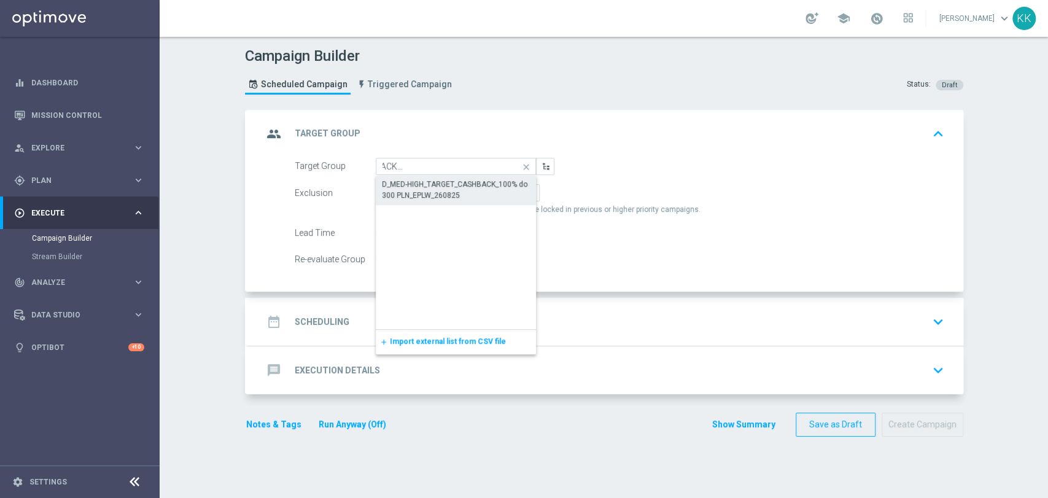
click at [461, 196] on div "D_MED-HIGH_TARGET_CASHBACK_100% do 300 PLN_EPLW_260825" at bounding box center [456, 190] width 149 height 22
type input "D_MED-HIGH_TARGET_CASHBACK_100% do 300 PLN_EPLW_260825"
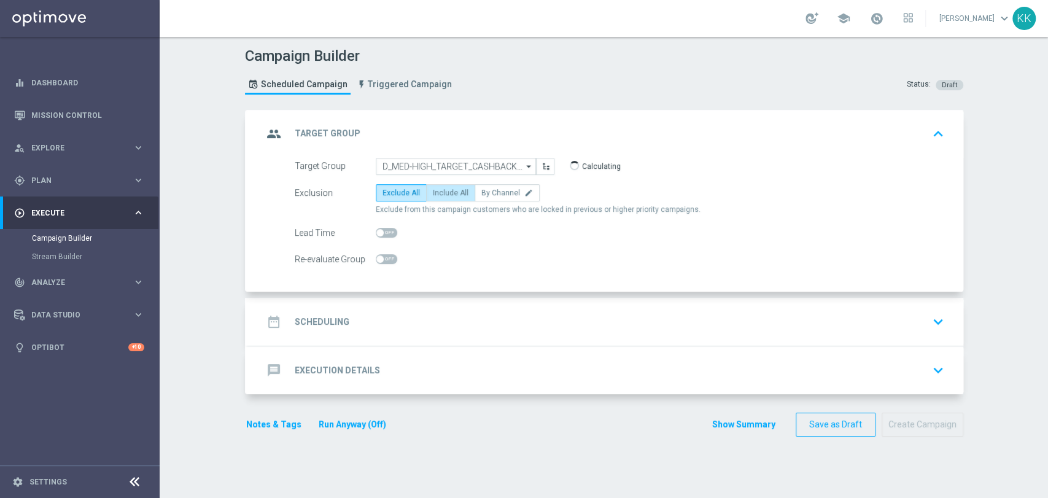
click at [438, 197] on label "Include All" at bounding box center [450, 192] width 49 height 17
click at [438, 197] on input "Include All" at bounding box center [437, 195] width 8 height 8
radio input "true"
click at [497, 195] on span "By Channel" at bounding box center [500, 192] width 39 height 9
click at [489, 195] on input "By Channel edit" at bounding box center [485, 195] width 8 height 8
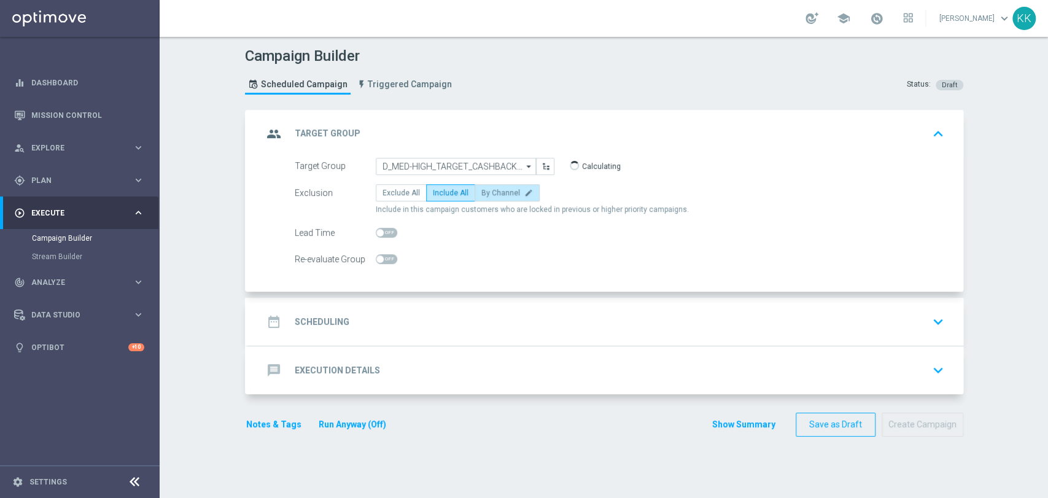
radio input "true"
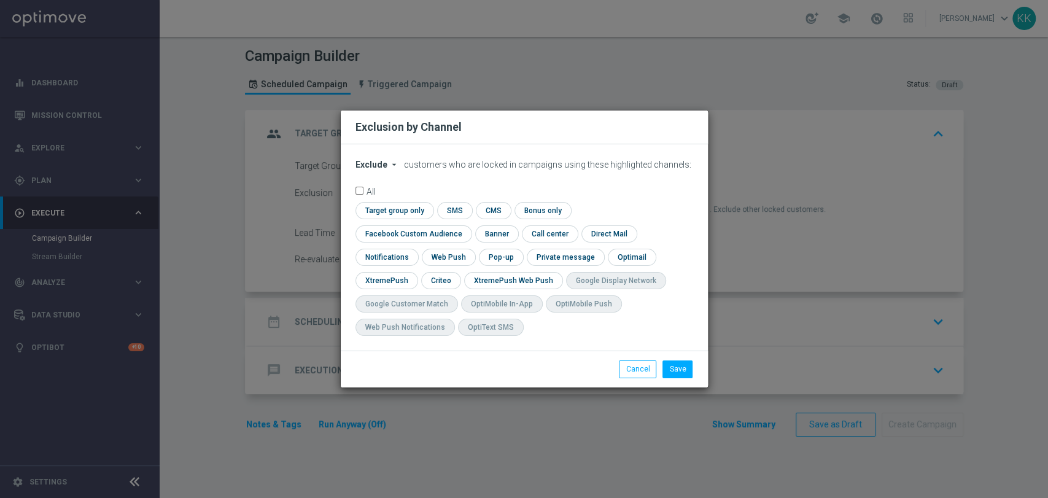
click at [373, 182] on form "Exclude arrow_drop_down × Exclude customers who are locked in campaigns using t…" at bounding box center [524, 251] width 338 height 182
click at [376, 169] on span "Exclude" at bounding box center [371, 165] width 32 height 10
click at [387, 200] on div "Include" at bounding box center [378, 192] width 45 height 15
click at [466, 226] on input "checkbox" at bounding box center [410, 233] width 111 height 17
checkbox input "true"
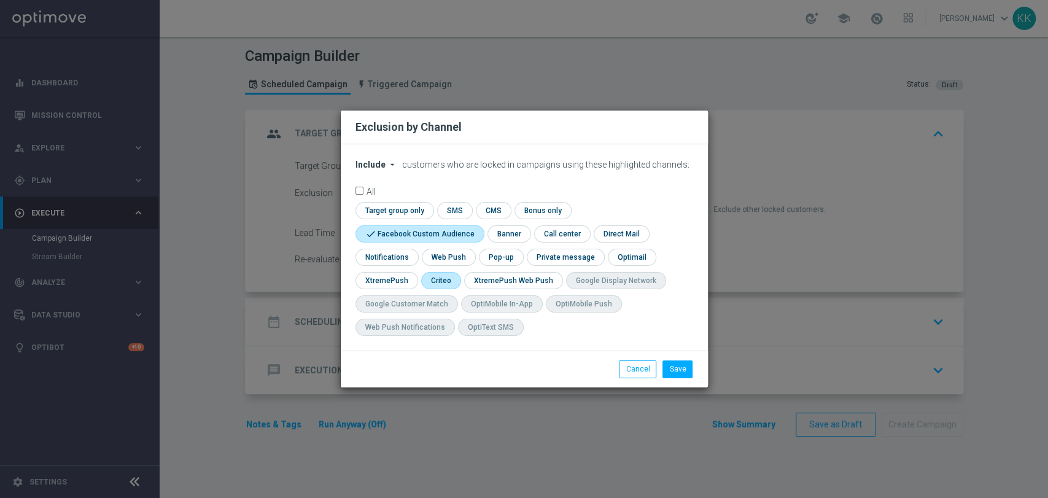
click at [442, 284] on input "checkbox" at bounding box center [440, 280] width 38 height 17
checkbox input "true"
click at [690, 369] on button "Save" at bounding box center [677, 368] width 30 height 17
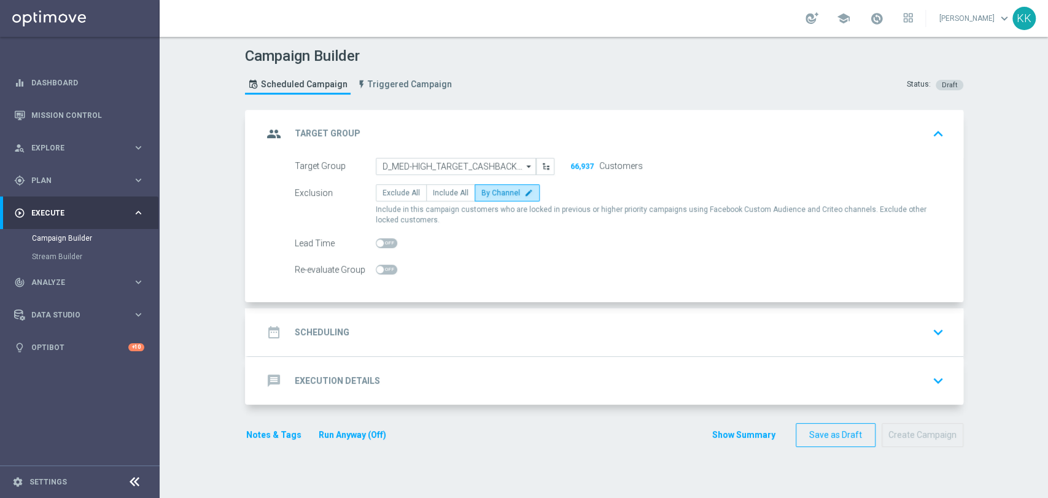
click at [502, 343] on div "date_range Scheduling keyboard_arrow_down" at bounding box center [605, 332] width 715 height 48
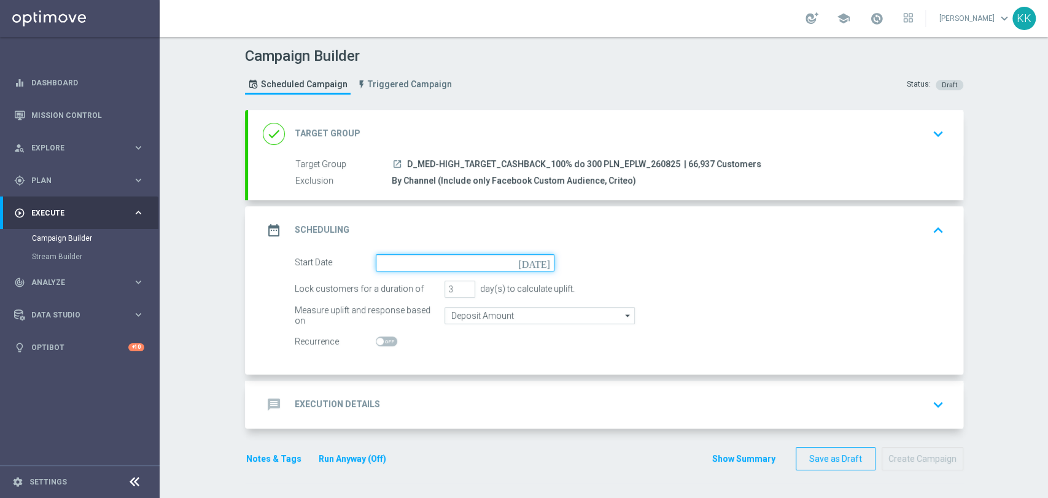
click at [417, 263] on input at bounding box center [465, 262] width 179 height 17
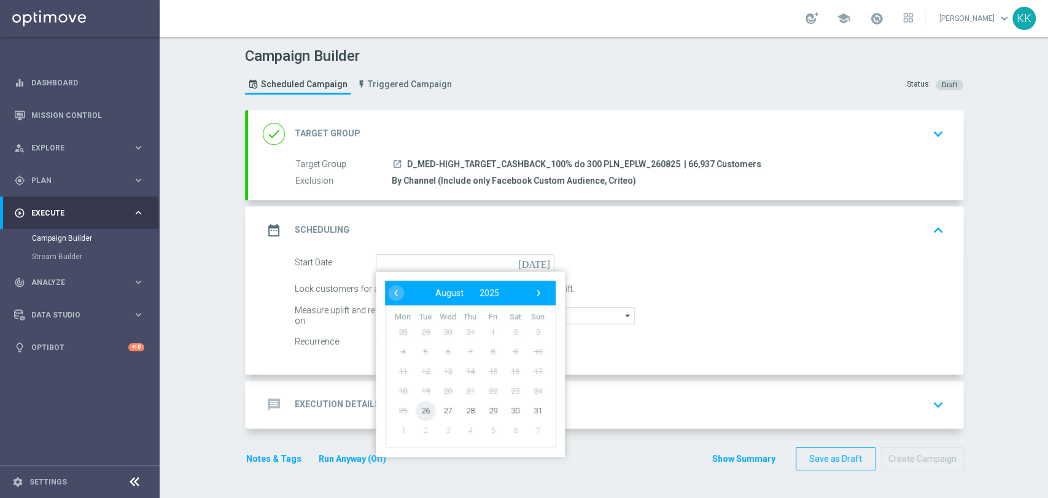
click at [417, 414] on span "26" at bounding box center [425, 410] width 20 height 20
type input "26 Aug 2025"
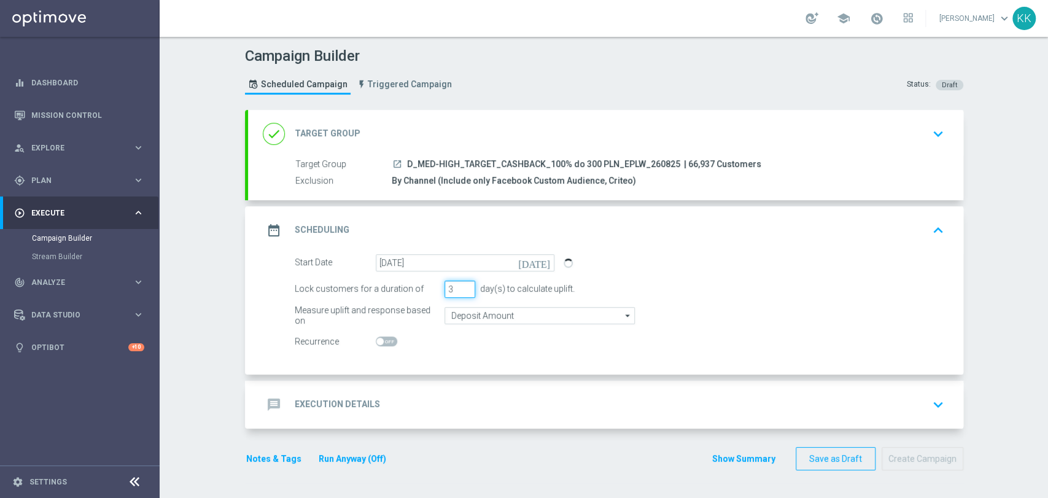
drag, startPoint x: 447, startPoint y: 285, endPoint x: 417, endPoint y: 282, distance: 29.6
click at [417, 282] on div "Lock customers for a duration of 3 day(s) to calculate uplift." at bounding box center [619, 288] width 668 height 17
type input "6"
click at [511, 315] on input "Deposit Amount" at bounding box center [539, 315] width 190 height 17
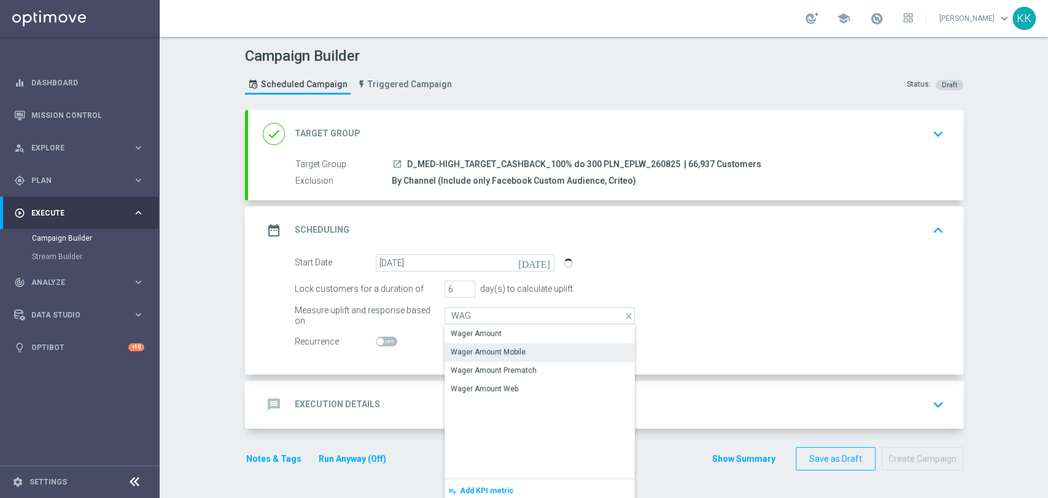
click at [502, 338] on div "Wager Amount" at bounding box center [539, 333] width 190 height 17
type input "Wager Amount"
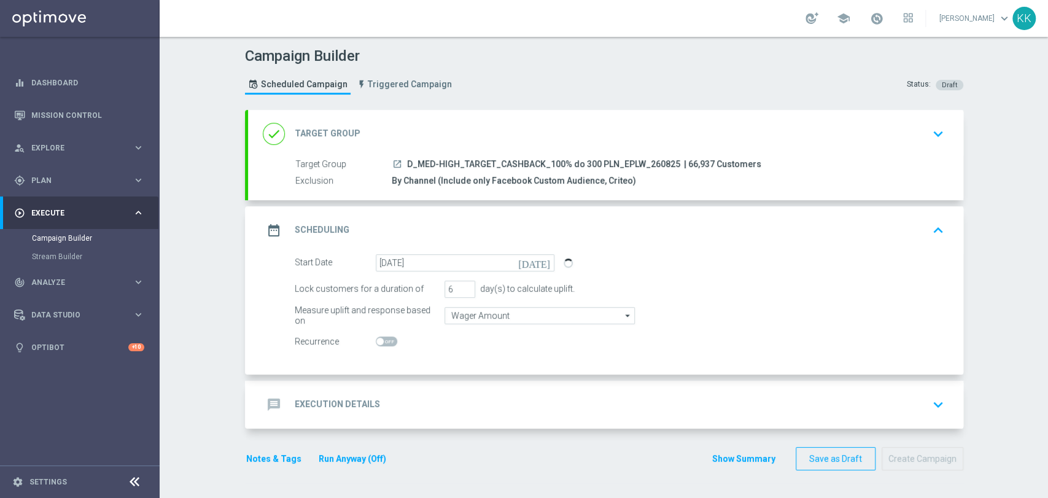
click at [519, 412] on div "message Execution Details keyboard_arrow_down" at bounding box center [605, 404] width 685 height 23
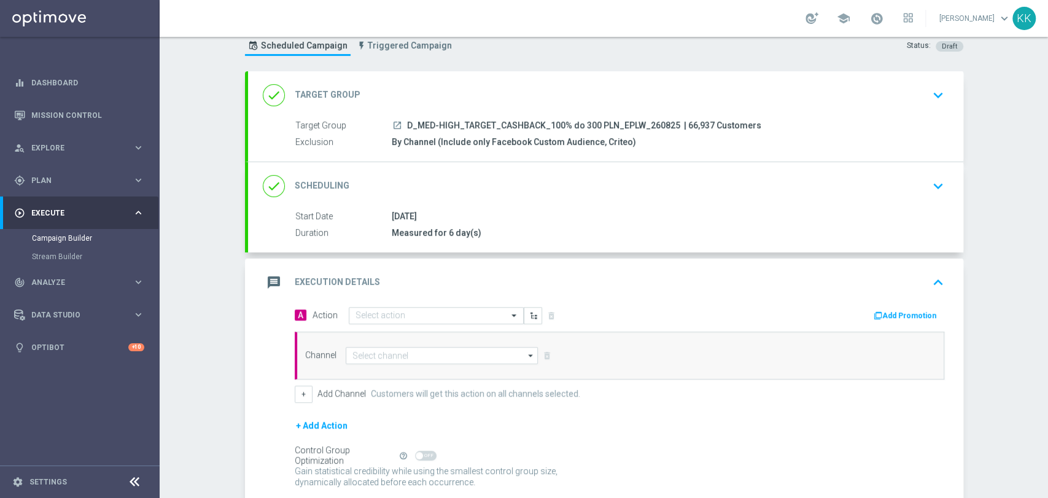
scroll to position [79, 0]
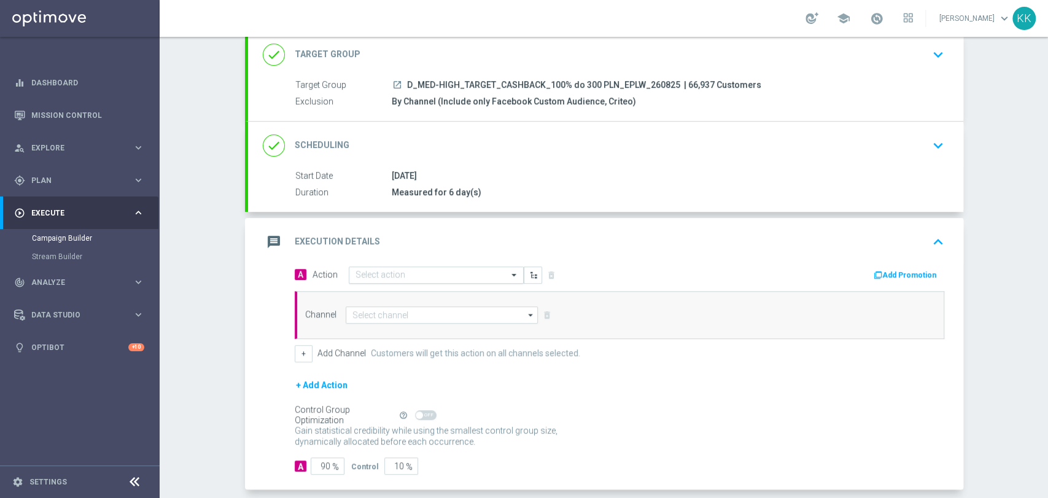
click at [396, 274] on input "text" at bounding box center [423, 275] width 137 height 10
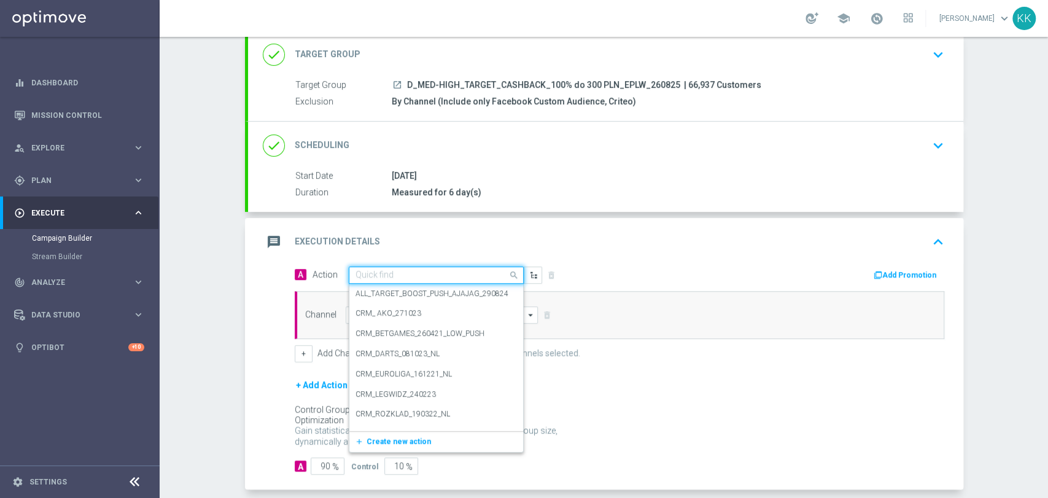
paste input "D_MED-HIGH_TARGET_CASHBACK_100% do 300 PLN_EPLW_260825"
type input "D_MED-HIGH_TARGET_CASHBACK_100% do 300 PLN_EPLW_260825"
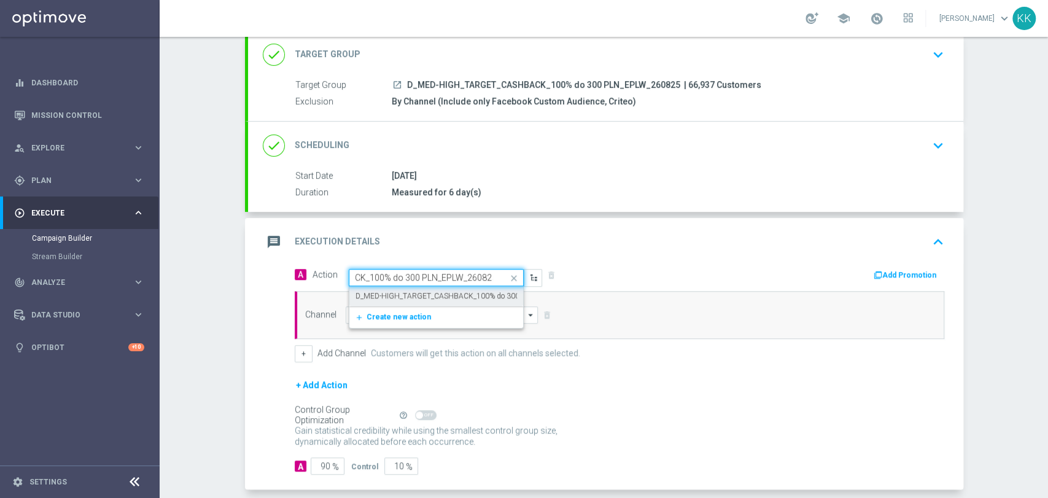
click at [398, 297] on label "D_MED-HIGH_TARGET_CASHBACK_100% do 300 PLN_EPLW_260825" at bounding box center [470, 296] width 230 height 10
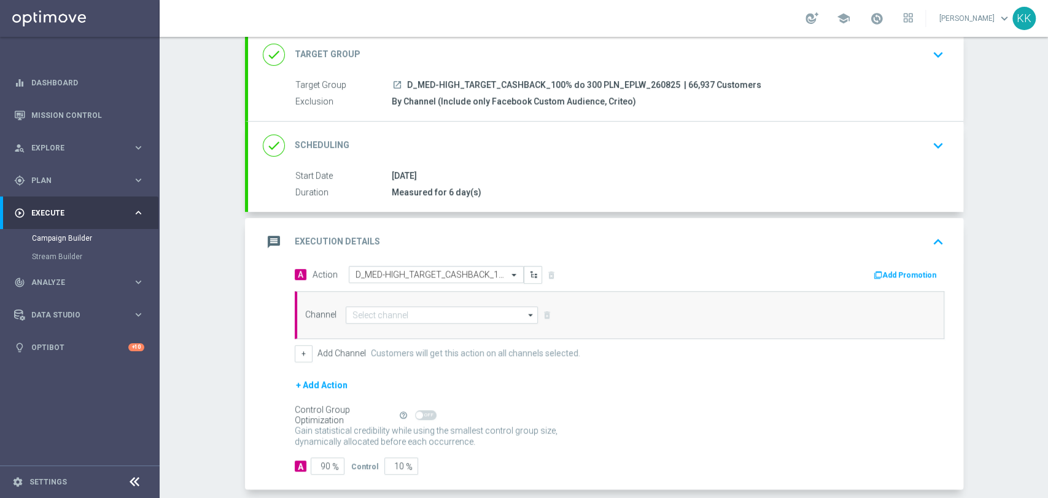
scroll to position [0, 0]
click at [392, 311] on input at bounding box center [442, 314] width 193 height 17
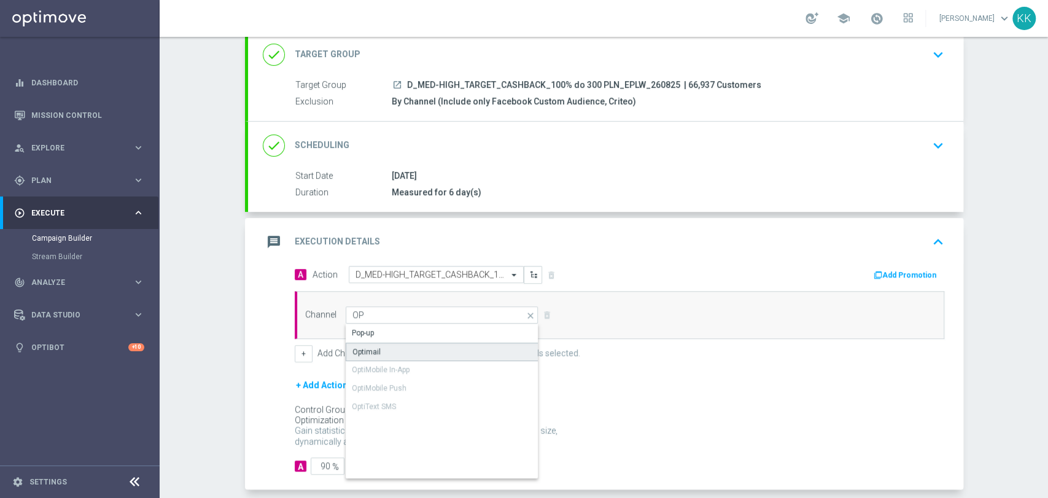
click at [400, 347] on div "Optimail" at bounding box center [442, 351] width 193 height 18
type input "Optimail"
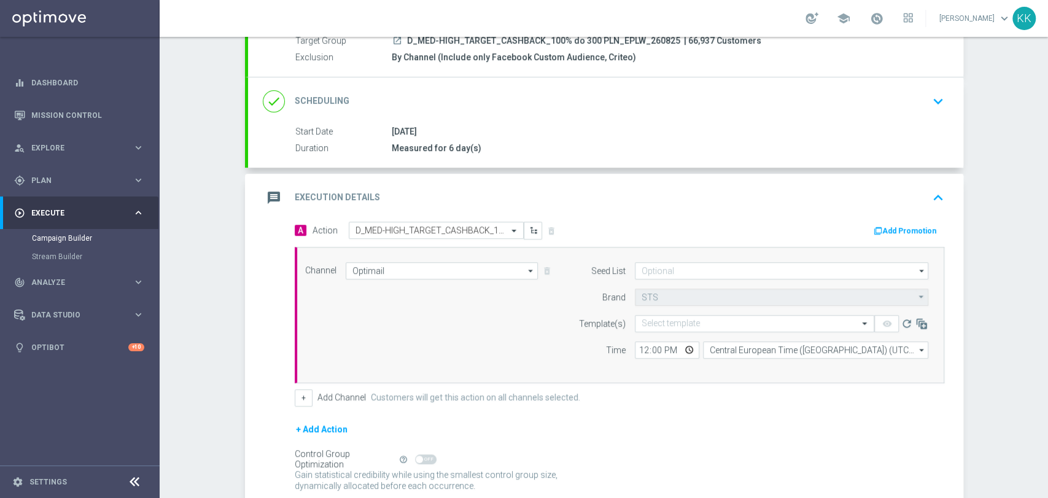
scroll to position [147, 0]
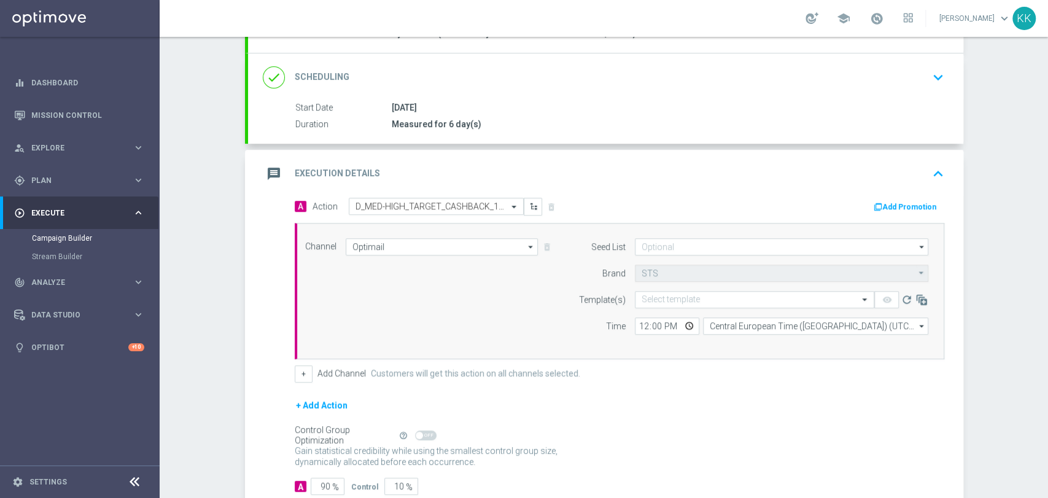
click at [288, 378] on div "A Action Select action D_MED-HIGH_TARGET_CASHBACK_100% do 300 PLN_EPLW_260825 d…" at bounding box center [619, 290] width 668 height 185
click at [299, 373] on button "+" at bounding box center [304, 373] width 18 height 17
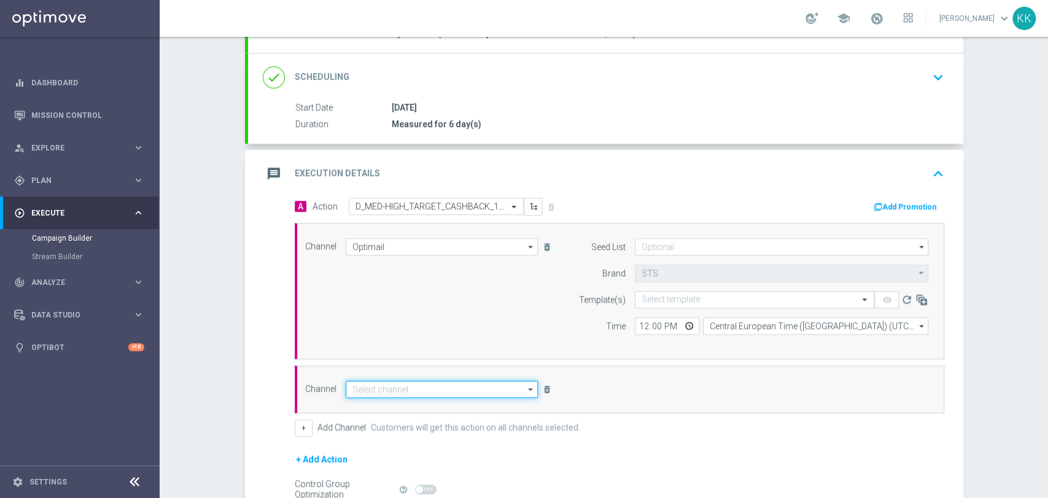
click at [418, 387] on input at bounding box center [442, 388] width 193 height 17
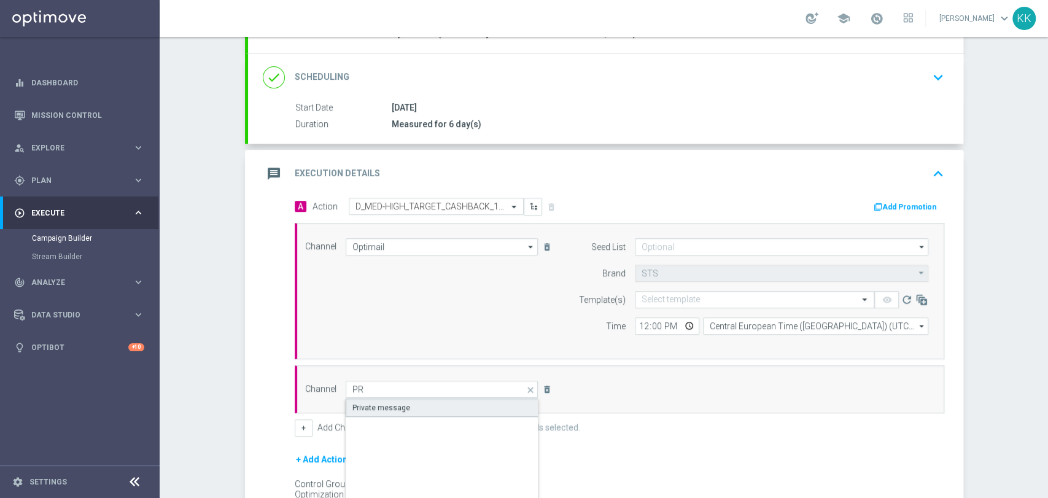
click at [413, 409] on div "Private message" at bounding box center [442, 407] width 193 height 18
type input "Private message"
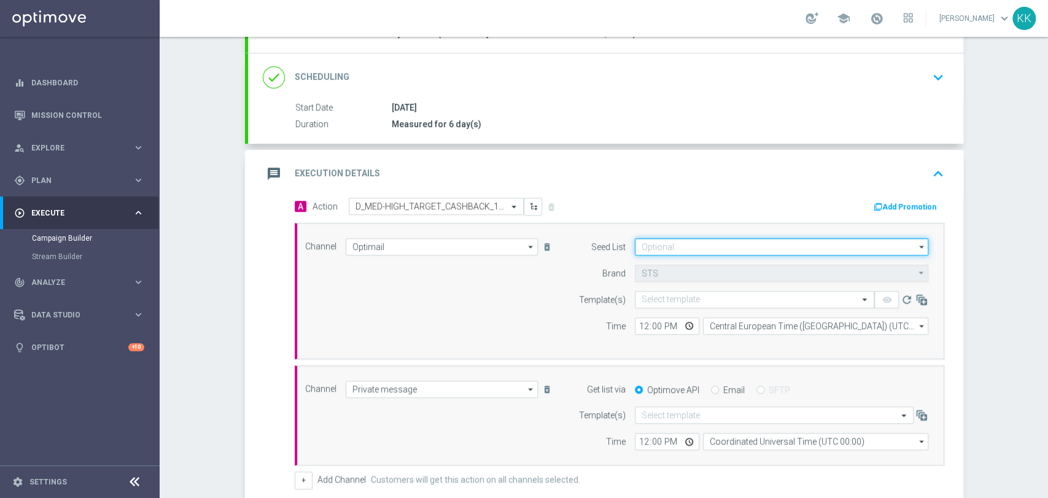
click at [682, 246] on input at bounding box center [781, 246] width 293 height 17
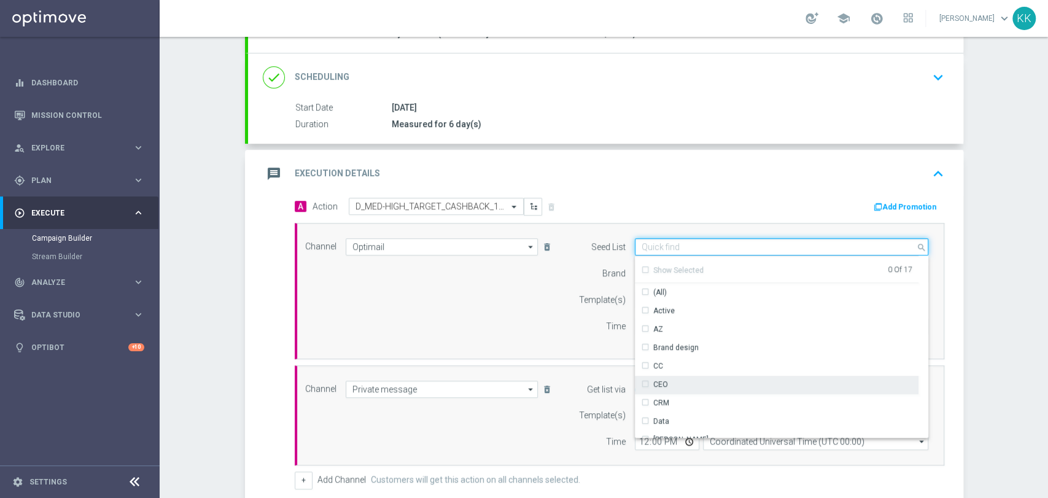
scroll to position [136, 0]
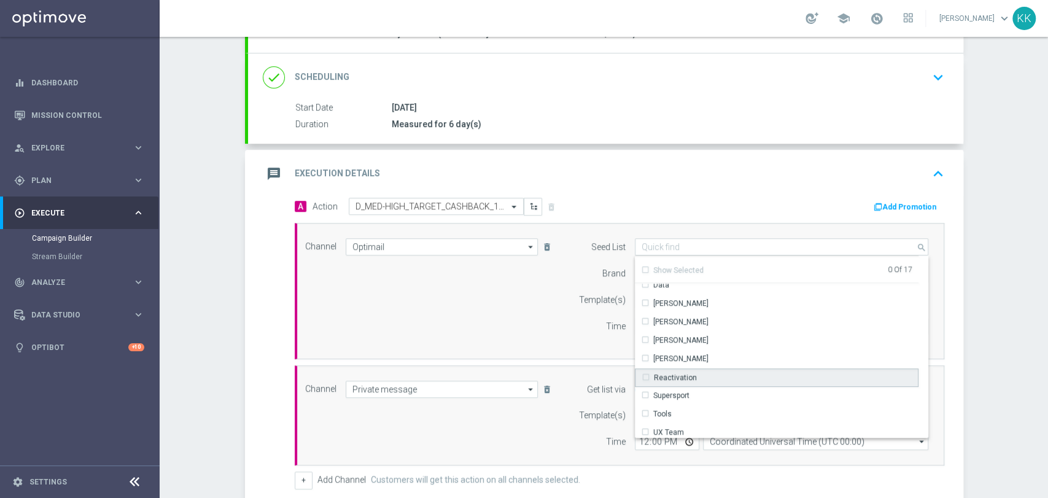
click at [687, 372] on div "Reactivation" at bounding box center [675, 377] width 43 height 11
click at [457, 325] on div "Channel Optimail Optimail arrow_drop_down Drag here to set row groups Drag here…" at bounding box center [617, 291] width 642 height 106
type input "Reactivation"
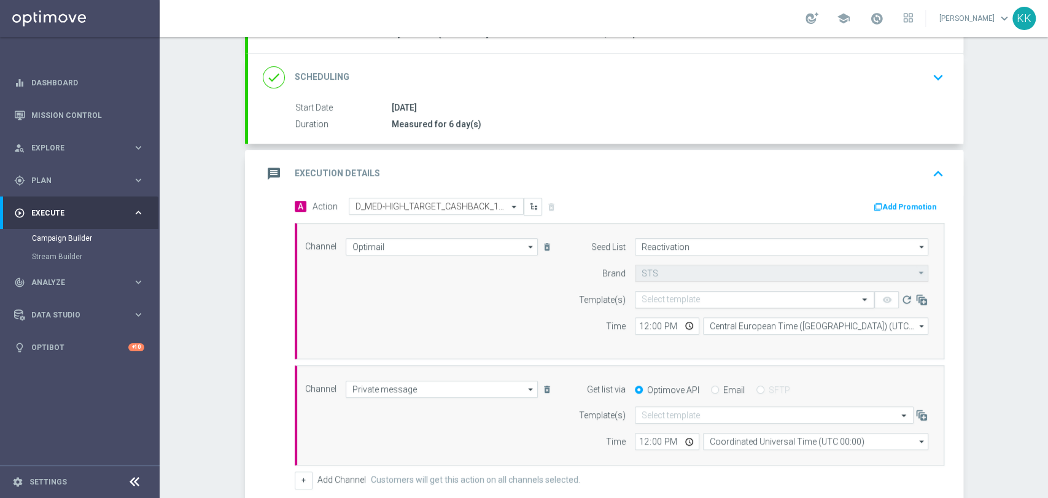
click at [676, 303] on div "Select template" at bounding box center [754, 299] width 239 height 17
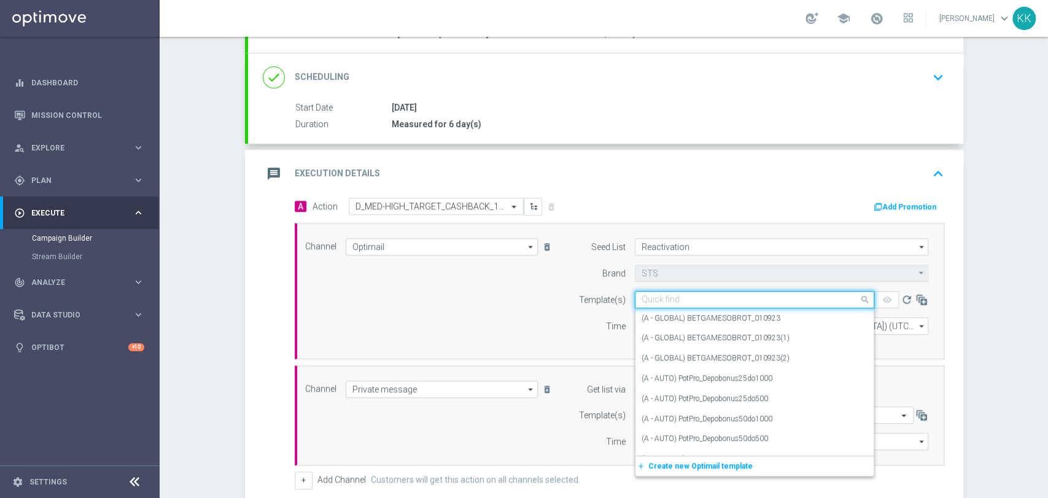
paste input "D_MED-HIGH_TARGET_CASHBACK_100% do 300 PLN_EPLW_260825"
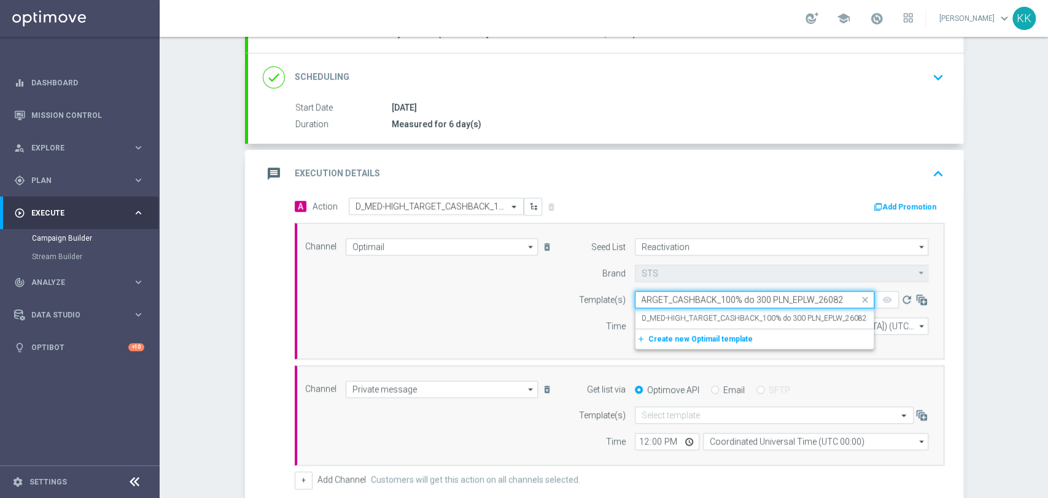
click at [676, 306] on div "Quick find D_MED-HIGH_TARGET_CASHBACK_100% do 300 PLN_EPLW_260825" at bounding box center [754, 299] width 239 height 17
click at [680, 315] on label "D_MED-HIGH_TARGET_CASHBACK_100% do 300 PLN_EPLW_260825" at bounding box center [756, 318] width 230 height 10
type input "D_MED-HIGH_TARGET_CASHBACK_100% do 300 PLN_EPLW_260825"
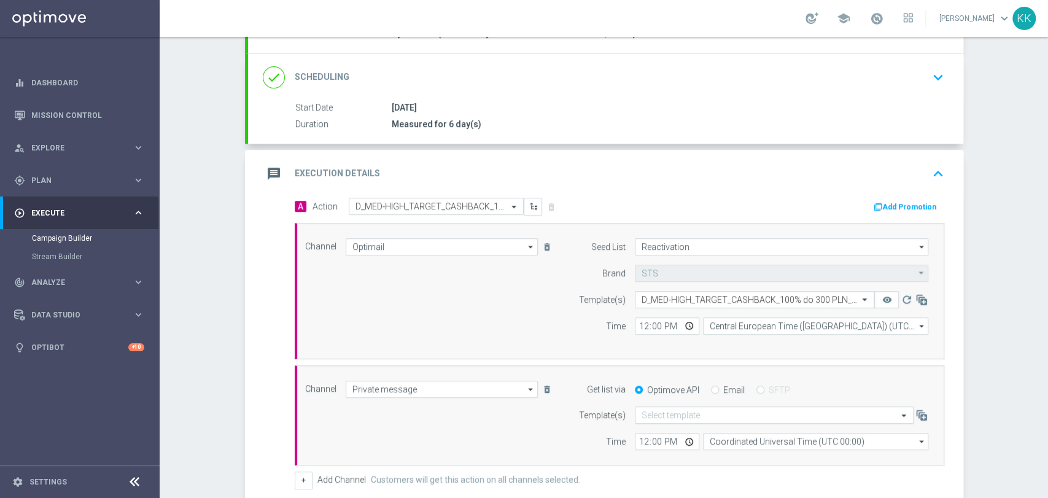
click at [662, 410] on input "text" at bounding box center [761, 415] width 241 height 10
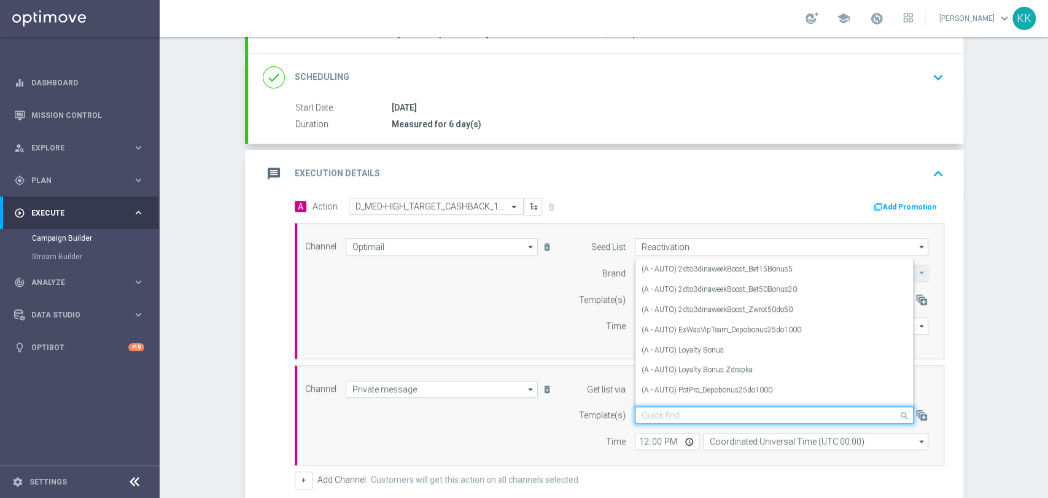
paste input "D_MED-HIGH_TARGET_CASHBACK_100% do 300 PLN_EPLW_260825"
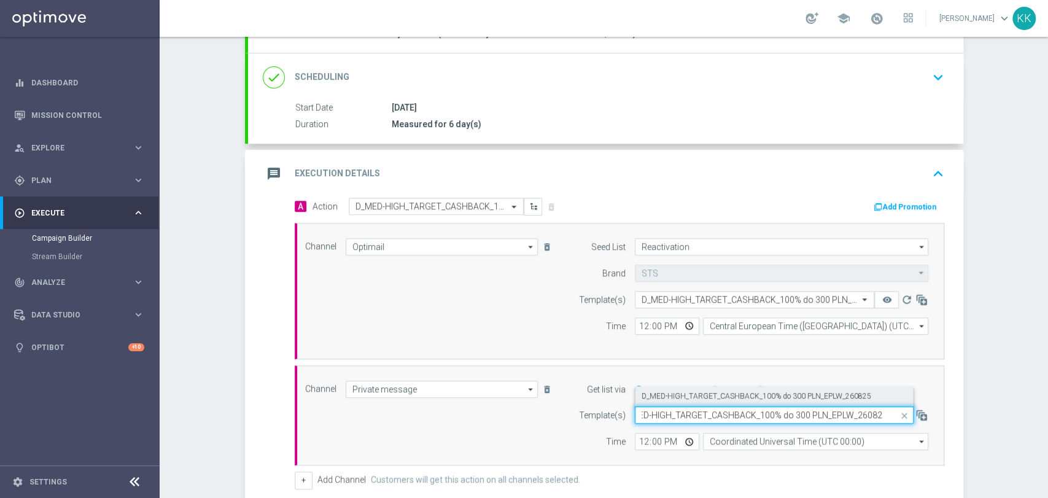
click at [663, 398] on label "D_MED-HIGH_TARGET_CASHBACK_100% do 300 PLN_EPLW_260825" at bounding box center [756, 396] width 230 height 10
type input "D_MED-HIGH_TARGET_CASHBACK_100% do 300 PLN_EPLW_260825"
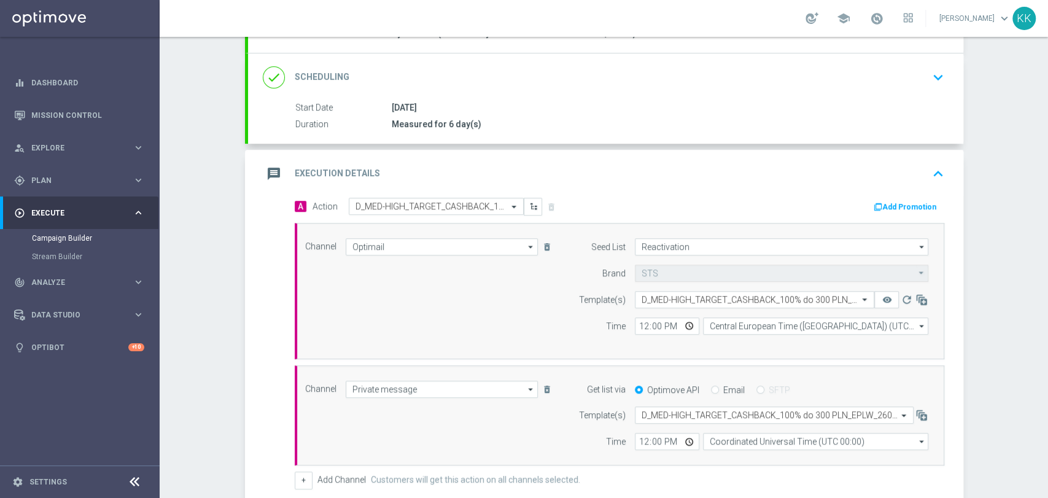
scroll to position [0, 0]
click at [638, 325] on input "12:00" at bounding box center [667, 325] width 64 height 17
type input "17:16"
click at [641, 438] on input "12:00" at bounding box center [667, 441] width 64 height 17
type input "17:16"
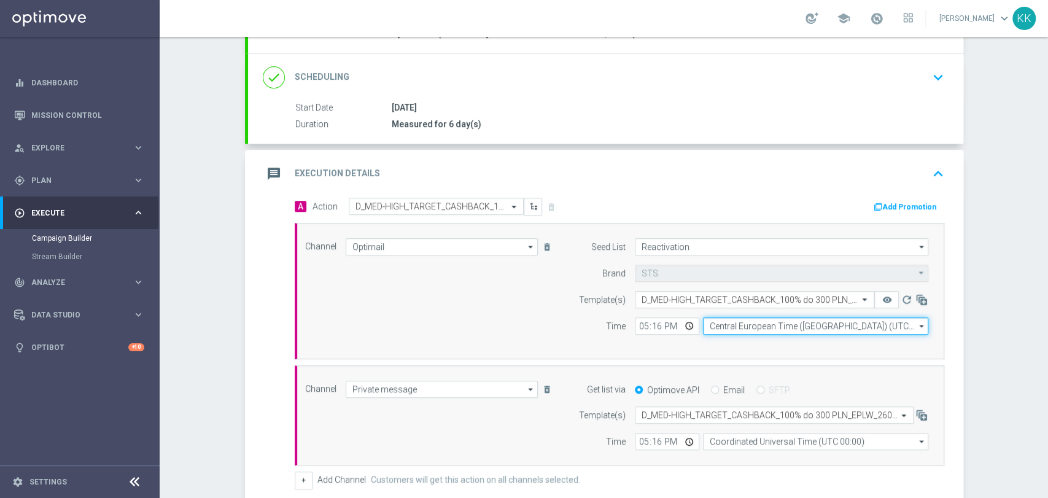
click at [751, 326] on input "Central European Time (Warsaw) (UTC +02:00)" at bounding box center [815, 325] width 225 height 17
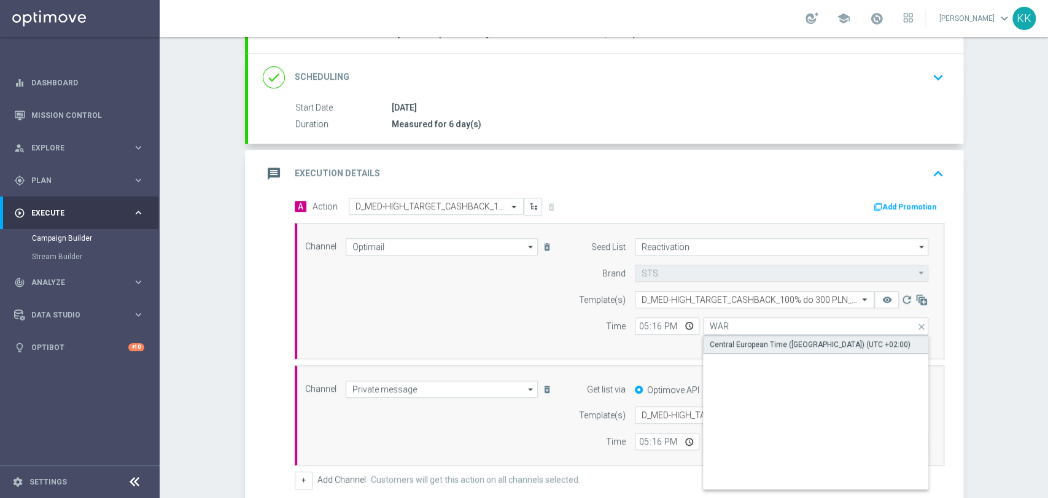
click at [749, 335] on div "Central European Time (Warsaw) (UTC +02:00)" at bounding box center [816, 344] width 226 height 18
type input "Central European Time (Warsaw) (UTC +02:00)"
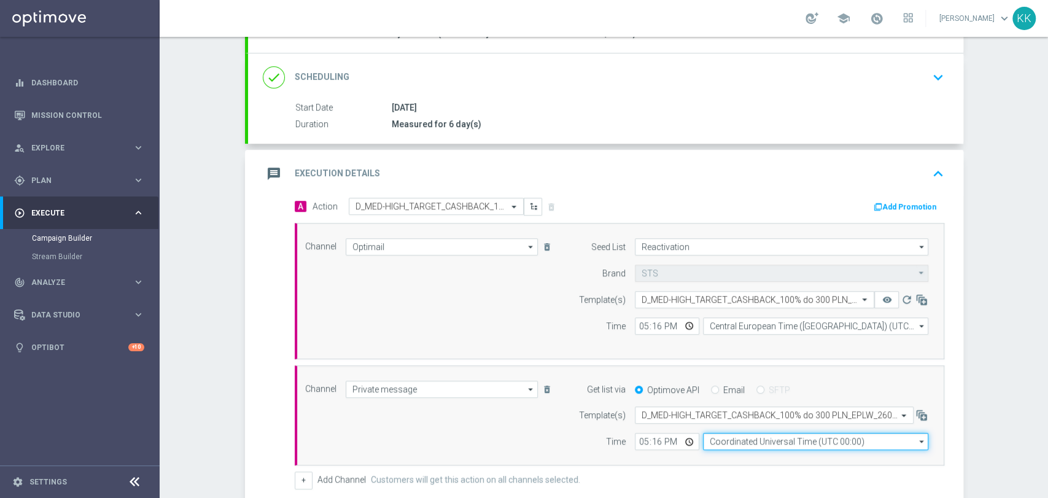
click at [770, 446] on input "Coordinated Universal Time (UTC 00:00)" at bounding box center [815, 441] width 225 height 17
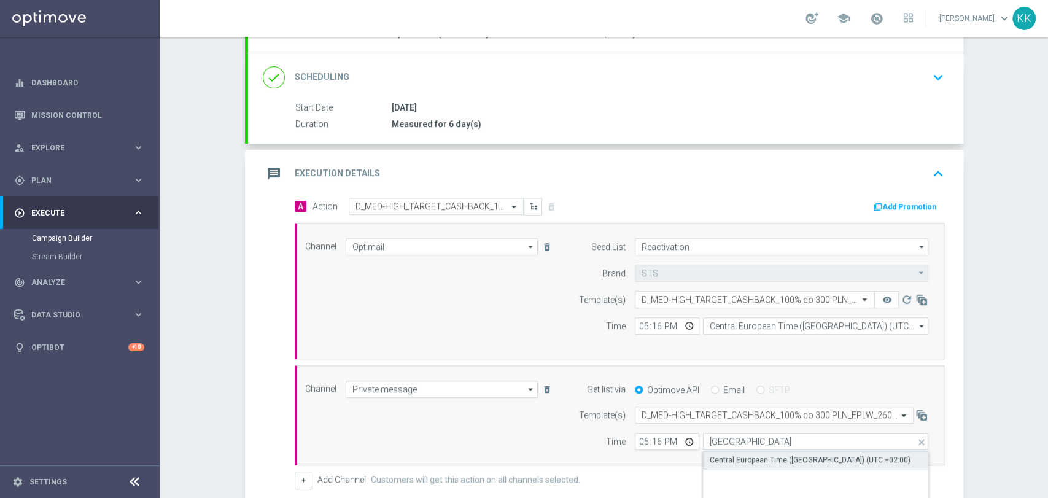
click at [766, 455] on div "Central European Time (Warsaw) (UTC +02:00)" at bounding box center [809, 459] width 201 height 11
type input "Central European Time (Warsaw) (UTC +02:00)"
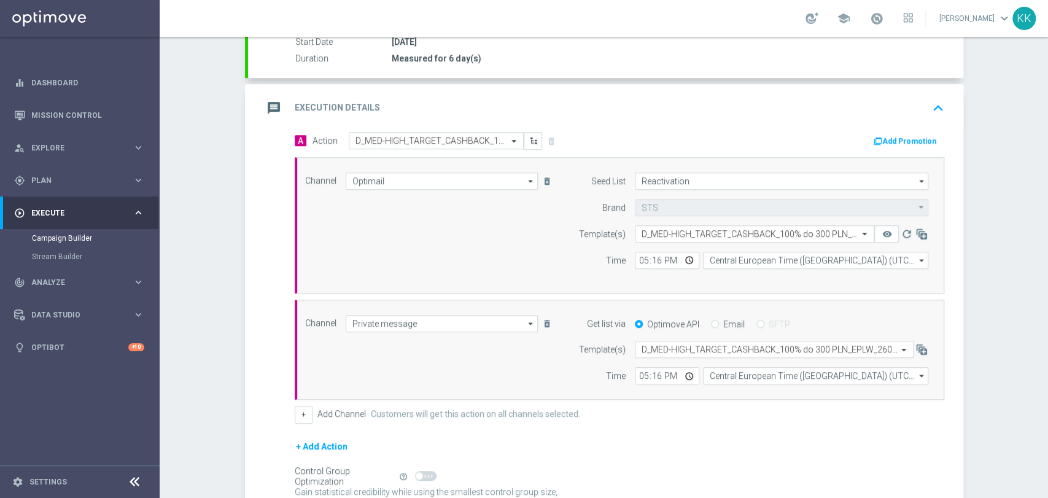
scroll to position [284, 0]
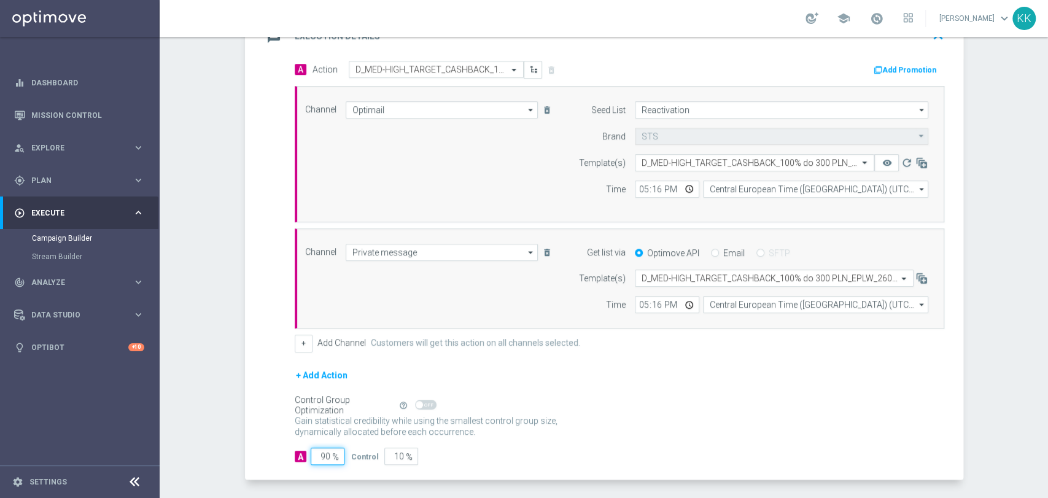
click at [323, 449] on input "90" at bounding box center [328, 455] width 34 height 17
type input "9"
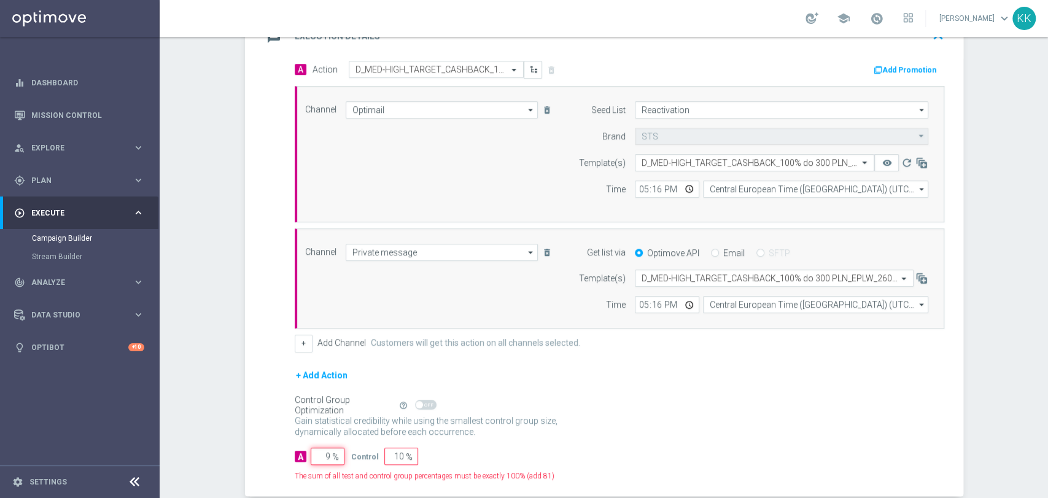
type input "91"
type input "98"
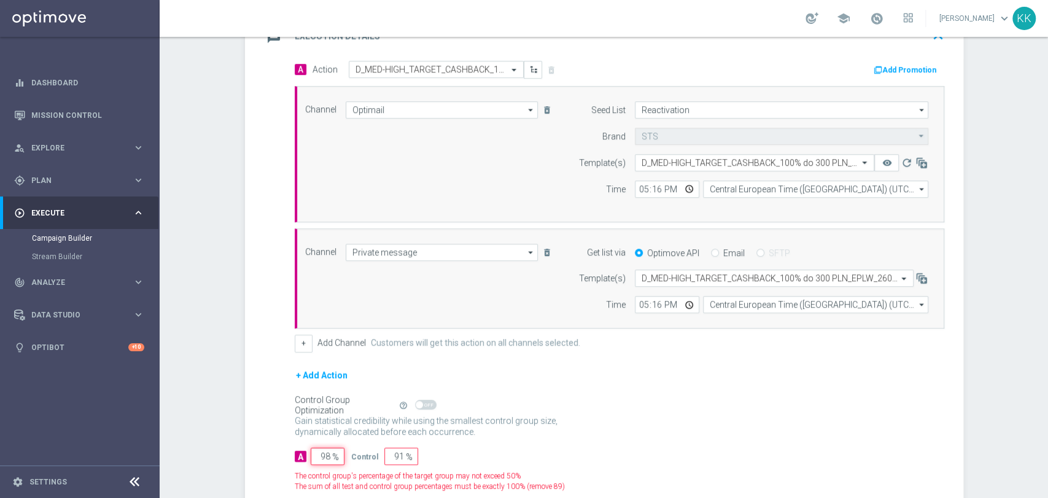
type input "2"
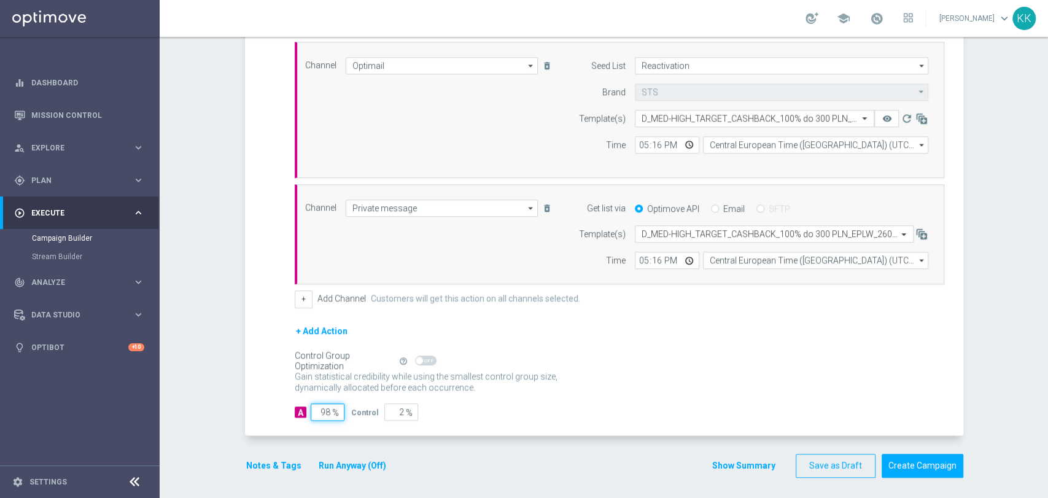
scroll to position [330, 0]
type input "98"
click at [255, 463] on button "Notes & Tags" at bounding box center [274, 463] width 58 height 15
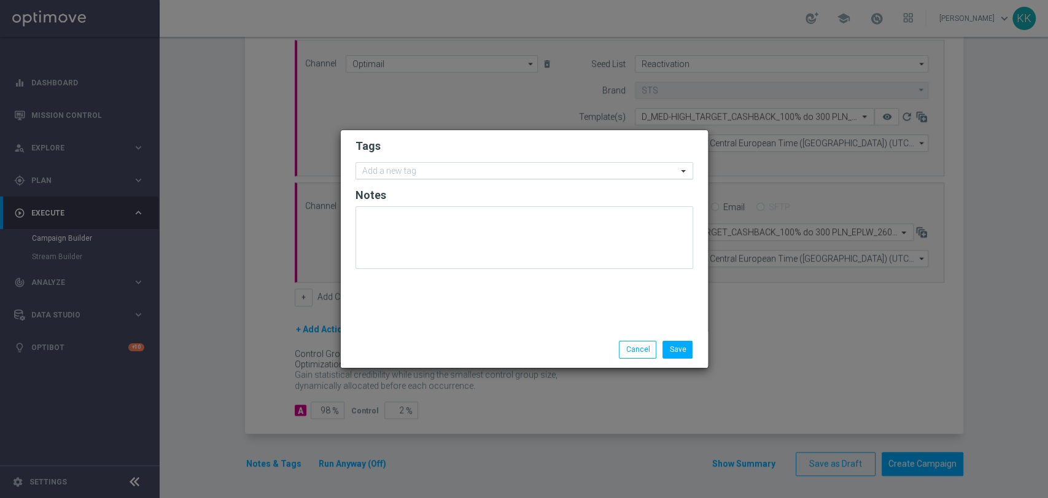
click at [420, 178] on div at bounding box center [518, 172] width 317 height 12
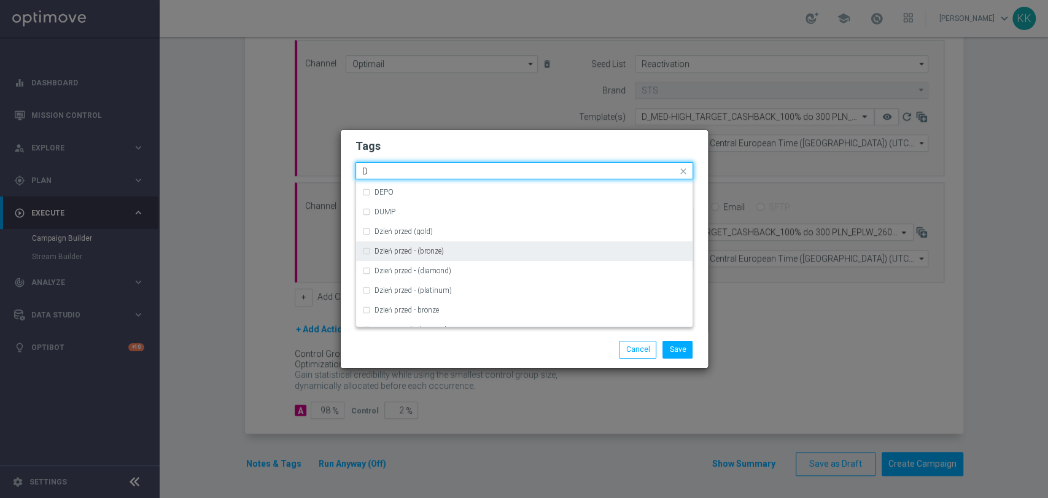
scroll to position [1364, 0]
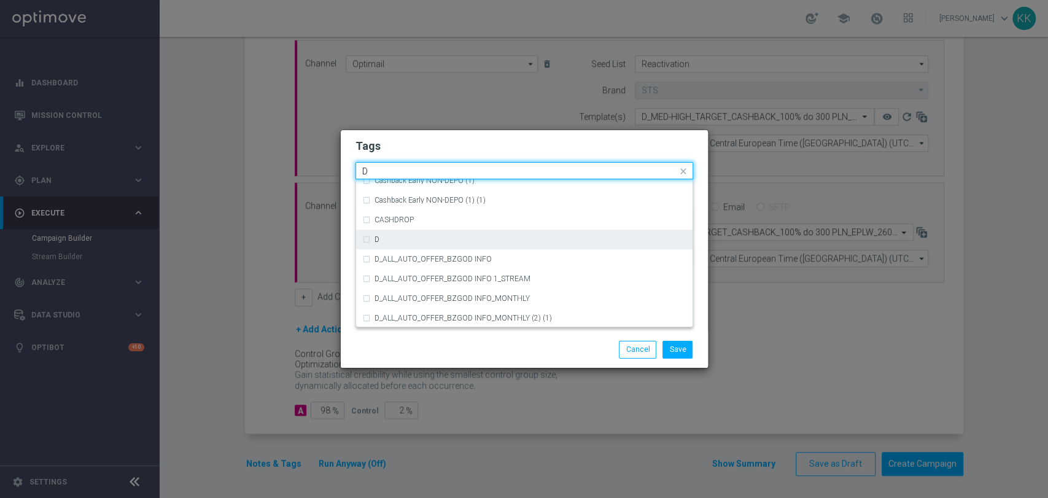
click at [415, 239] on div "D" at bounding box center [530, 239] width 312 height 7
type input "D"
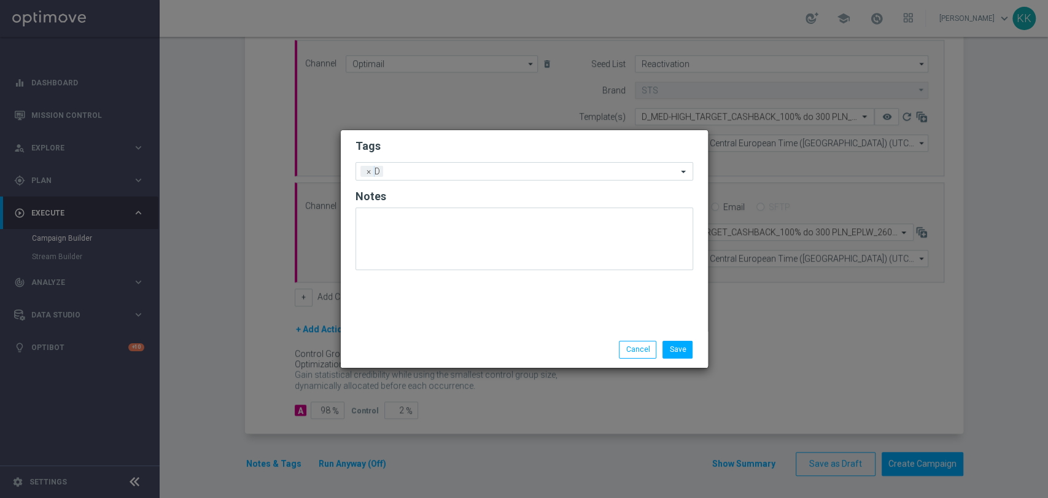
click at [433, 136] on form "Tags Add a new tag × D Notes" at bounding box center [524, 208] width 338 height 144
click at [439, 172] on input "text" at bounding box center [532, 172] width 289 height 10
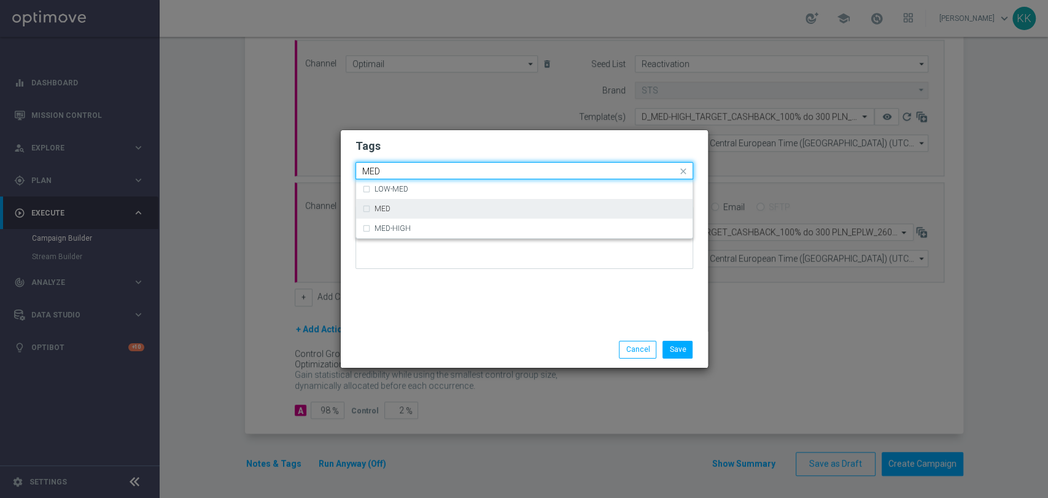
click at [437, 208] on div "MED" at bounding box center [530, 208] width 312 height 7
type input "MED"
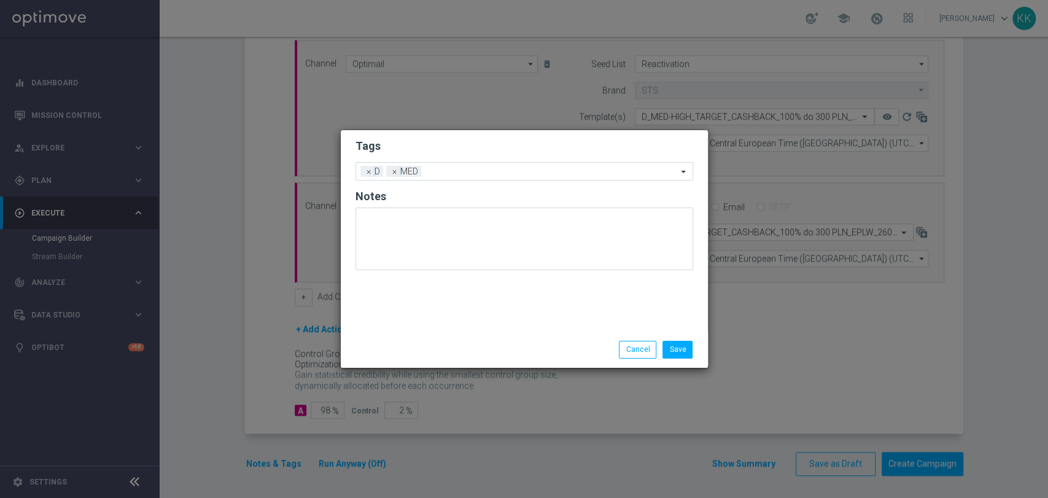
click at [435, 161] on form "Tags Add a new tag × D × MED Notes" at bounding box center [524, 208] width 338 height 144
click at [460, 174] on input "text" at bounding box center [551, 172] width 251 height 10
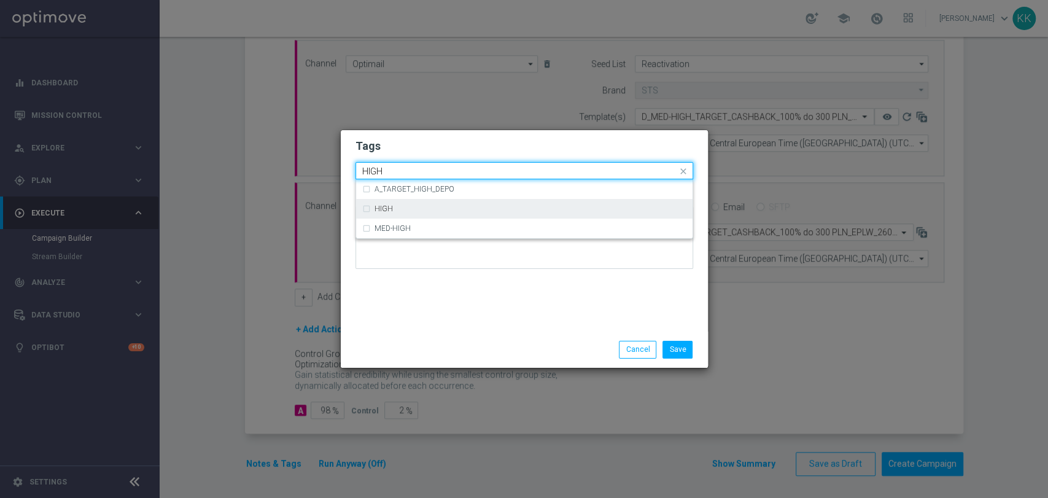
click at [420, 210] on div "HIGH" at bounding box center [530, 208] width 312 height 7
type input "HIGH"
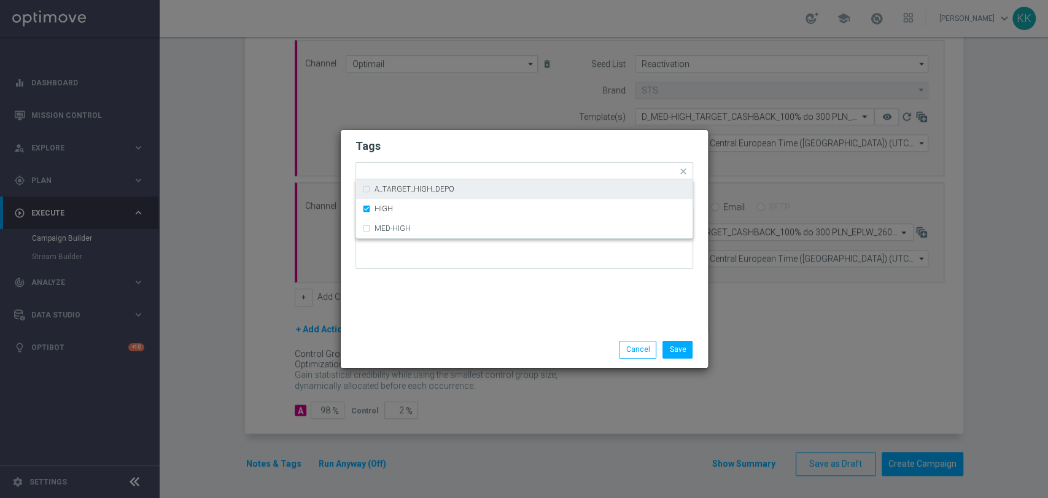
click at [437, 134] on div "Tags Quick find × D × MED × HIGH A_TARGET_HIGH_DEPO HIGH MED-HIGH Notes" at bounding box center [524, 230] width 367 height 201
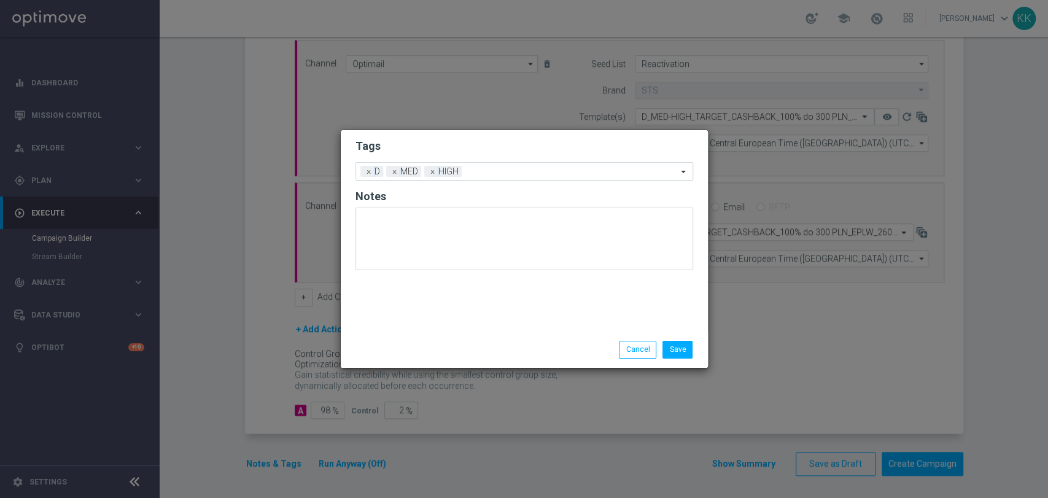
click at [512, 178] on div at bounding box center [571, 173] width 212 height 12
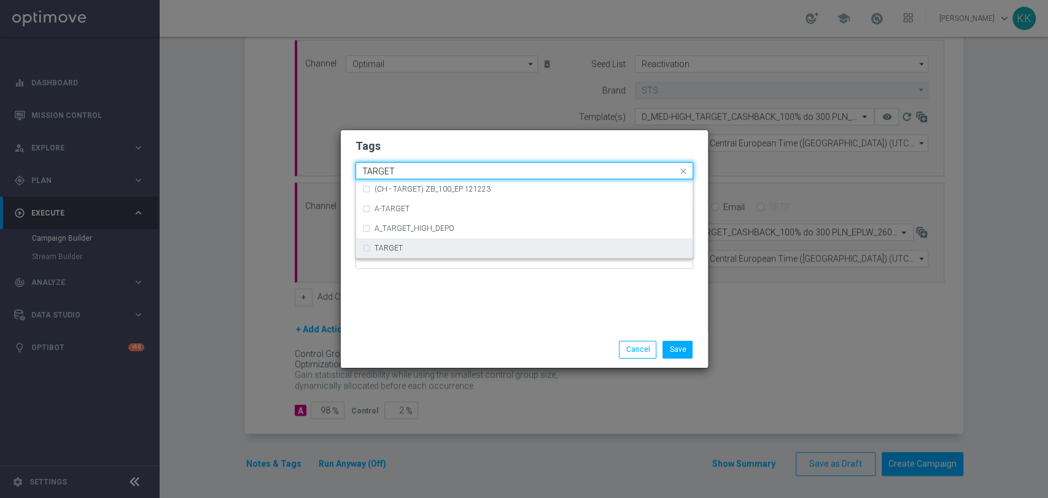
click at [458, 250] on div "TARGET" at bounding box center [530, 247] width 312 height 7
type input "TARGET"
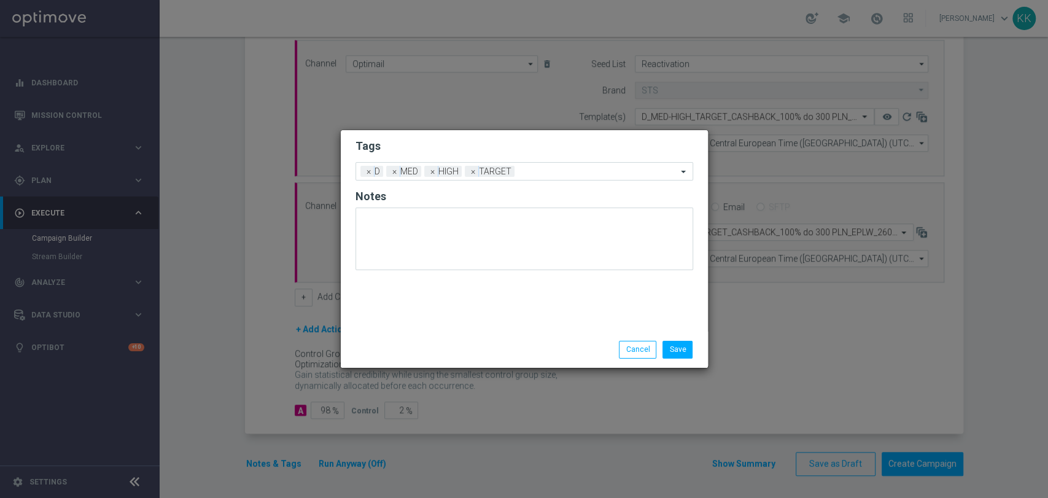
click at [465, 137] on form "Tags Add a new tag × D × MED × HIGH × TARGET Notes" at bounding box center [524, 208] width 338 height 144
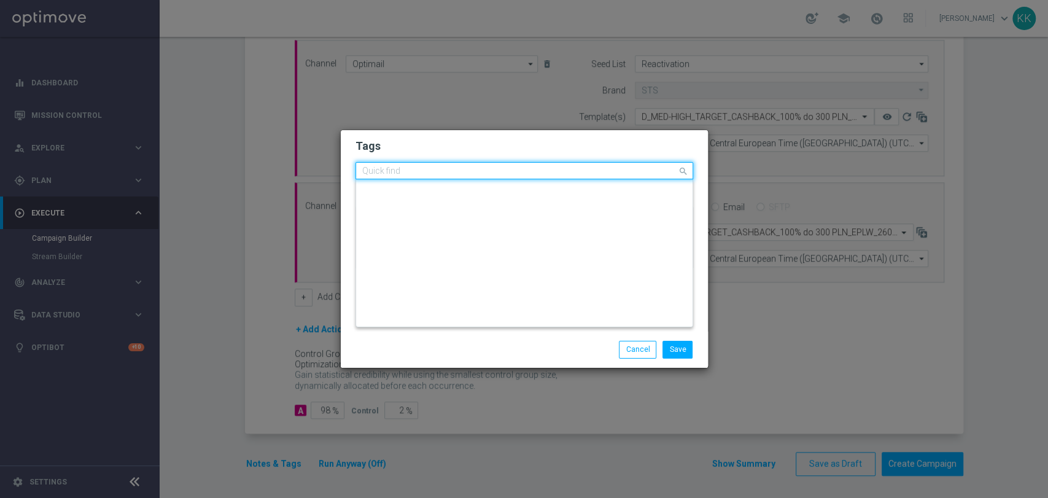
click at [559, 172] on input "text" at bounding box center [519, 171] width 315 height 10
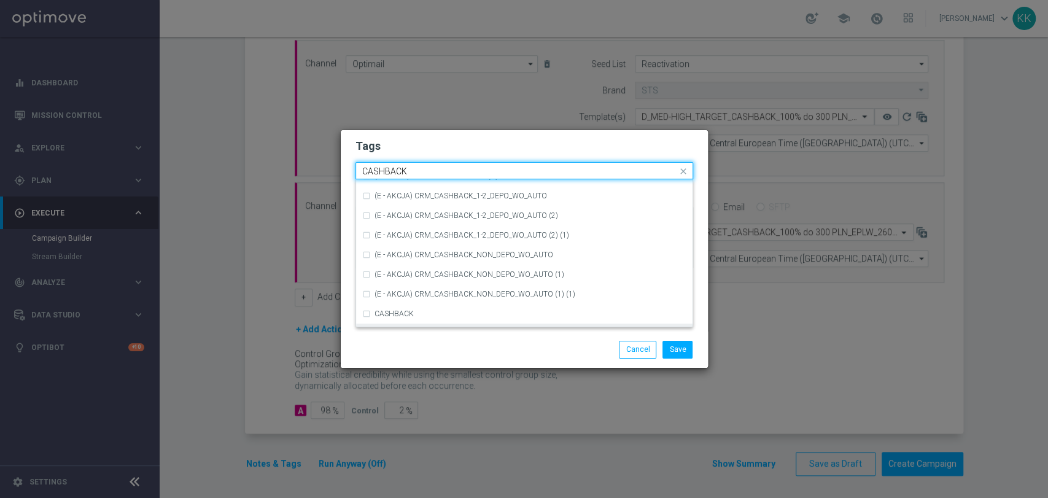
scroll to position [187, 0]
click at [423, 254] on div "CASHBACK" at bounding box center [530, 257] width 312 height 7
type input "CASHBACK"
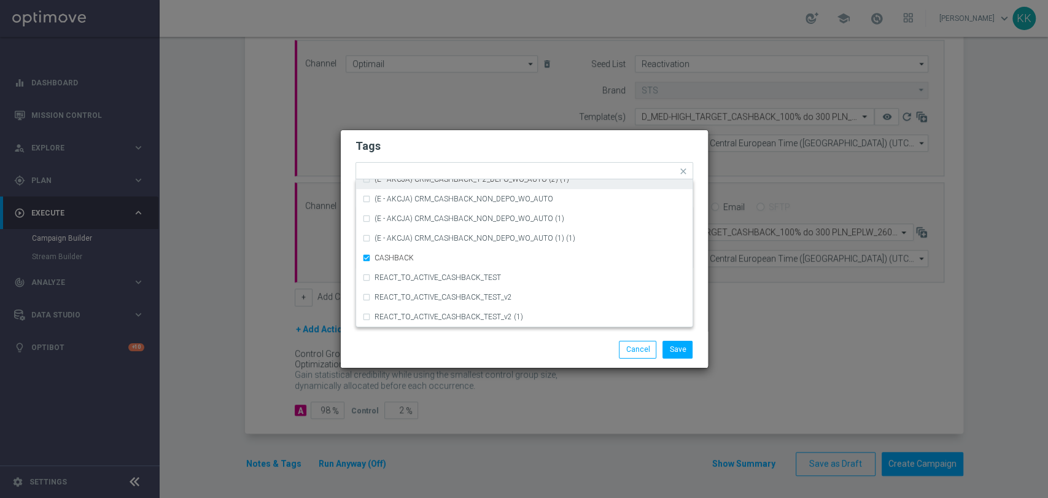
click at [509, 158] on form "Tags Quick find × D × MED × HIGH × TARGET × CASHBACK (D - AUTO) CRM_CASHBACK_10…" at bounding box center [524, 207] width 338 height 142
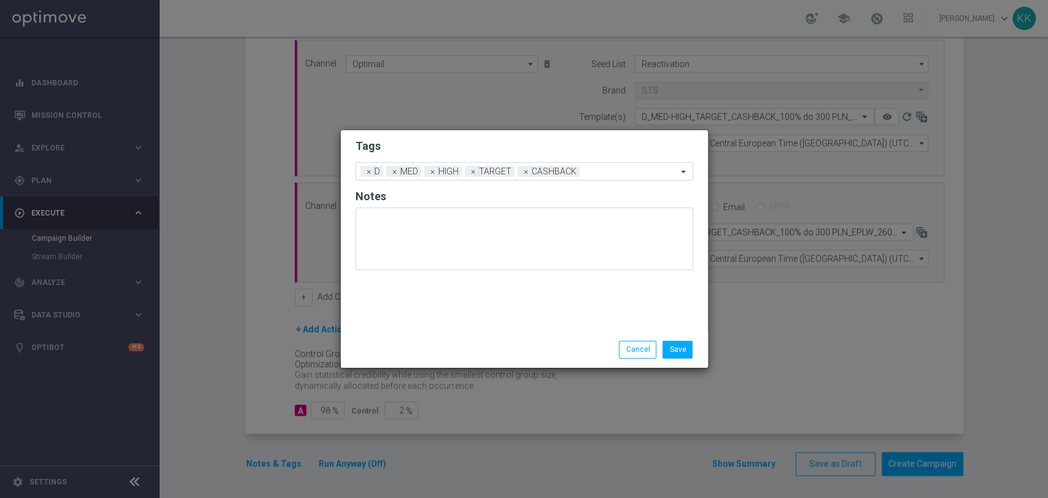
click at [661, 346] on li "Save" at bounding box center [677, 349] width 36 height 17
click at [682, 345] on button "Save" at bounding box center [677, 349] width 30 height 17
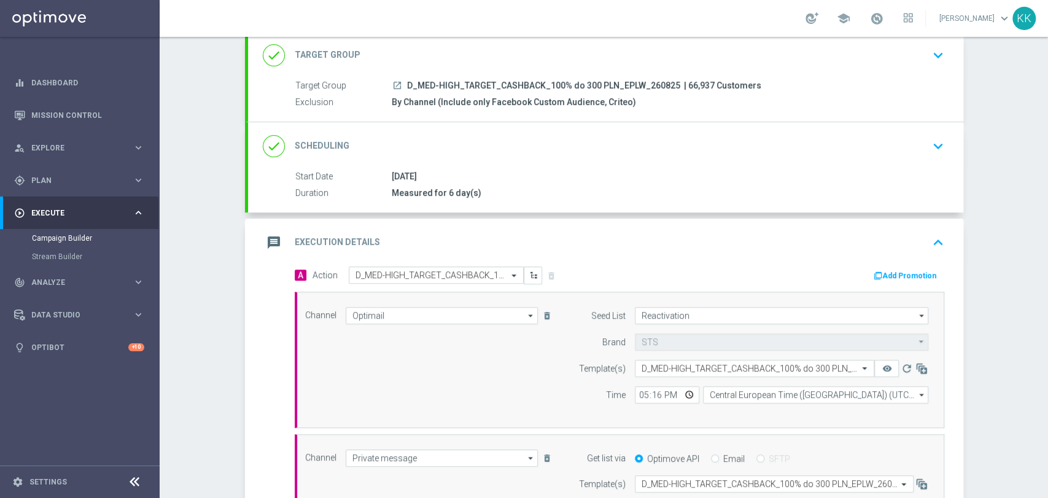
scroll to position [0, 0]
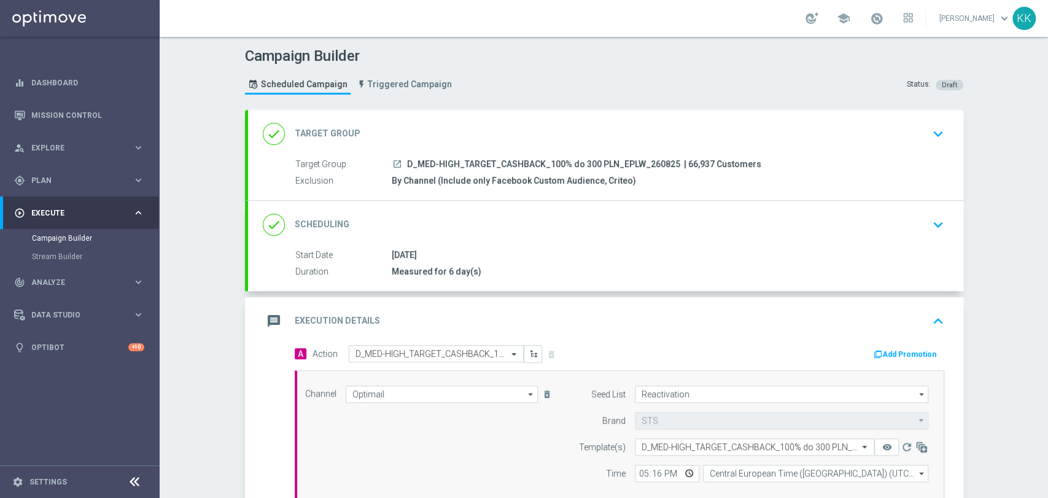
click at [919, 132] on div "done Target Group keyboard_arrow_down" at bounding box center [605, 133] width 685 height 23
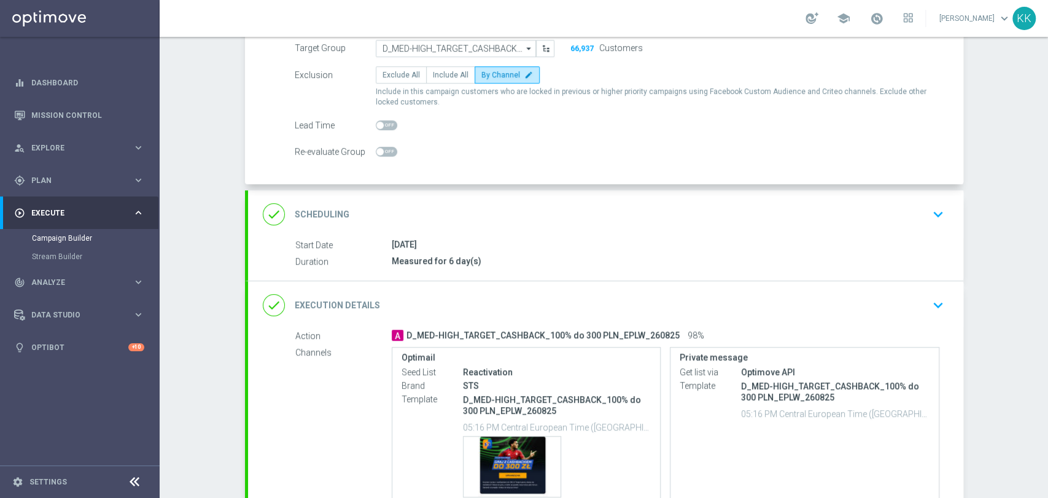
scroll to position [204, 0]
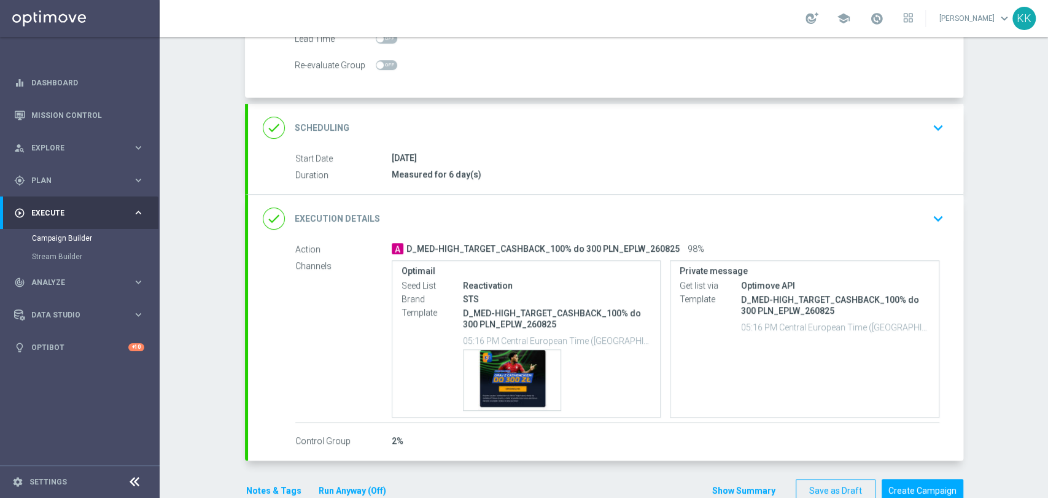
click at [940, 128] on icon "keyboard_arrow_down" at bounding box center [938, 127] width 18 height 18
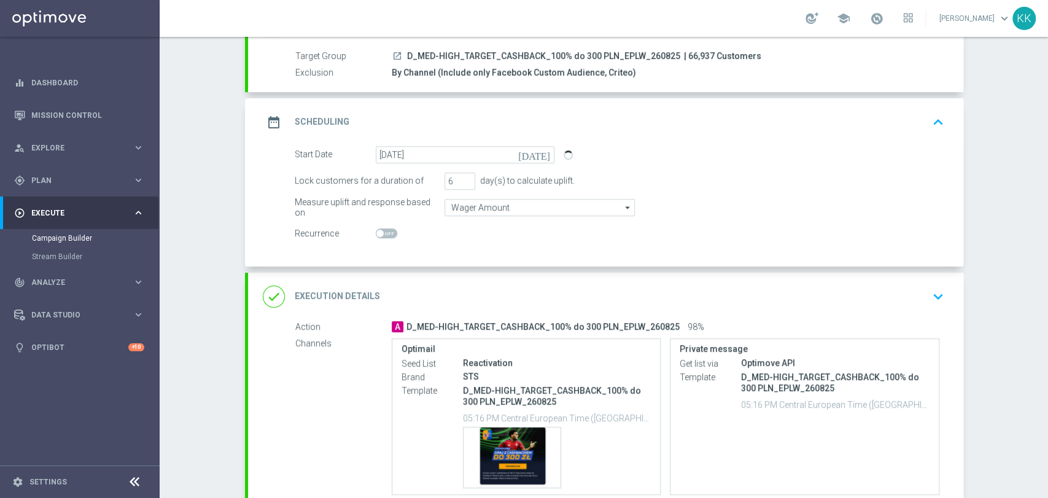
scroll to position [68, 0]
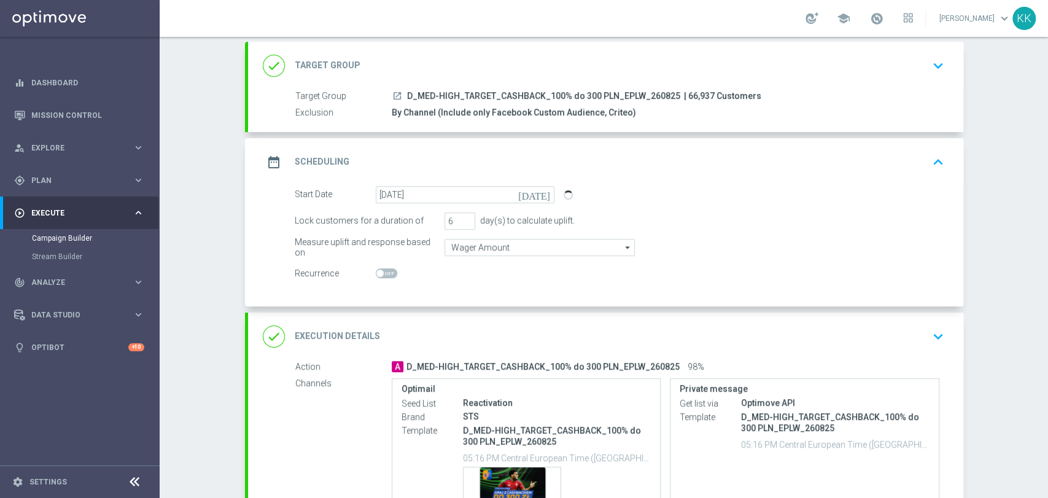
click at [909, 331] on div "done Execution Details keyboard_arrow_down" at bounding box center [605, 336] width 685 height 23
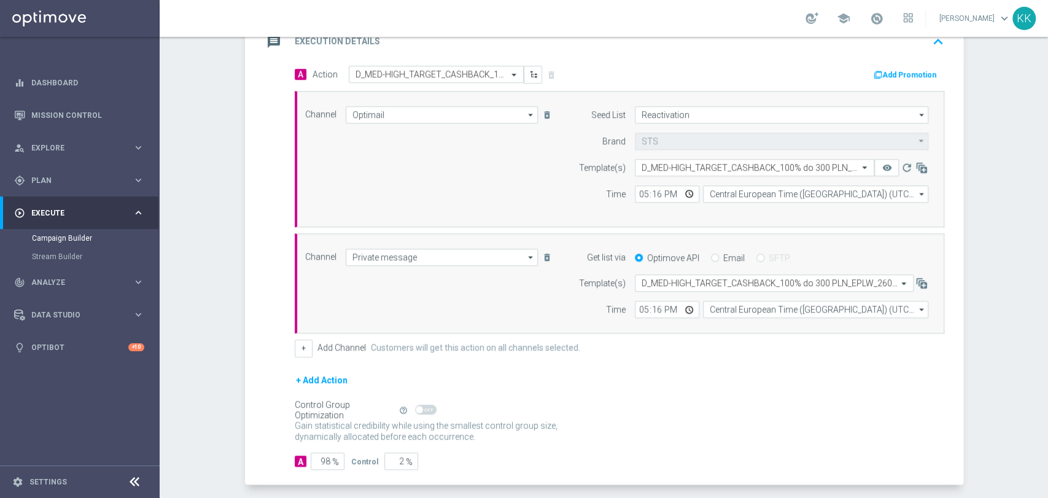
scroll to position [330, 0]
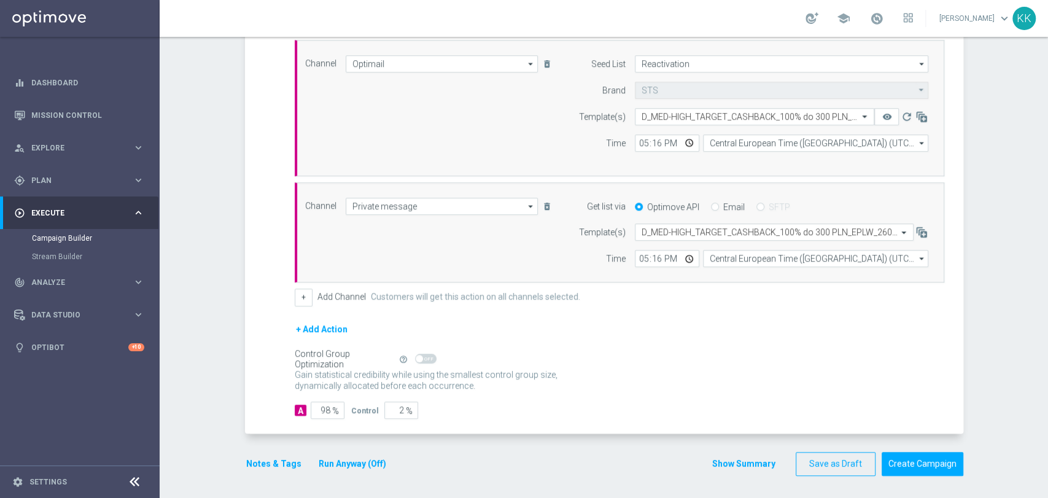
click at [274, 460] on button "Notes & Tags" at bounding box center [274, 463] width 58 height 15
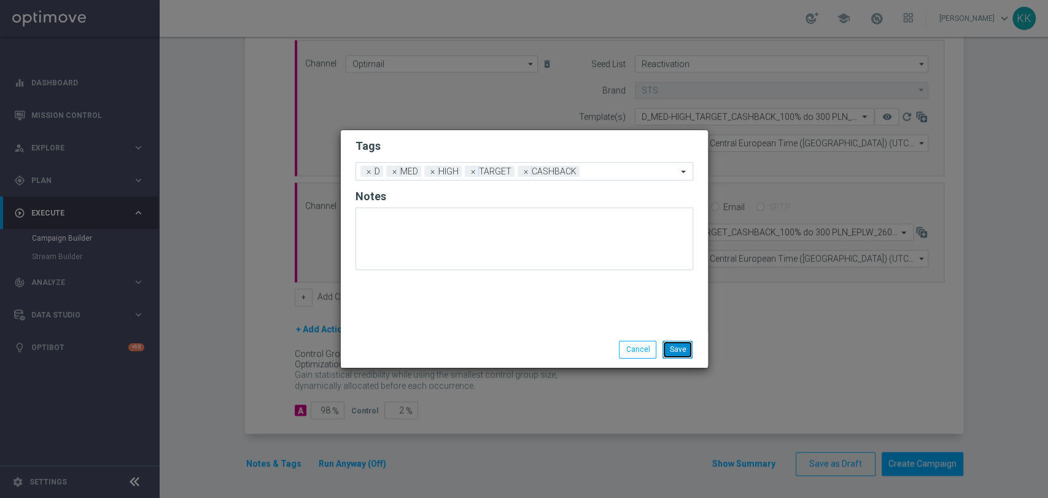
click at [683, 349] on button "Save" at bounding box center [677, 349] width 30 height 17
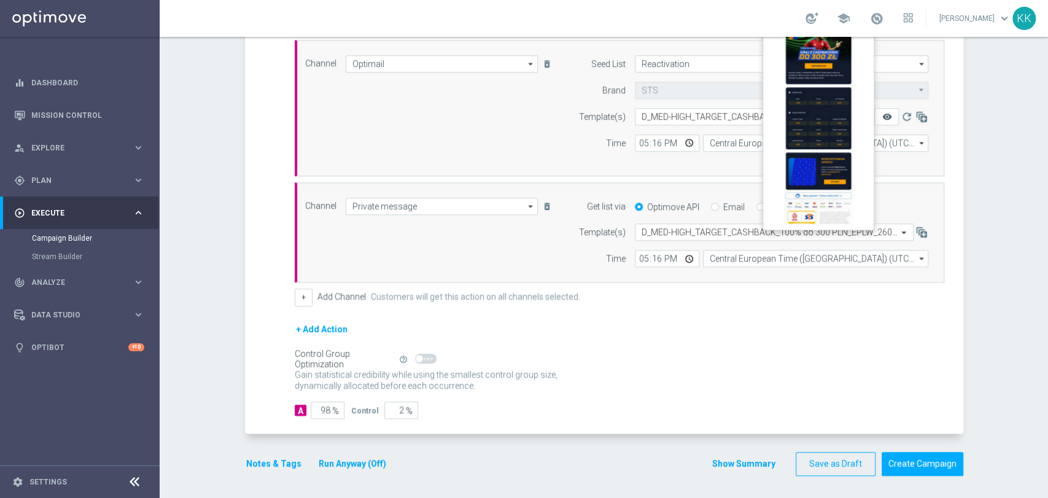
click at [881, 117] on icon "remove_red_eye" at bounding box center [886, 117] width 10 height 10
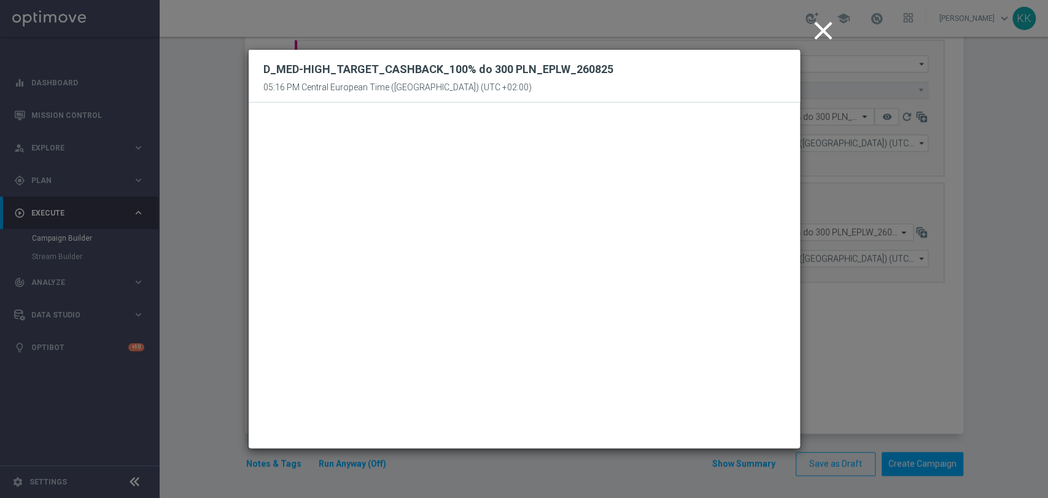
drag, startPoint x: 833, startPoint y: 30, endPoint x: 830, endPoint y: 37, distance: 7.4
click at [833, 30] on icon "close" at bounding box center [823, 30] width 31 height 31
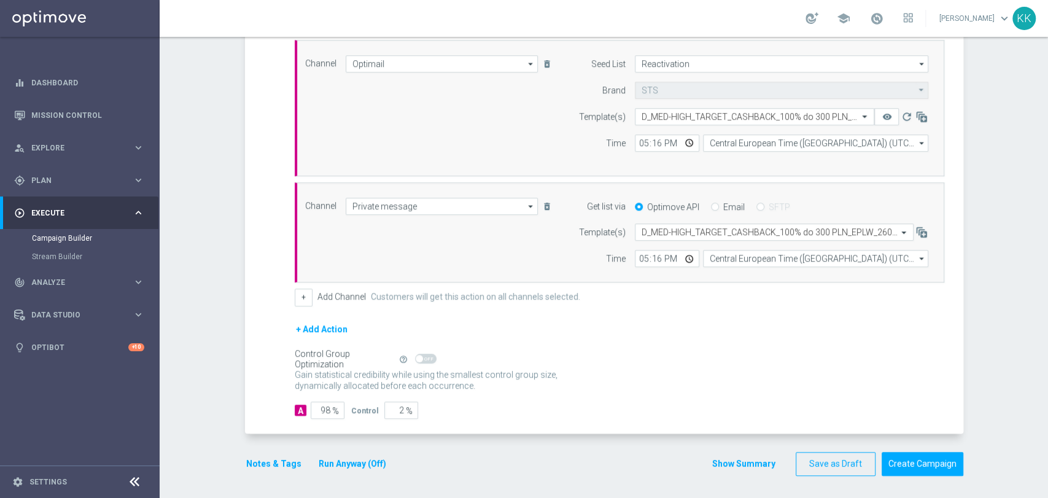
scroll to position [58, 0]
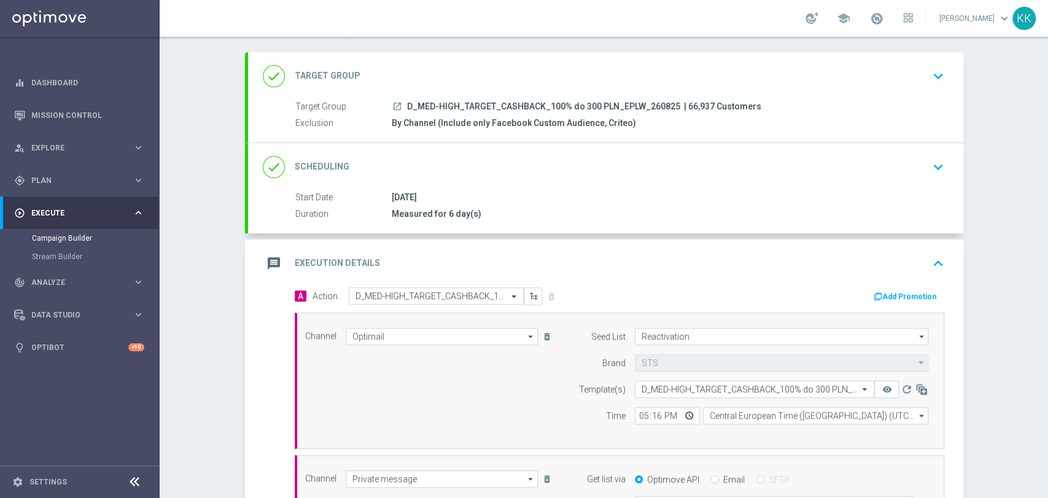
click at [916, 147] on div "done Scheduling keyboard_arrow_down" at bounding box center [605, 167] width 715 height 48
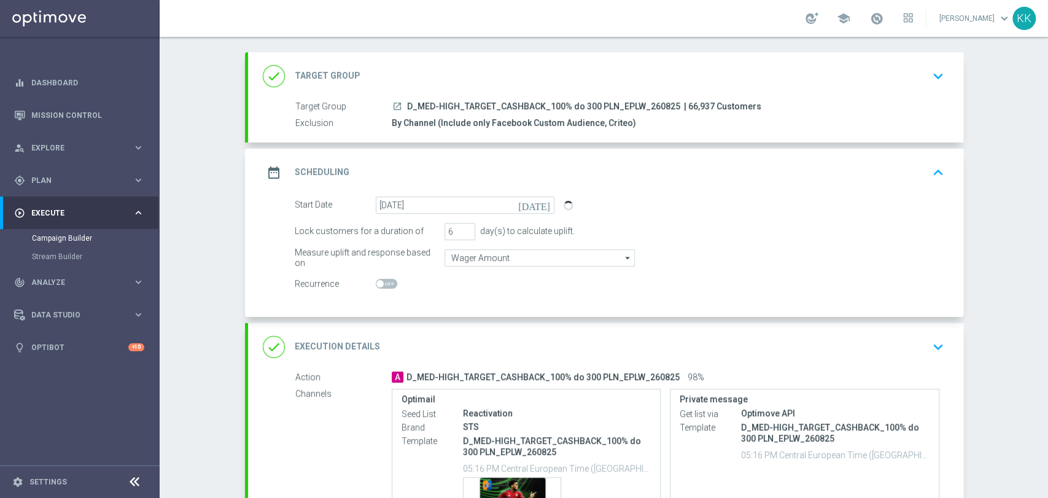
click at [975, 72] on div "Campaign Builder Scheduled Campaign Triggered Campaign Status: Draft done Targe…" at bounding box center [604, 267] width 888 height 461
click at [929, 75] on icon "keyboard_arrow_down" at bounding box center [938, 76] width 18 height 18
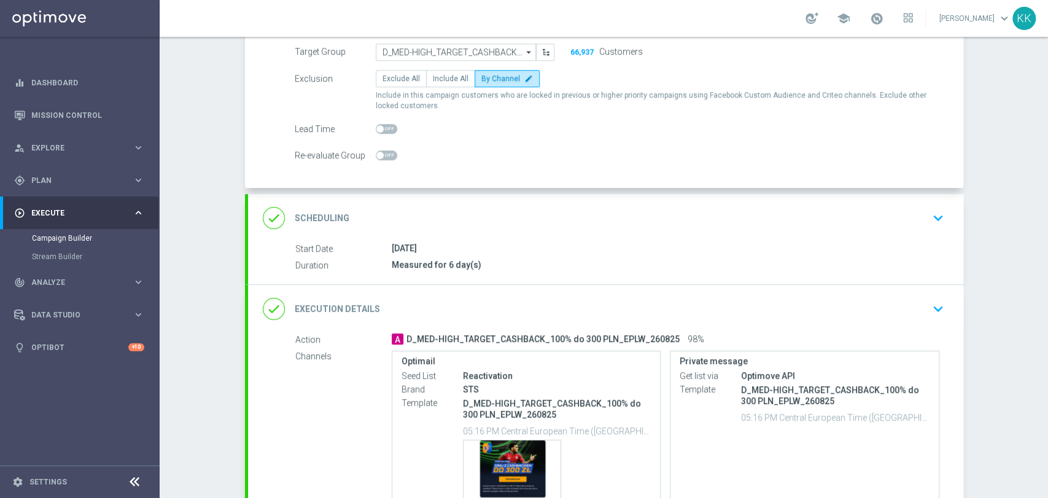
scroll to position [194, 0]
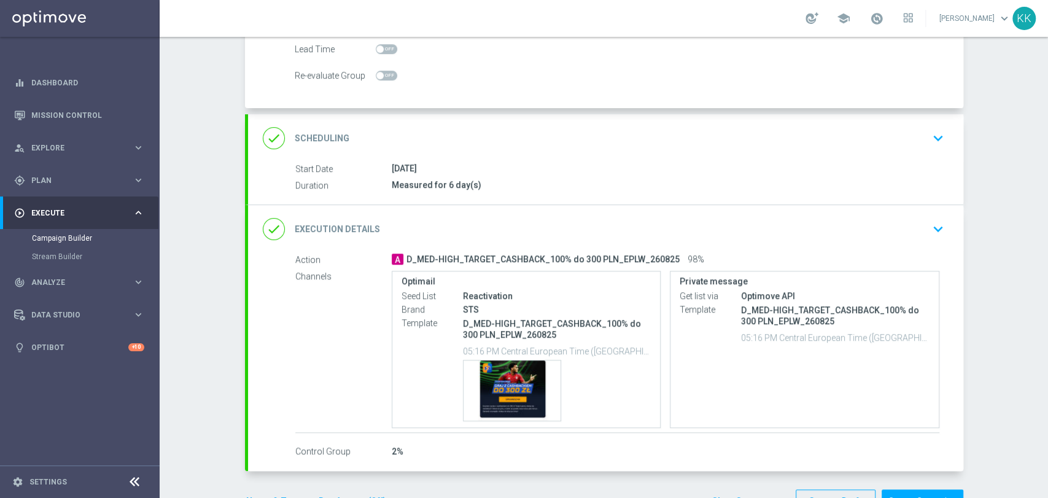
click at [938, 143] on icon "keyboard_arrow_down" at bounding box center [938, 138] width 18 height 18
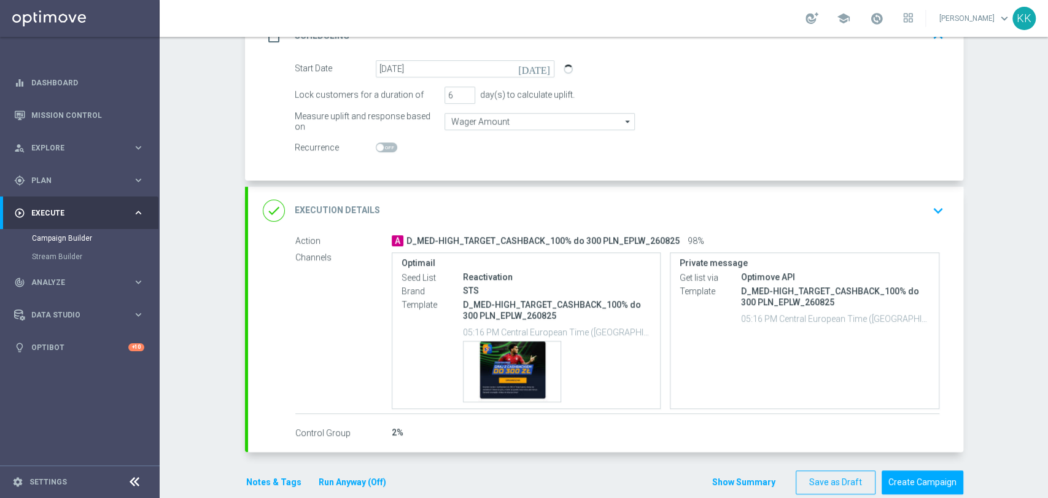
click at [929, 205] on icon "keyboard_arrow_down" at bounding box center [938, 210] width 18 height 18
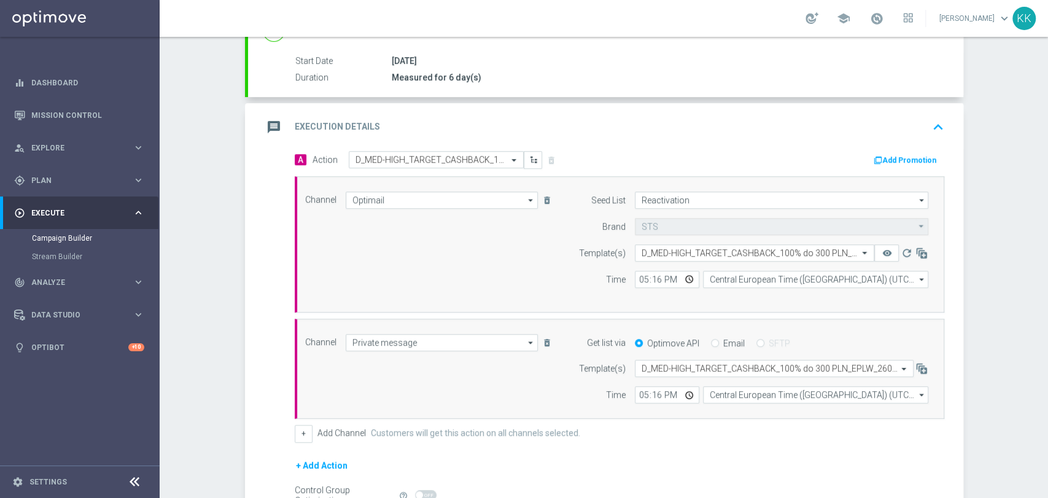
scroll to position [330, 0]
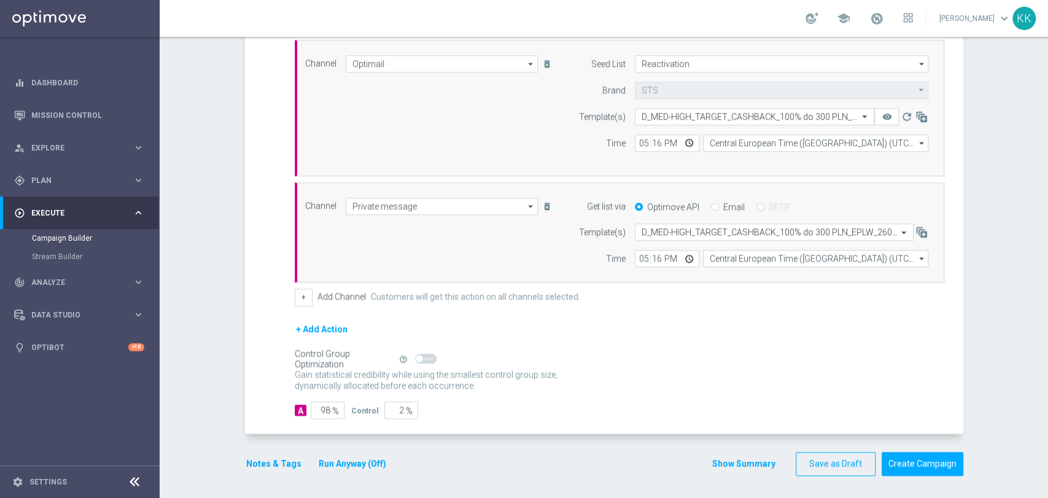
click at [280, 457] on button "Notes & Tags" at bounding box center [274, 463] width 58 height 15
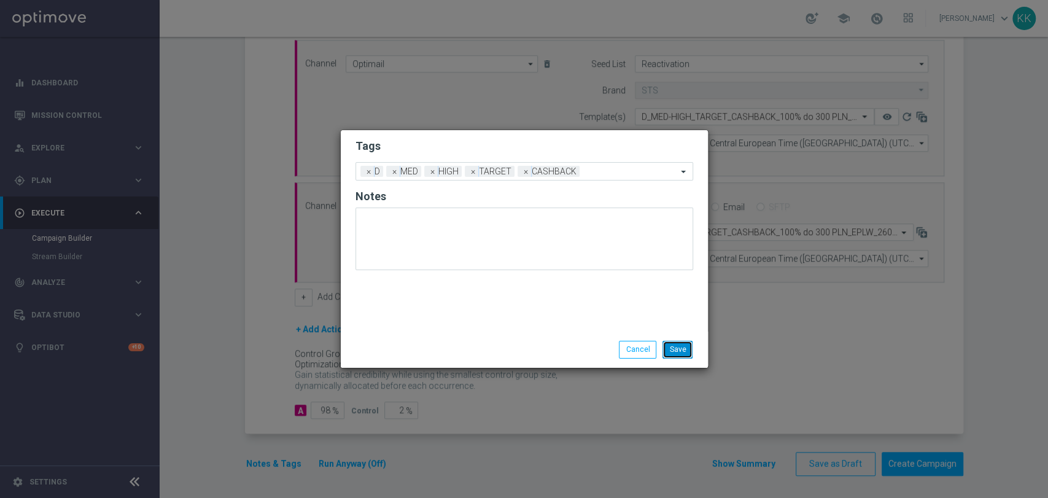
click at [679, 351] on button "Save" at bounding box center [677, 349] width 30 height 17
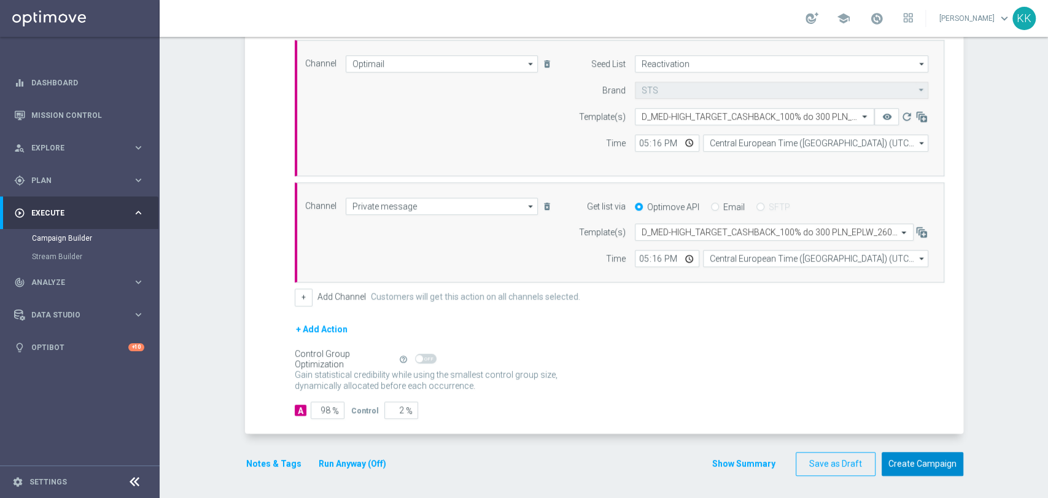
click at [900, 458] on button "Create Campaign" at bounding box center [922, 464] width 82 height 24
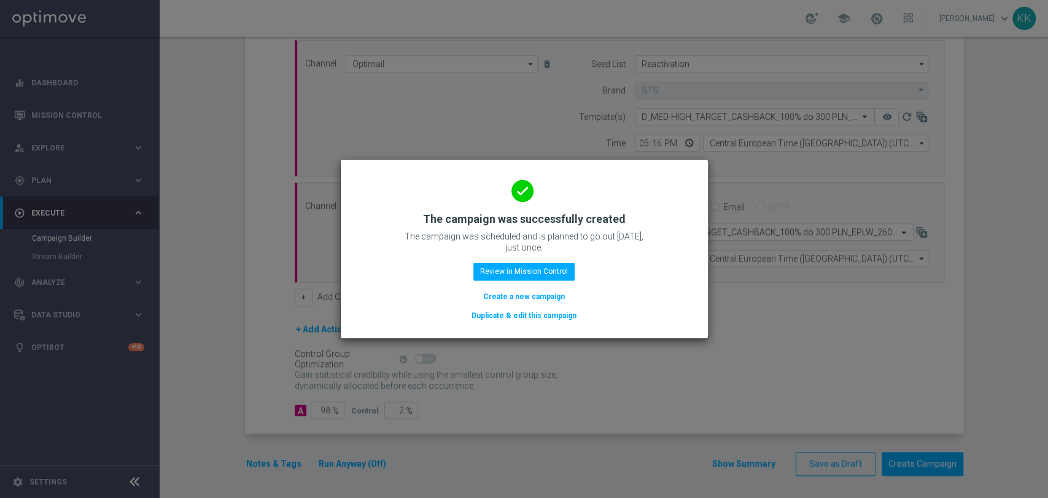
click at [504, 296] on button "Create a new campaign" at bounding box center [524, 297] width 84 height 14
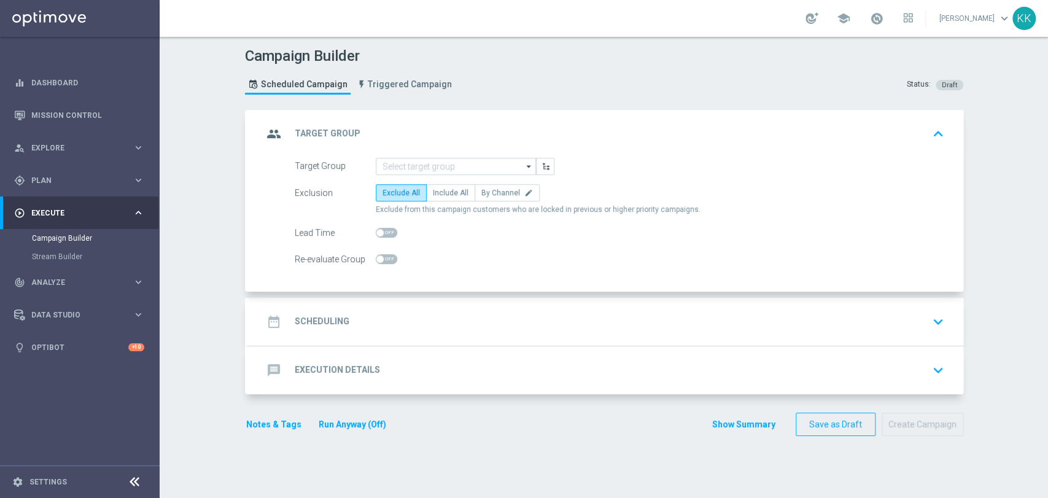
scroll to position [0, 0]
click at [75, 109] on link "Mission Control" at bounding box center [87, 115] width 113 height 33
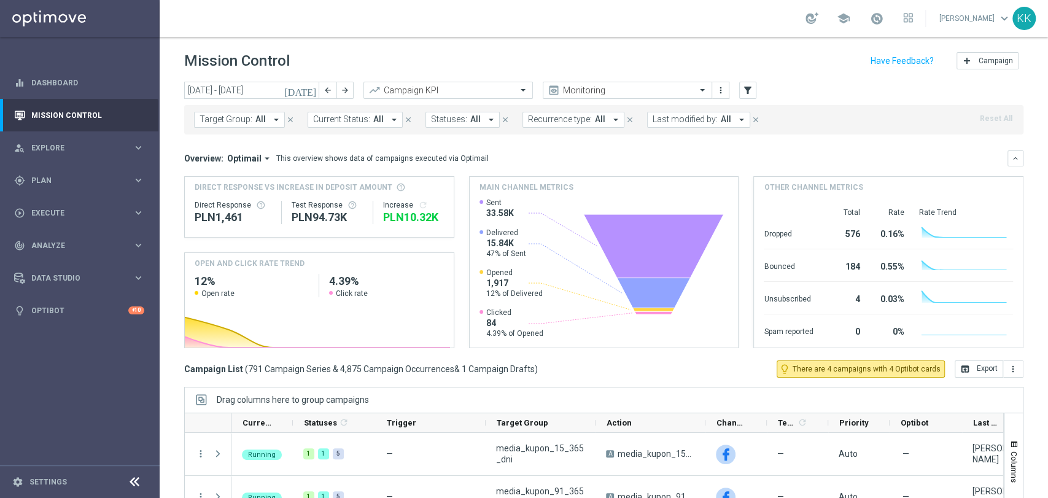
click at [255, 115] on span "All" at bounding box center [260, 119] width 10 height 10
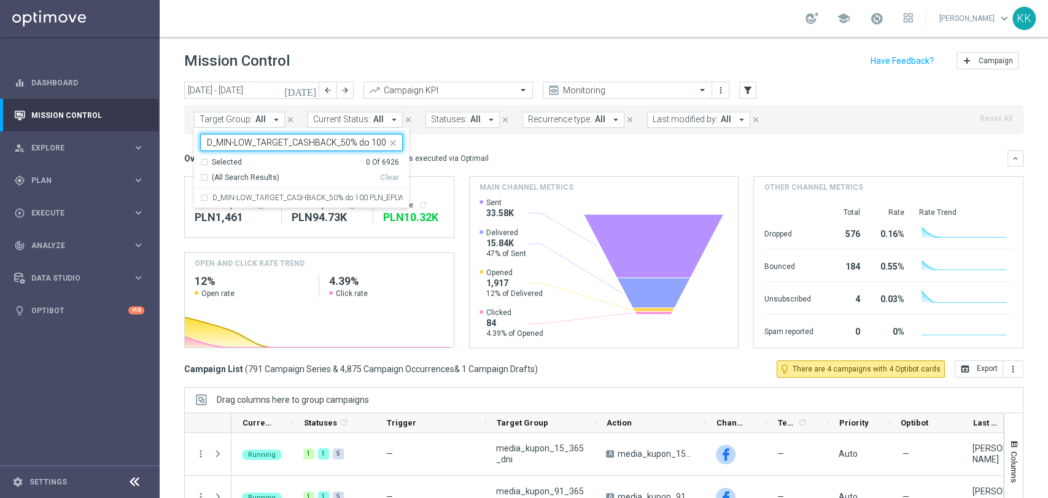
scroll to position [0, 71]
click at [262, 194] on label "D_MIN-LOW_TARGET_CASHBACK_50% do 100 PLN_EPLW_260825" at bounding box center [307, 197] width 190 height 7
type input "D_MIN-LOW_TARGET_CASHBACK_50% do 100 PLN_EPLW_260825"
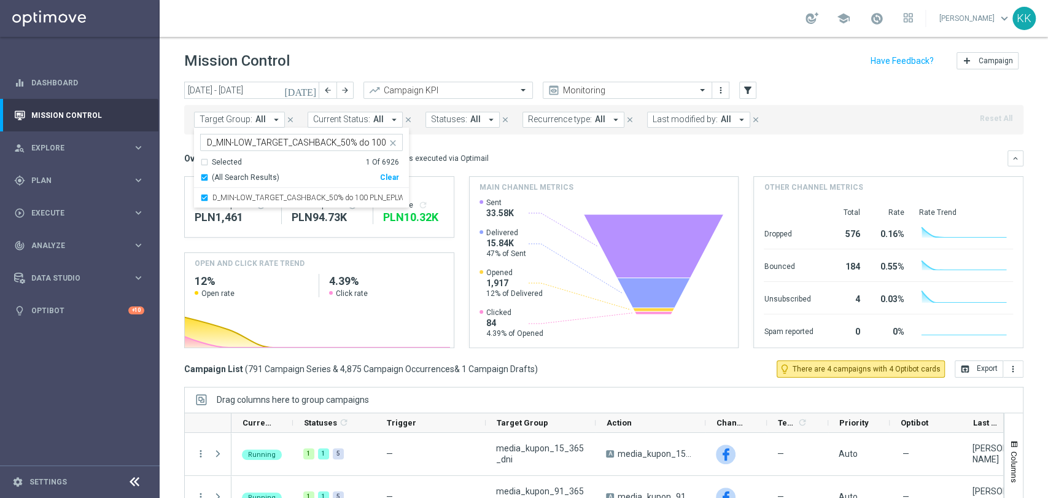
click at [393, 32] on div "school Katarzyna Kamińska keyboard_arrow_down KK" at bounding box center [604, 18] width 888 height 37
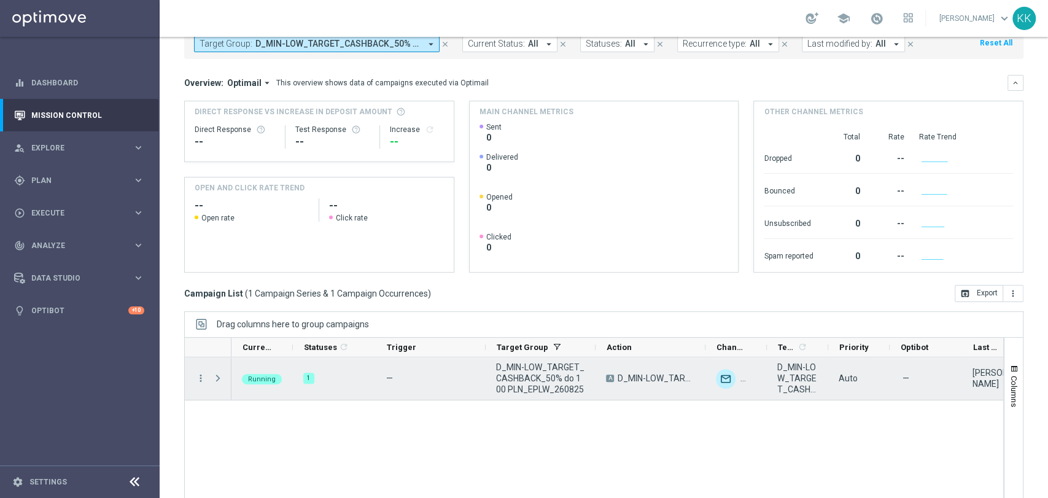
scroll to position [115, 0]
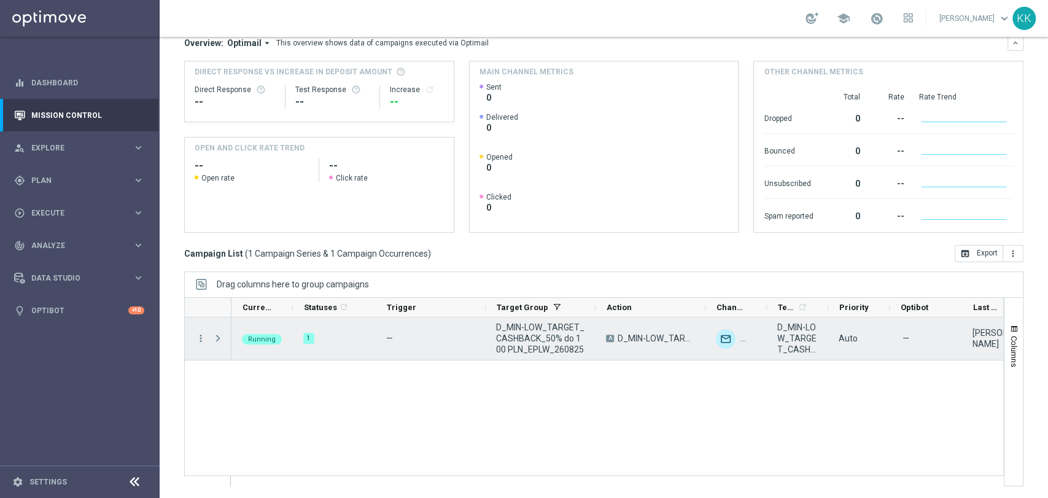
click at [218, 335] on span "Press SPACE to select this row." at bounding box center [217, 338] width 11 height 10
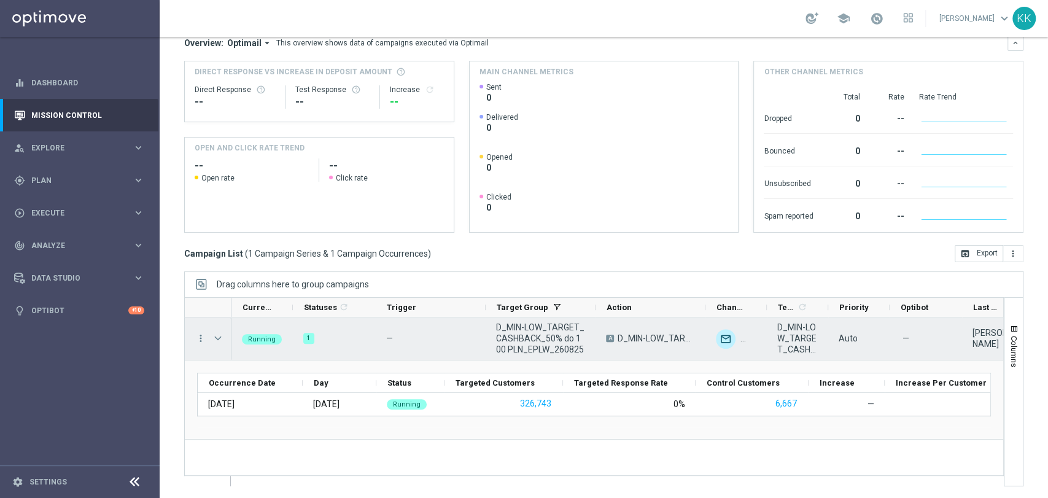
click at [216, 344] on span "Press SPACE to select this row." at bounding box center [219, 338] width 14 height 25
click at [222, 338] on span "Press SPACE to select this row." at bounding box center [217, 338] width 11 height 10
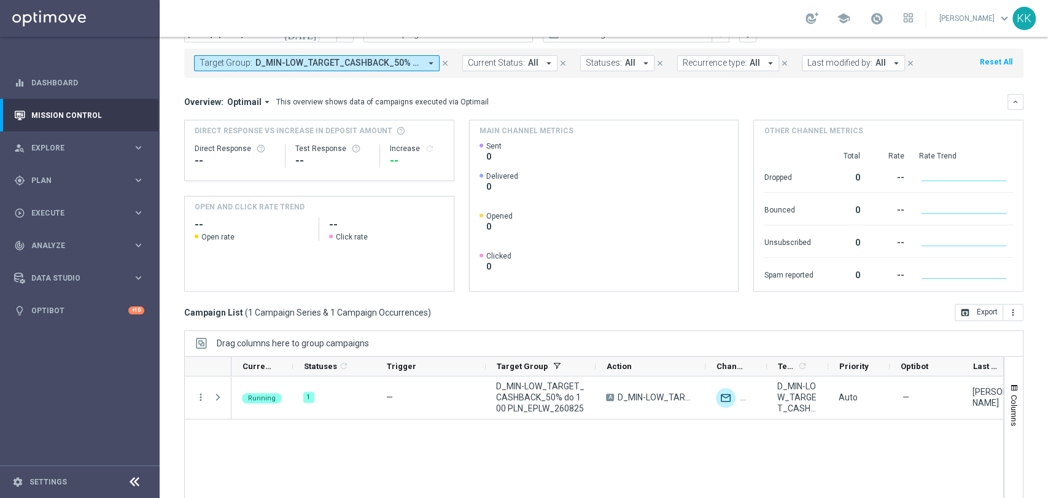
scroll to position [0, 0]
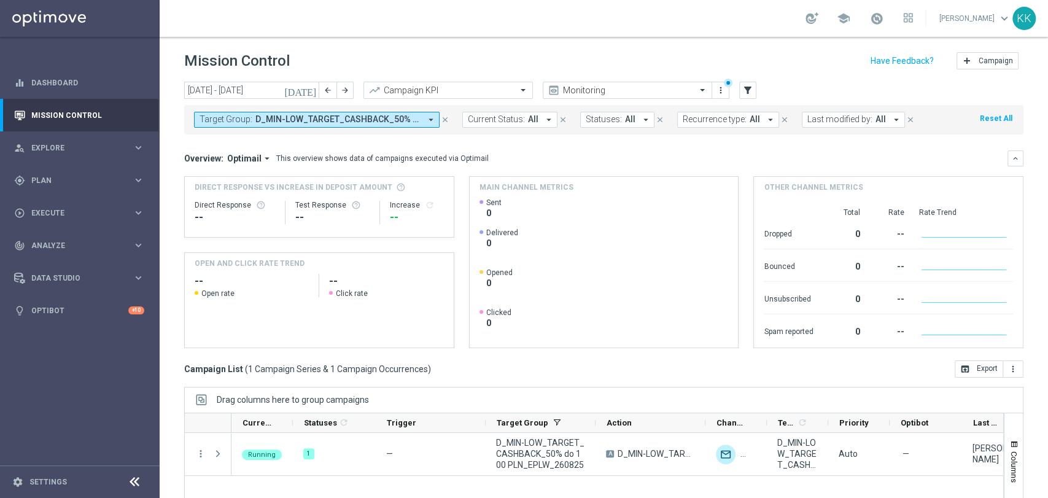
click at [223, 114] on span "Target Group:" at bounding box center [225, 119] width 53 height 10
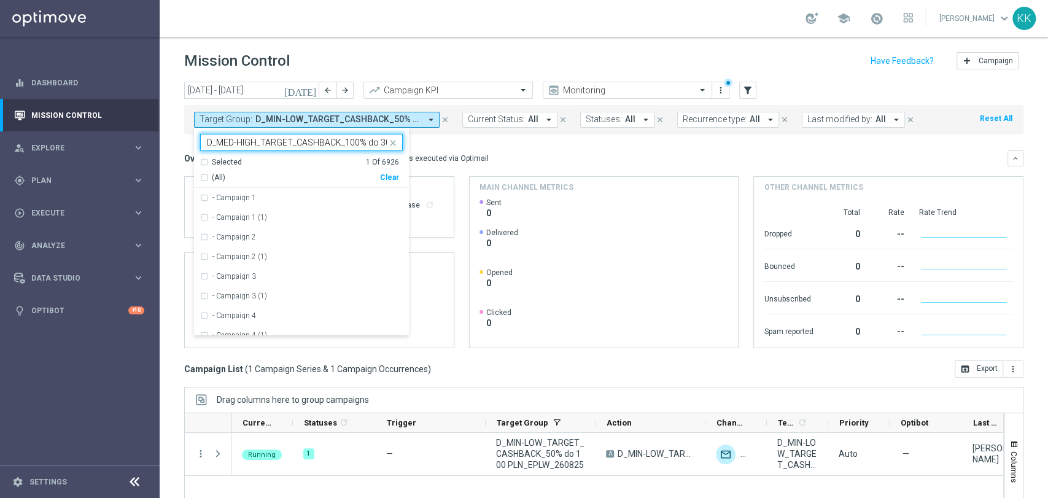
scroll to position [0, 81]
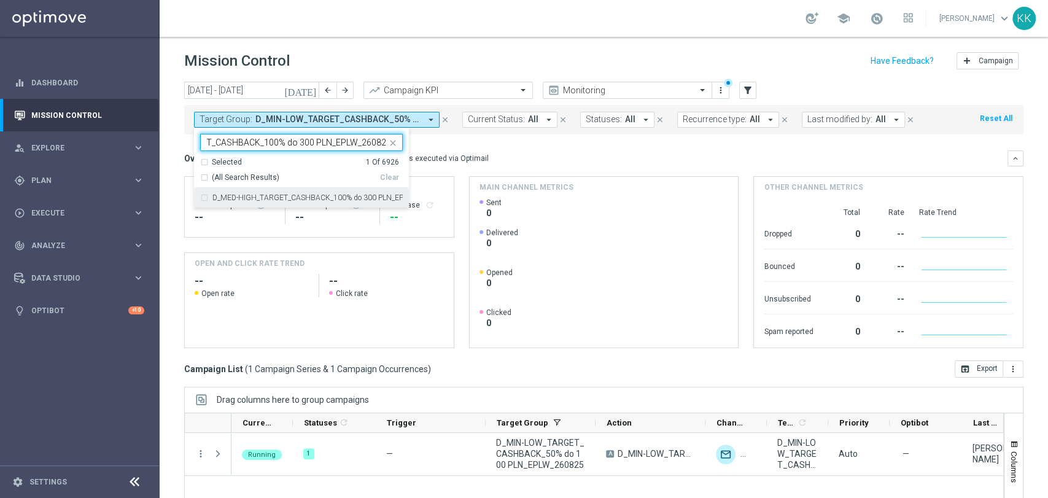
click at [233, 201] on div "D_MED-HIGH_TARGET_CASHBACK_100% do 300 PLN_EPLW_260825" at bounding box center [301, 198] width 203 height 20
type input "D_MED-HIGH_TARGET_CASHBACK_100% do 300 PLN_EPLW_260825"
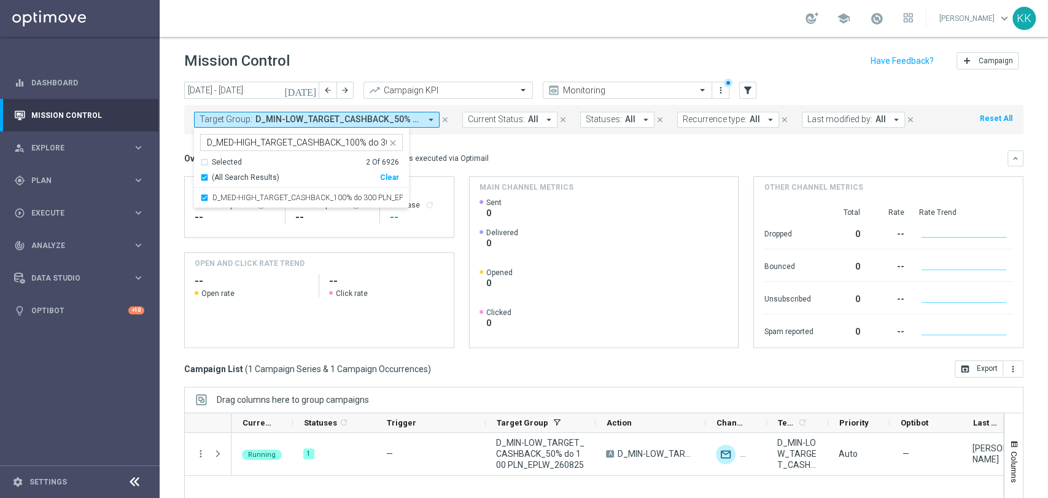
click at [353, 63] on div "Mission Control add Campaign" at bounding box center [603, 61] width 839 height 24
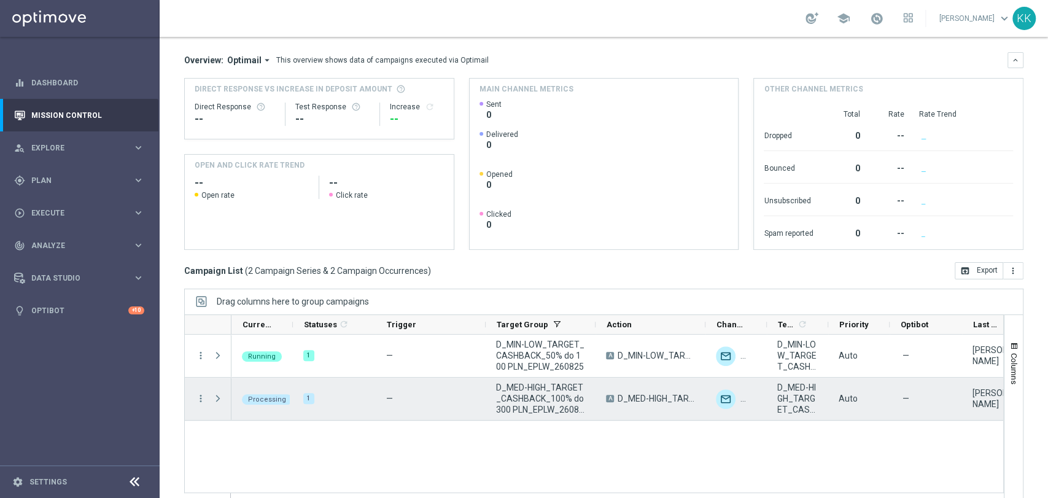
scroll to position [115, 0]
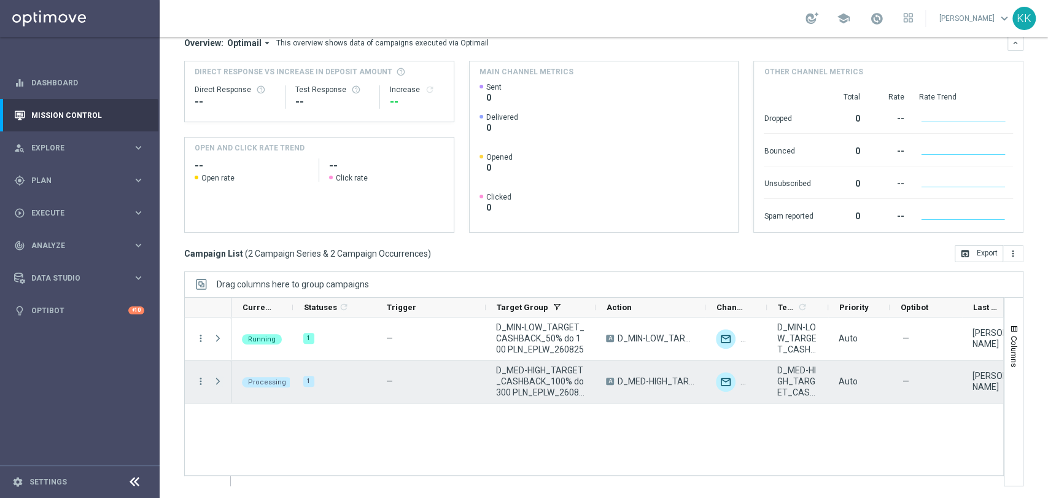
click at [220, 384] on span at bounding box center [217, 381] width 11 height 10
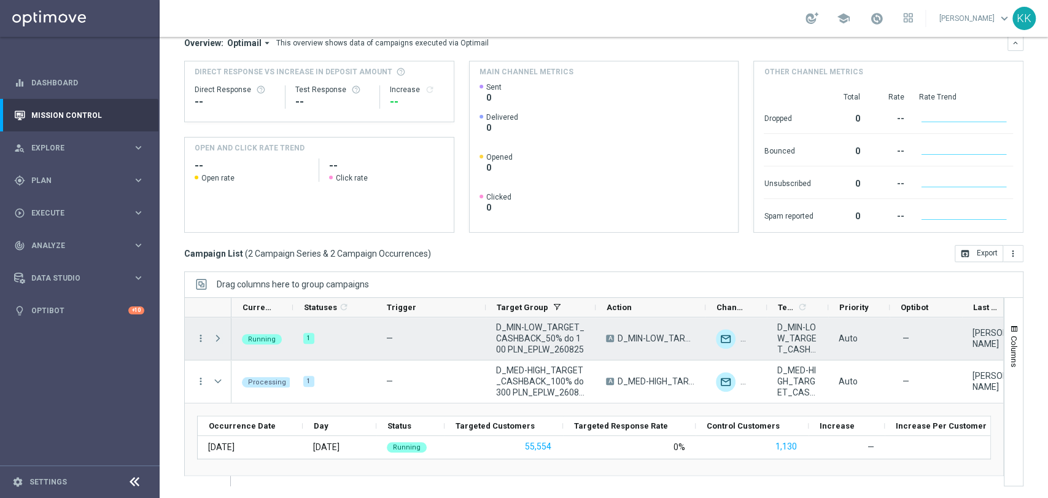
click at [215, 335] on span "Press SPACE to select this row." at bounding box center [217, 338] width 11 height 10
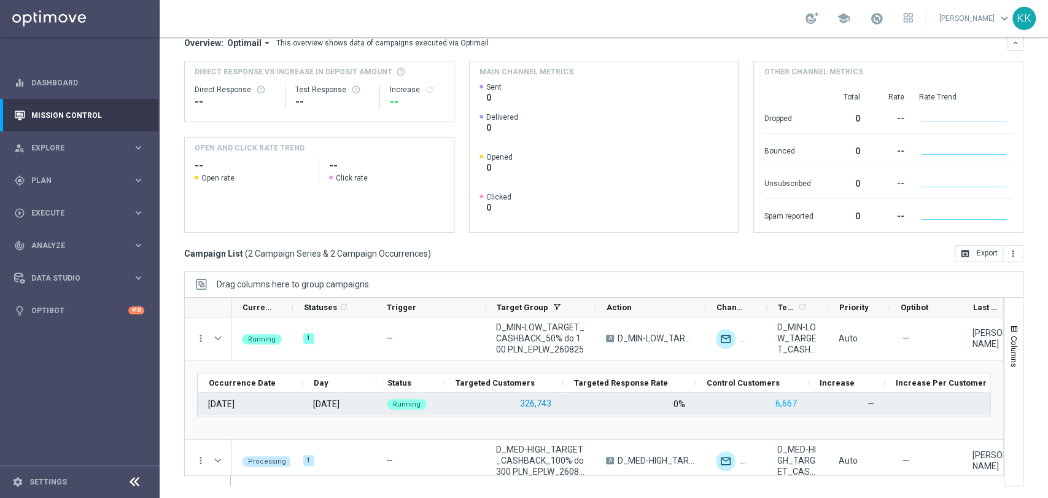
click at [542, 404] on button "326,743" at bounding box center [536, 403] width 34 height 15
click at [530, 404] on button "326,743" at bounding box center [536, 403] width 34 height 15
click at [537, 401] on button "326,743" at bounding box center [536, 403] width 34 height 15
click at [525, 398] on button "326,743" at bounding box center [536, 403] width 34 height 15
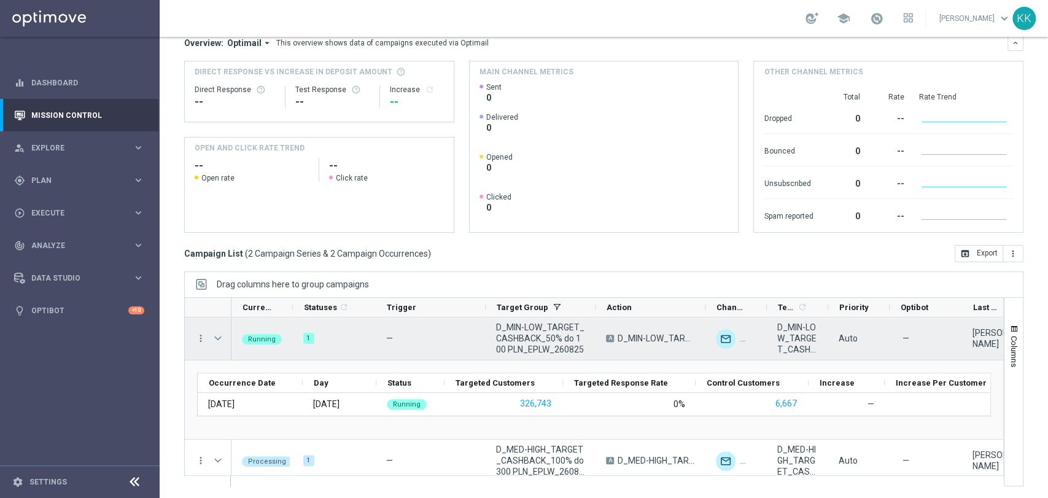
click at [217, 336] on span "Press SPACE to select this row." at bounding box center [217, 338] width 11 height 10
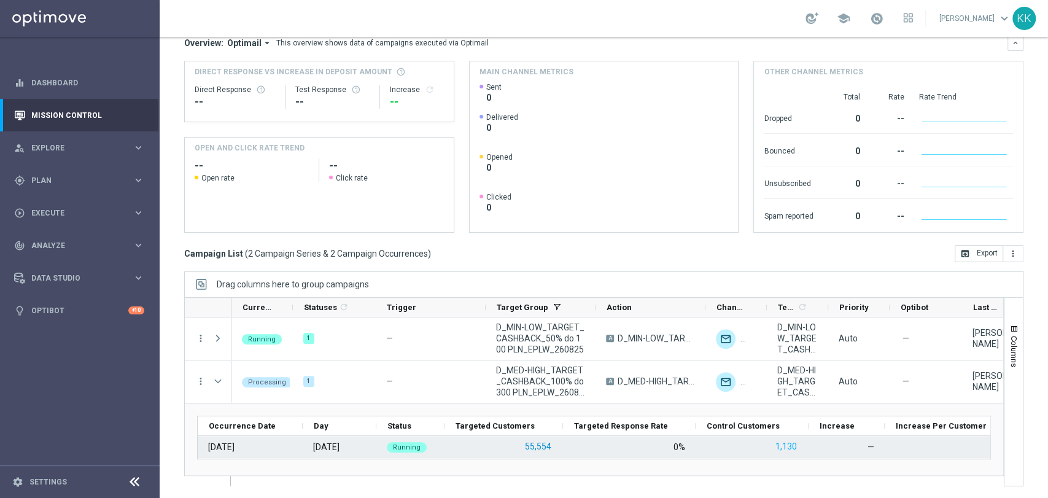
click at [546, 450] on button "55,554" at bounding box center [537, 446] width 29 height 15
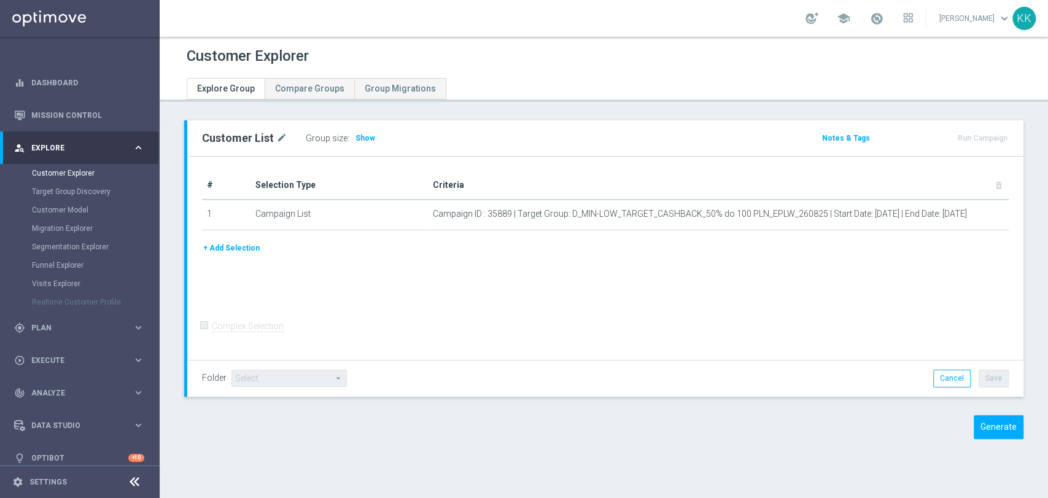
click at [360, 144] on div "Group size : Show" at bounding box center [367, 137] width 123 height 17
click at [362, 139] on span "Show" at bounding box center [365, 138] width 20 height 9
click at [355, 136] on span "Show" at bounding box center [365, 138] width 20 height 9
click at [365, 137] on span "Show" at bounding box center [365, 138] width 20 height 9
click at [355, 134] on span "Show" at bounding box center [365, 138] width 20 height 9
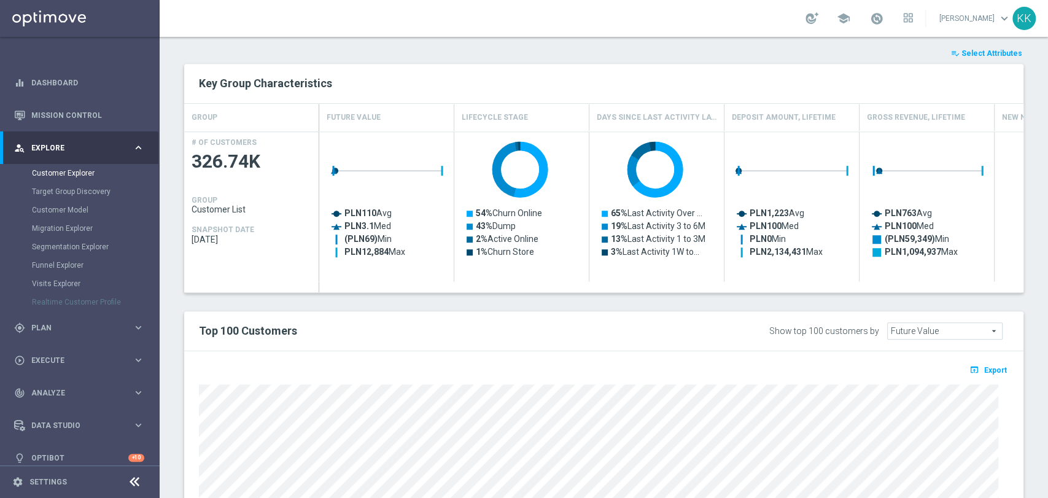
scroll to position [659, 0]
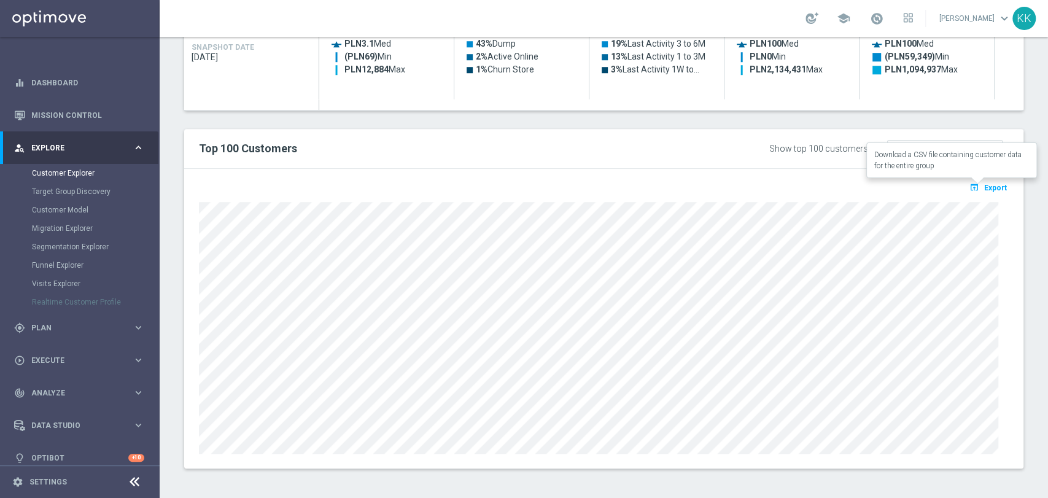
click at [984, 183] on span "Export" at bounding box center [995, 187] width 23 height 9
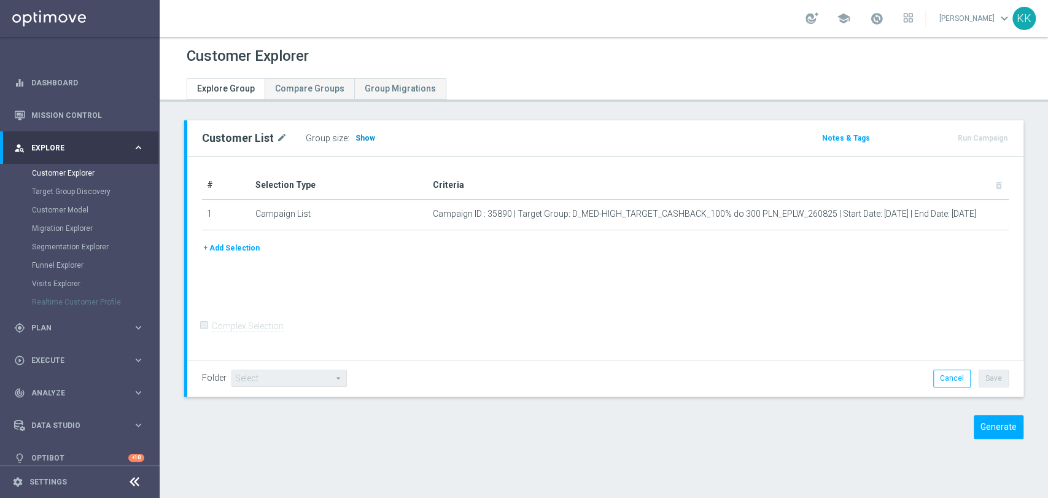
click at [368, 136] on span "Show" at bounding box center [365, 138] width 20 height 9
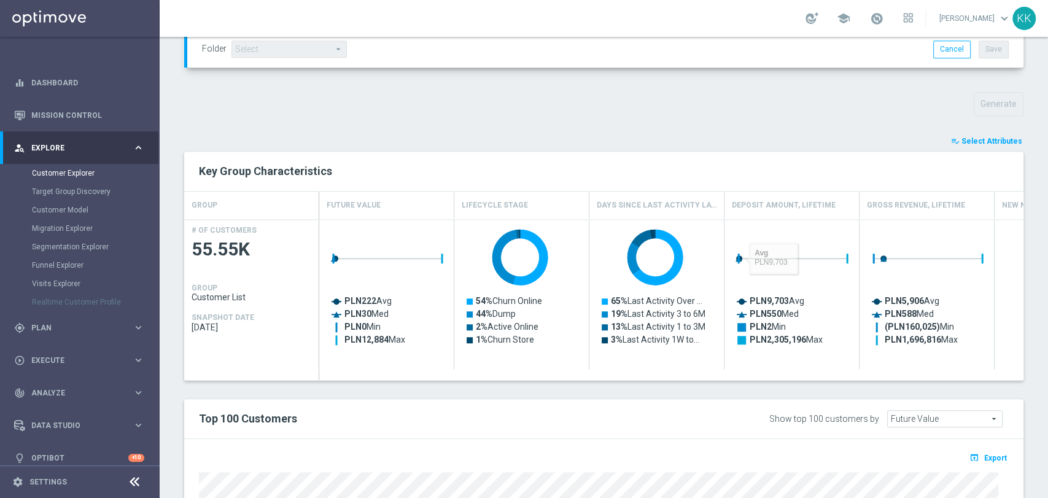
scroll to position [594, 0]
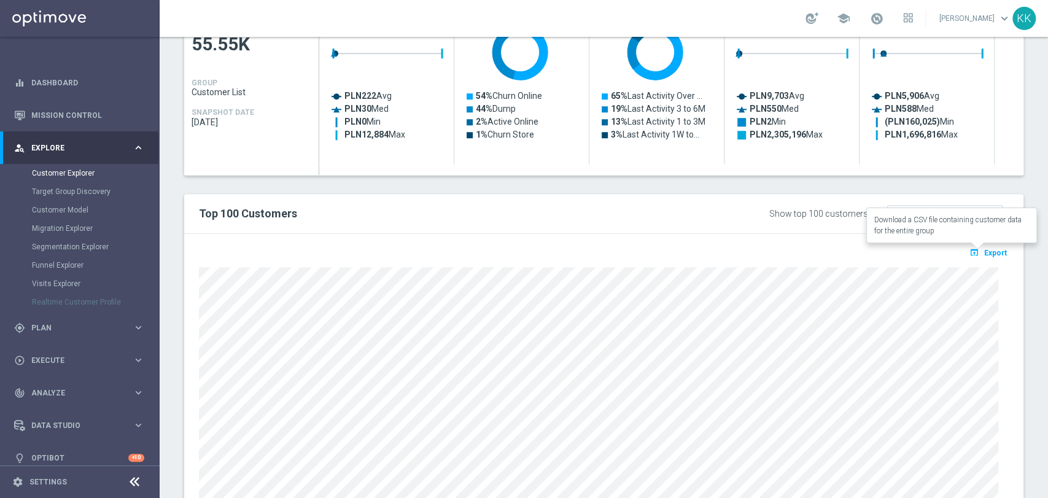
click at [988, 246] on button "open_in_browser Export" at bounding box center [987, 252] width 41 height 16
